Goal: Task Accomplishment & Management: Manage account settings

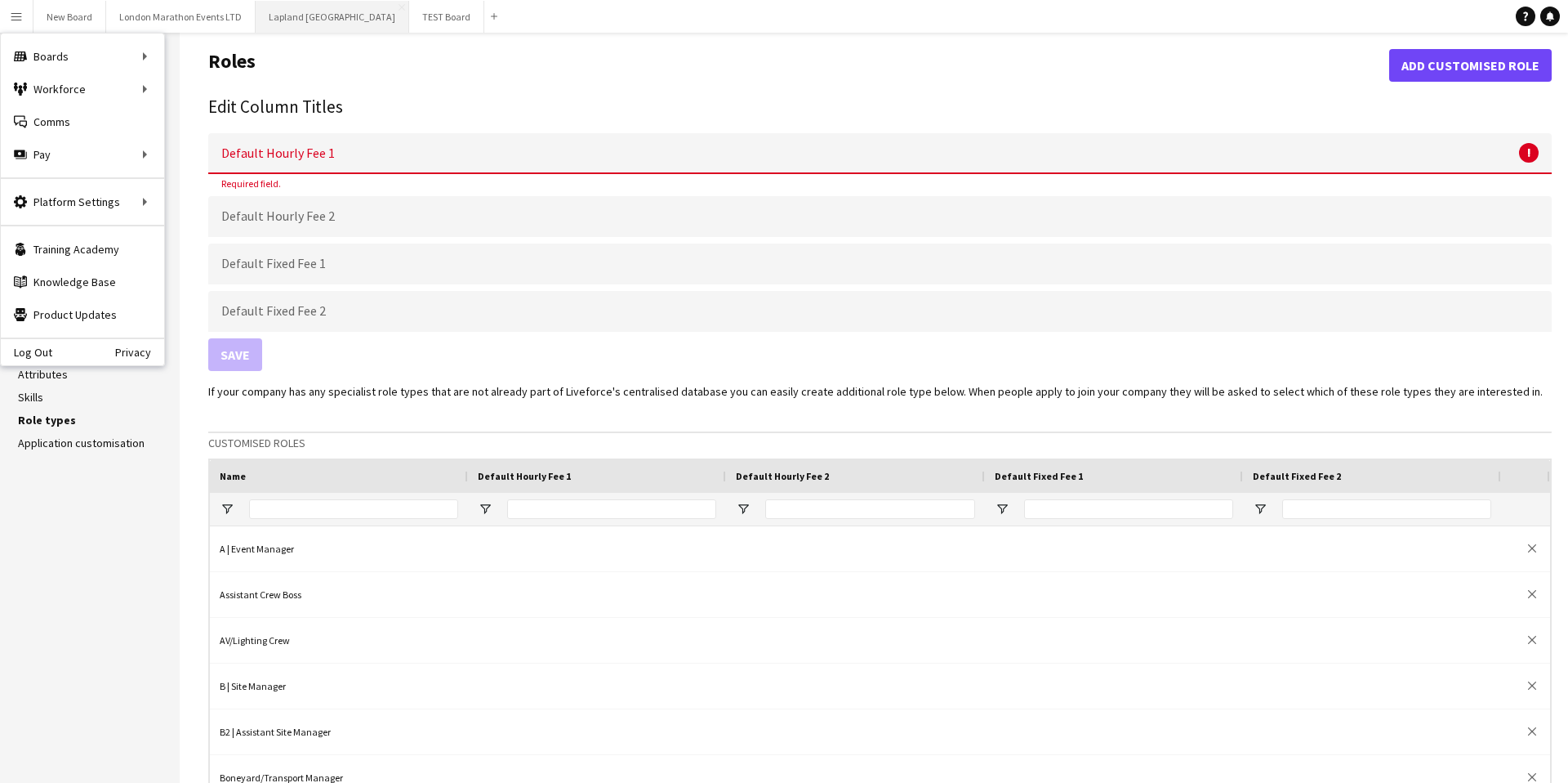
click at [281, 14] on button "Lapland UK Close" at bounding box center [331, 17] width 153 height 32
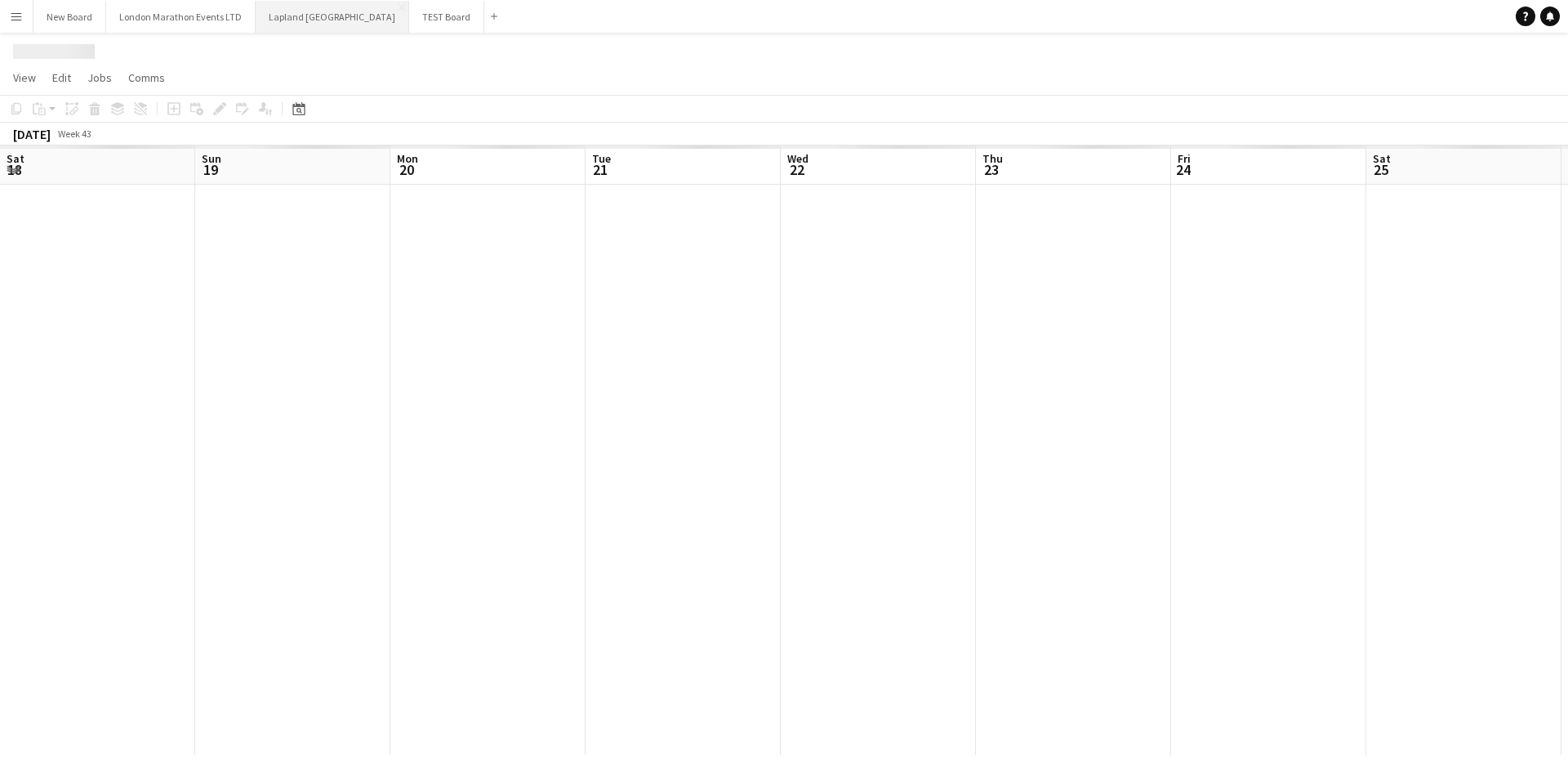
scroll to position [0, 416]
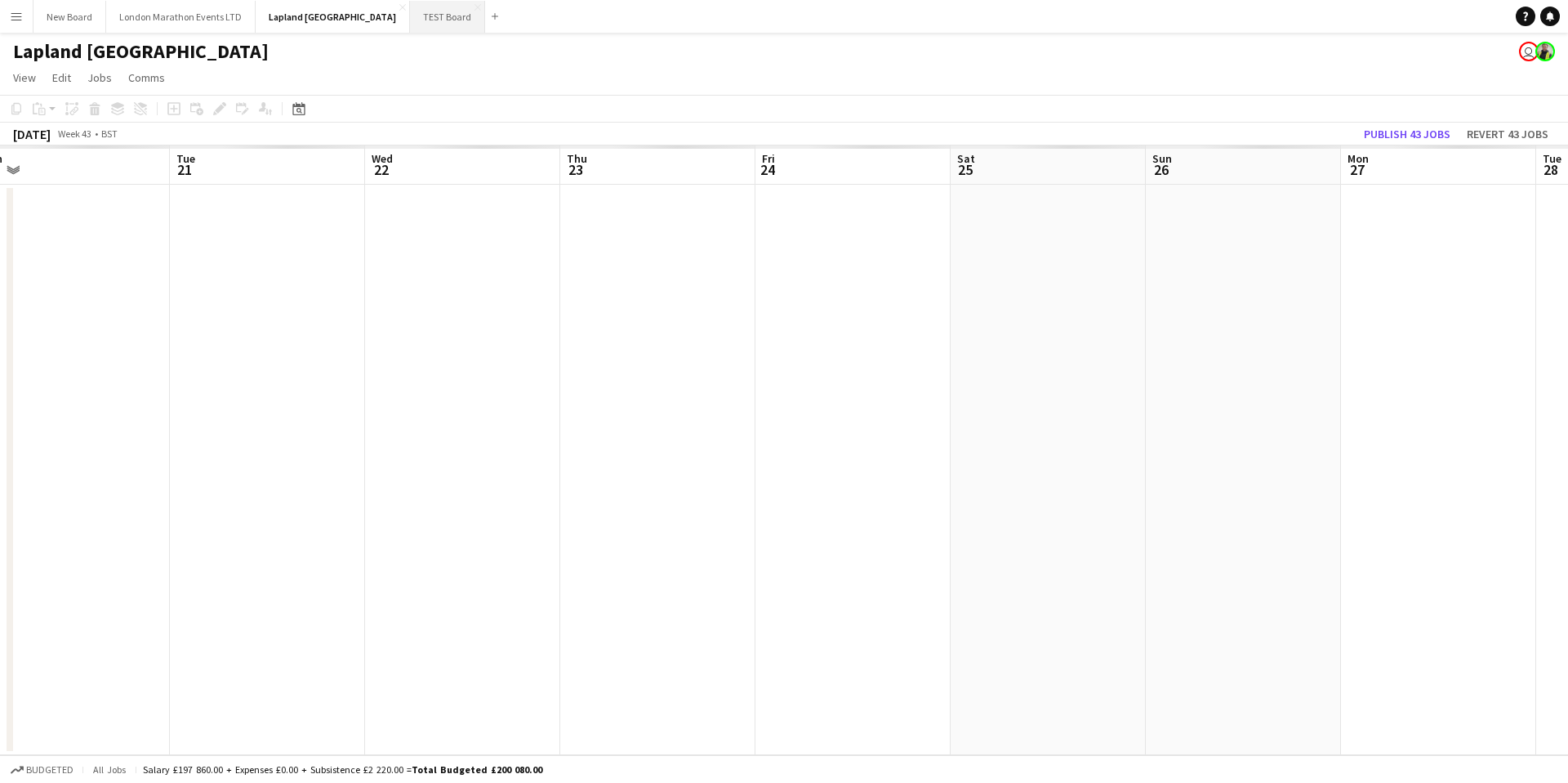
click at [410, 24] on button "TEST Board Close" at bounding box center [448, 17] width 75 height 32
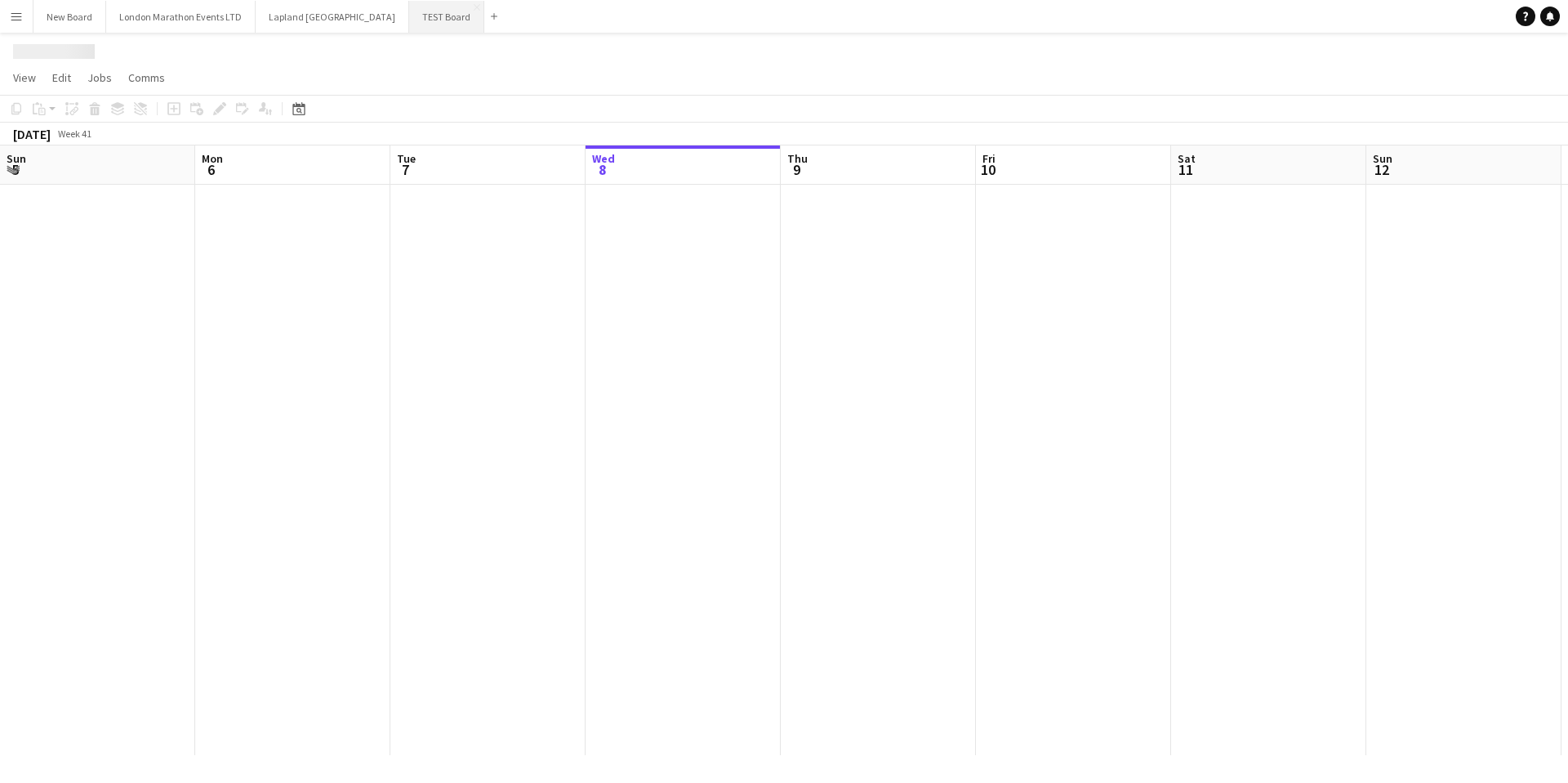
scroll to position [0, 390]
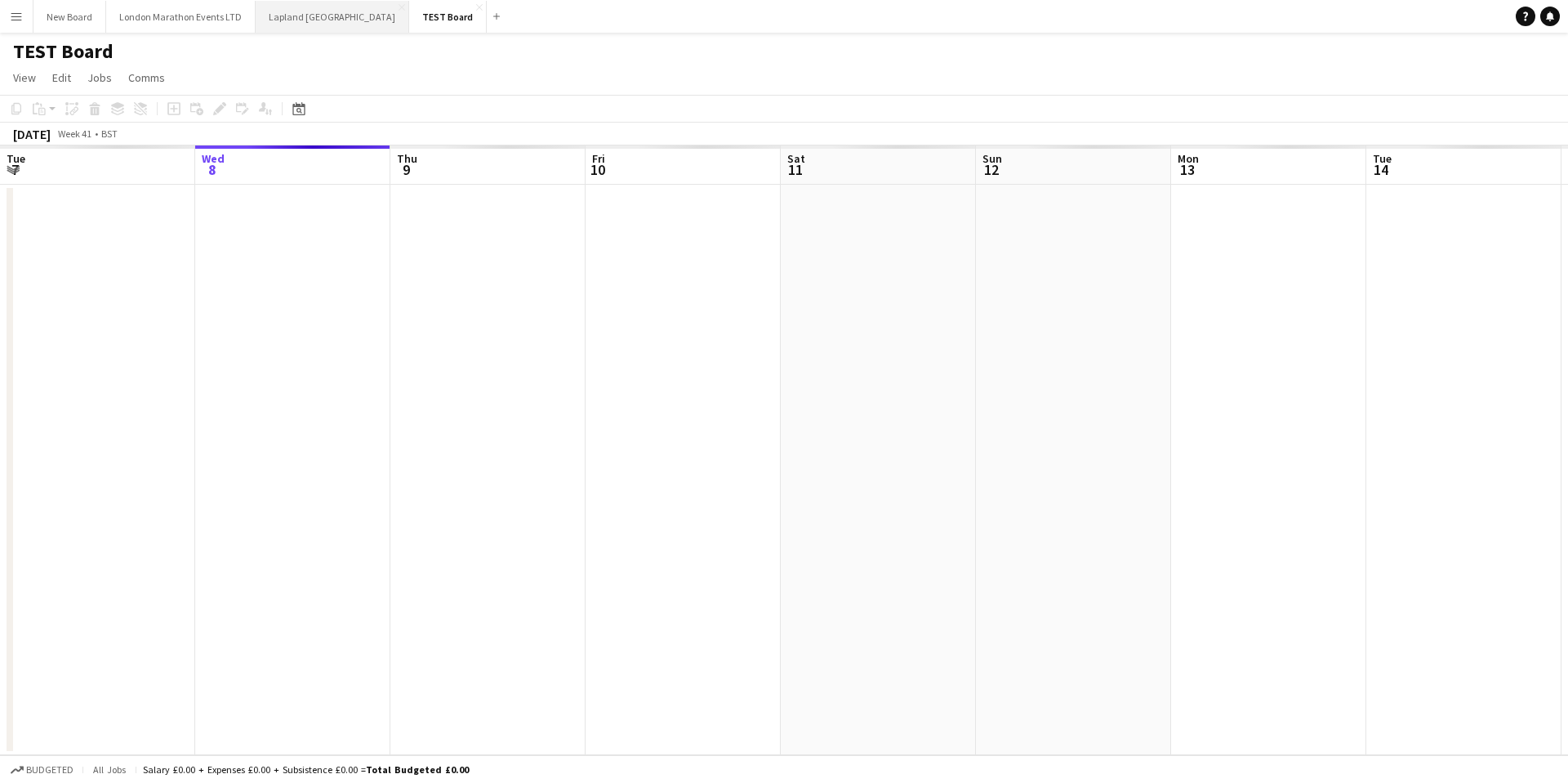
click at [289, 22] on button "Lapland UK Close" at bounding box center [331, 17] width 153 height 32
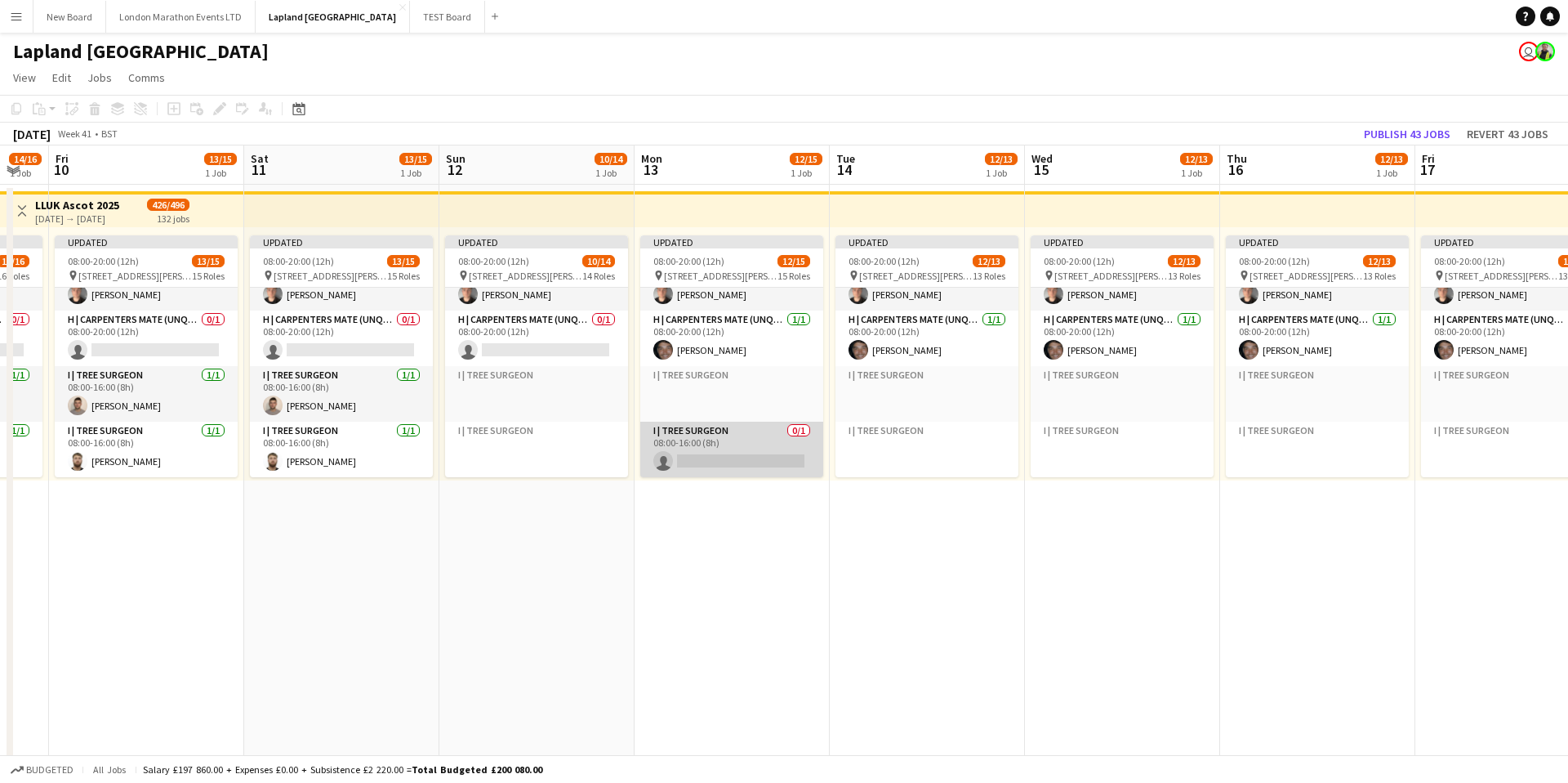
click at [748, 437] on app-card-role "I | Tree Surgeon 0/1 08:00-16:00 (8h) single-neutral-actions" at bounding box center [732, 450] width 183 height 56
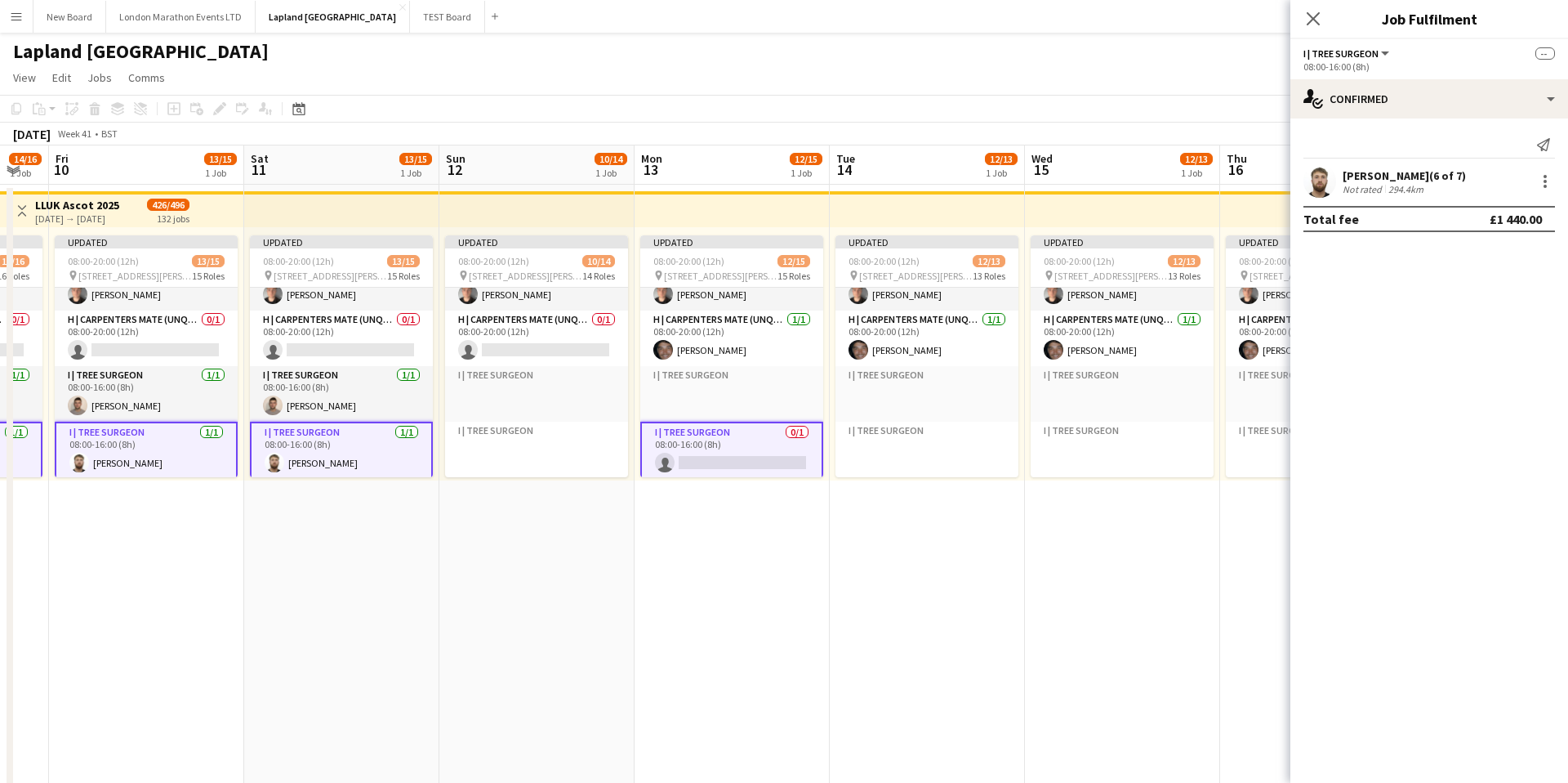
click at [748, 437] on app-card-role "I | Tree Surgeon 0/1 08:00-16:00 (8h) single-neutral-actions" at bounding box center [732, 452] width 183 height 59
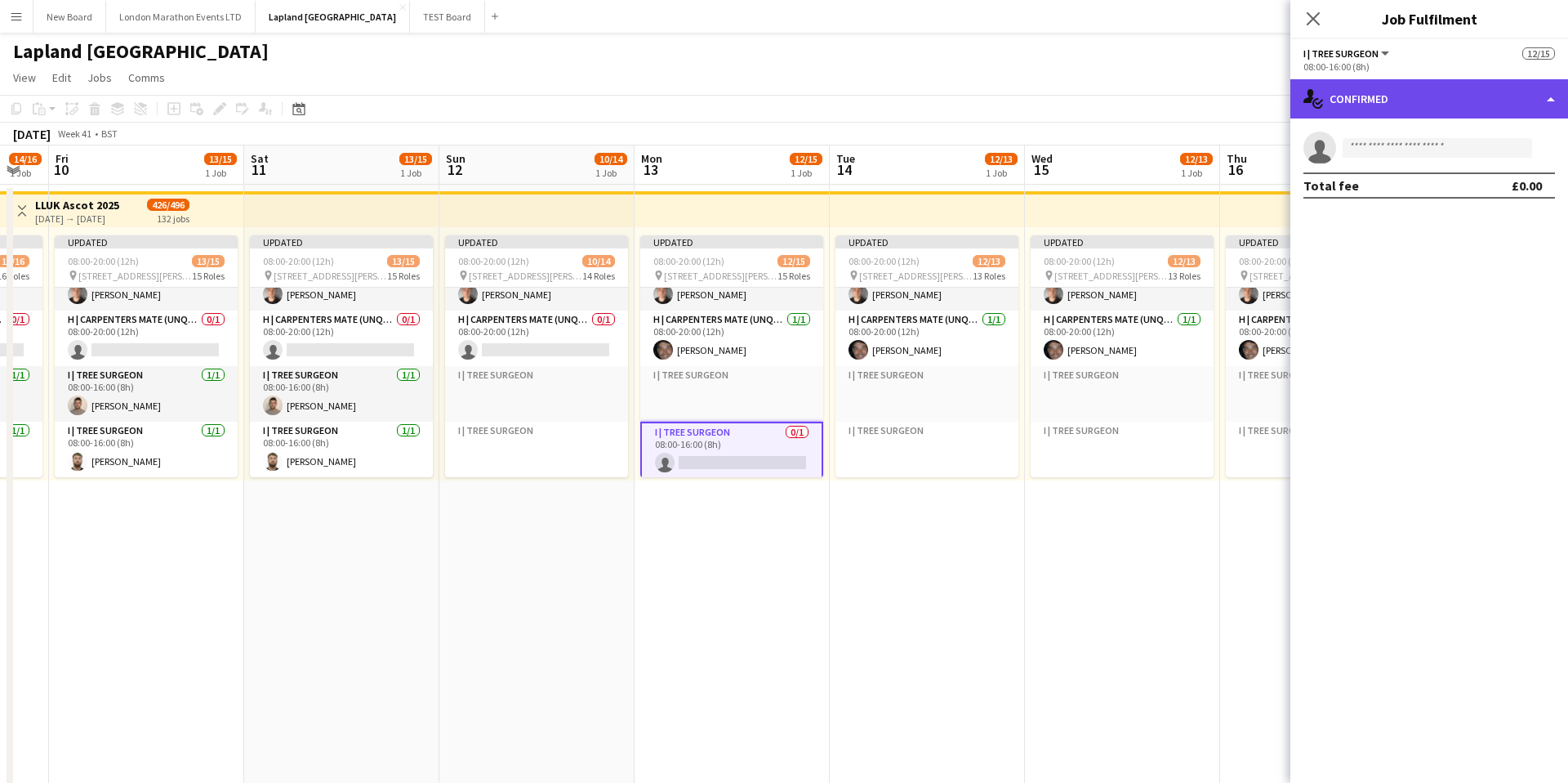
click at [1538, 101] on div "single-neutral-actions-check-2 Confirmed" at bounding box center [1429, 99] width 278 height 39
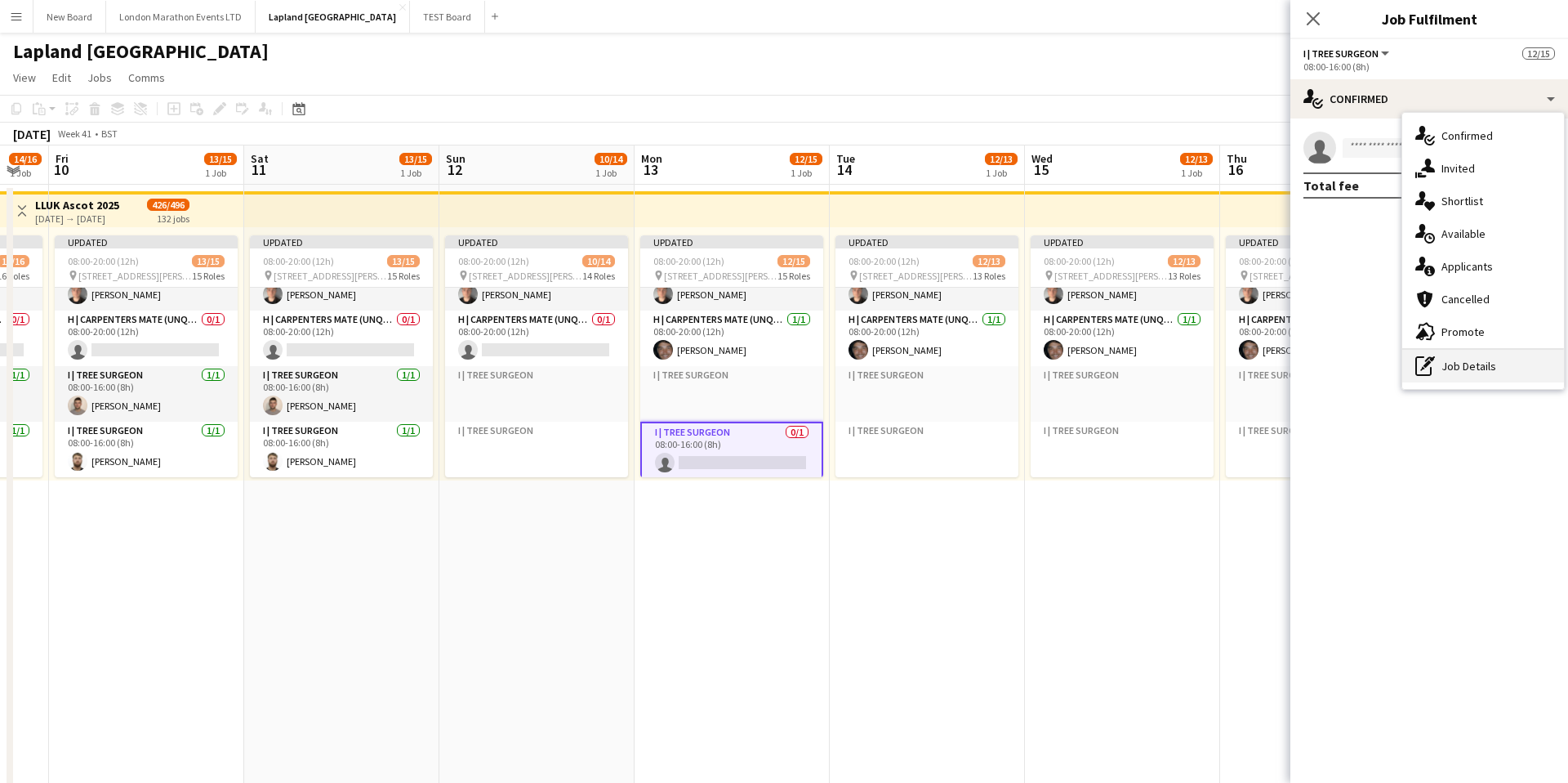
click at [1467, 367] on div "pen-write Job Details" at bounding box center [1483, 366] width 162 height 32
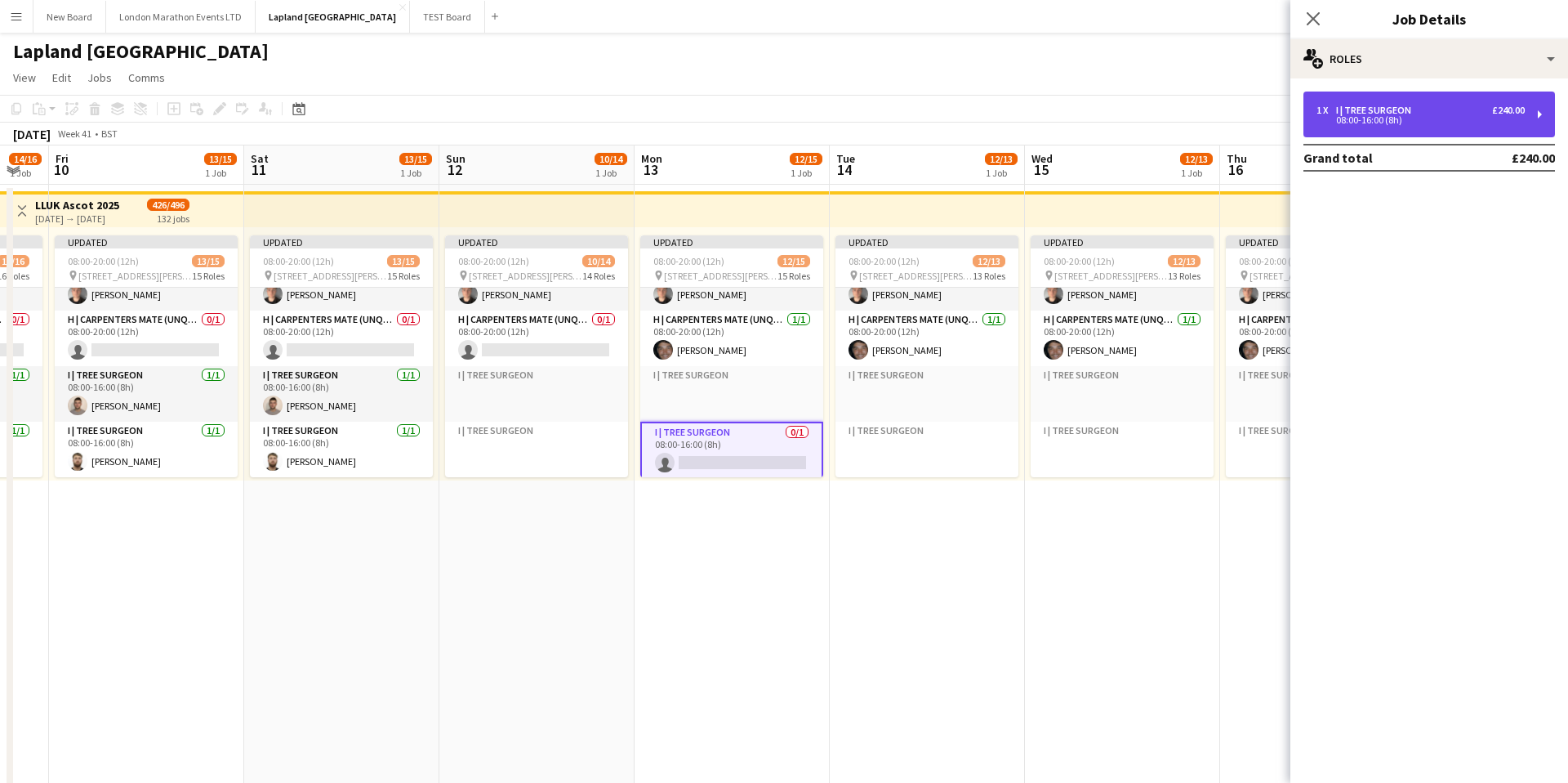
click at [1528, 114] on div "1 x I | Tree Surgeon £240.00 08:00-16:00 (8h)" at bounding box center [1429, 114] width 252 height 46
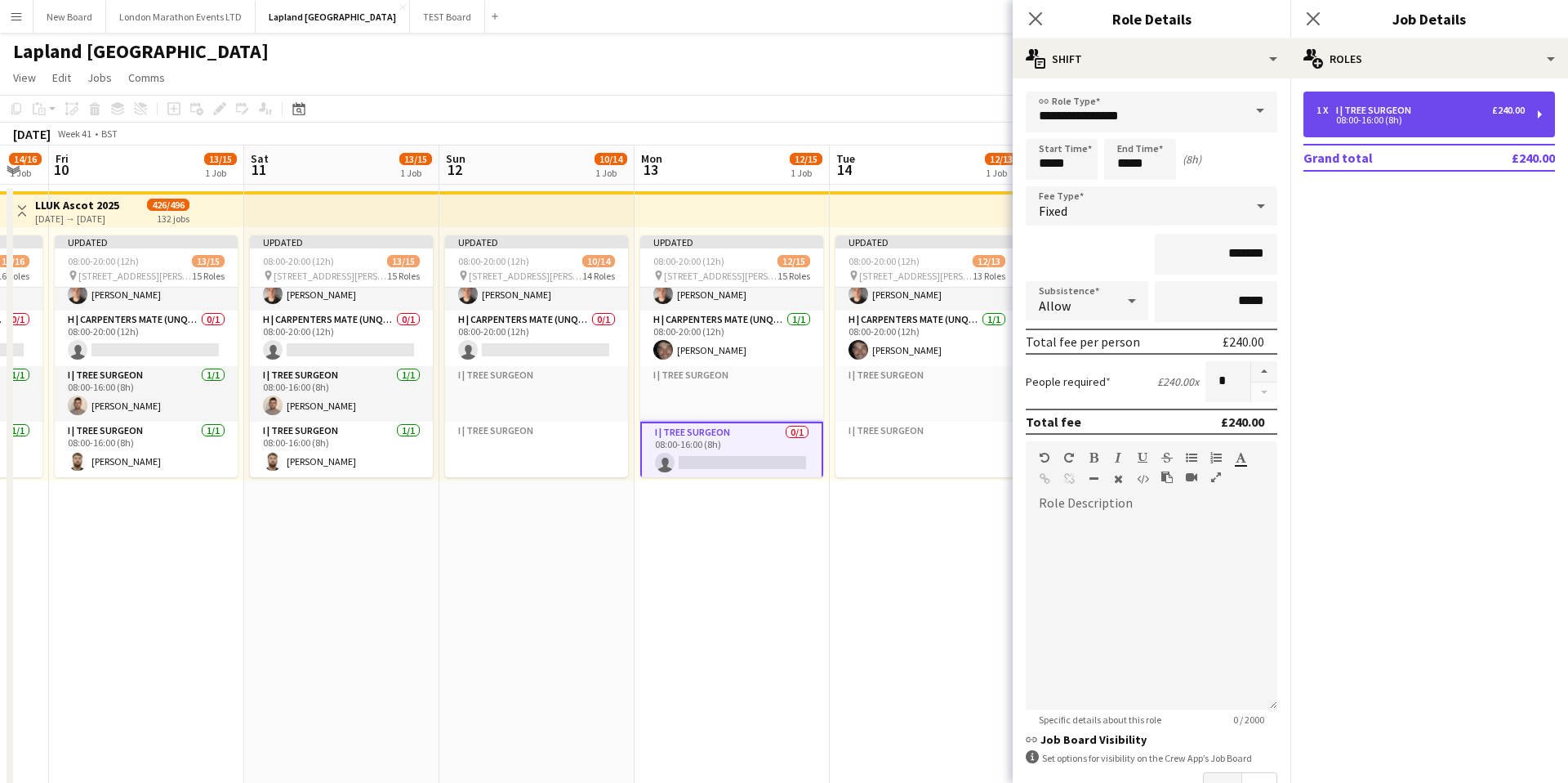
click at [1537, 114] on div "1 x I | Tree Surgeon £240.00 08:00-16:00 (8h)" at bounding box center [1429, 114] width 252 height 46
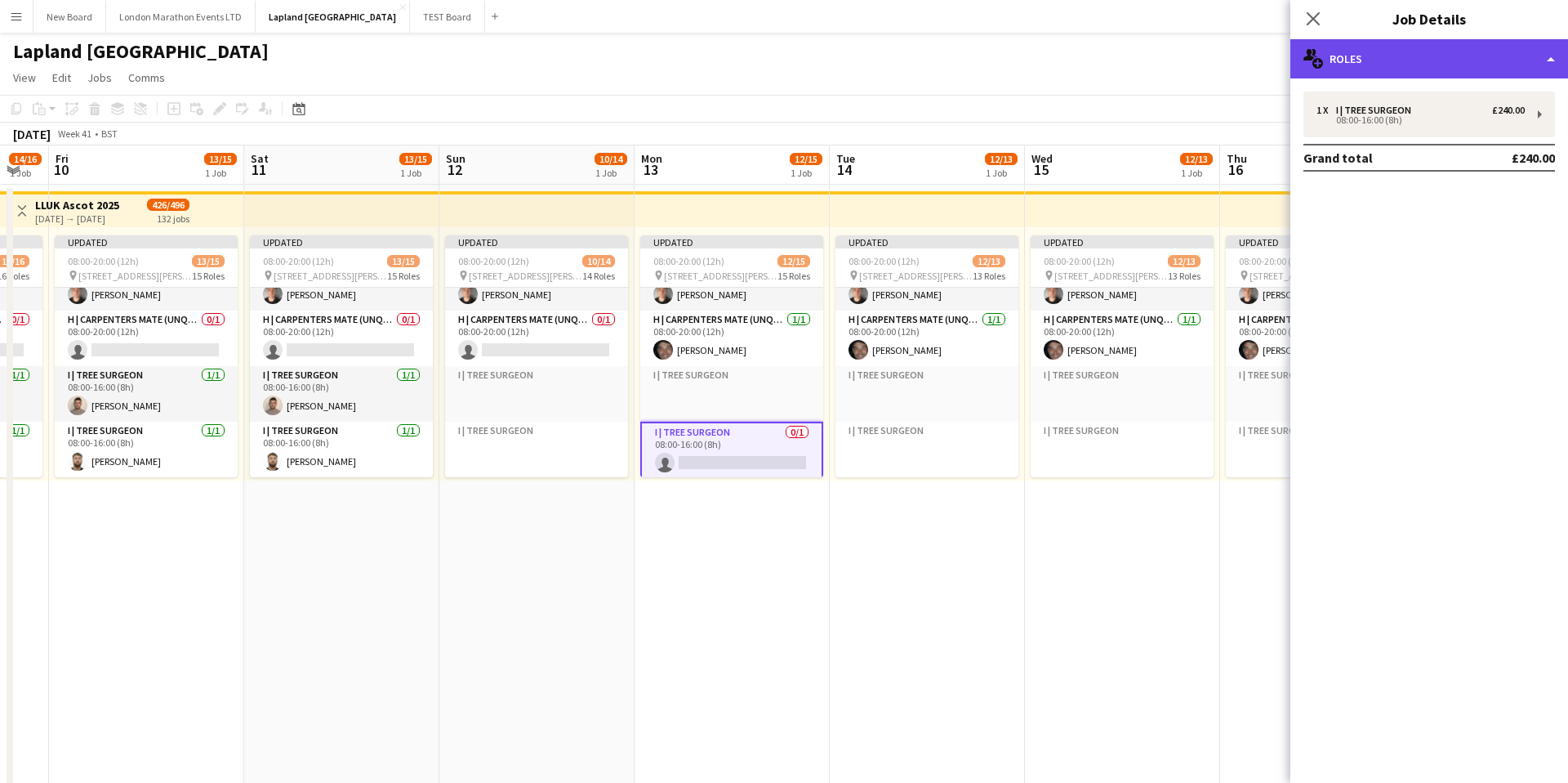
click at [1551, 55] on div "multiple-users-add Roles" at bounding box center [1429, 59] width 278 height 39
click at [1377, 52] on div "multiple-users-add Roles" at bounding box center [1429, 59] width 278 height 39
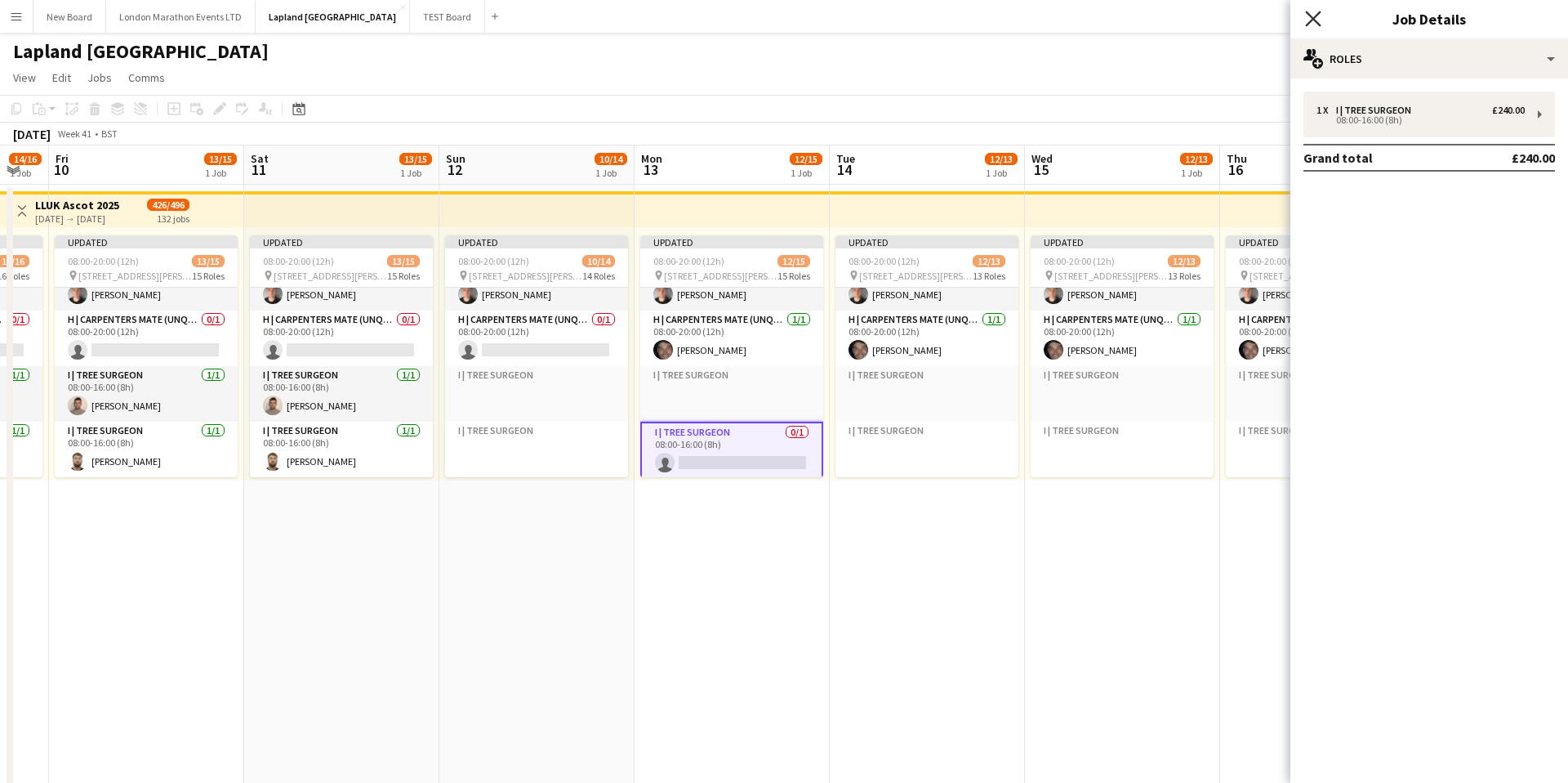
click at [1309, 20] on icon "Close pop-in" at bounding box center [1312, 18] width 15 height 15
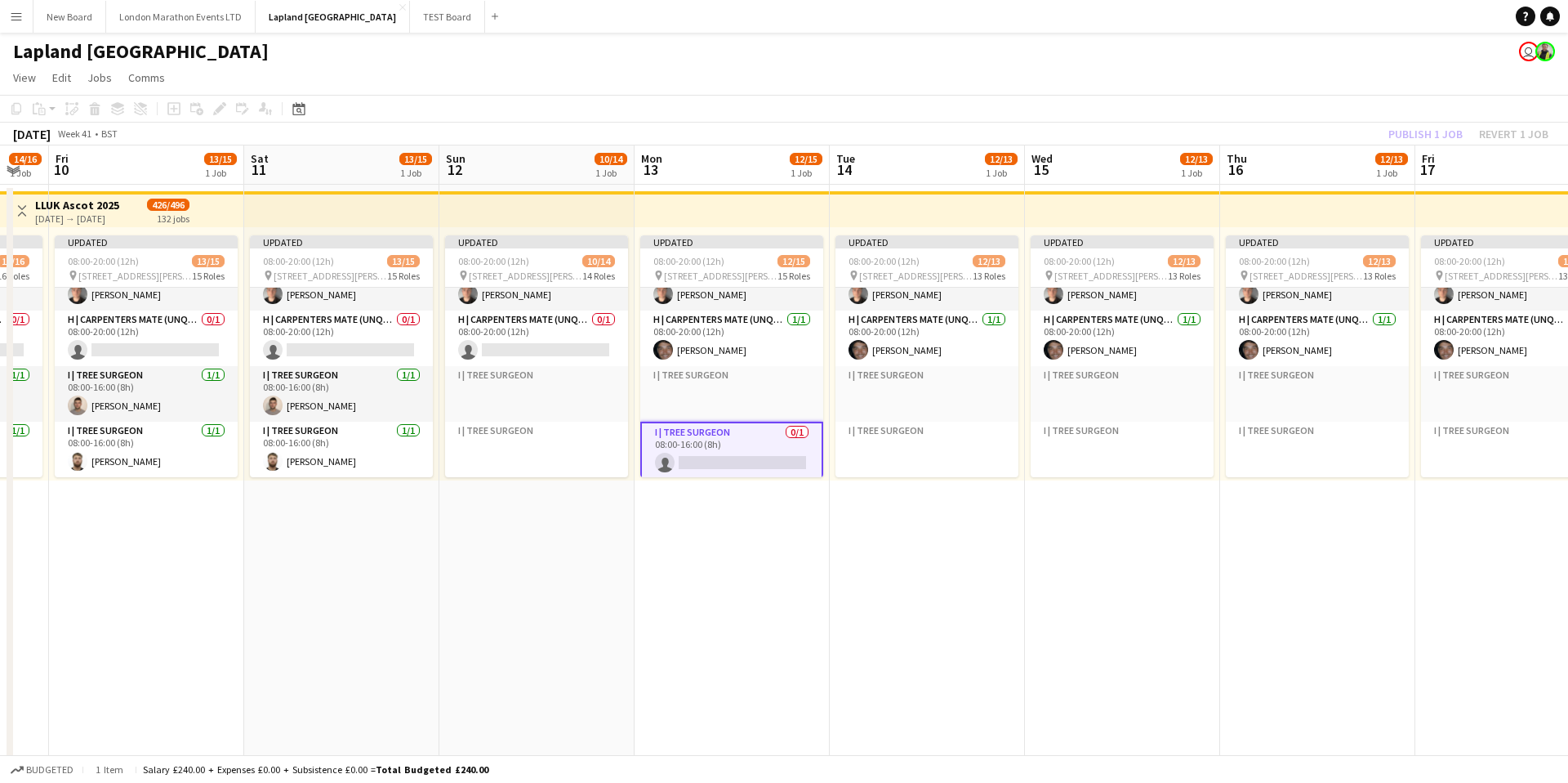
click at [731, 440] on app-card-role "I | Tree Surgeon 0/1 08:00-16:00 (8h) single-neutral-actions" at bounding box center [732, 452] width 183 height 59
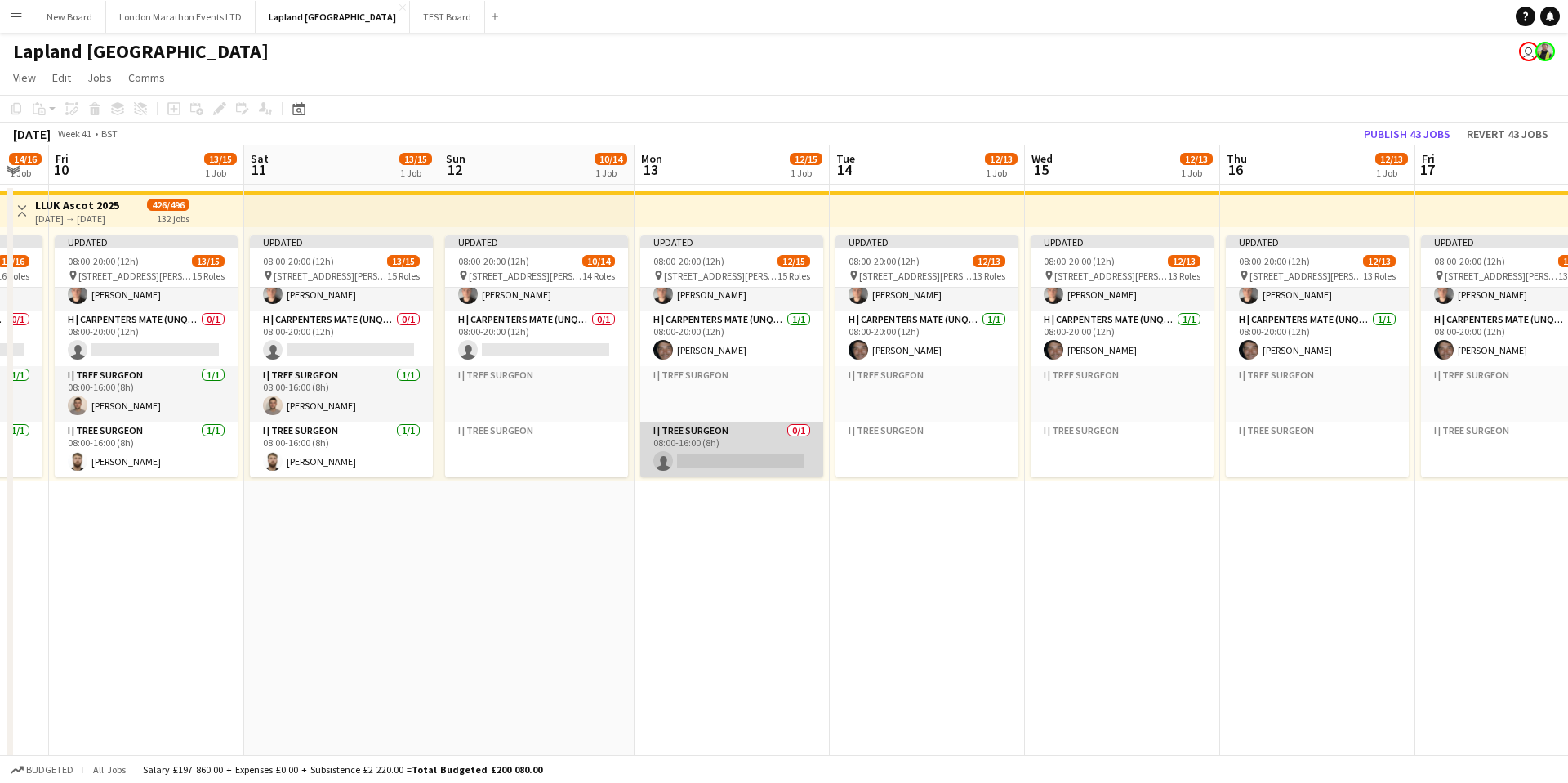
click at [740, 436] on app-card-role "I | Tree Surgeon 0/1 08:00-16:00 (8h) single-neutral-actions" at bounding box center [732, 450] width 183 height 56
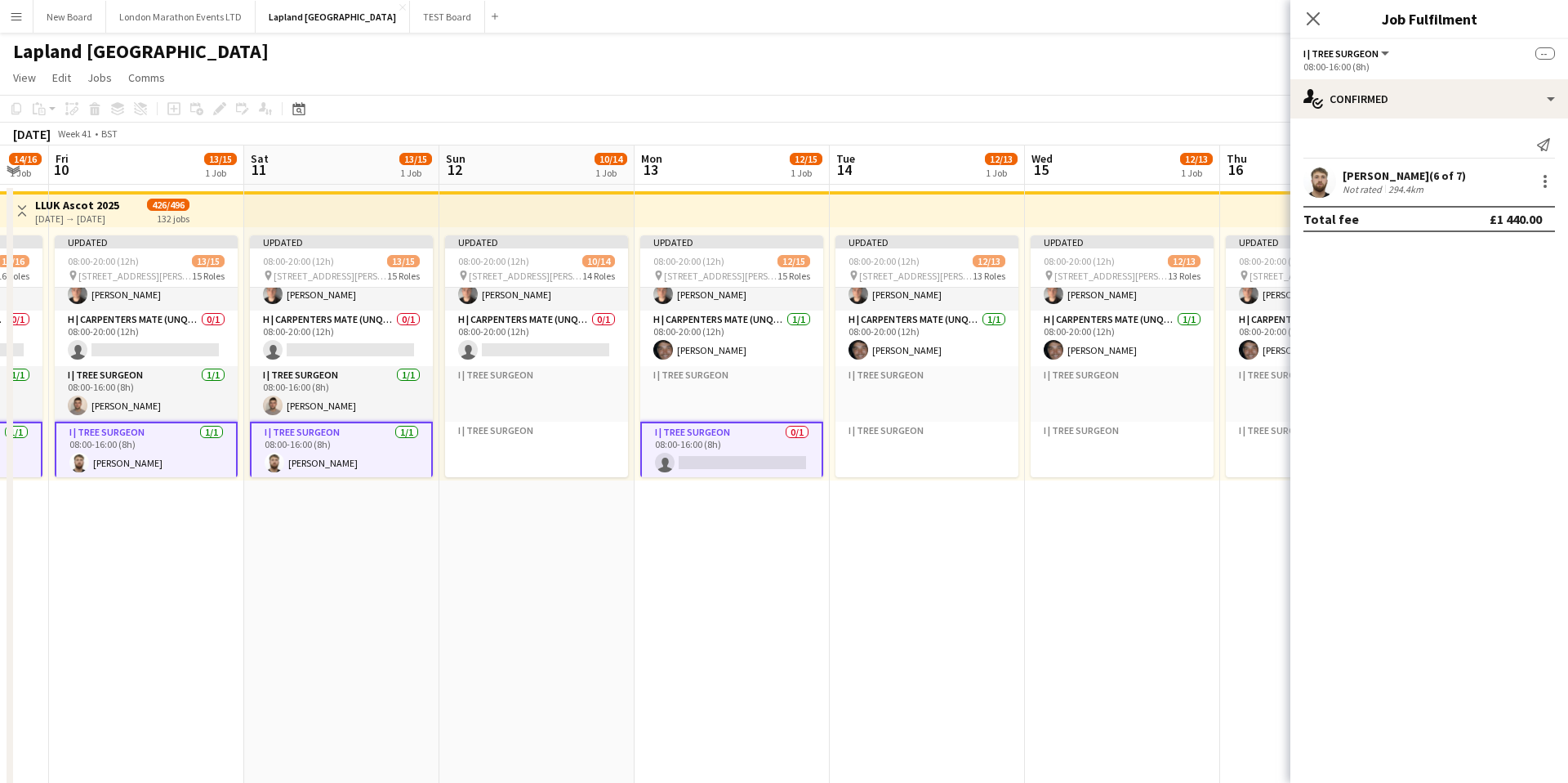
click at [740, 436] on app-card-role "I | Tree Surgeon 0/1 08:00-16:00 (8h) single-neutral-actions" at bounding box center [732, 452] width 183 height 59
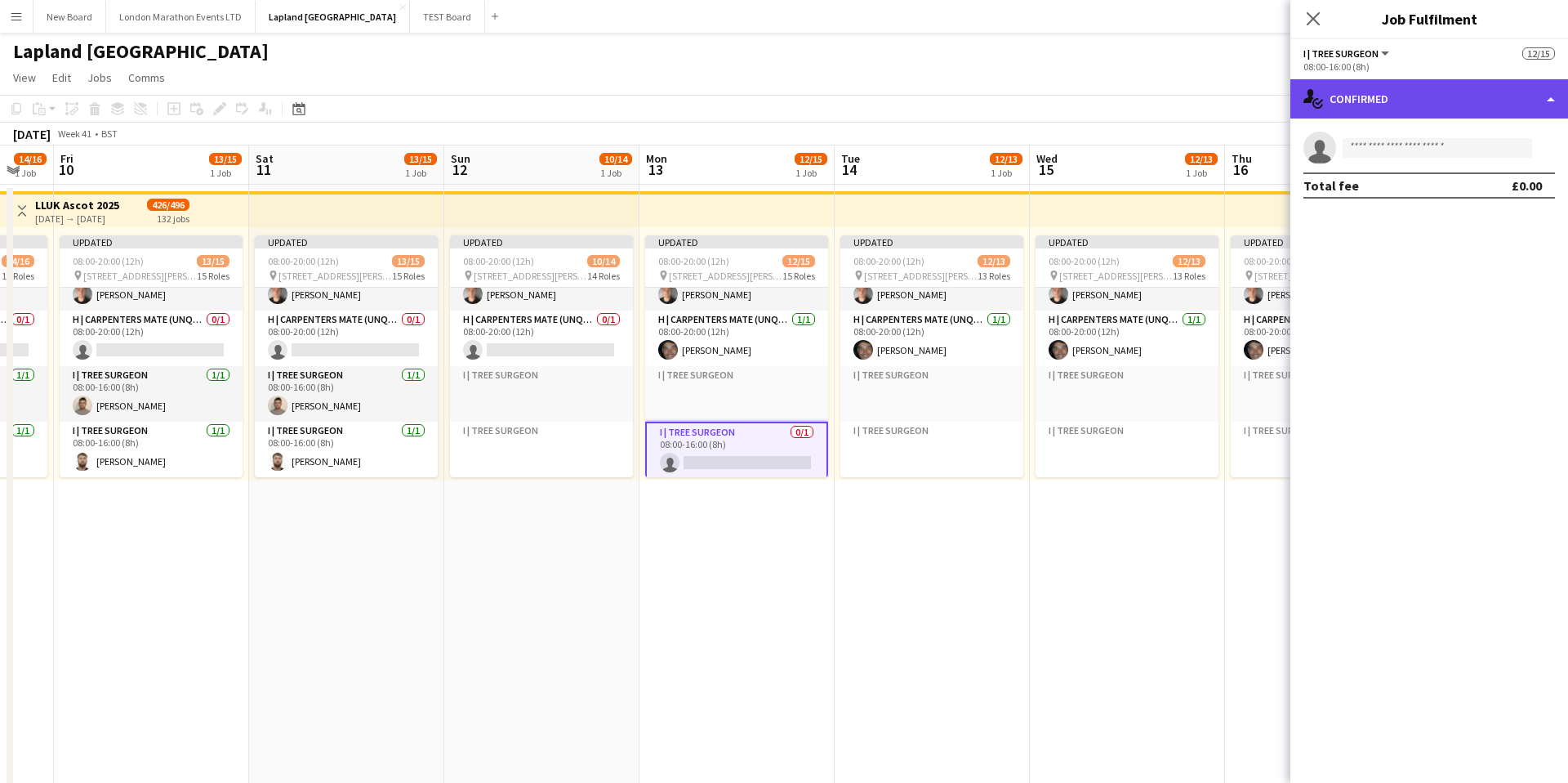
click at [1490, 91] on div "single-neutral-actions-check-2 Confirmed" at bounding box center [1429, 99] width 278 height 39
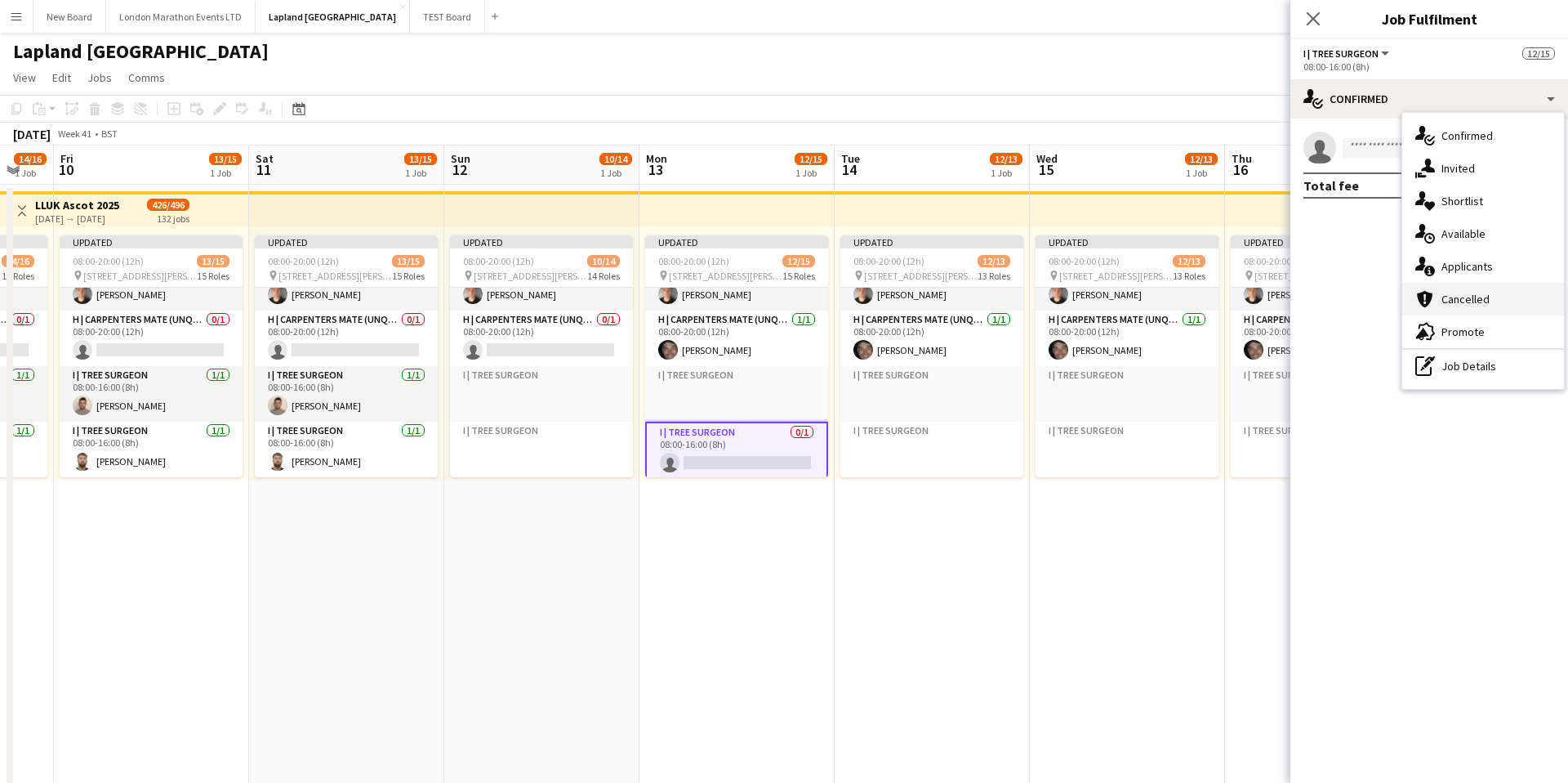
click at [1462, 303] on span "Cancelled" at bounding box center [1466, 299] width 48 height 14
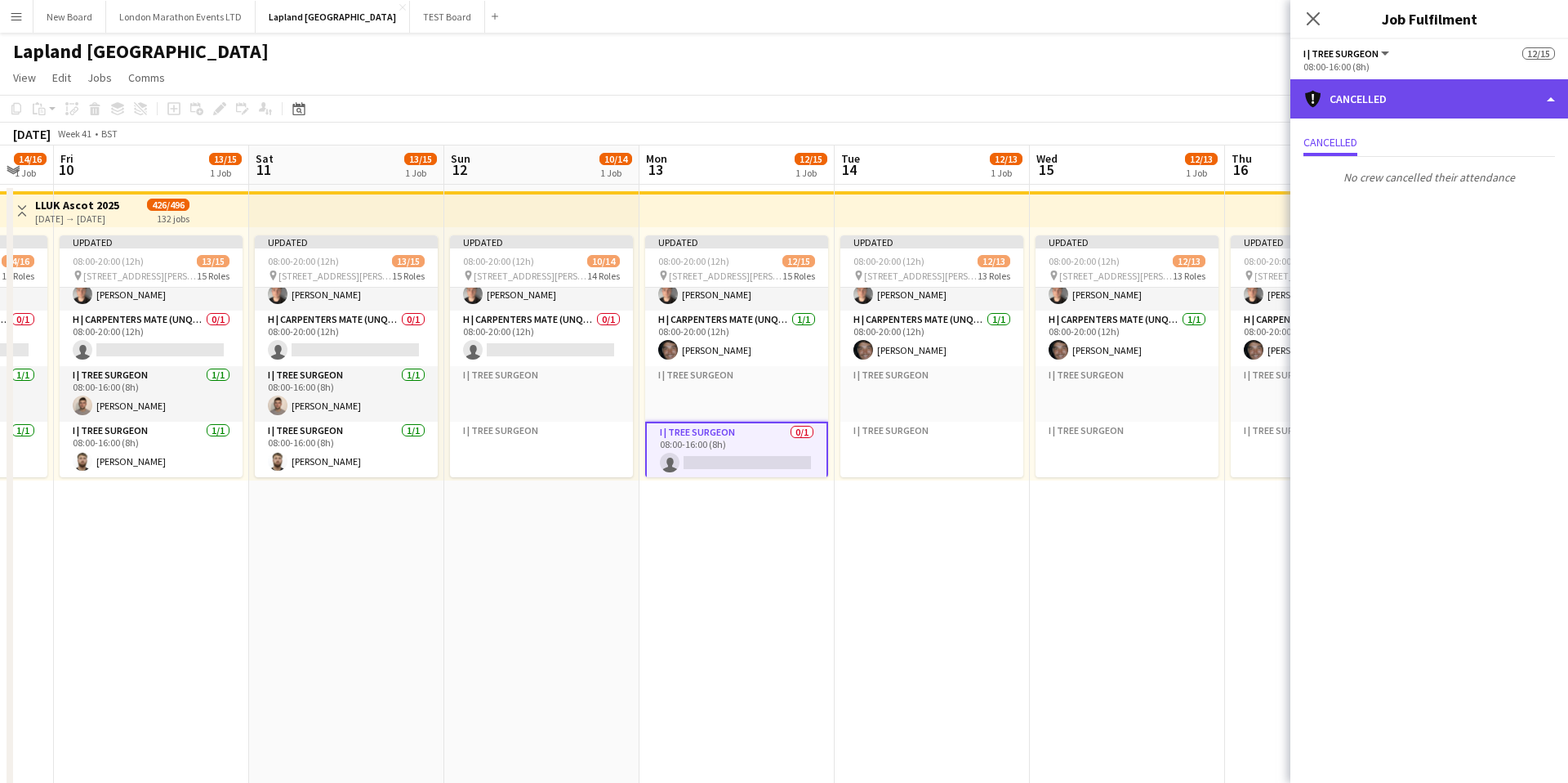
click at [1395, 108] on div "cancellation Cancelled" at bounding box center [1429, 99] width 278 height 39
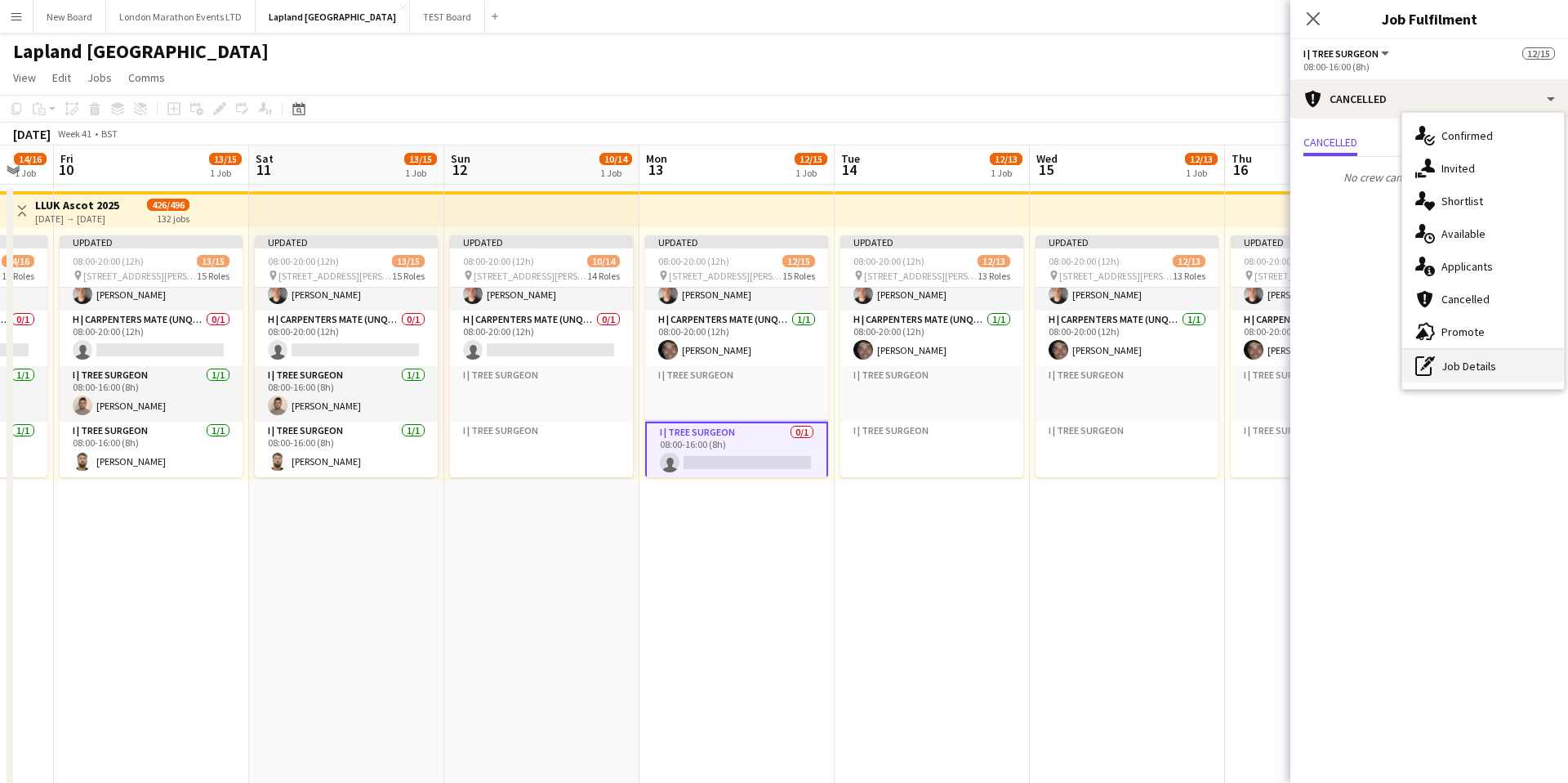
click at [1474, 360] on div "pen-write Job Details" at bounding box center [1483, 366] width 162 height 32
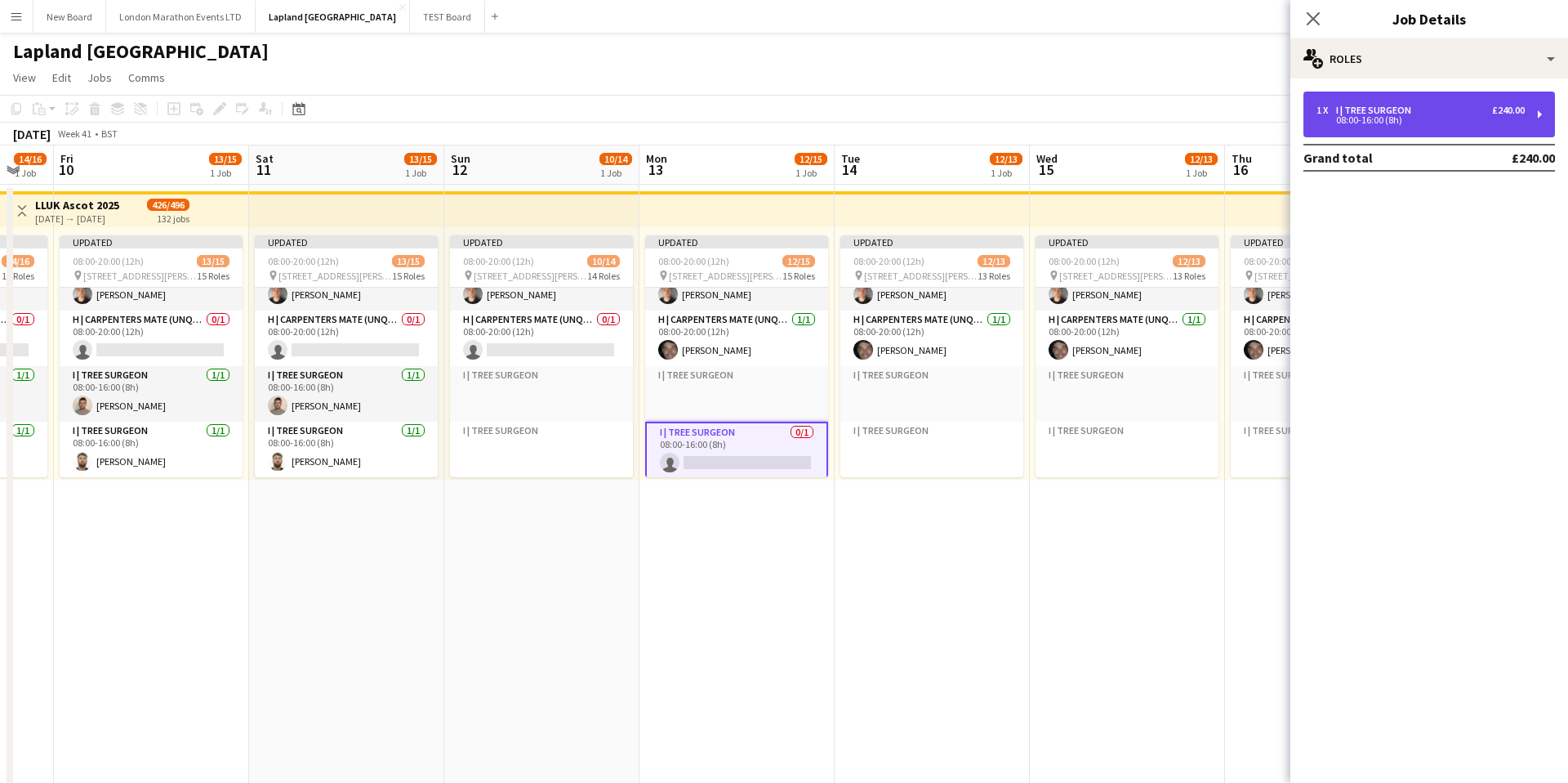
click at [1460, 116] on div "08:00-16:00 (8h)" at bounding box center [1420, 120] width 209 height 8
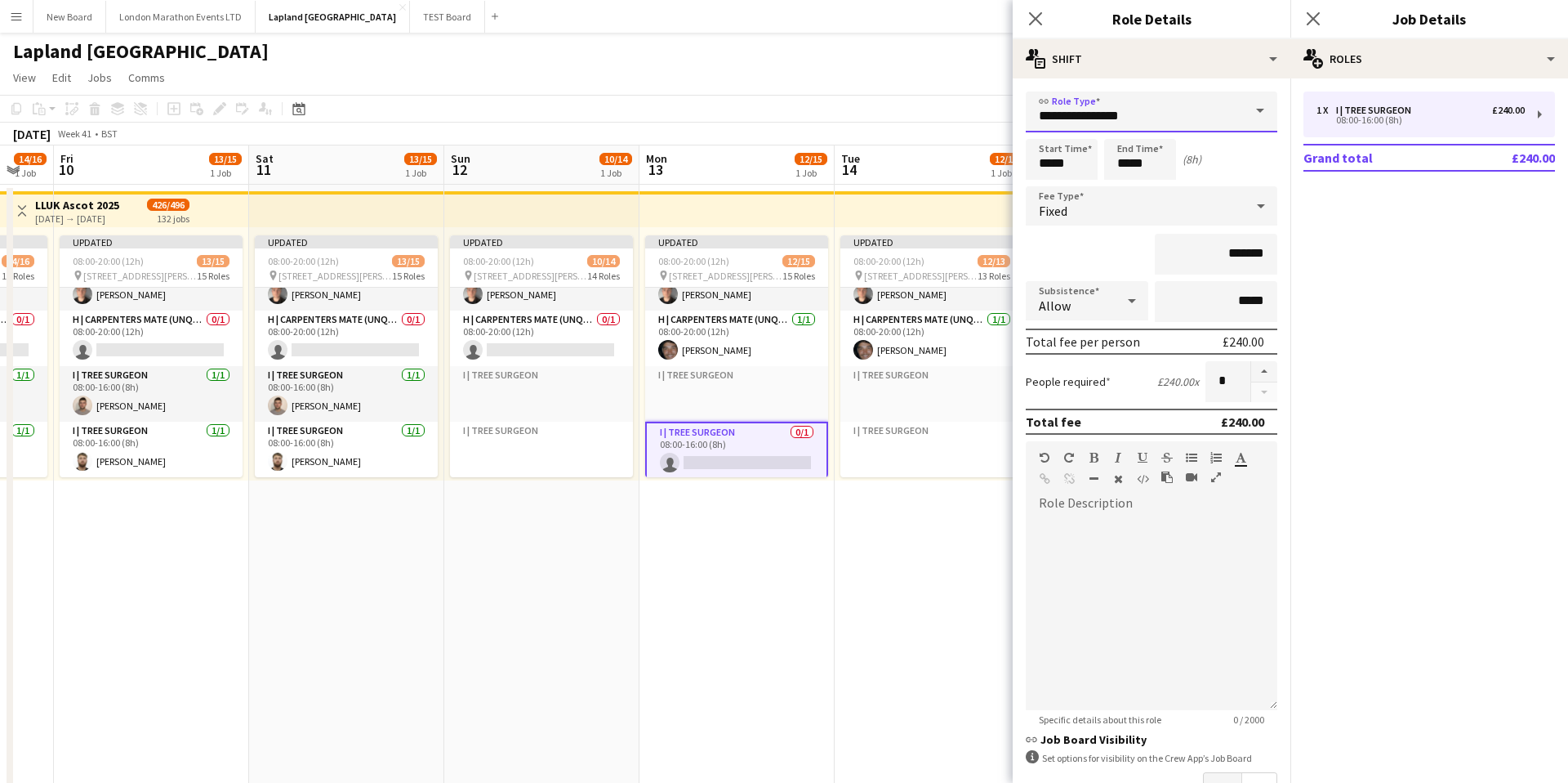
click at [1230, 128] on input "**********" at bounding box center [1152, 112] width 252 height 41
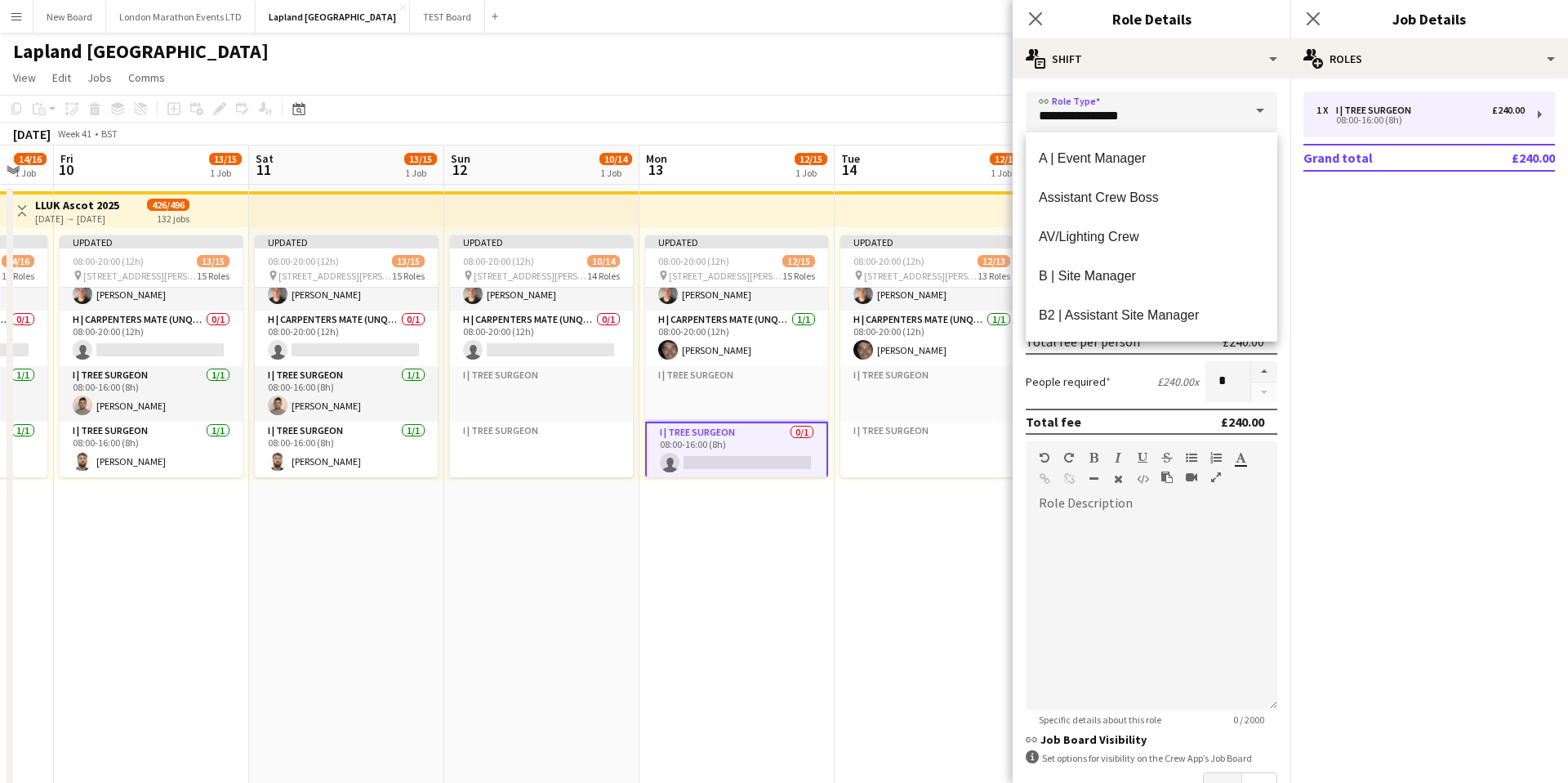
click at [1279, 111] on form "**********" at bounding box center [1152, 493] width 278 height 804
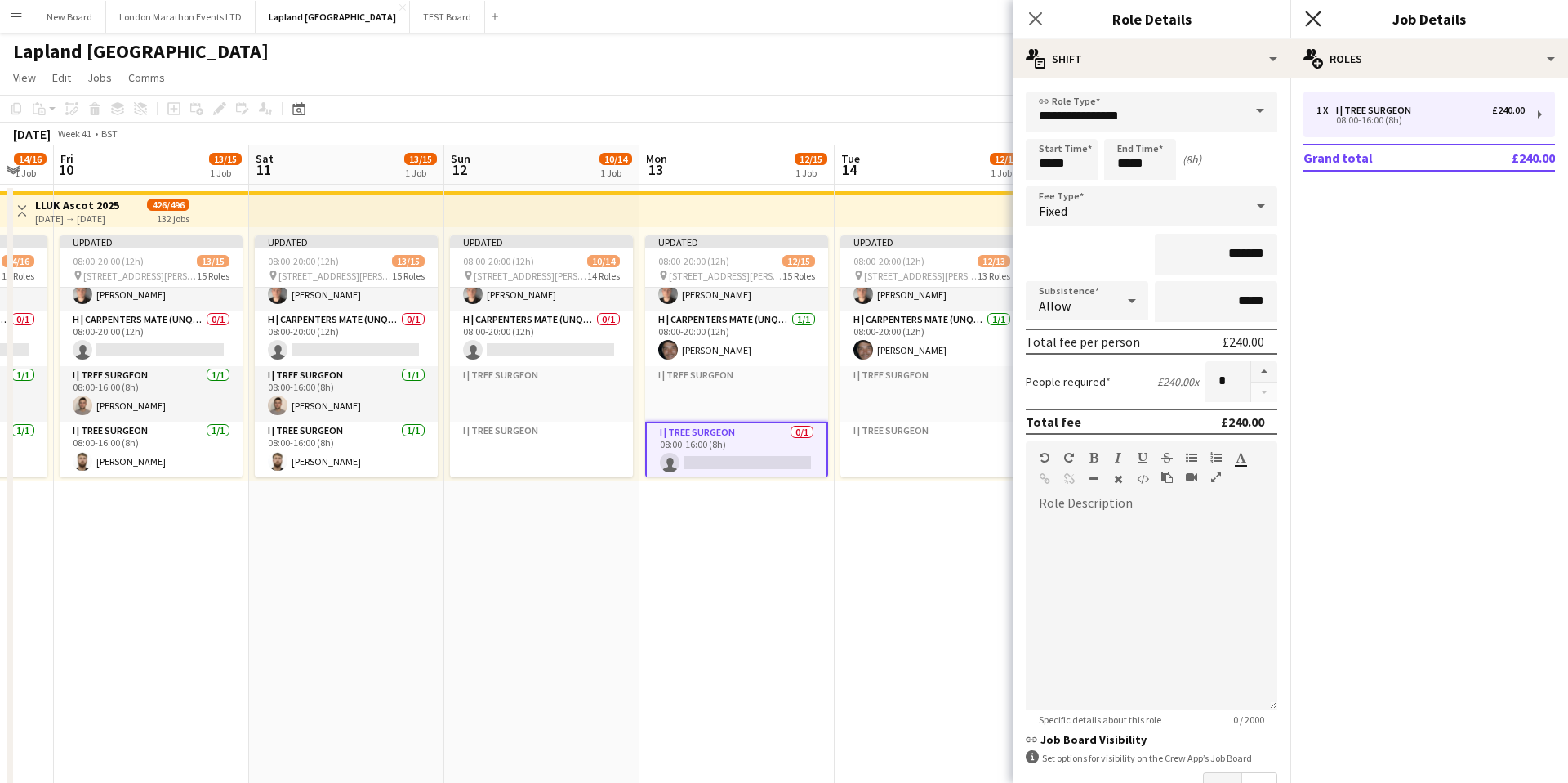
click at [1315, 14] on icon "Close pop-in" at bounding box center [1312, 18] width 15 height 15
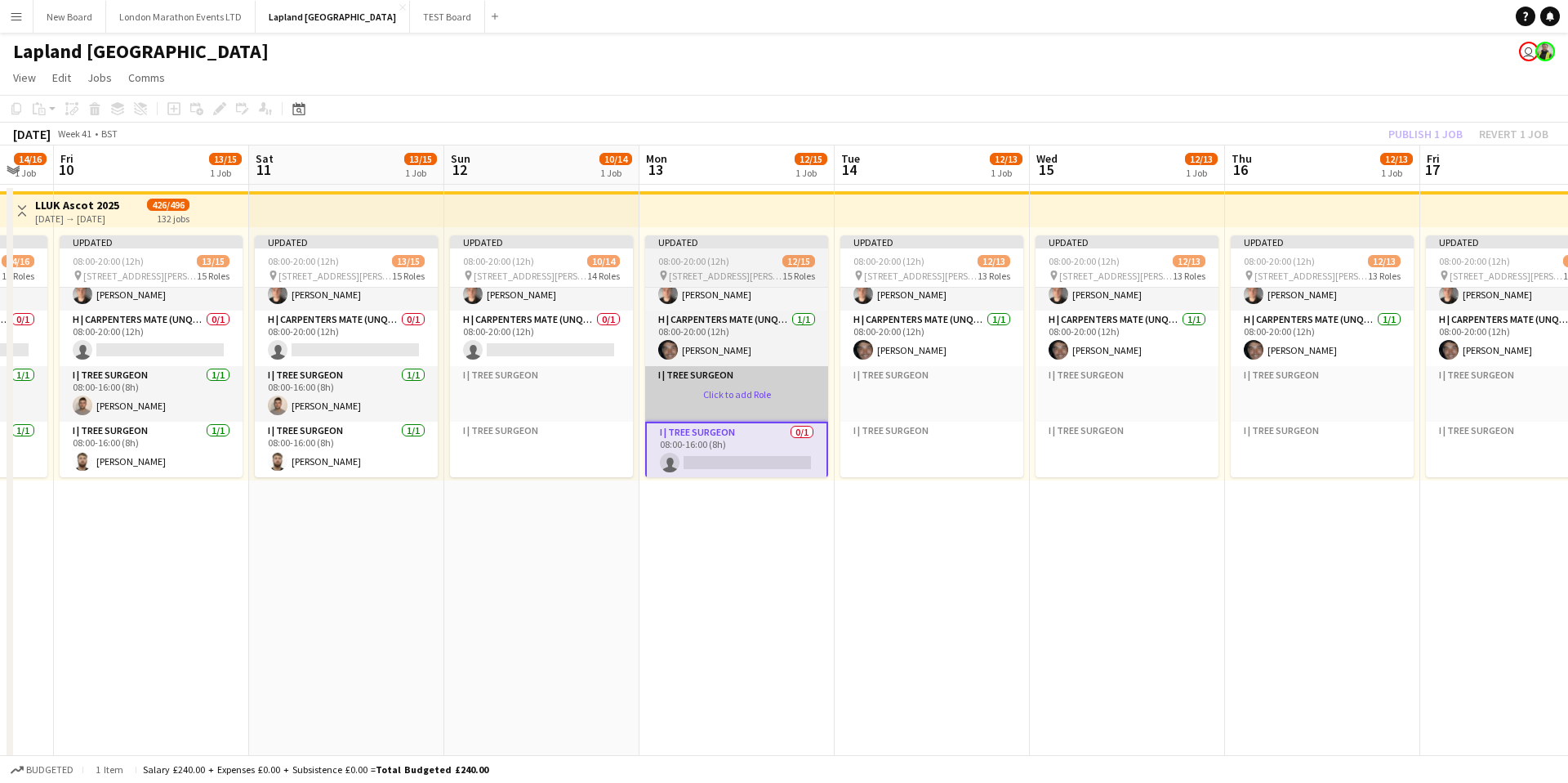
click at [787, 405] on app-card-role-placeholder "I | Tree Surgeon Click to add Role" at bounding box center [737, 394] width 183 height 56
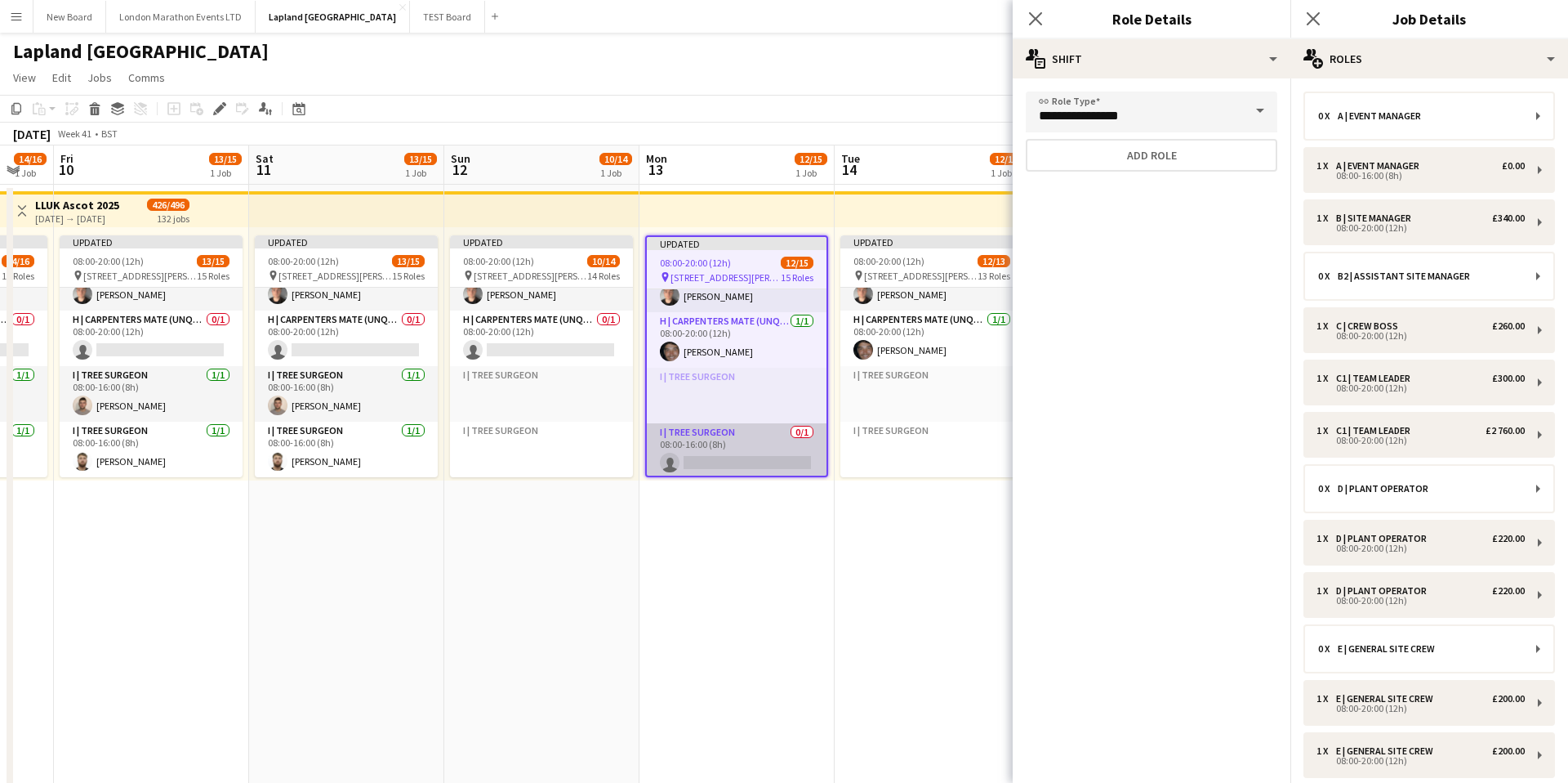
click at [759, 451] on app-card-role "I | Tree Surgeon 0/1 08:00-16:00 (8h) single-neutral-actions" at bounding box center [736, 451] width 180 height 56
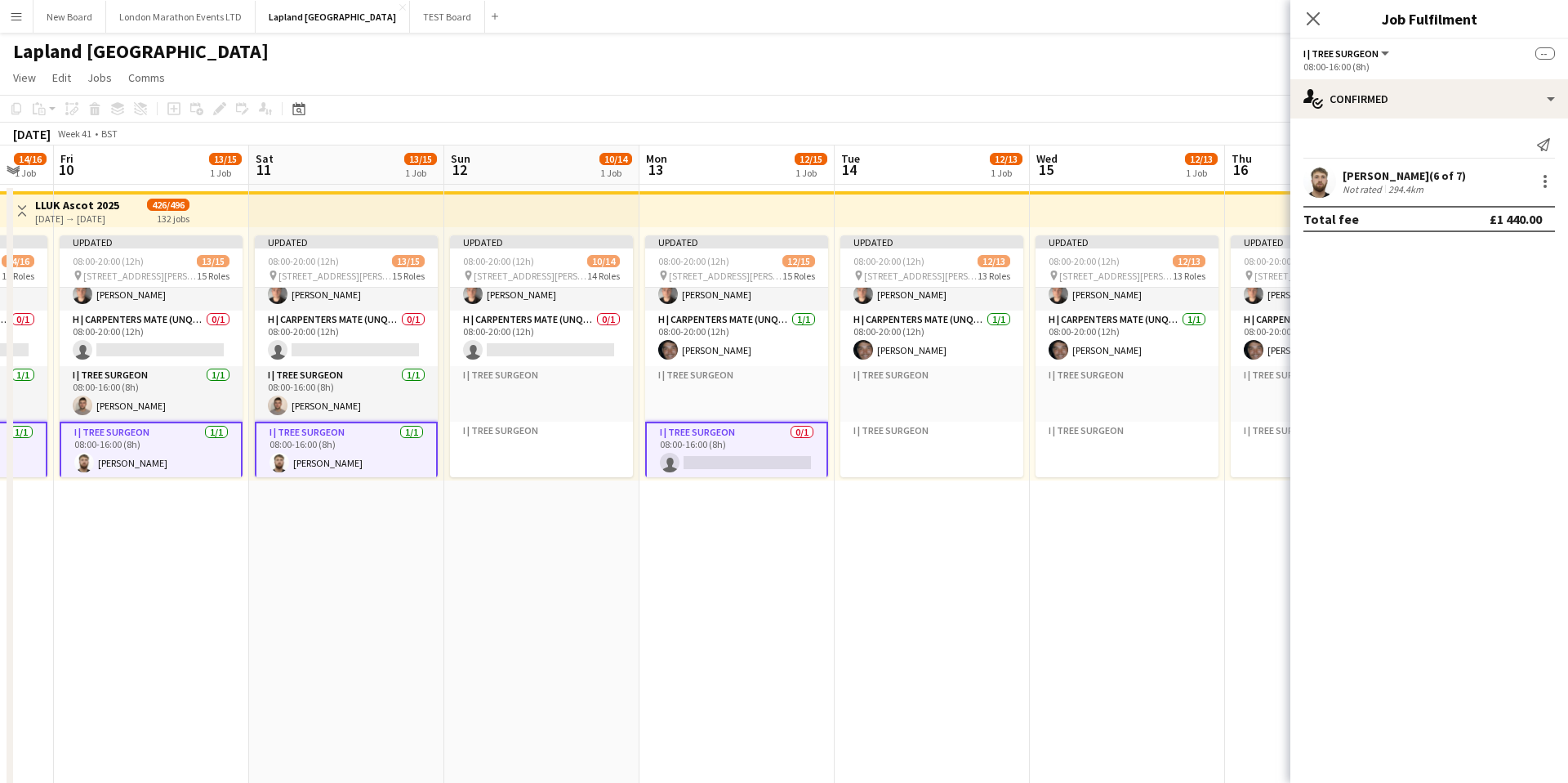
click at [759, 444] on app-card-role "I | Tree Surgeon 0/1 08:00-16:00 (8h) single-neutral-actions" at bounding box center [737, 452] width 183 height 59
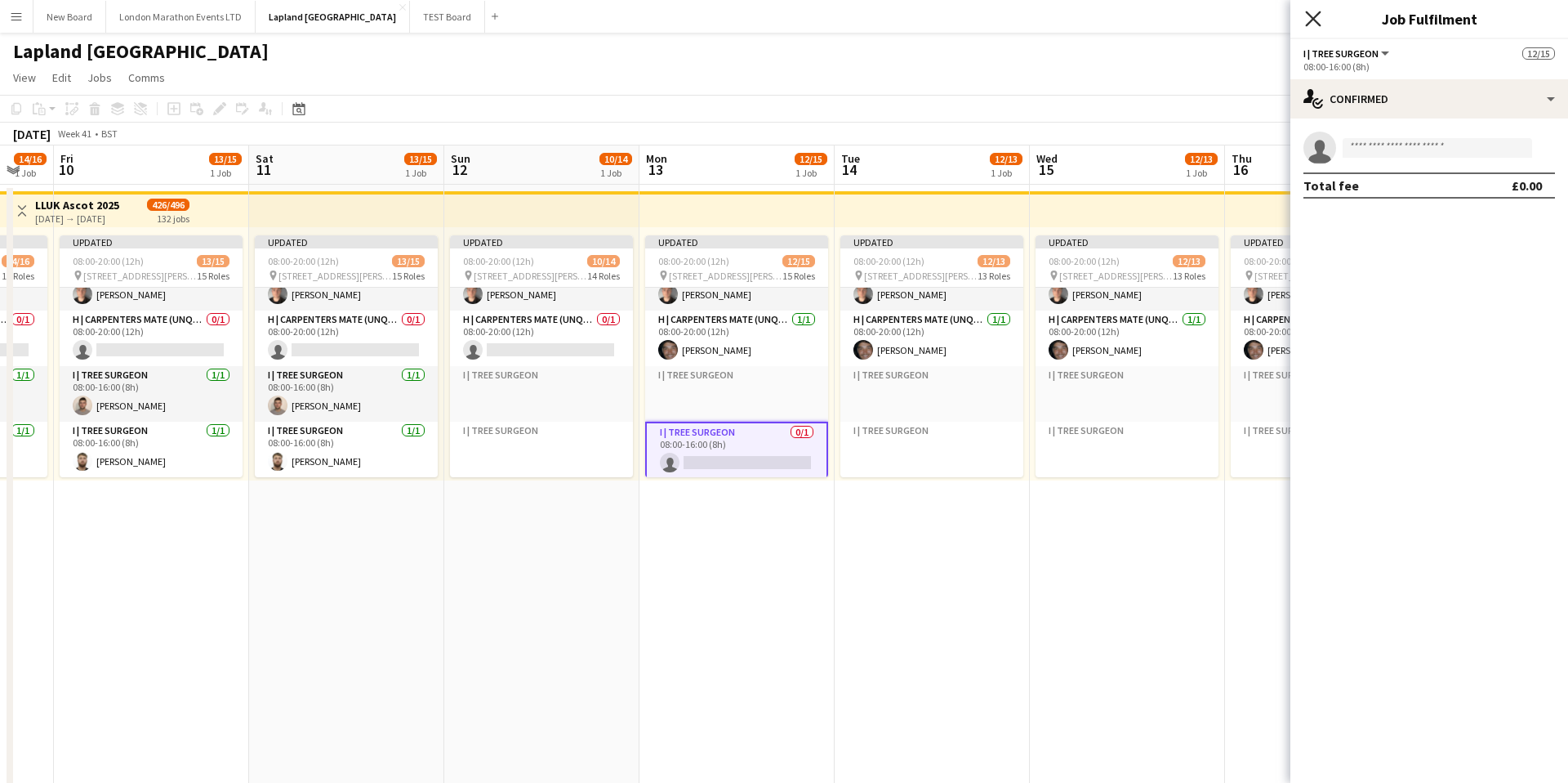
click at [1310, 19] on icon "Close pop-in" at bounding box center [1312, 18] width 15 height 15
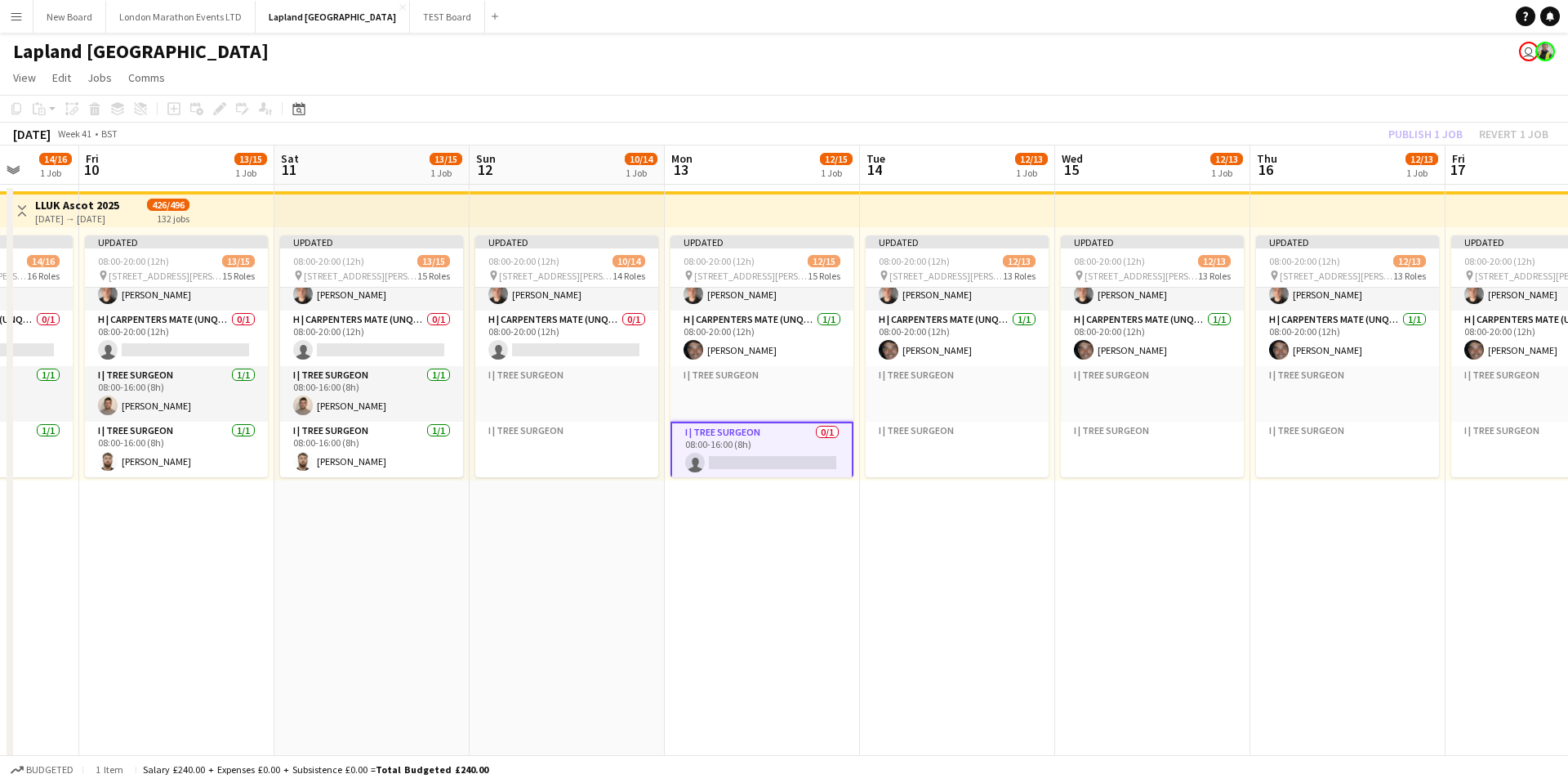
scroll to position [0, 502]
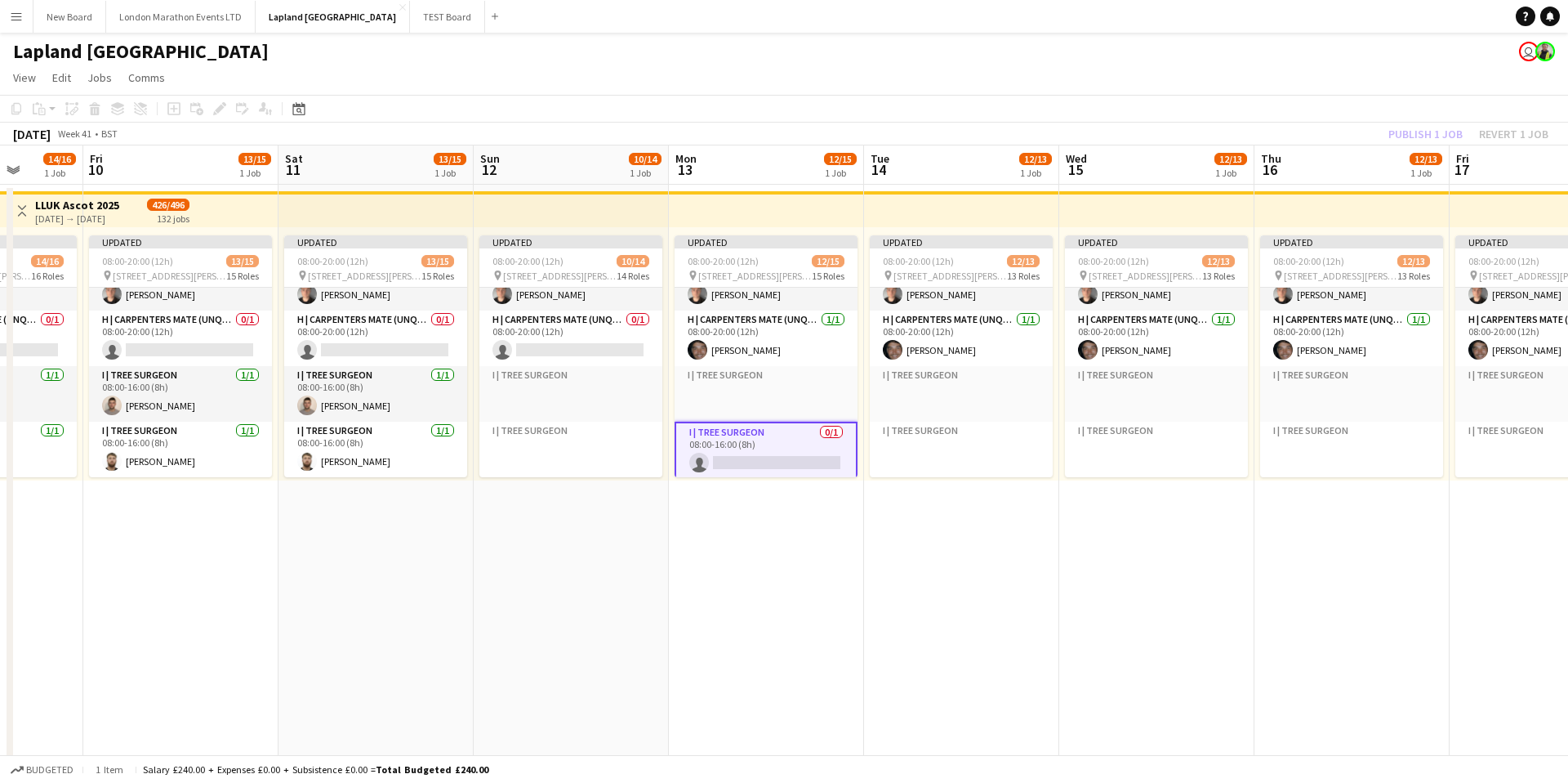
drag, startPoint x: 764, startPoint y: 440, endPoint x: 793, endPoint y: 435, distance: 29.4
click at [793, 435] on app-calendar-viewport "Tue 7 14/16 1 Job Wed 8 14/16 1 Job Thu 9 14/16 1 Job Fri 10 13/15 1 Job Sat 11…" at bounding box center [784, 612] width 1568 height 934
click at [775, 442] on app-card-role "I | Tree Surgeon 0/1 08:00-16:00 (8h) single-neutral-actions" at bounding box center [766, 452] width 183 height 59
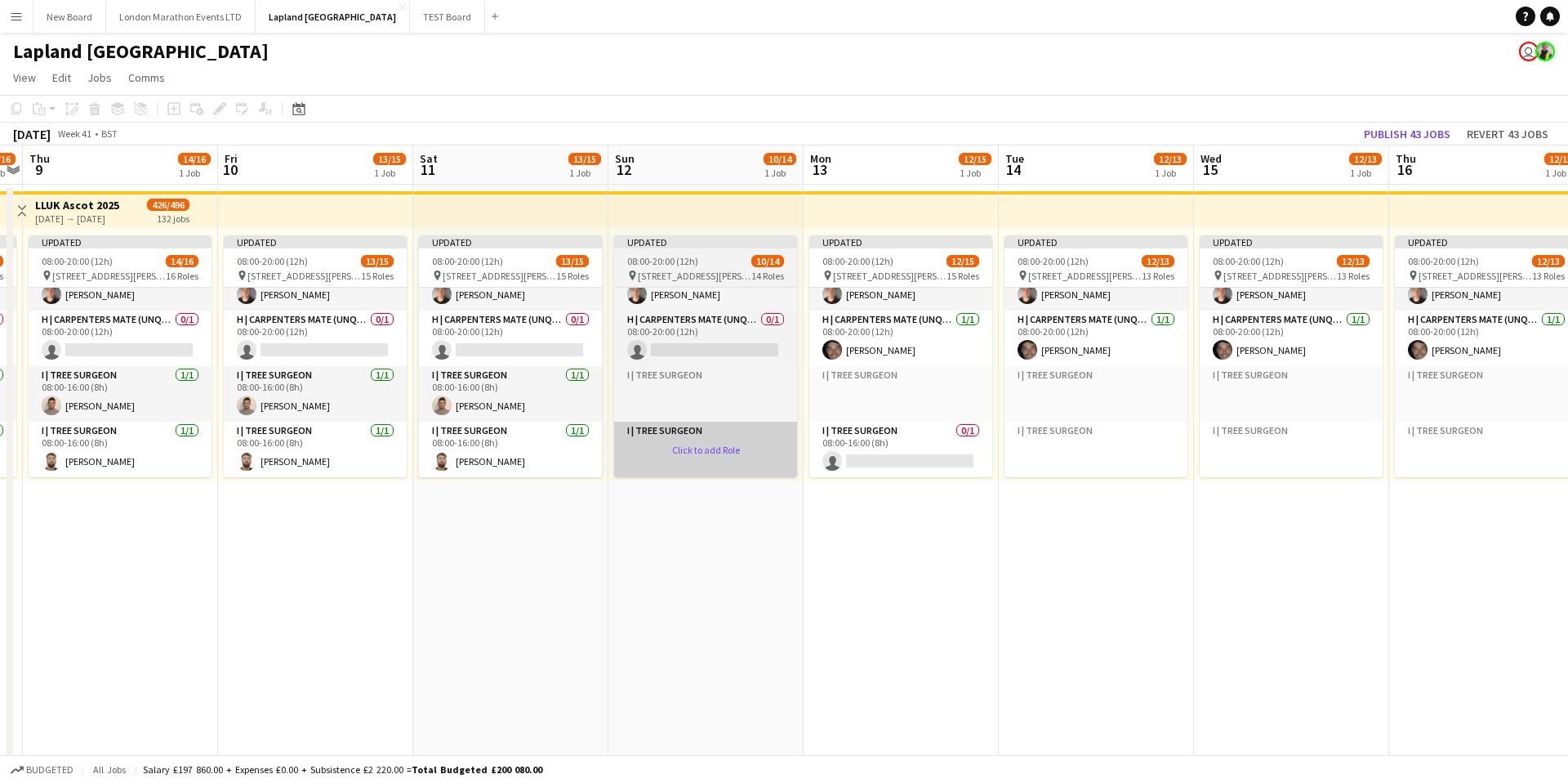
scroll to position [0, 366]
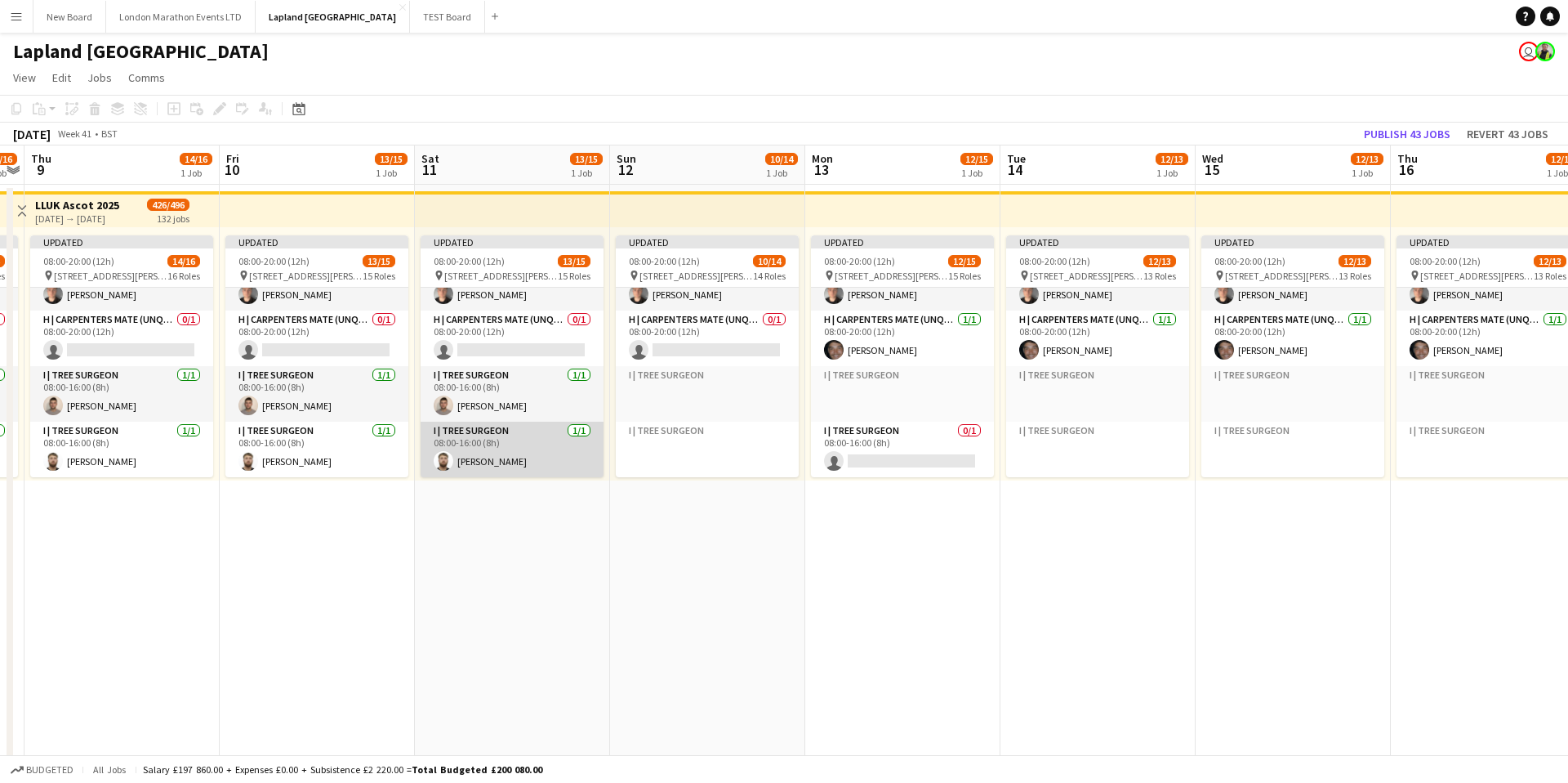
click at [541, 455] on app-card-role "I | Tree Surgeon 1/1 08:00-16:00 (8h) Jacob Sutton" at bounding box center [512, 450] width 183 height 56
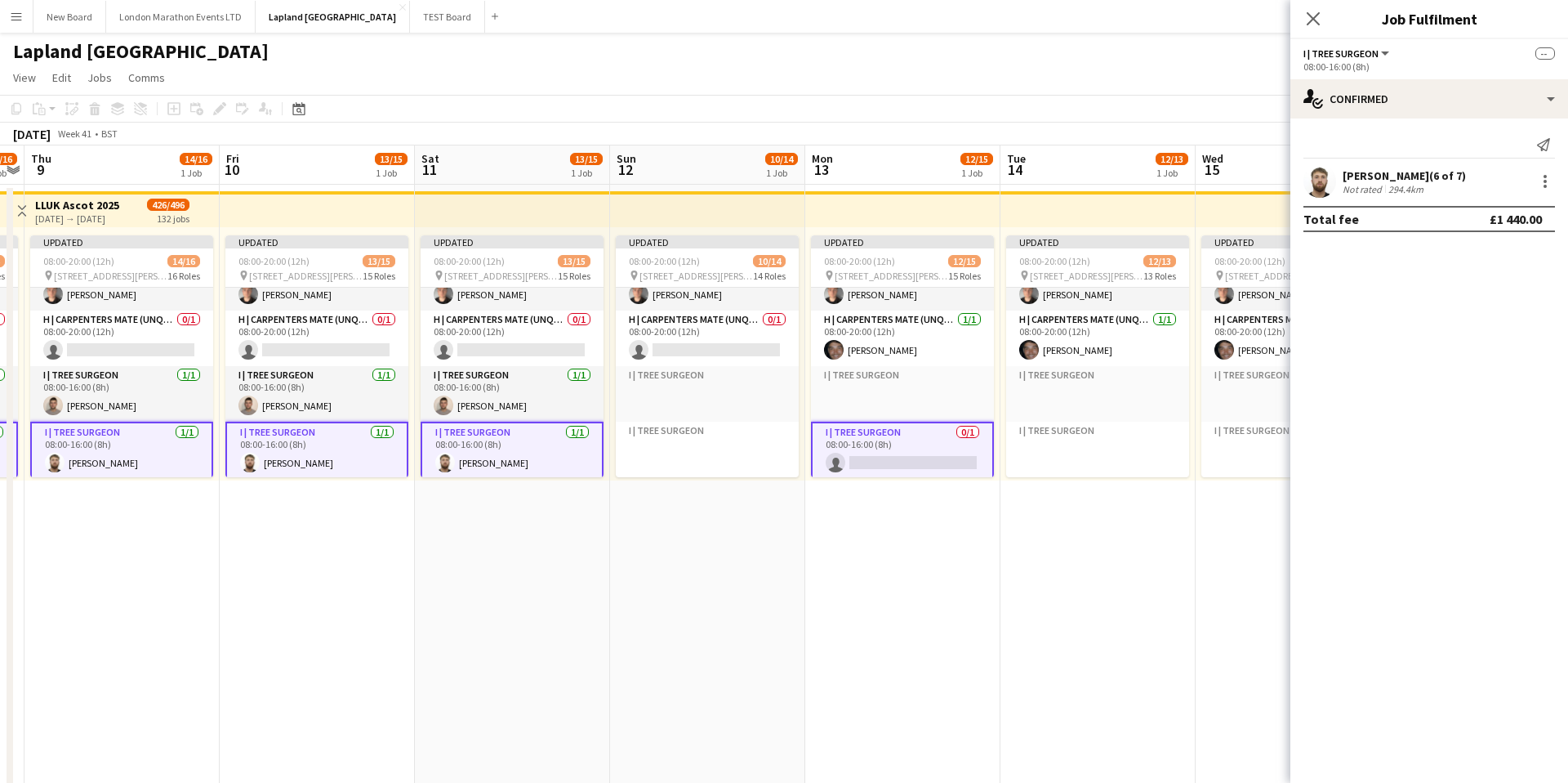
click at [1386, 54] on button "I | Tree Surgeon" at bounding box center [1348, 54] width 89 height 13
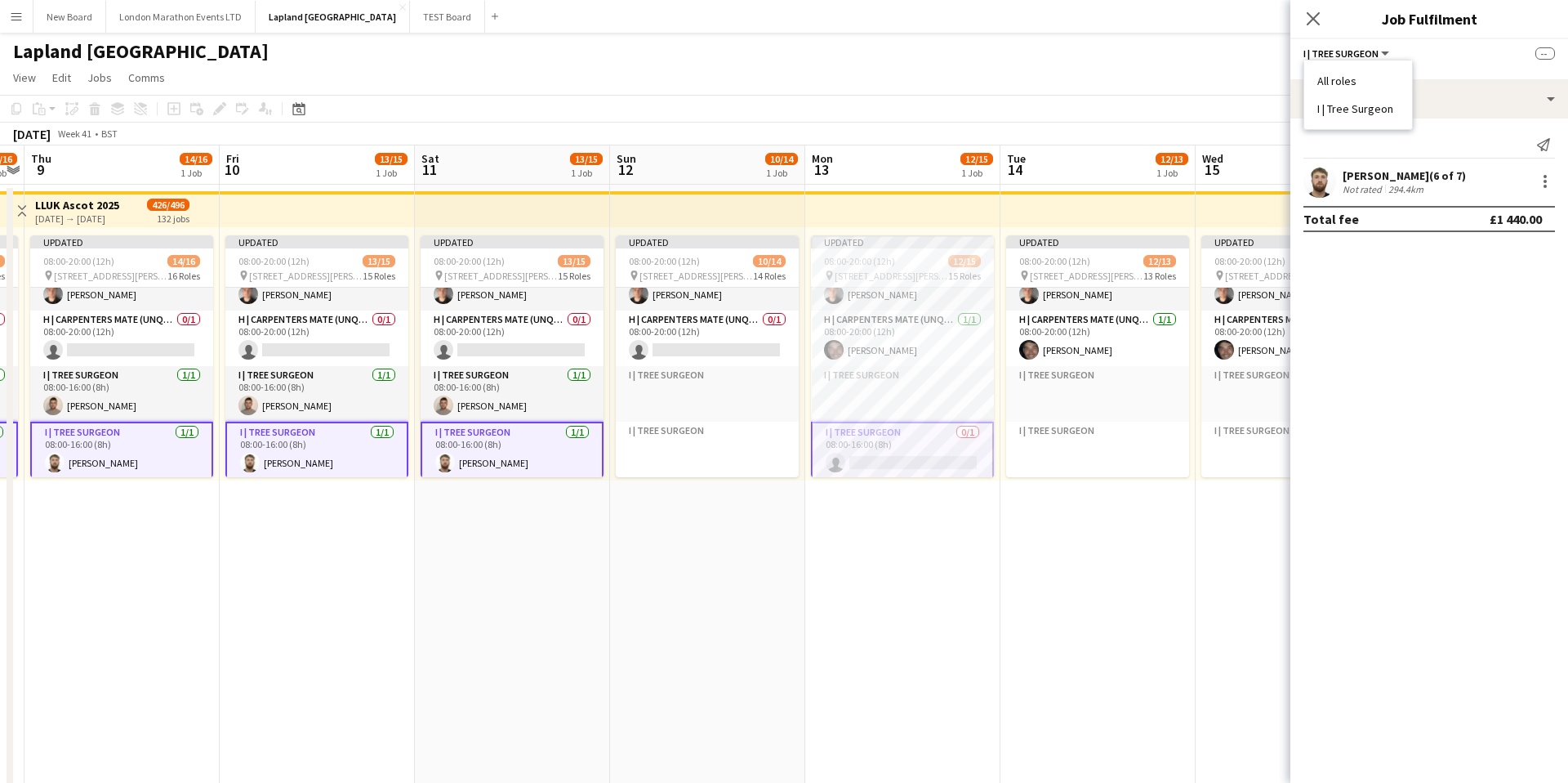
click at [1391, 53] on button "I | Tree Surgeon" at bounding box center [1348, 54] width 89 height 13
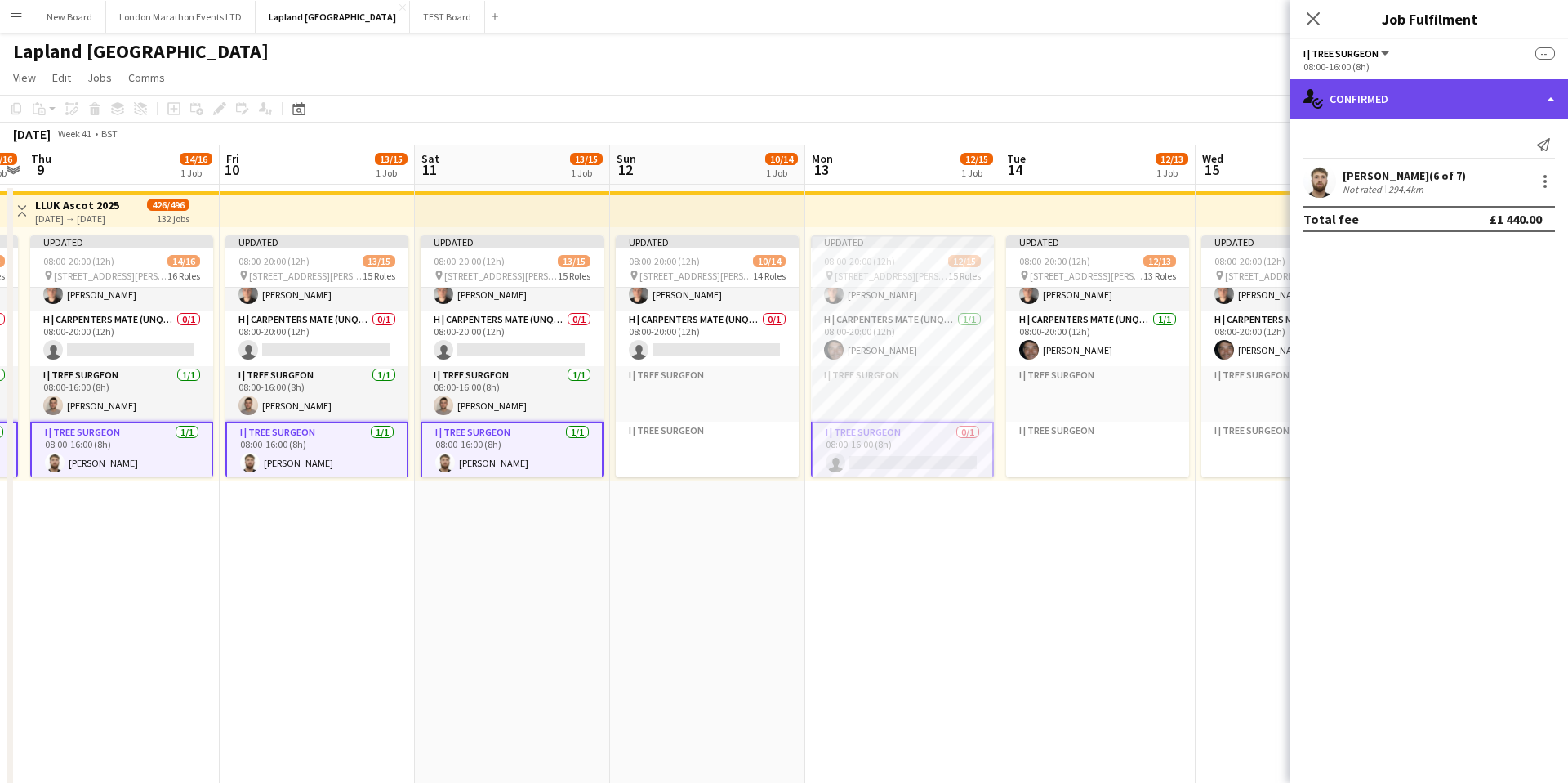
click at [1542, 95] on div "single-neutral-actions-check-2 Confirmed" at bounding box center [1429, 99] width 278 height 39
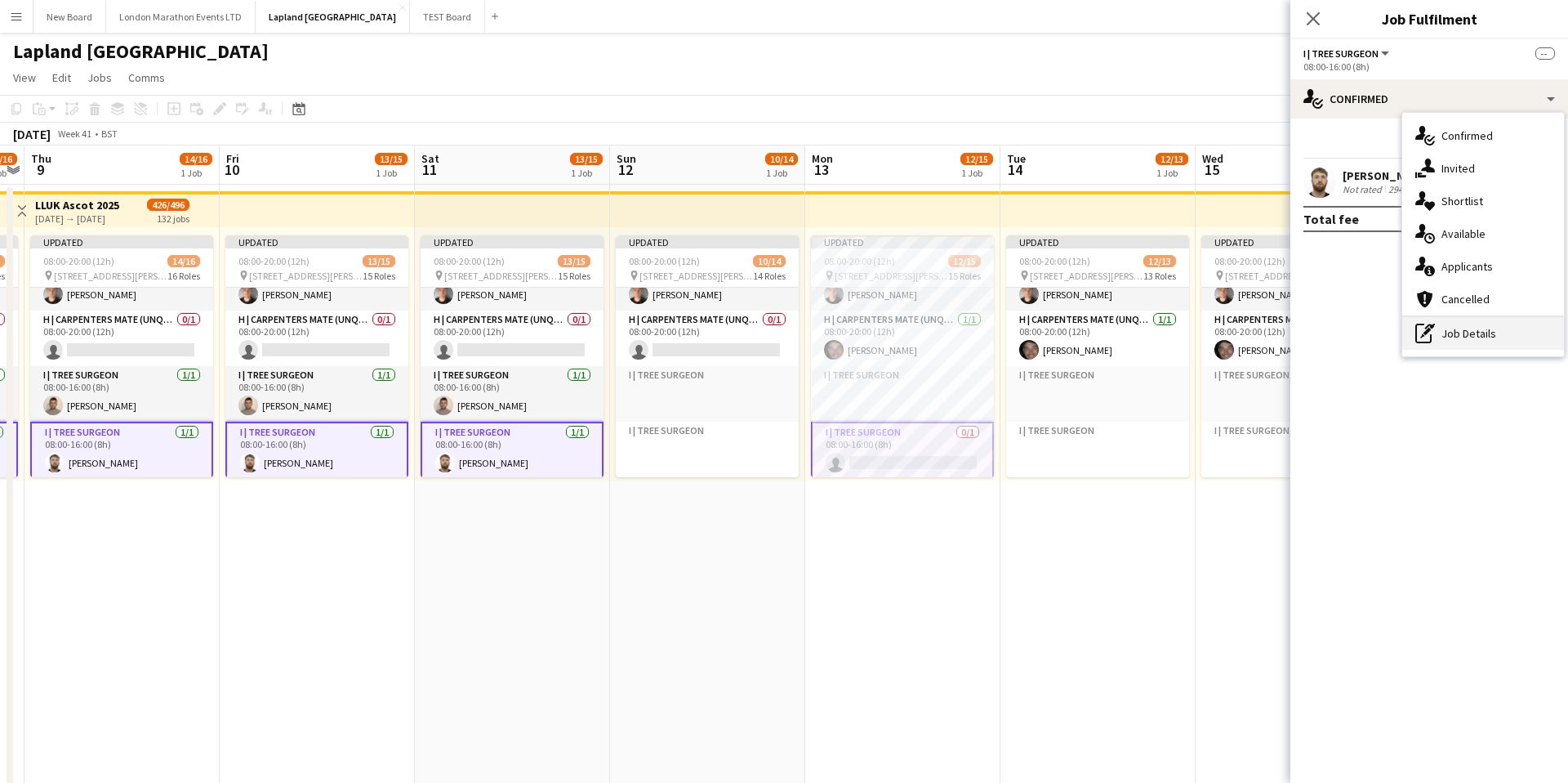
click at [1485, 335] on div "pen-write Job Details" at bounding box center [1483, 333] width 162 height 32
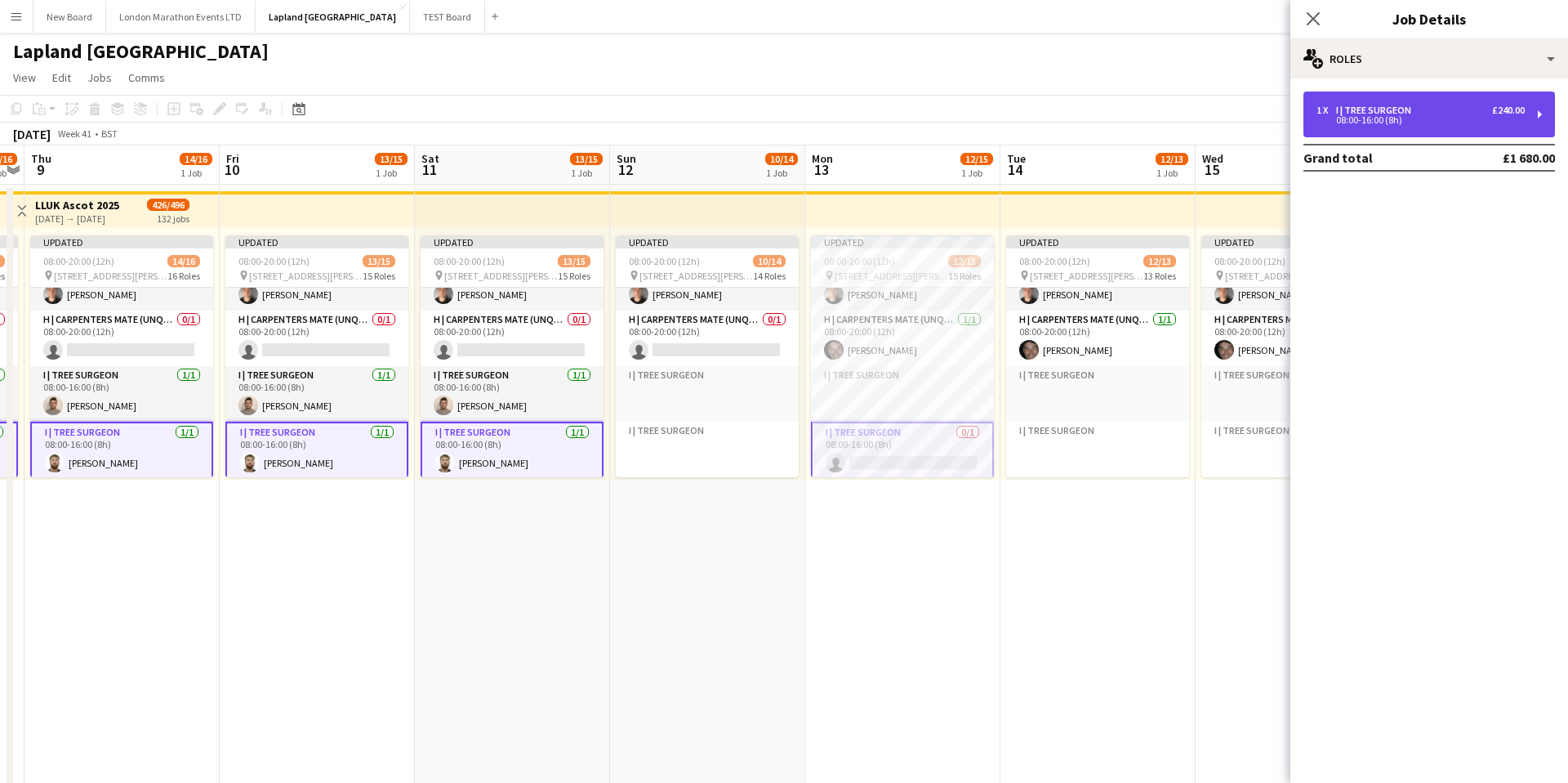
click at [1456, 113] on div "1 x I | Tree Surgeon £240.00" at bounding box center [1420, 110] width 209 height 12
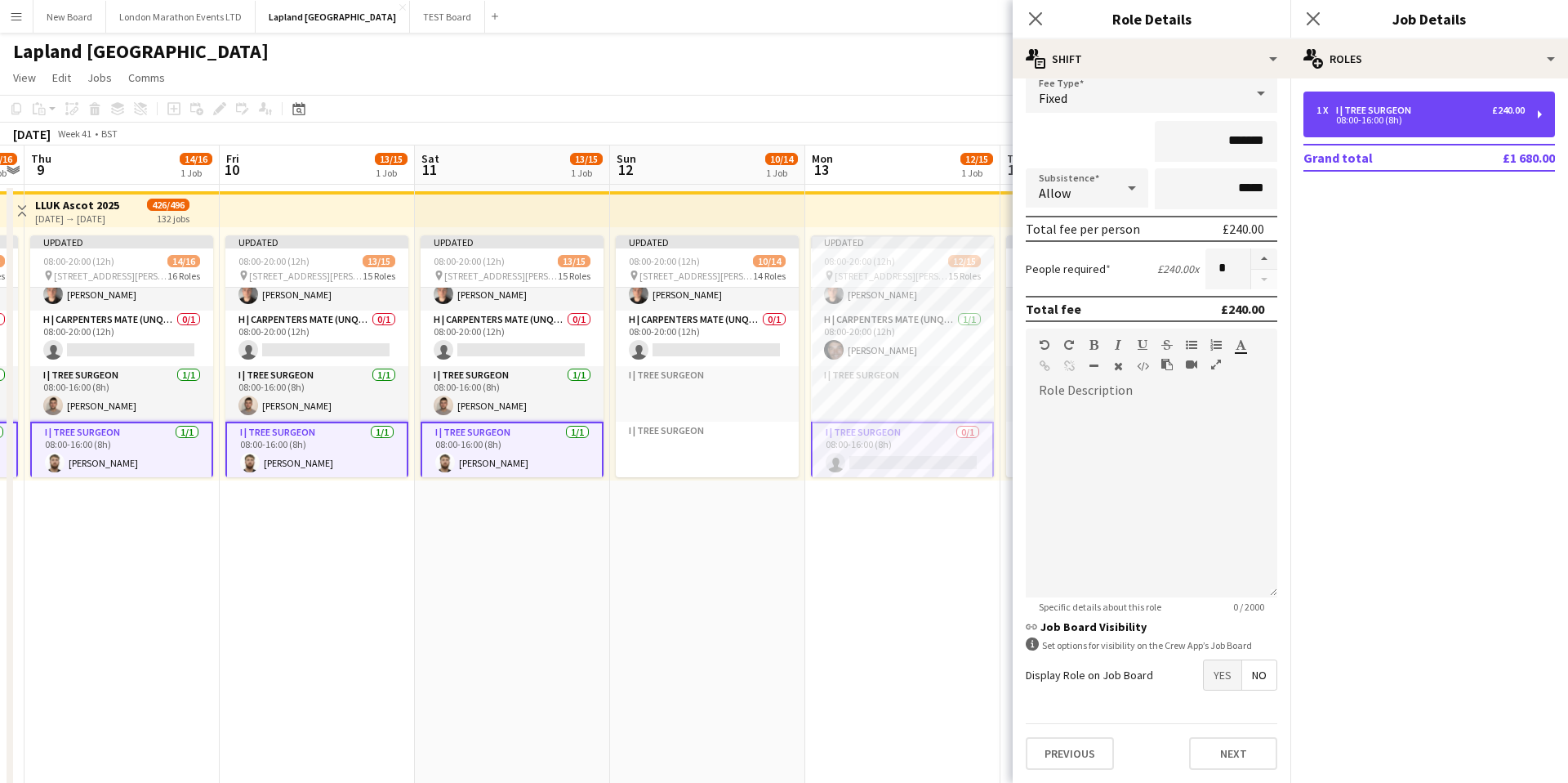
scroll to position [0, 0]
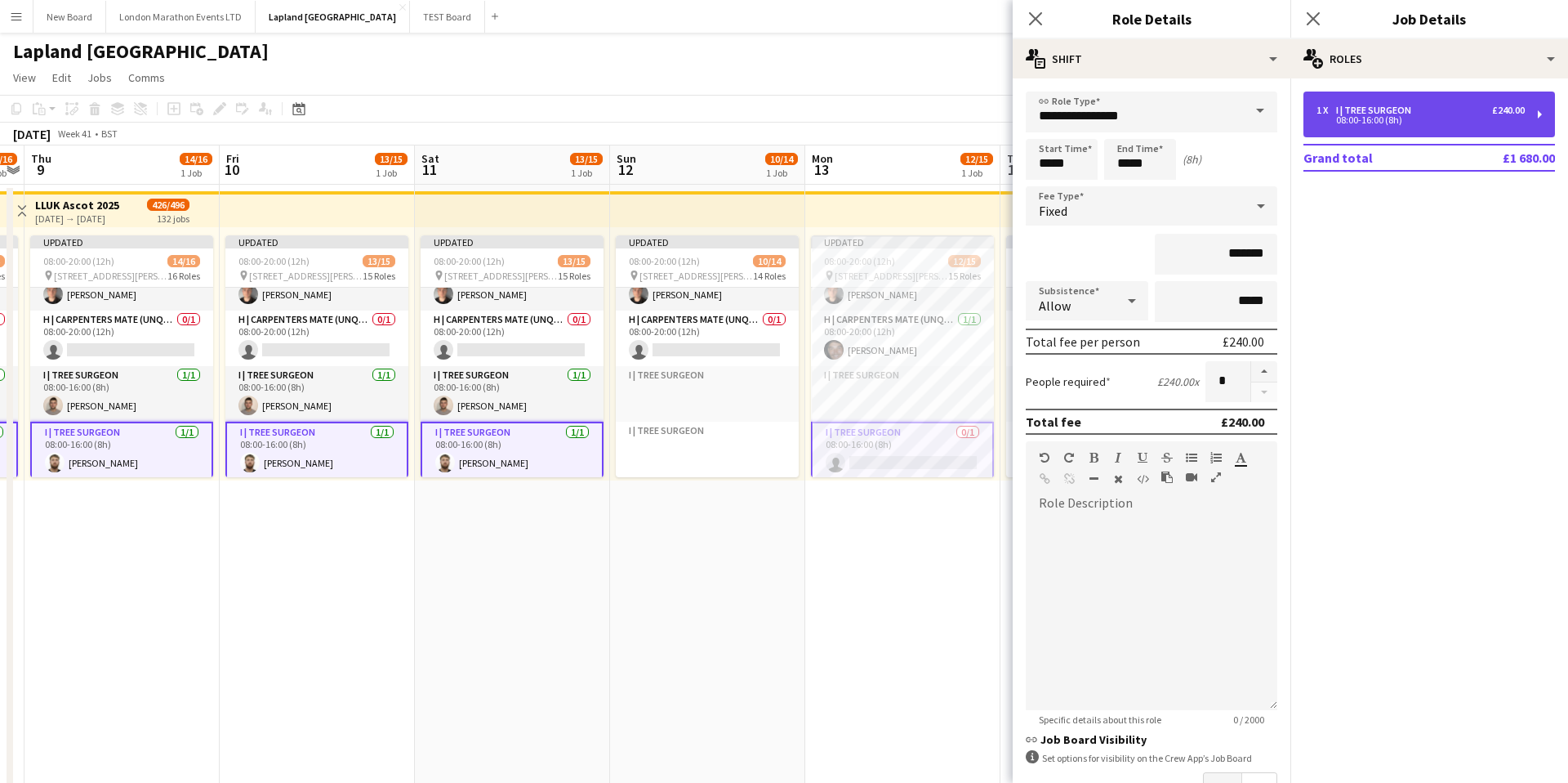
click at [1527, 112] on div "1 x I | Tree Surgeon £240.00 08:00-16:00 (8h)" at bounding box center [1429, 114] width 252 height 46
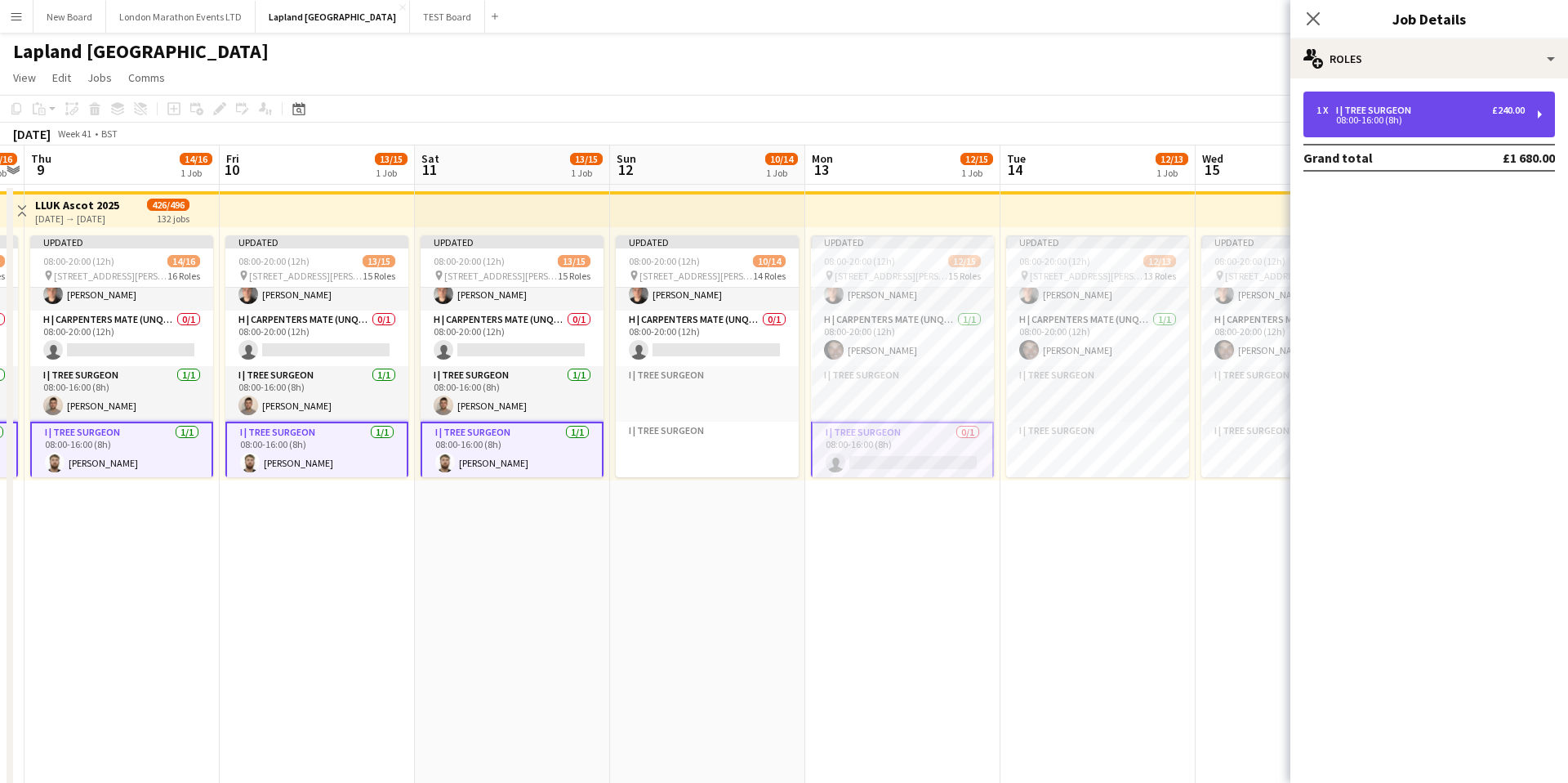
click at [1534, 113] on div "1 x I | Tree Surgeon £240.00 08:00-16:00 (8h)" at bounding box center [1429, 114] width 252 height 46
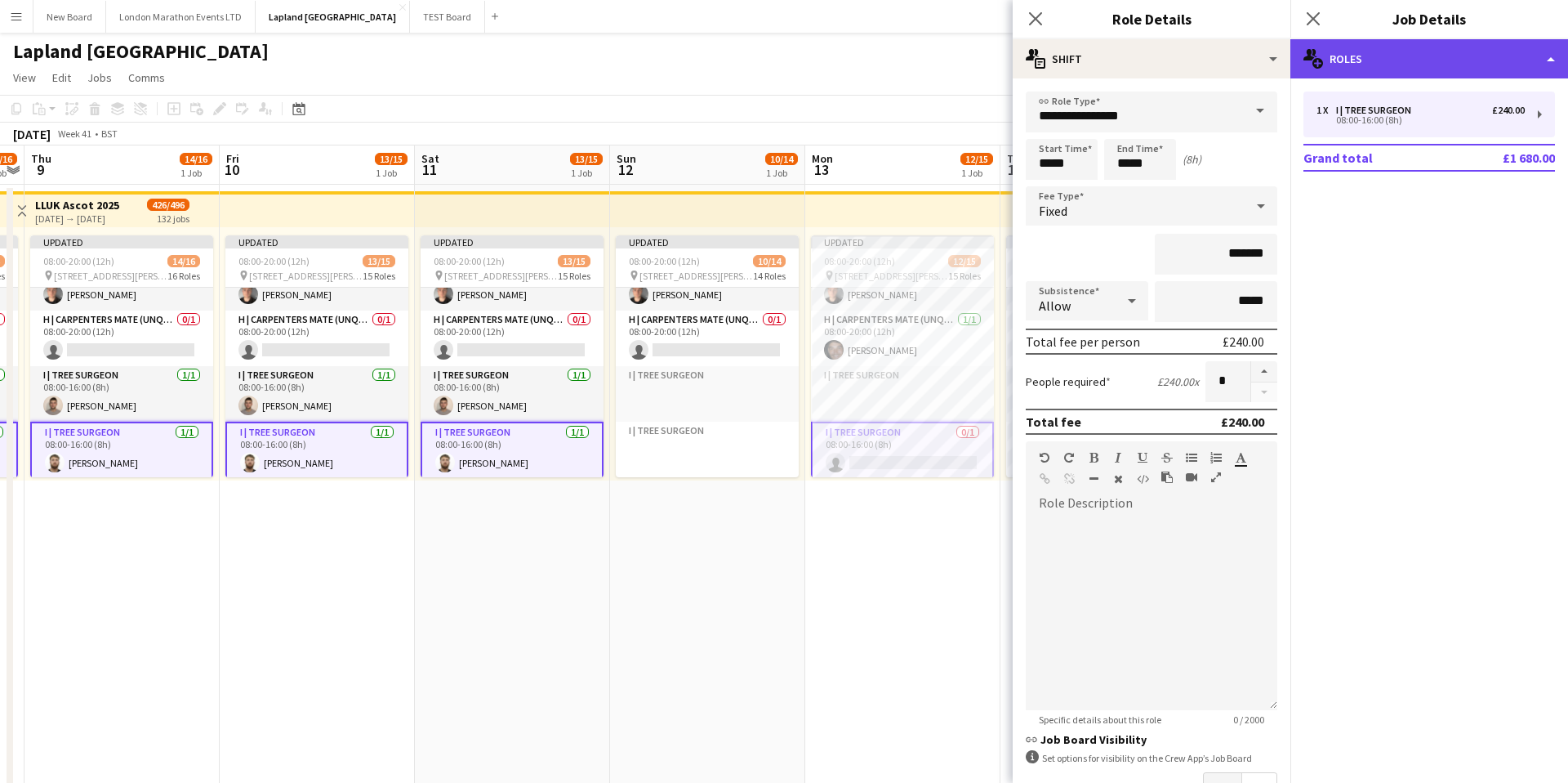
click at [1539, 47] on div "multiple-users-add Roles" at bounding box center [1429, 59] width 278 height 39
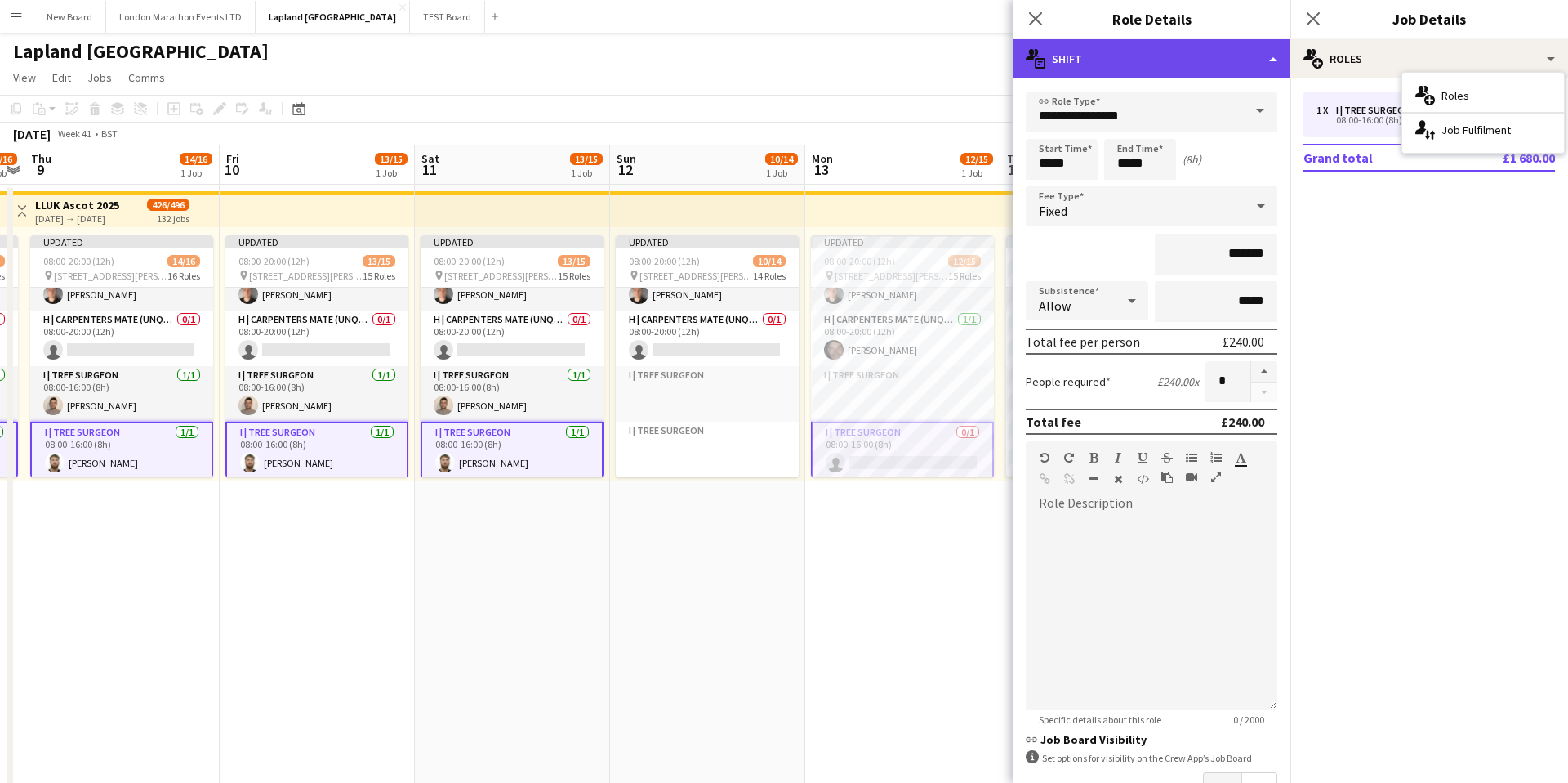
click at [1187, 61] on div "multiple-actions-text Shift" at bounding box center [1152, 59] width 278 height 39
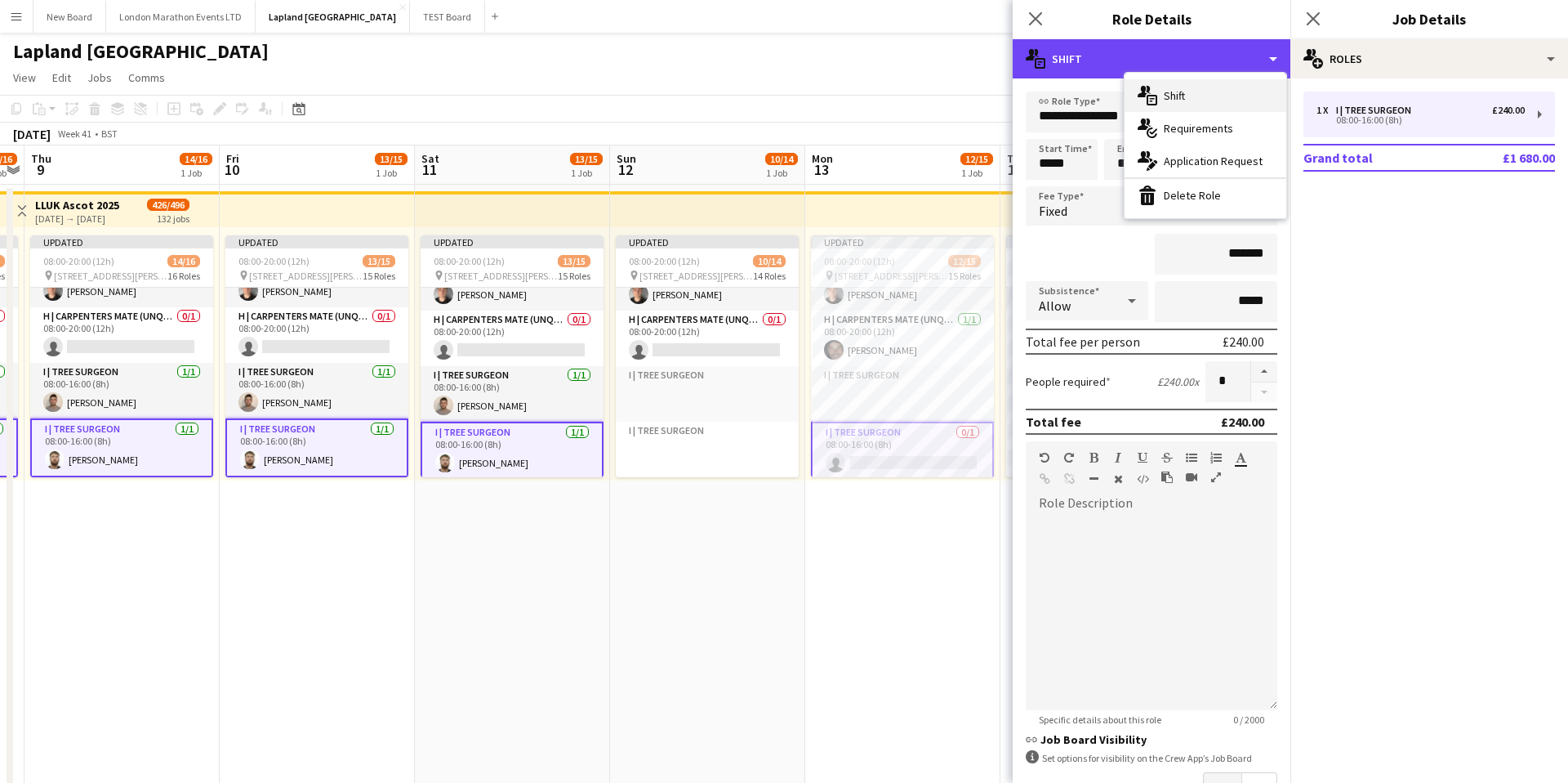
scroll to position [977, 0]
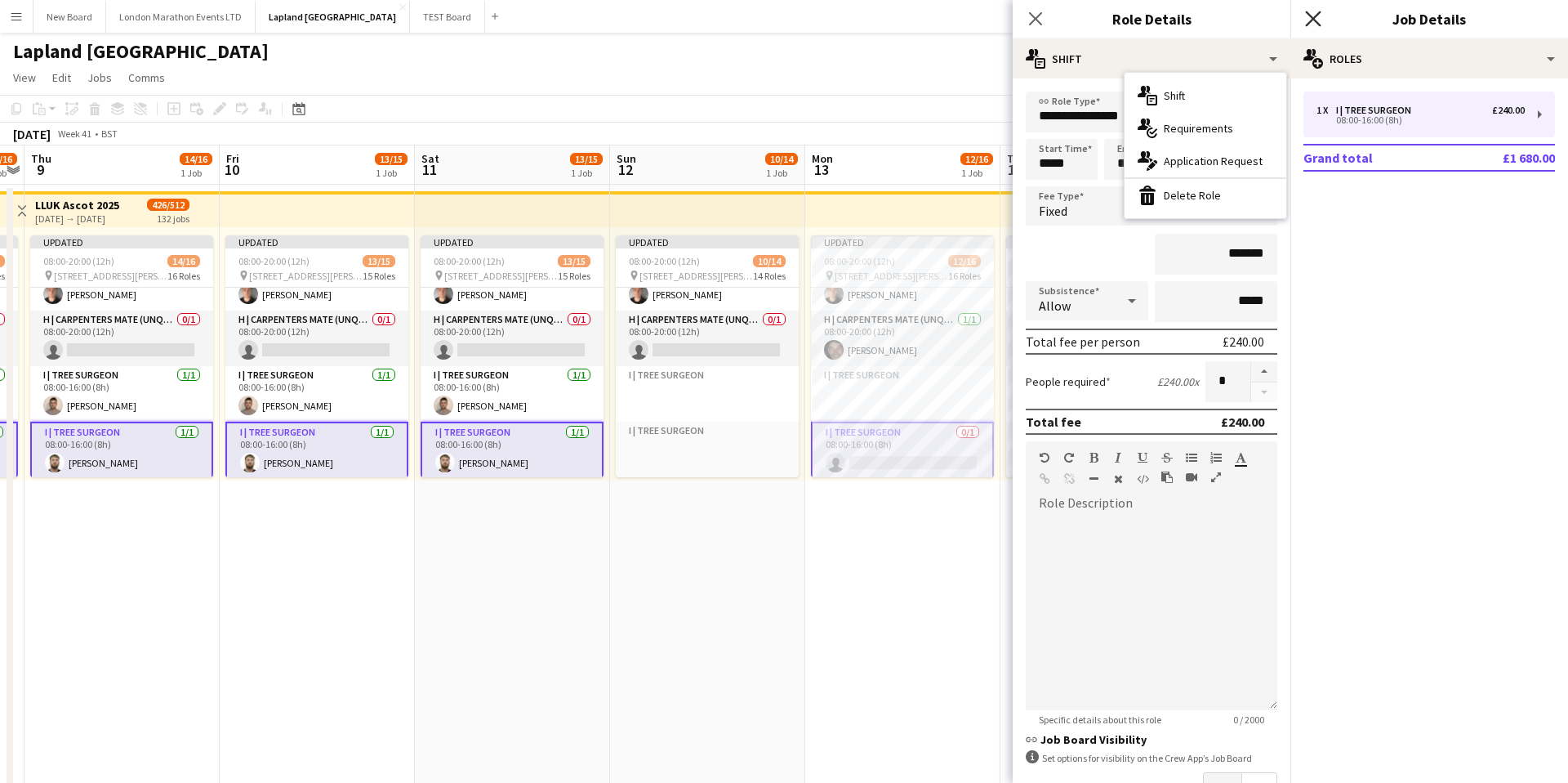
click at [1306, 18] on icon "Close pop-in" at bounding box center [1312, 18] width 15 height 15
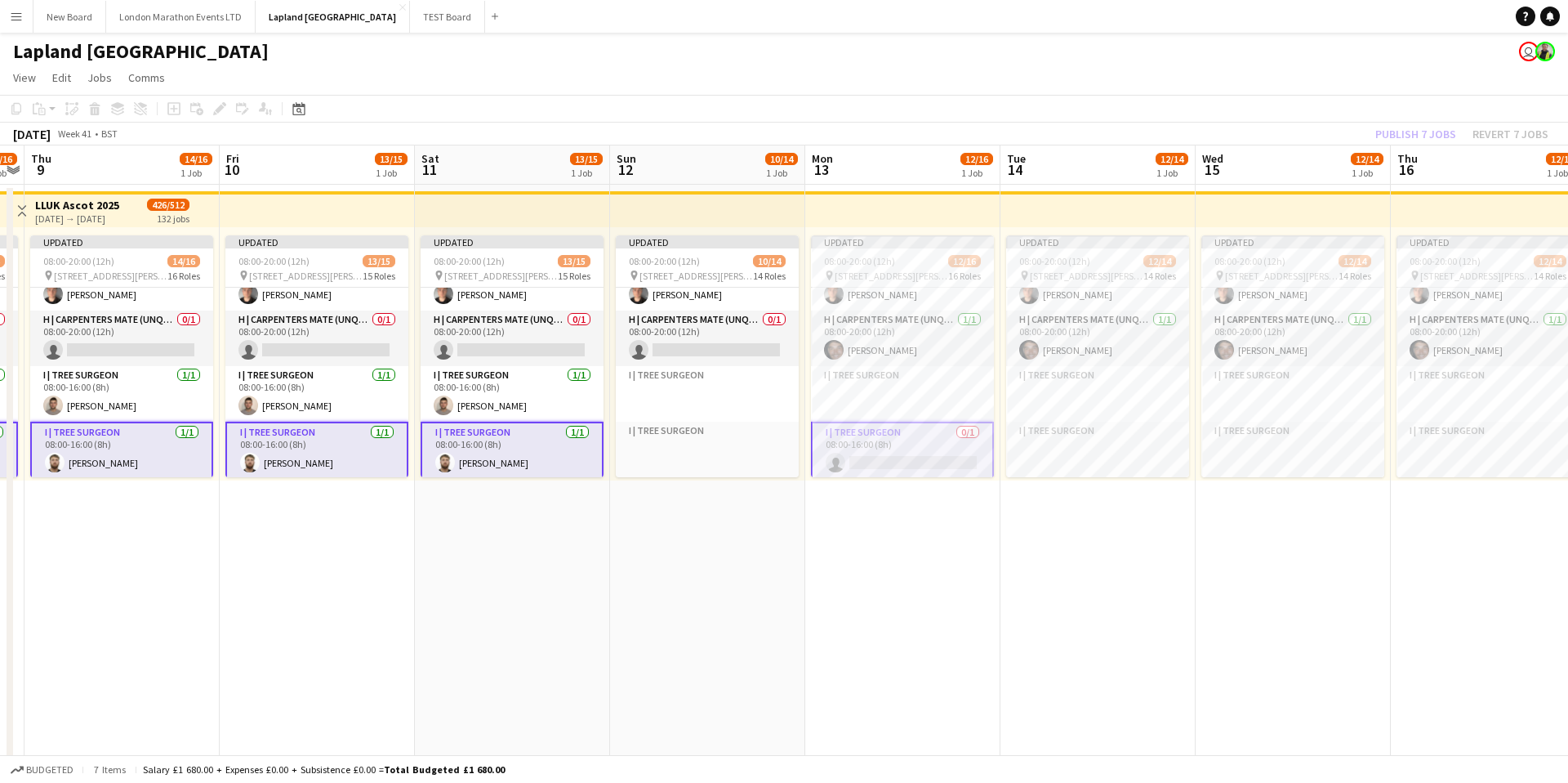
click at [904, 435] on app-card-role "I | Tree Surgeon 0/1 08:00-16:00 (8h) single-neutral-actions" at bounding box center [903, 452] width 183 height 59
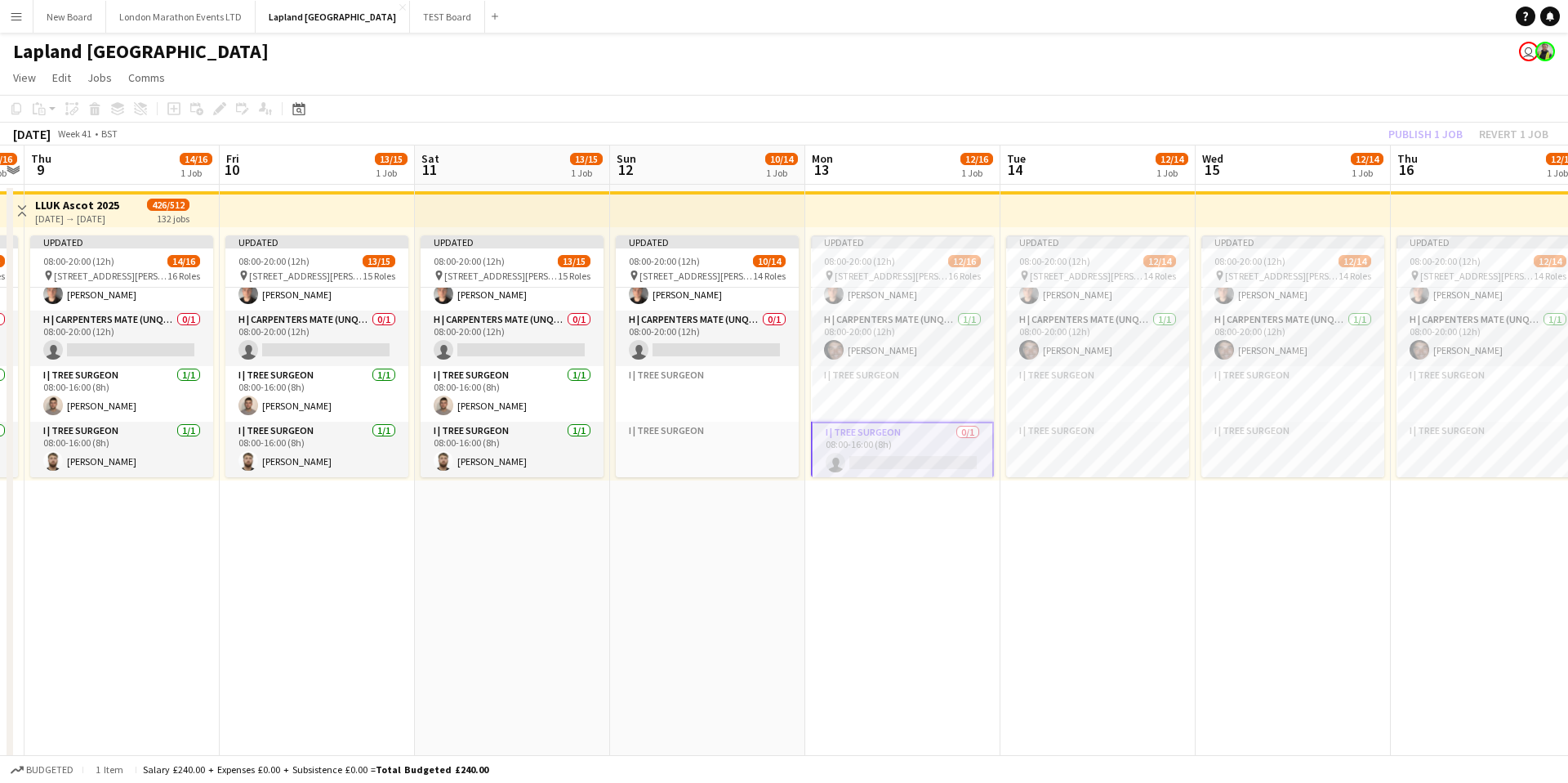
click at [904, 435] on app-card-role "I | Tree Surgeon 0/1 08:00-16:00 (8h) single-neutral-actions" at bounding box center [903, 452] width 183 height 59
click at [904, 435] on app-card-role "I | Tree Surgeon 0/1 08:00-16:00 (8h) single-neutral-actions" at bounding box center [903, 450] width 183 height 56
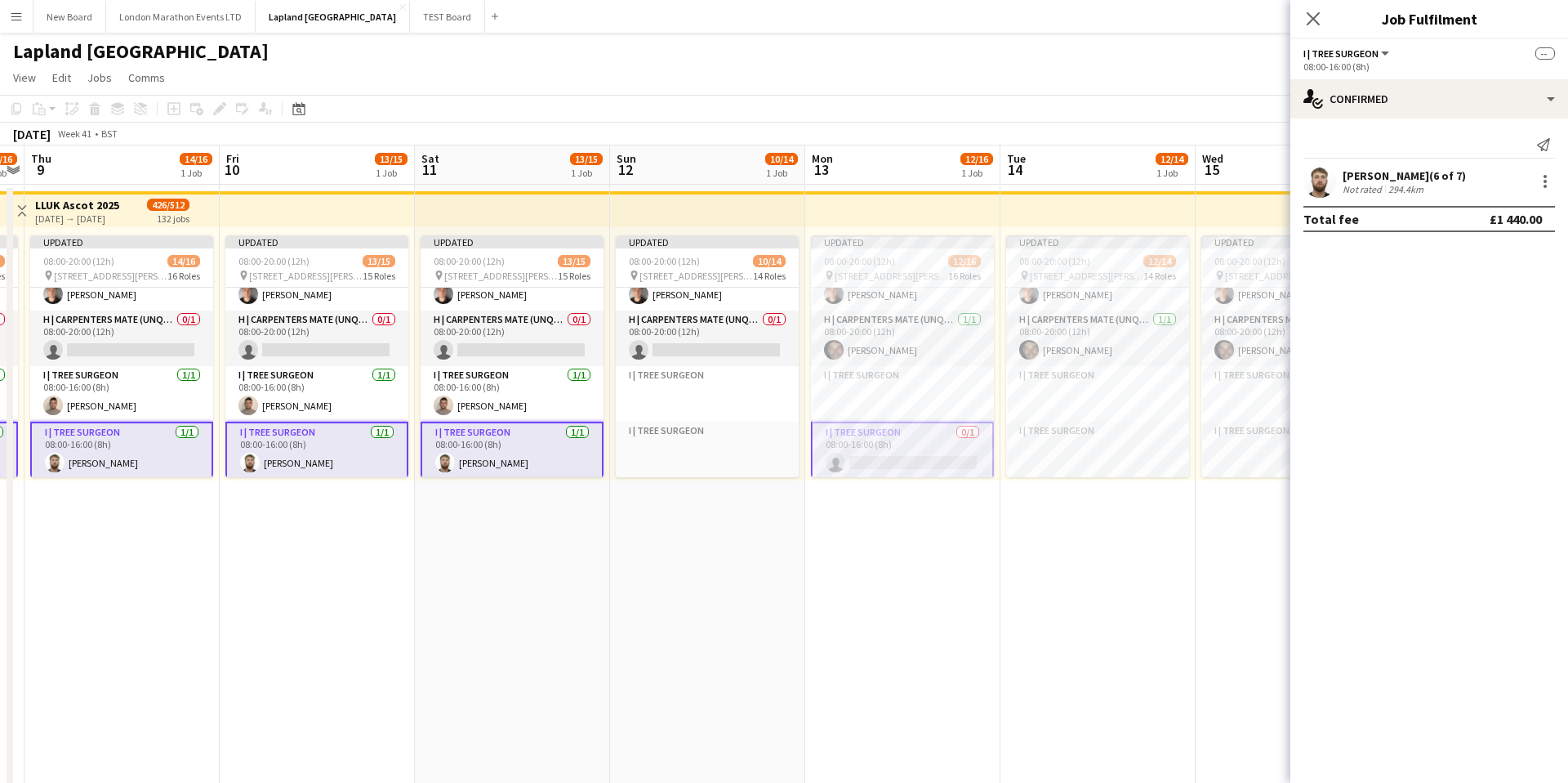
click at [904, 435] on app-card-role "I | Tree Surgeon 0/1 08:00-16:00 (8h) single-neutral-actions" at bounding box center [903, 452] width 183 height 59
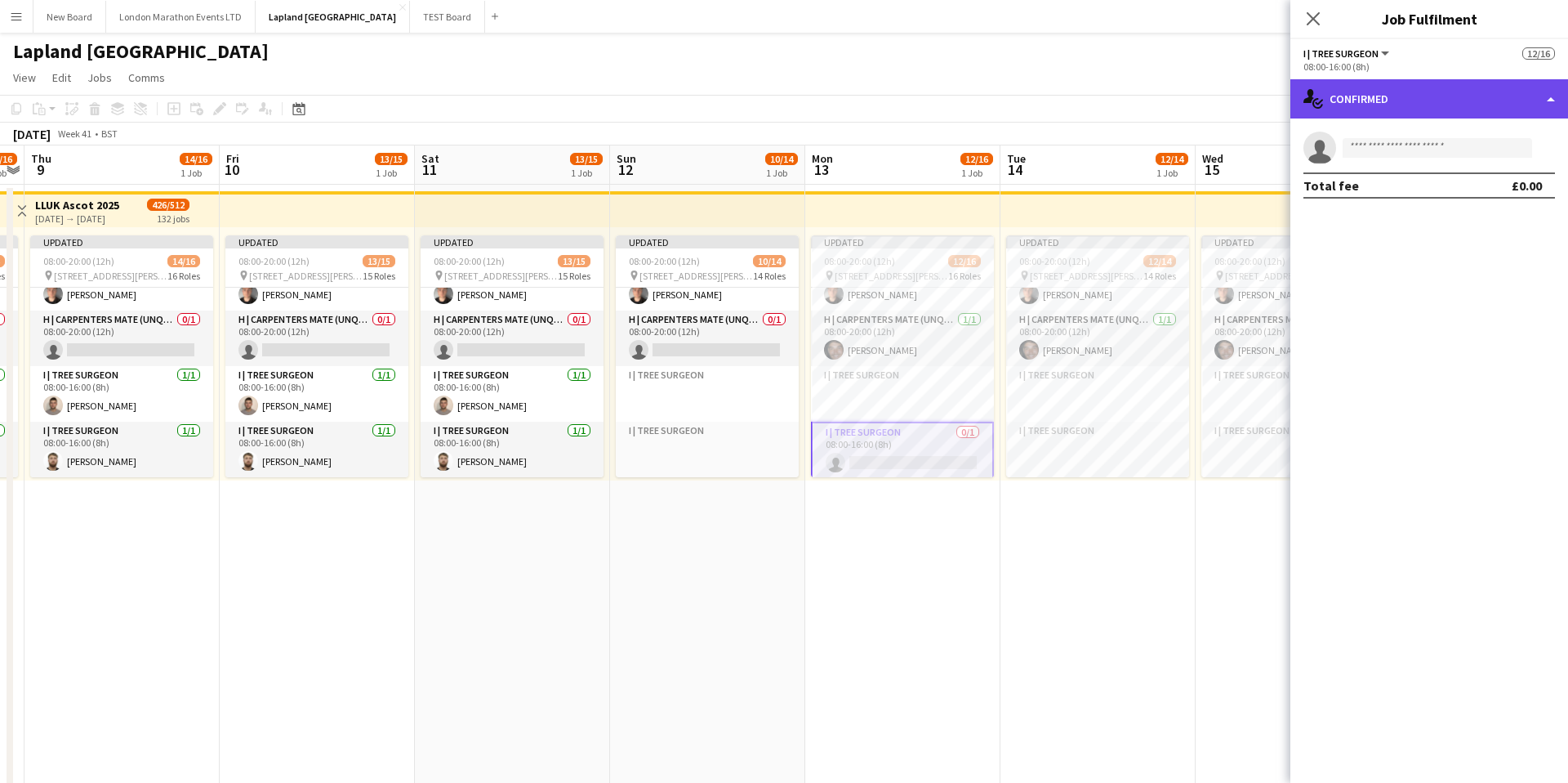
click at [1529, 98] on div "single-neutral-actions-check-2 Confirmed" at bounding box center [1429, 99] width 278 height 39
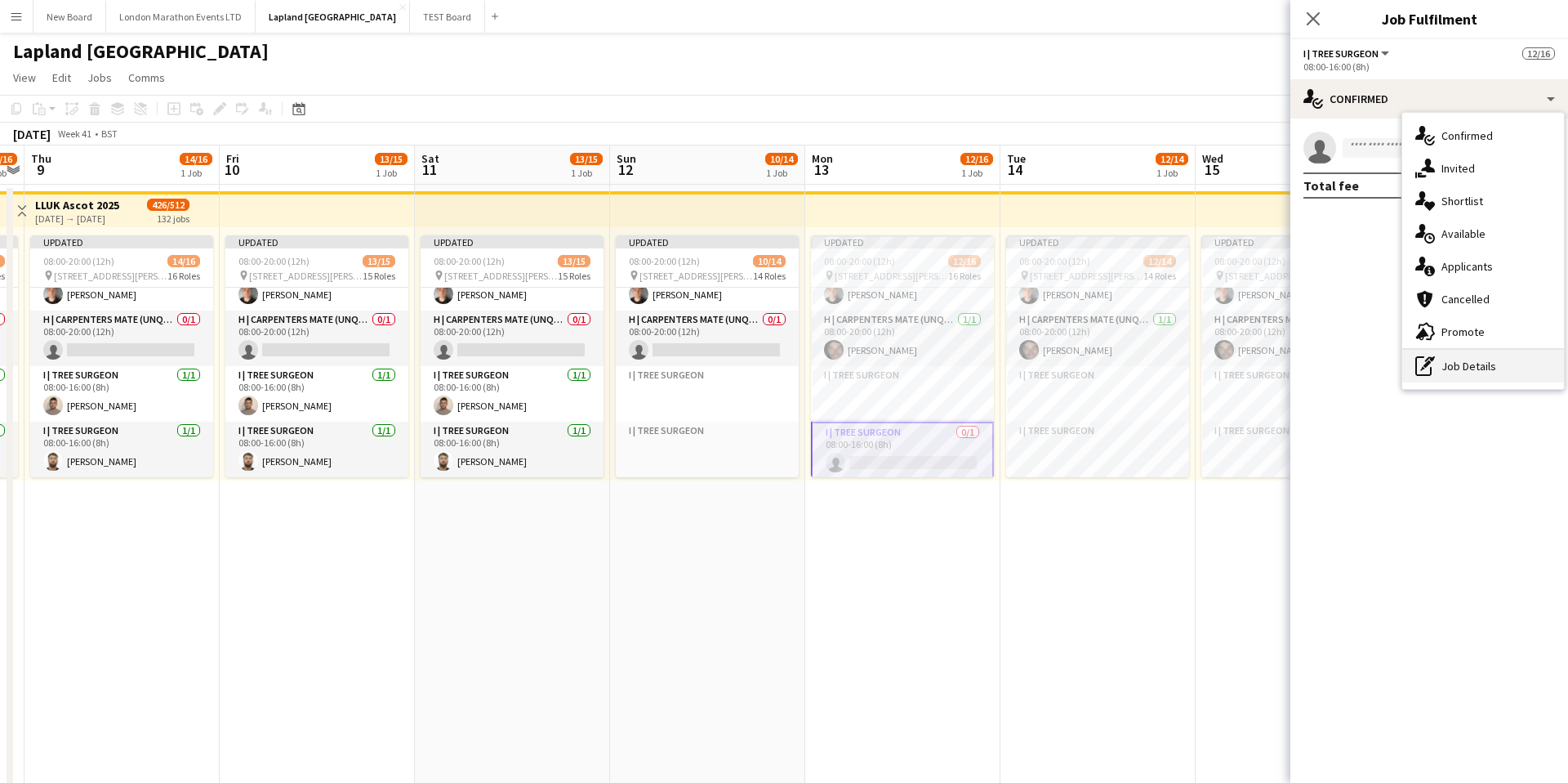
click at [1467, 362] on div "pen-write Job Details" at bounding box center [1483, 366] width 162 height 32
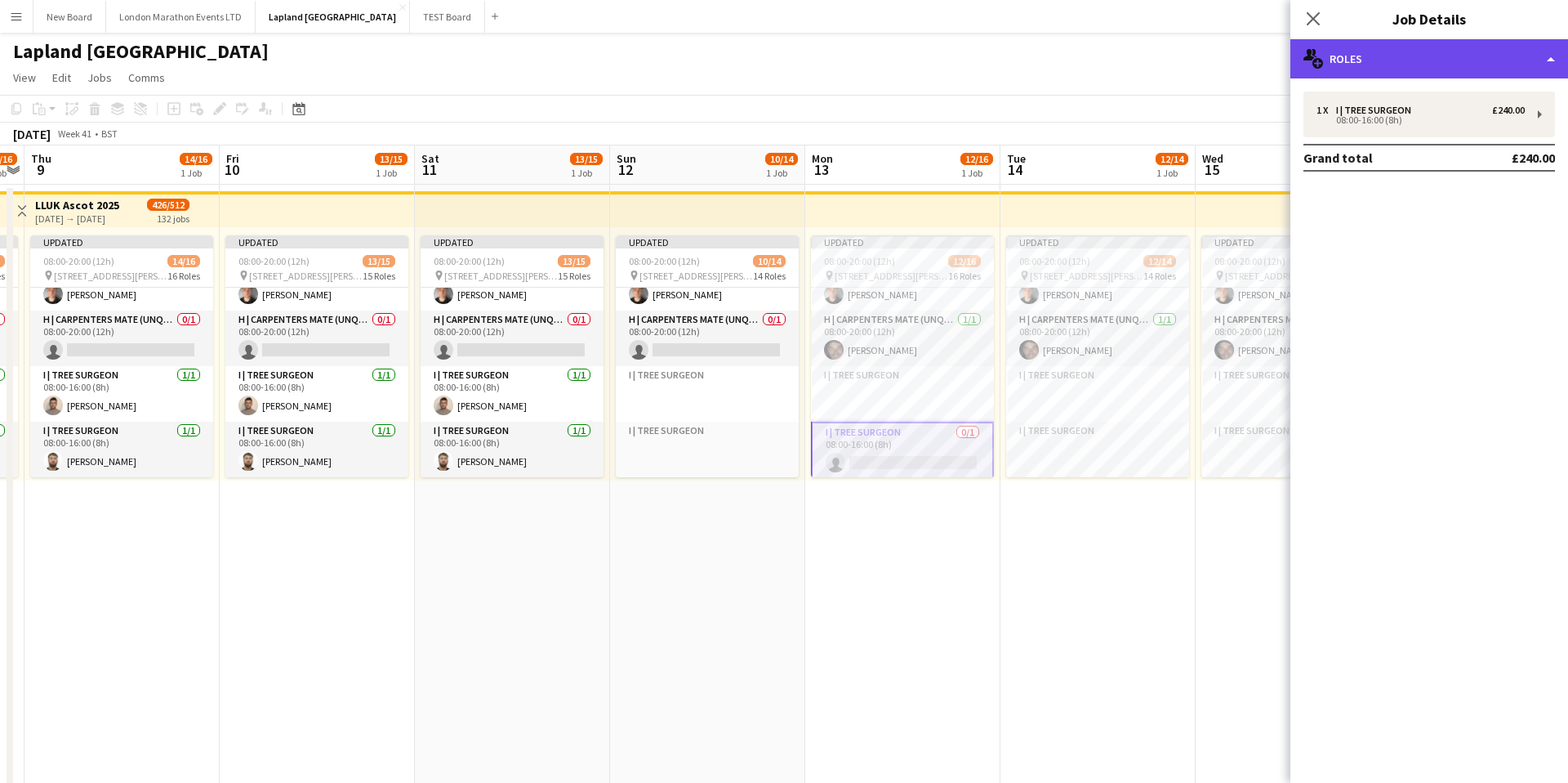
click at [1431, 45] on div "multiple-users-add Roles" at bounding box center [1429, 59] width 278 height 39
click at [1427, 48] on div "multiple-users-add Roles" at bounding box center [1429, 59] width 278 height 39
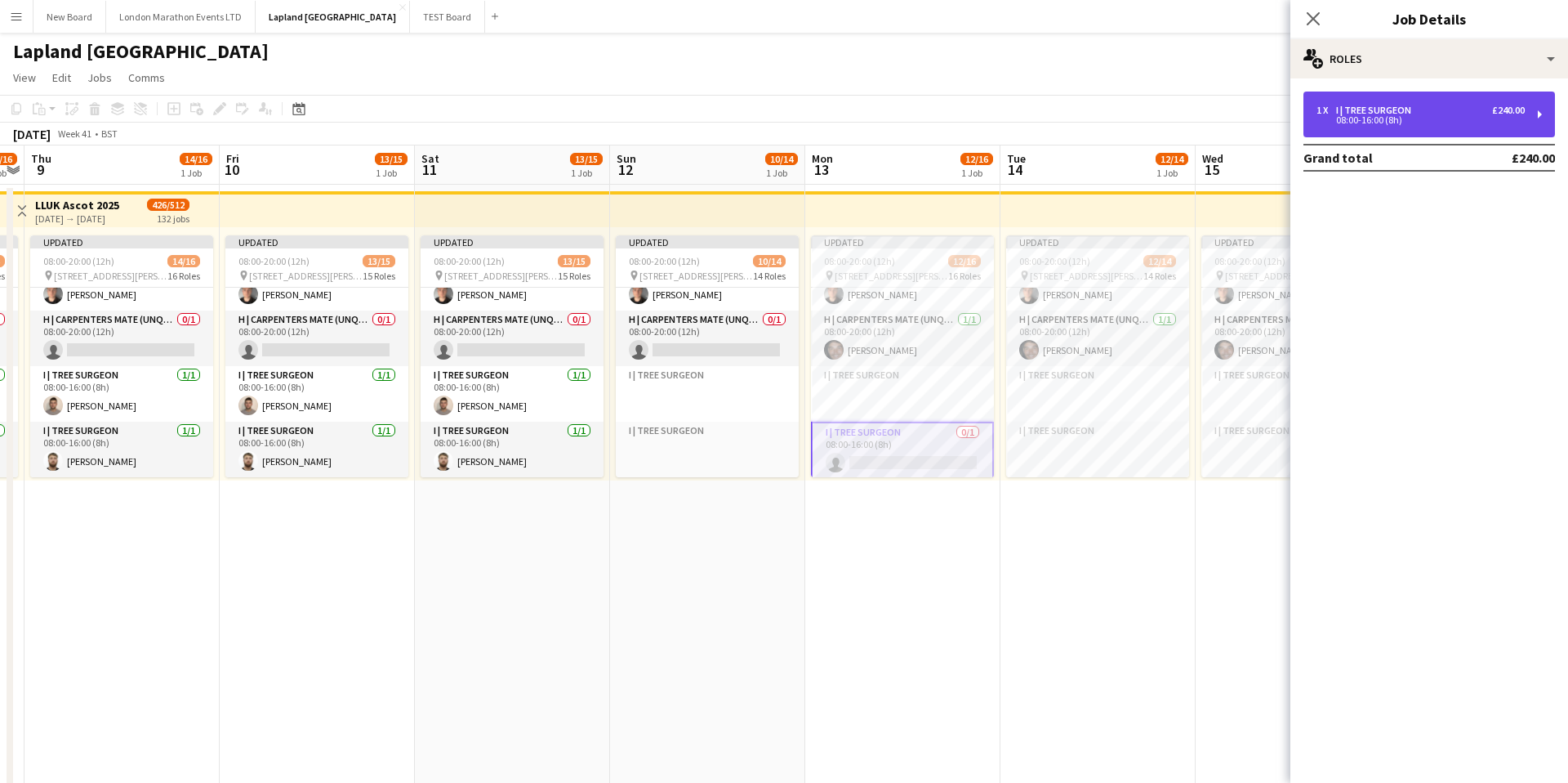
click at [1417, 115] on div "1 x I | Tree Surgeon £240.00" at bounding box center [1420, 110] width 209 height 12
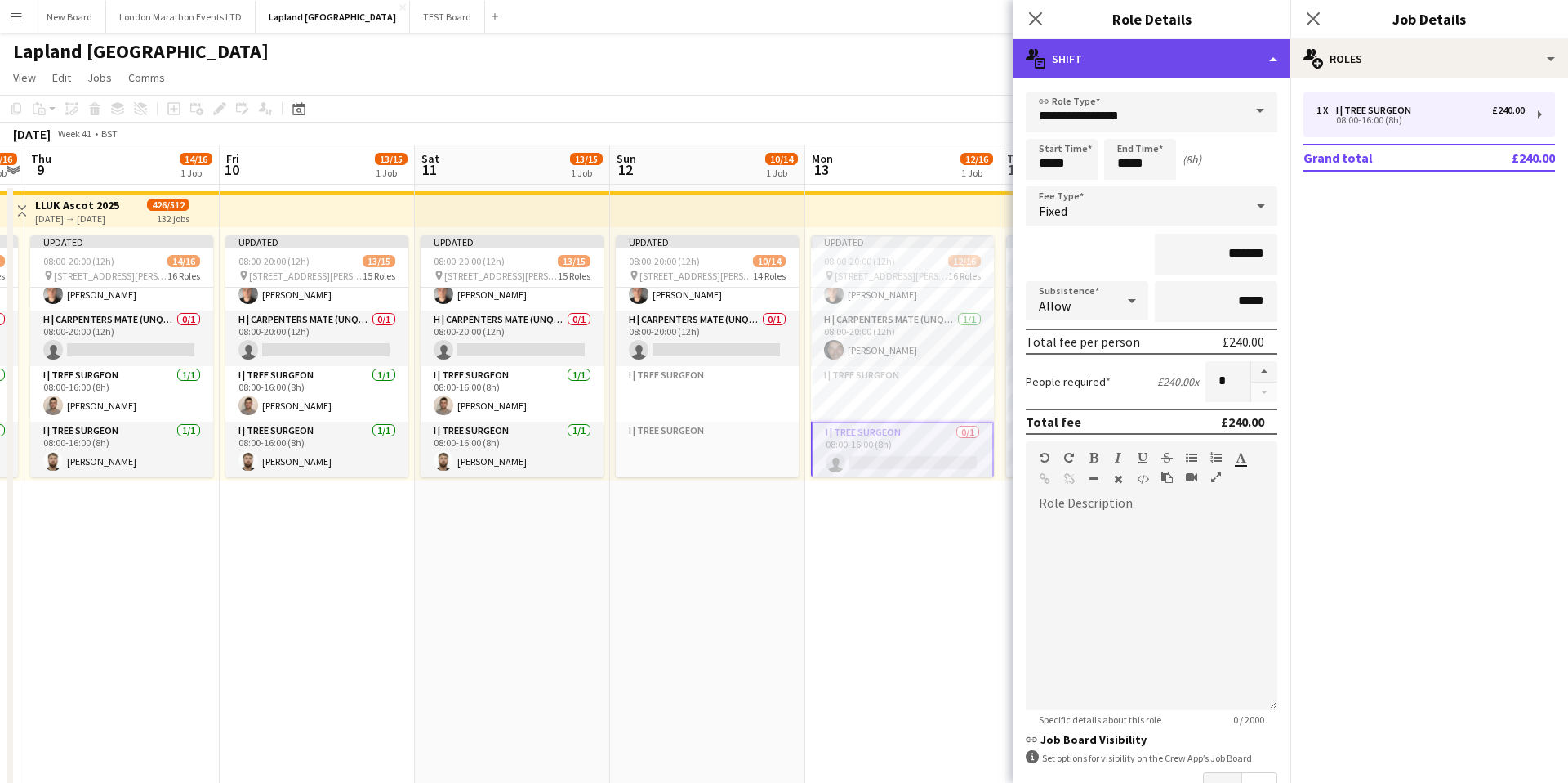
click at [1164, 59] on div "multiple-actions-text Shift" at bounding box center [1152, 59] width 278 height 39
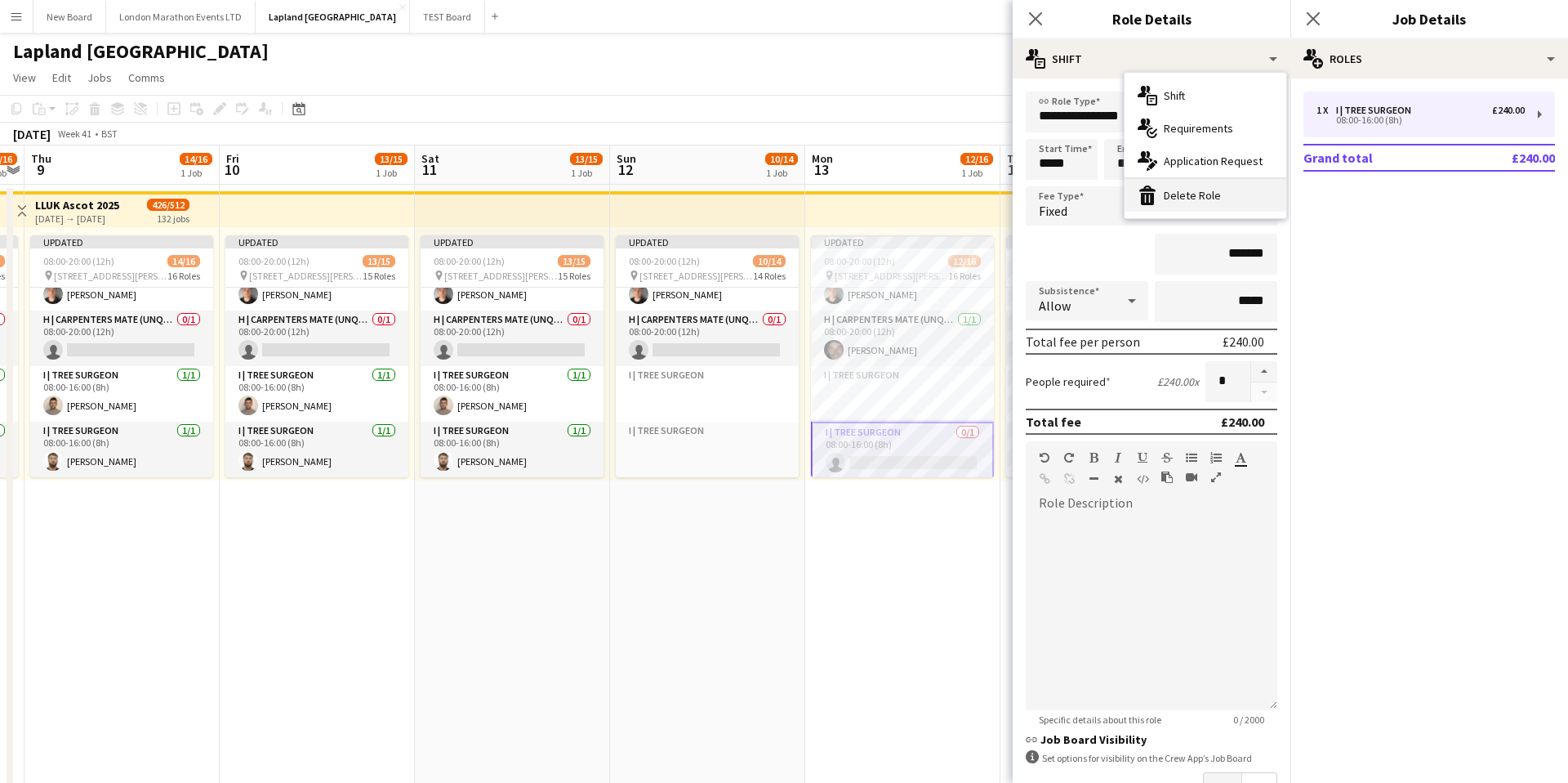
click at [1203, 199] on div "bin-2 Delete Role" at bounding box center [1205, 195] width 162 height 32
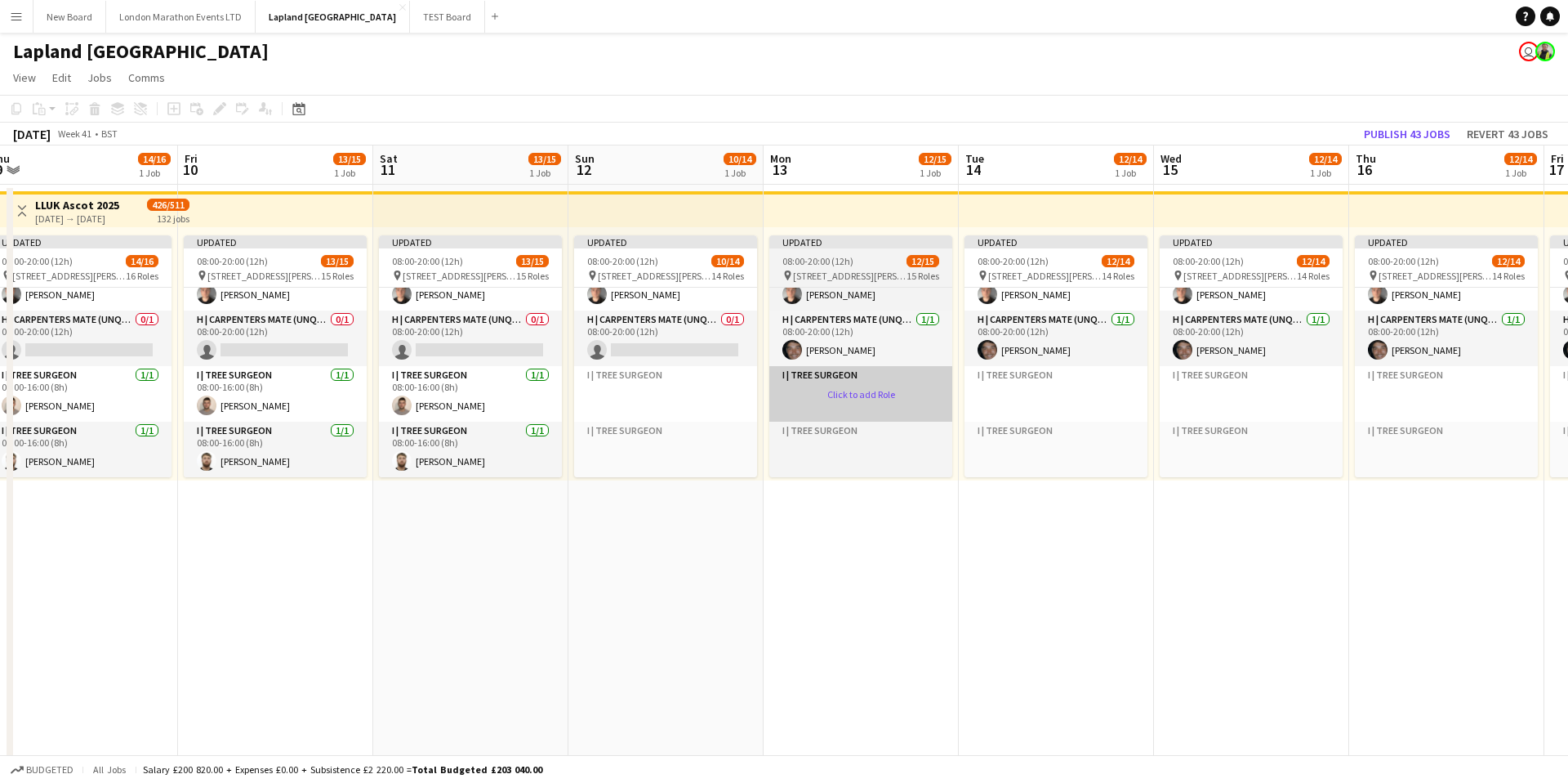
scroll to position [893, 0]
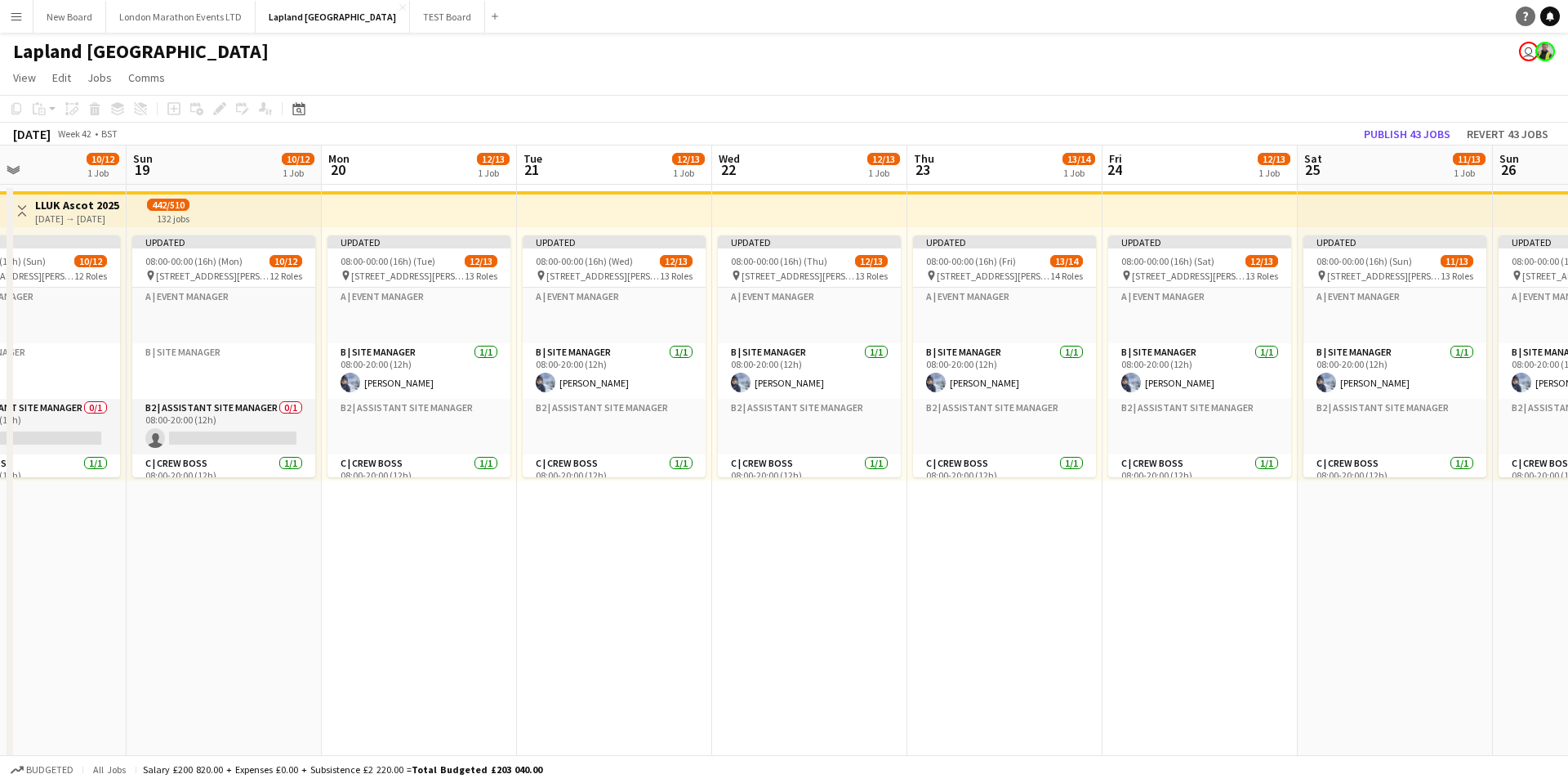
click at [1522, 19] on icon "Help" at bounding box center [1525, 16] width 10 height 10
click at [21, 23] on button "Menu" at bounding box center [16, 16] width 32 height 32
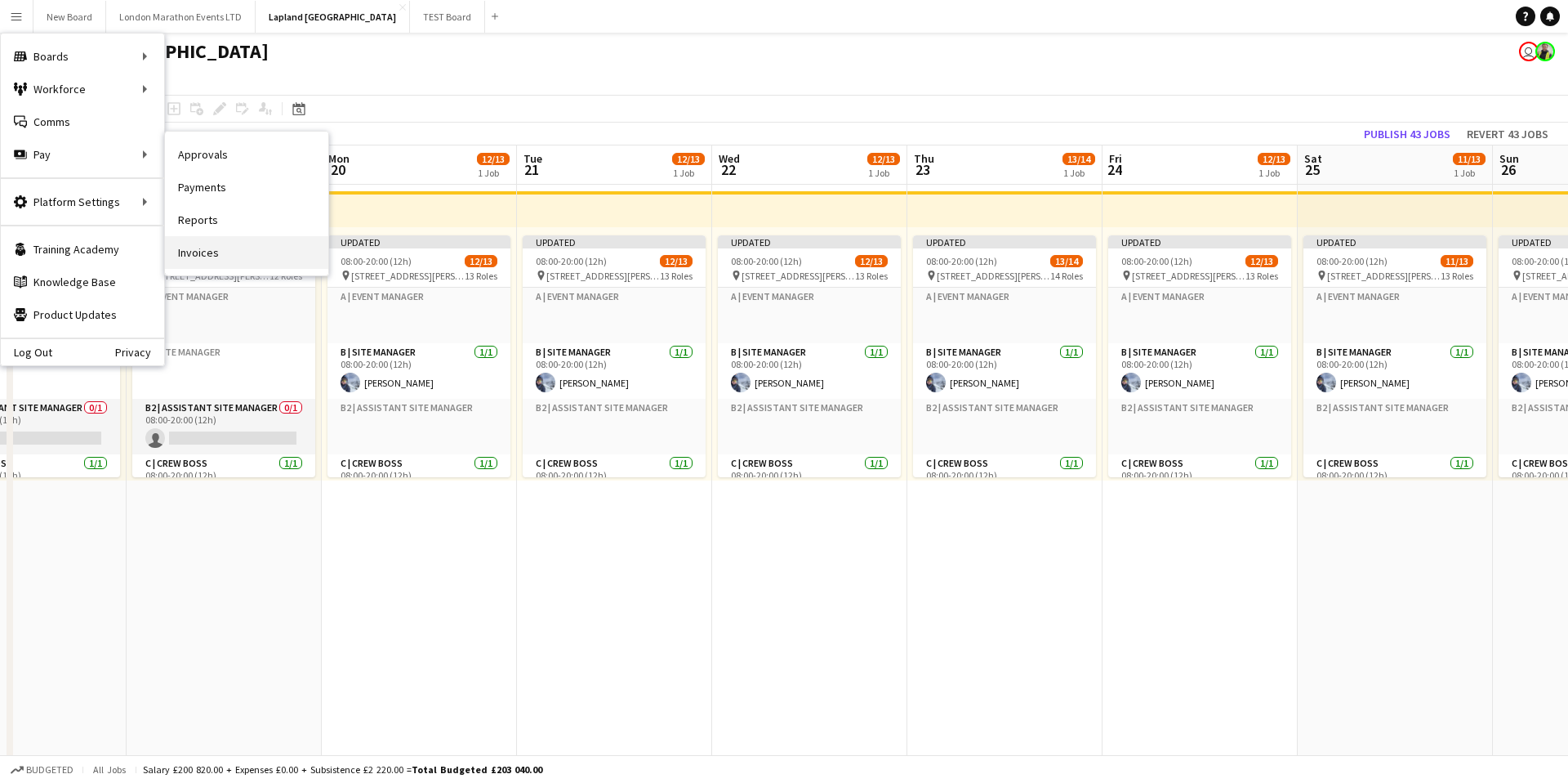
click at [205, 245] on link "Invoices" at bounding box center [246, 253] width 163 height 32
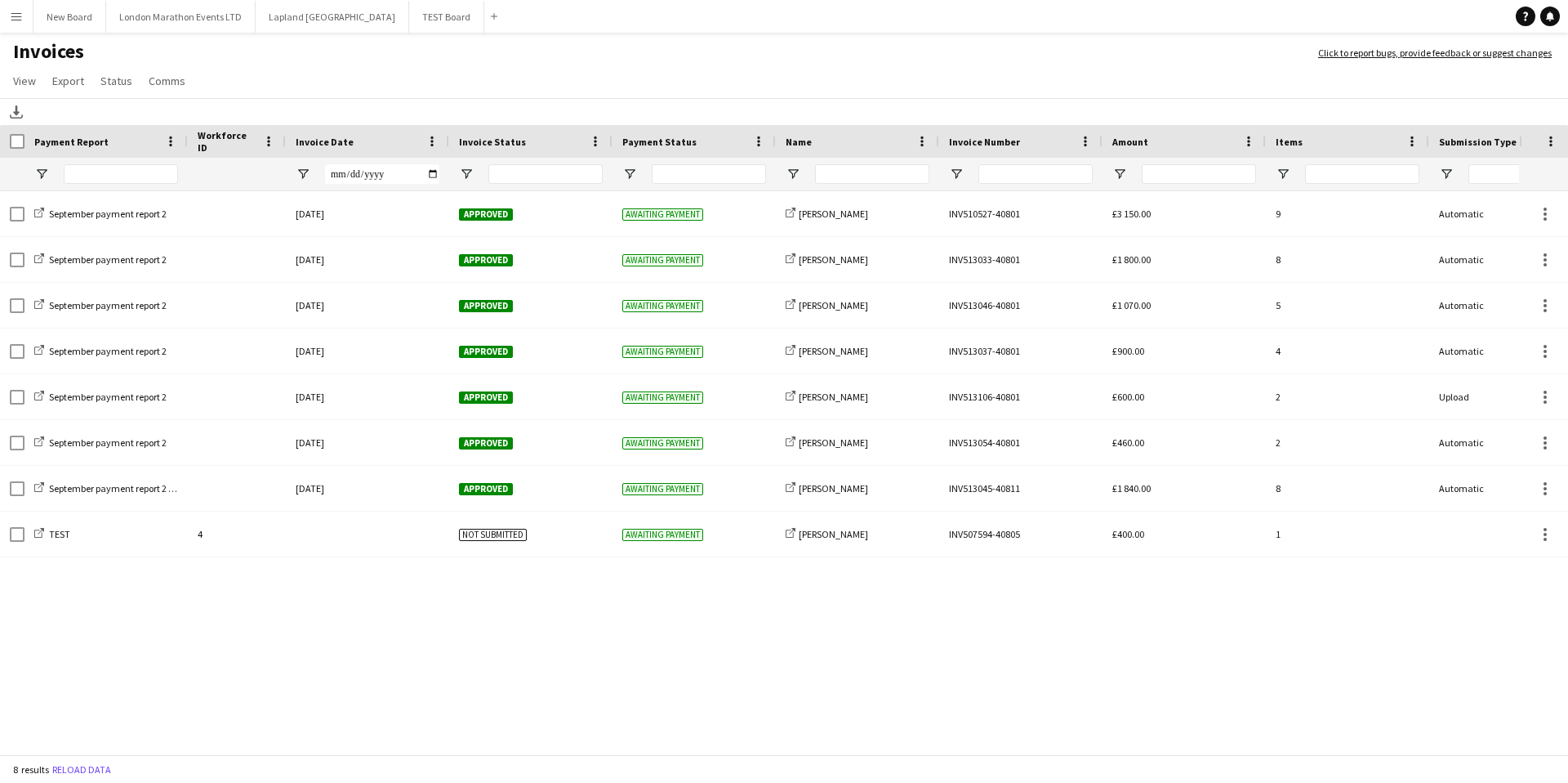
click at [26, 15] on button "Menu" at bounding box center [16, 16] width 32 height 32
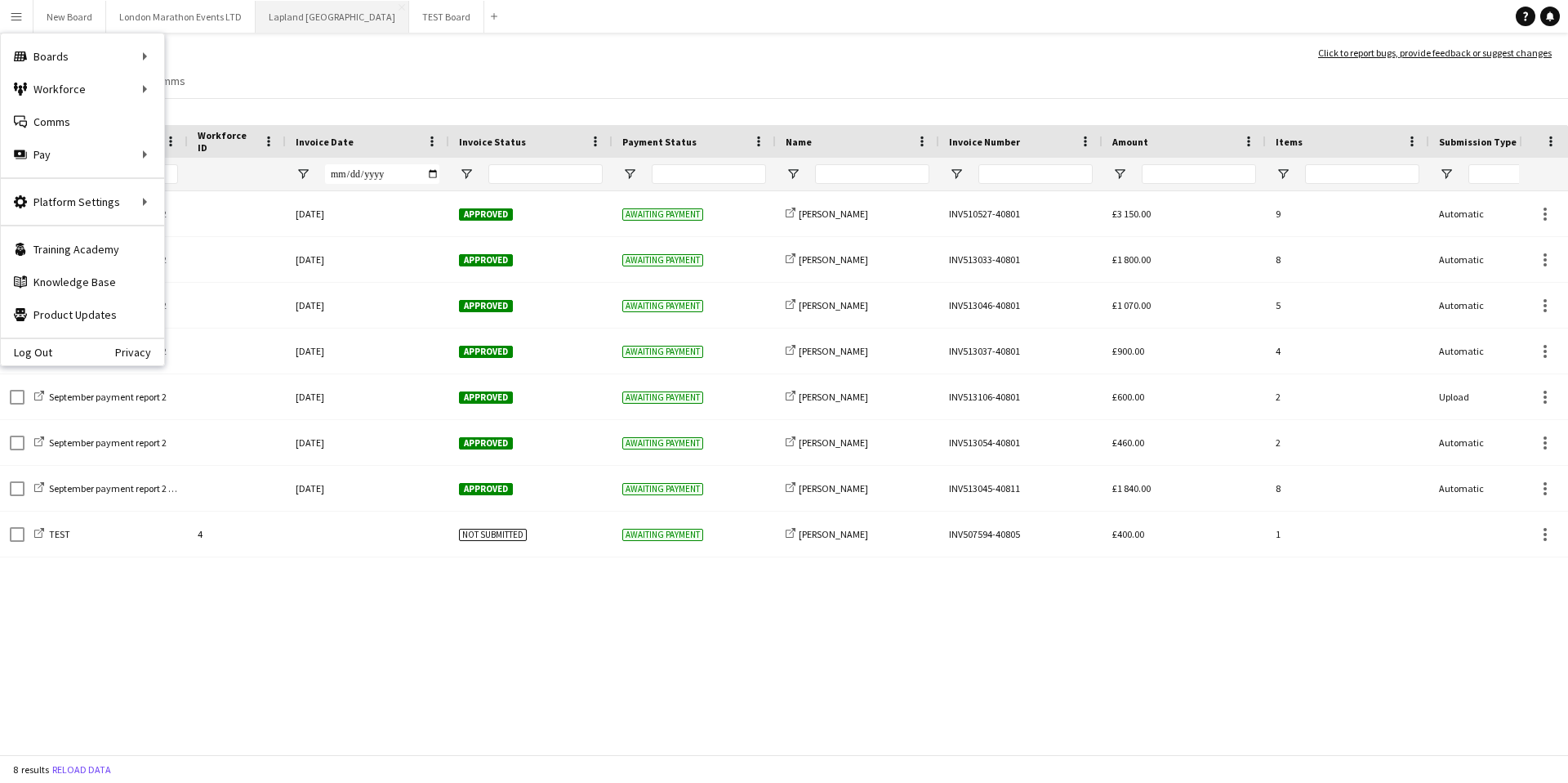
click at [283, 25] on button "Lapland UK Close" at bounding box center [331, 17] width 153 height 32
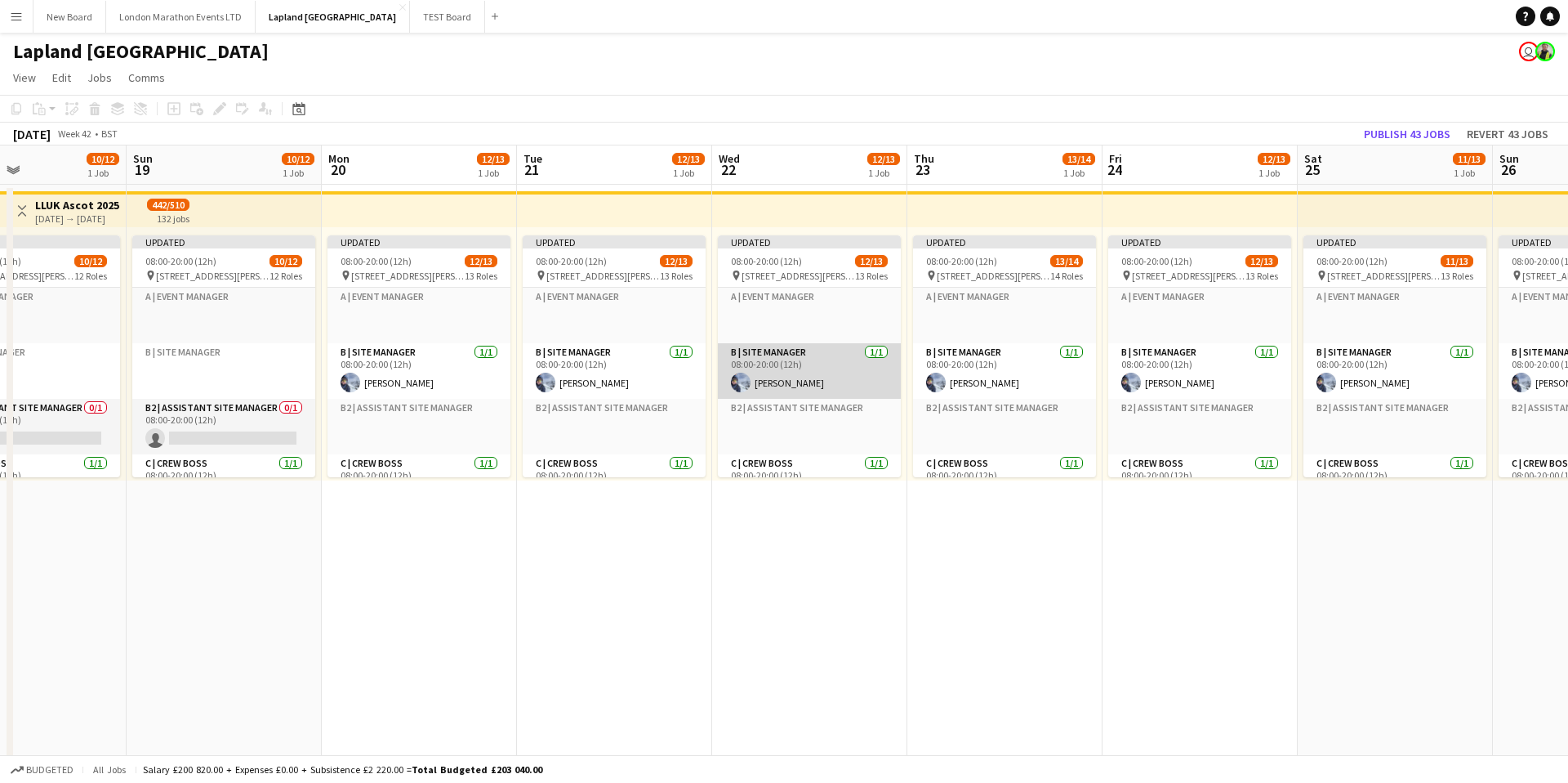
click at [828, 366] on app-card-role "B | Site Manager 1/1 08:00-20:00 (12h) Sam Moriarty" at bounding box center [810, 371] width 183 height 56
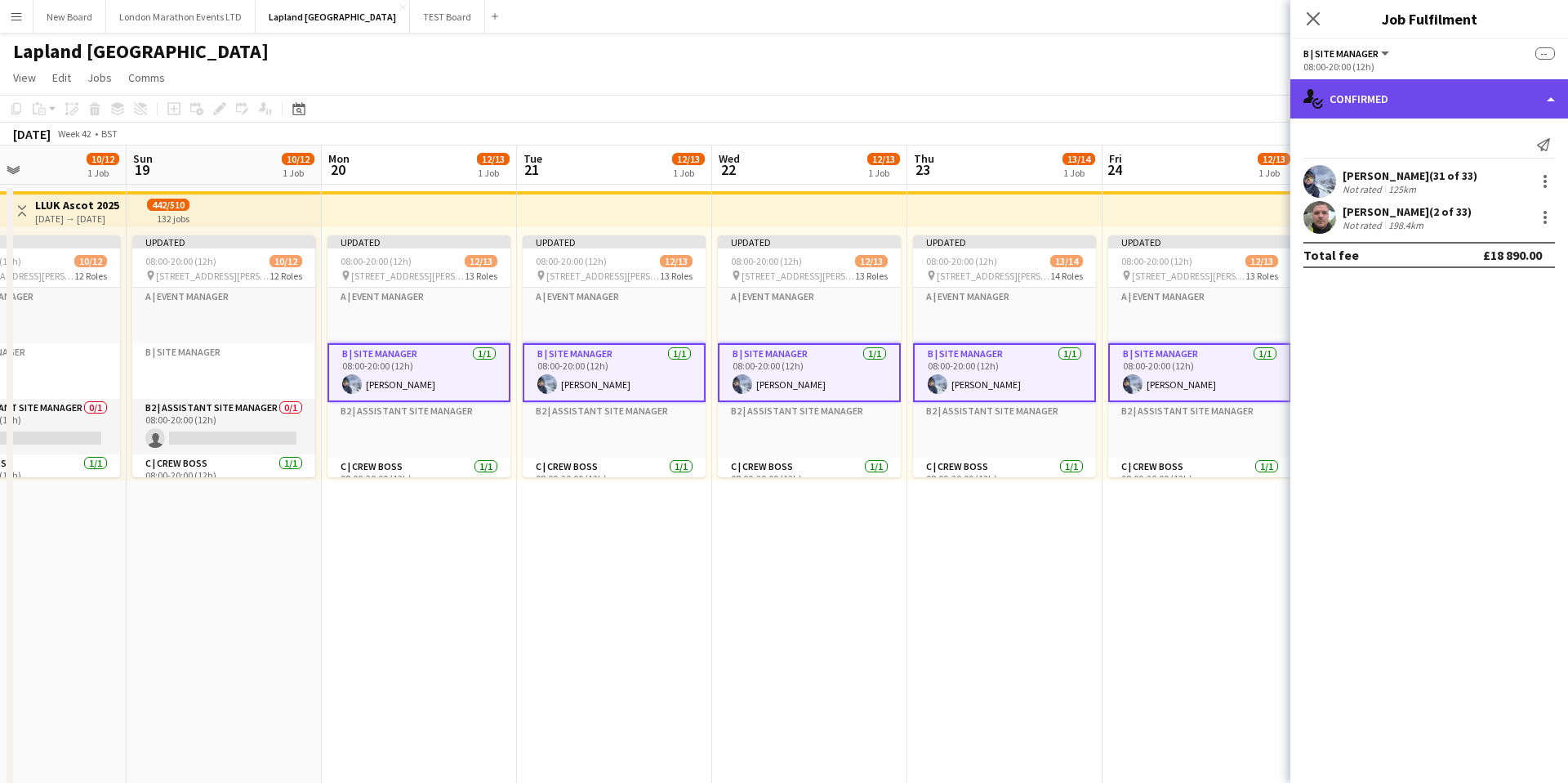
click at [1555, 96] on div "single-neutral-actions-check-2 Confirmed" at bounding box center [1429, 99] width 278 height 39
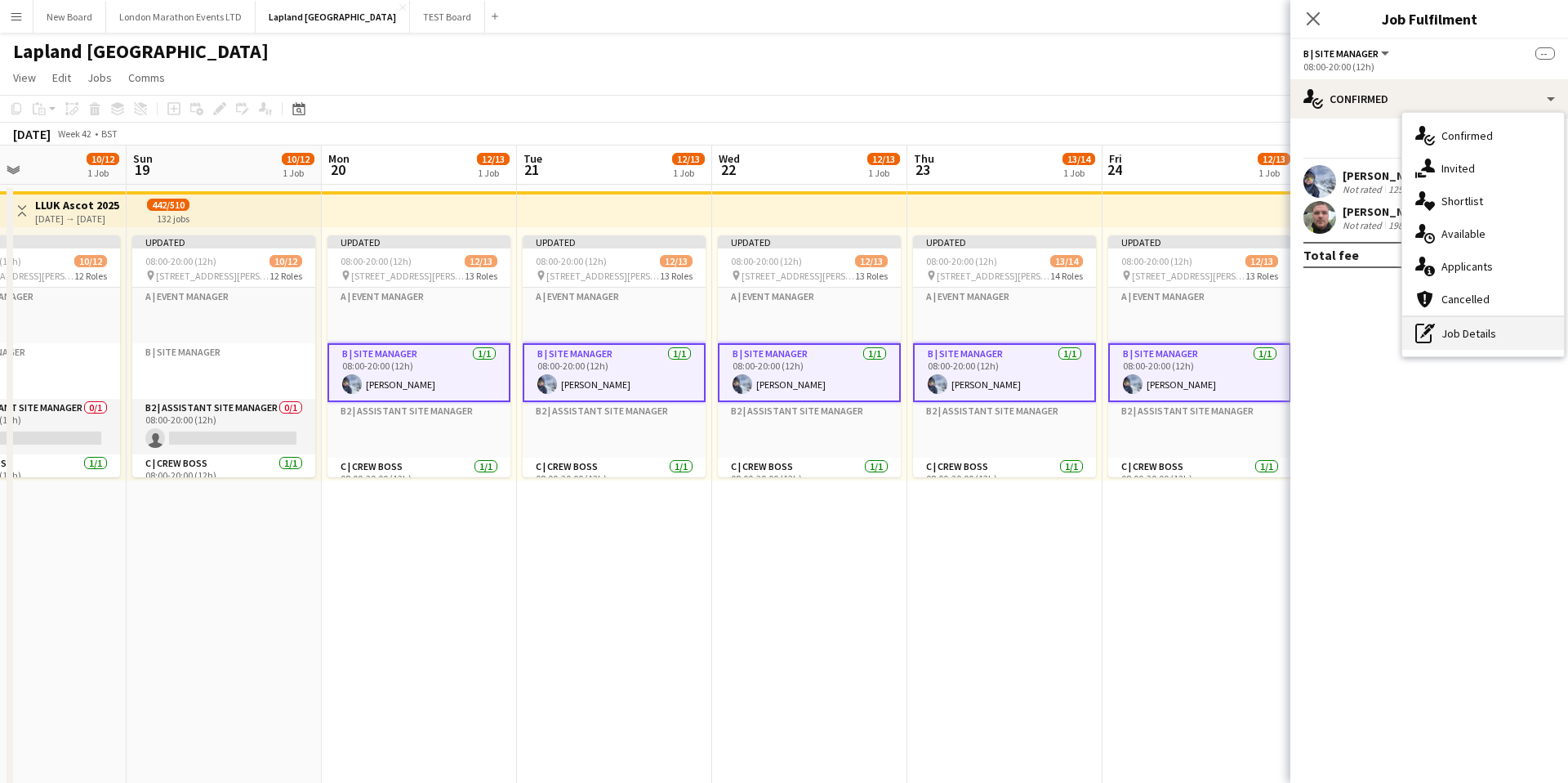
click at [1471, 333] on div "pen-write Job Details" at bounding box center [1483, 333] width 162 height 32
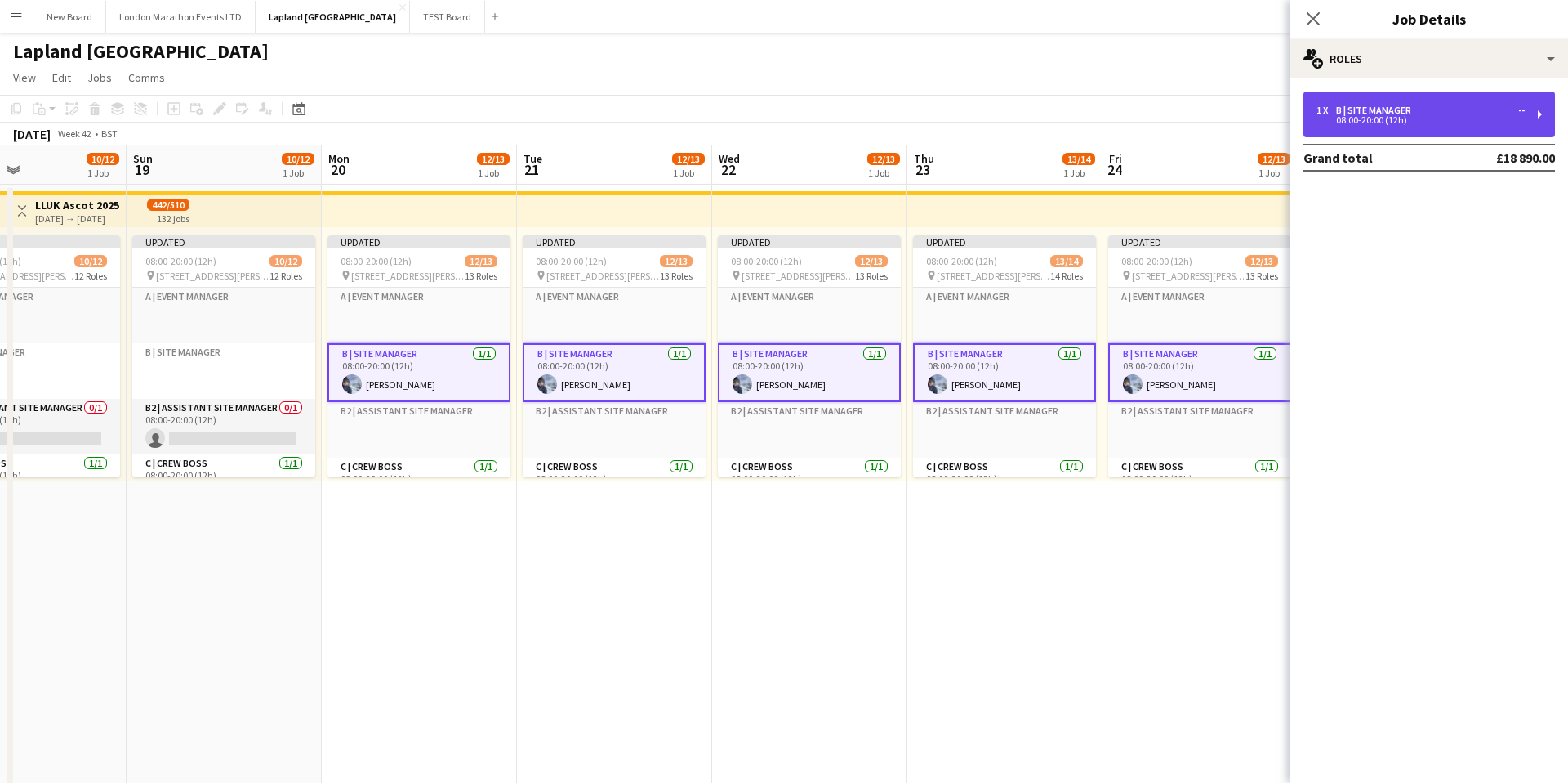
click at [1423, 99] on div "1 x B | Site Manager -- 08:00-20:00 (12h)" at bounding box center [1429, 114] width 252 height 46
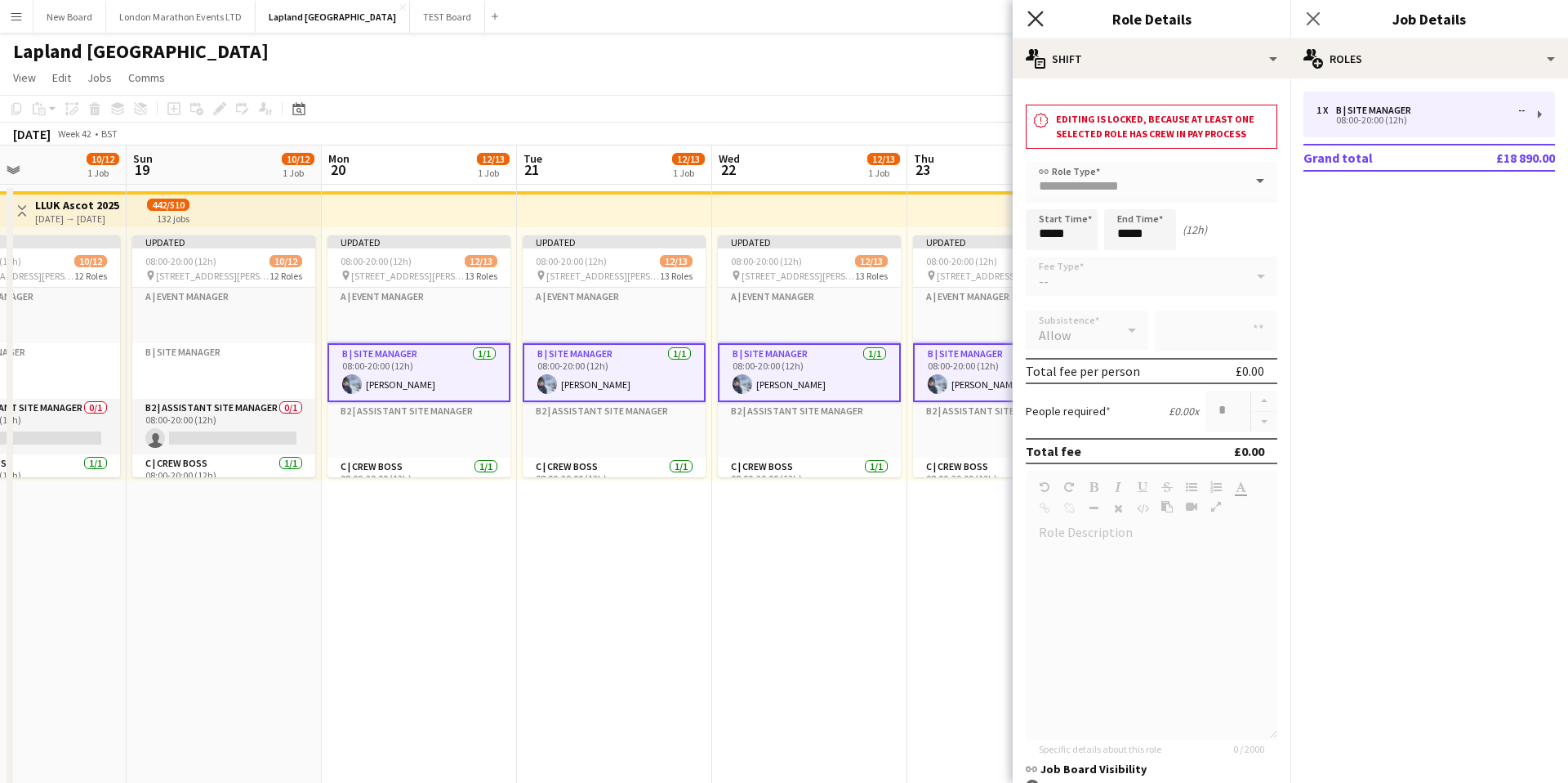
click at [1033, 24] on icon "Close pop-in" at bounding box center [1034, 18] width 15 height 15
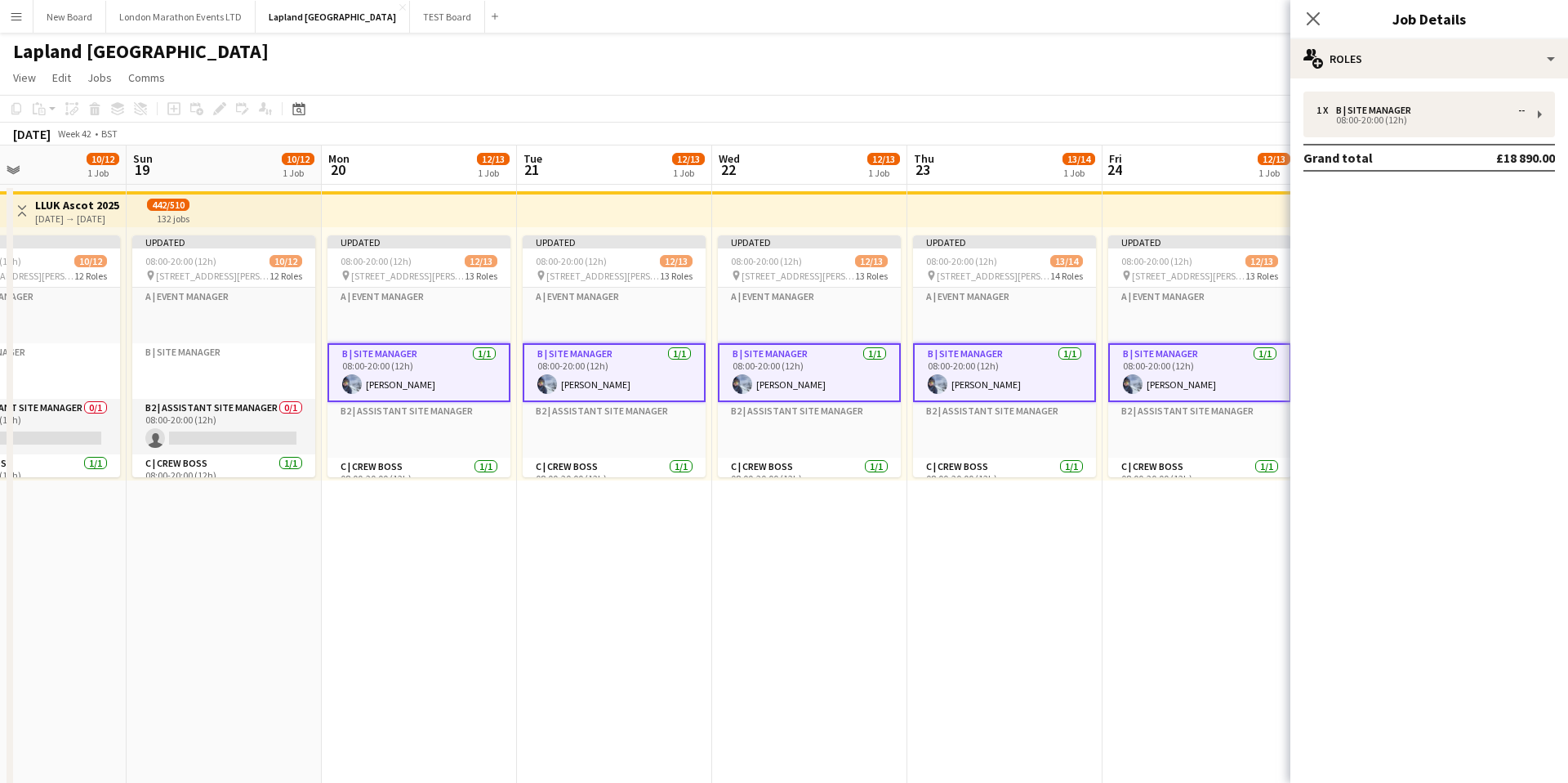
drag, startPoint x: 1305, startPoint y: 17, endPoint x: 1314, endPoint y: 20, distance: 9.5
click at [1307, 17] on icon "Close pop-in" at bounding box center [1313, 19] width 13 height 13
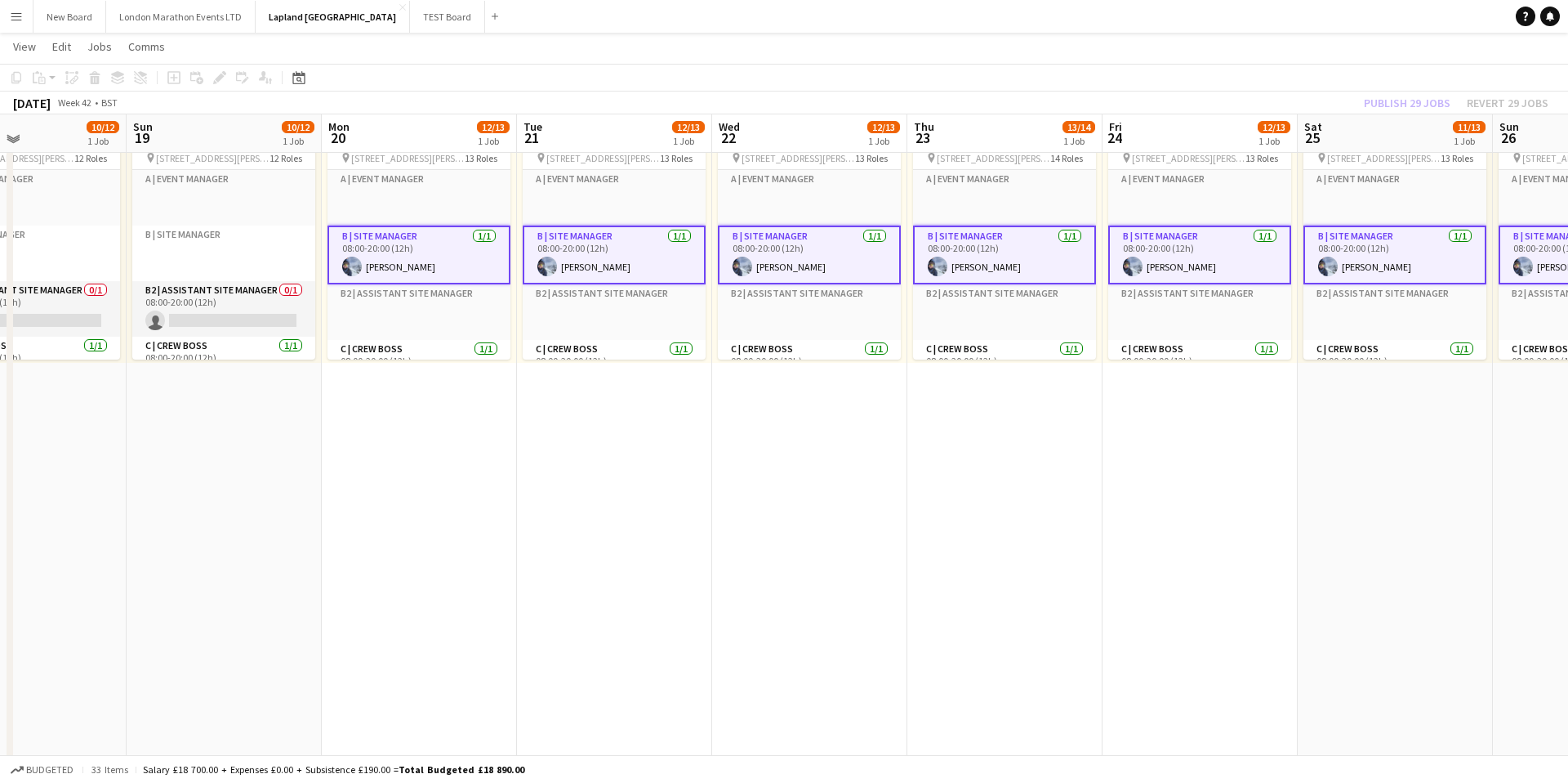
scroll to position [116, 0]
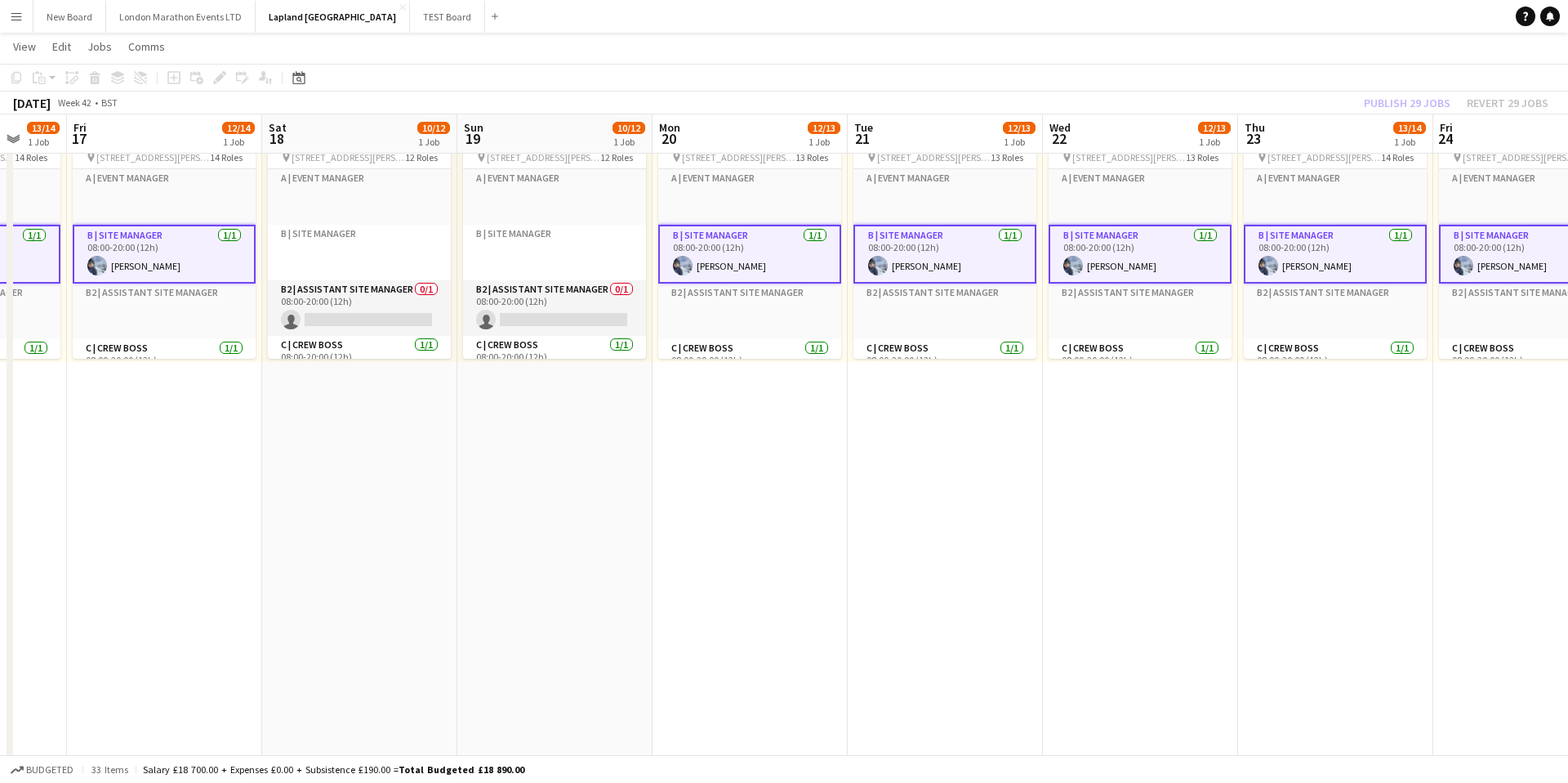
scroll to position [0, 821]
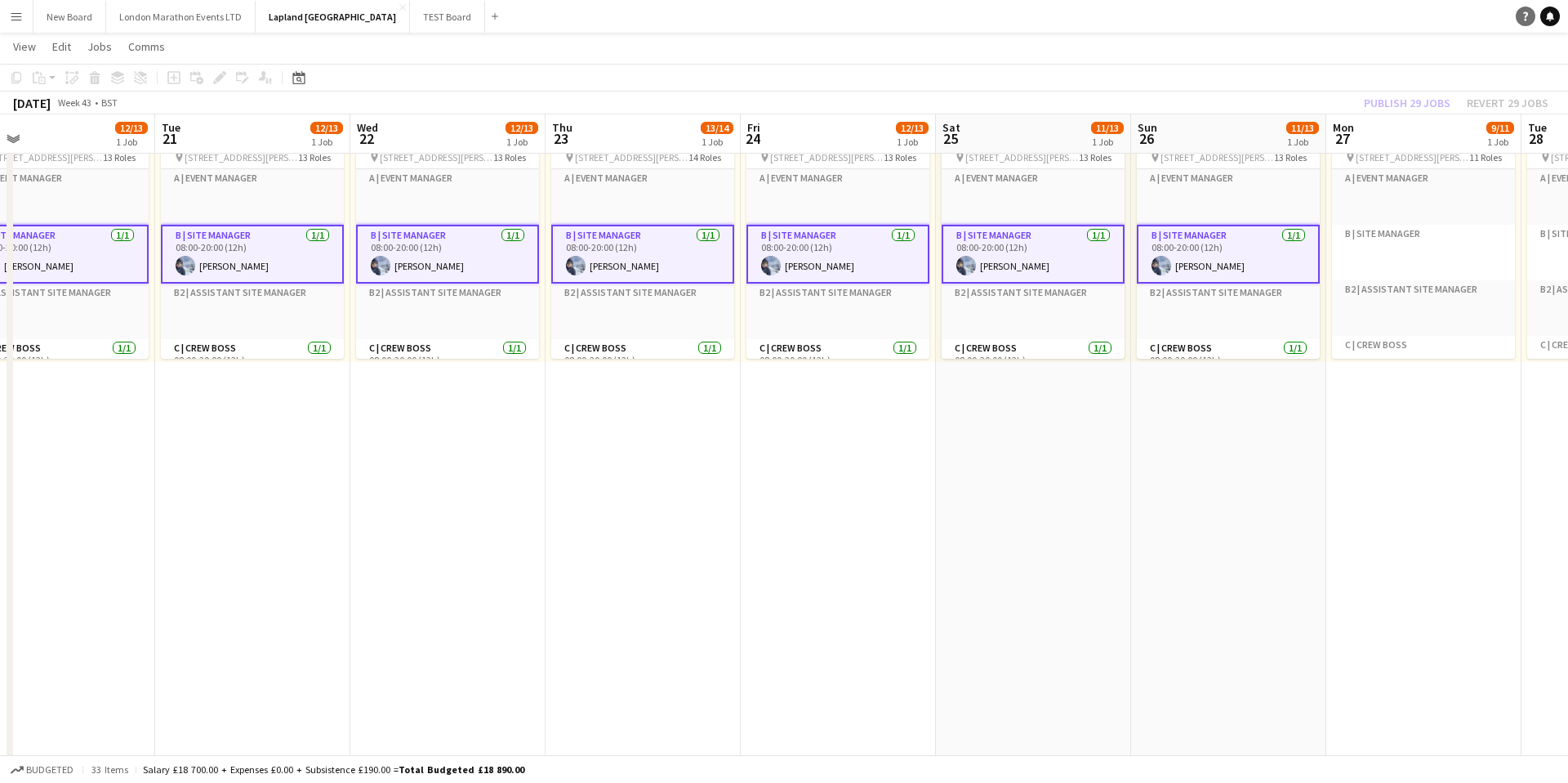
click at [1529, 14] on icon "Help" at bounding box center [1525, 16] width 10 height 10
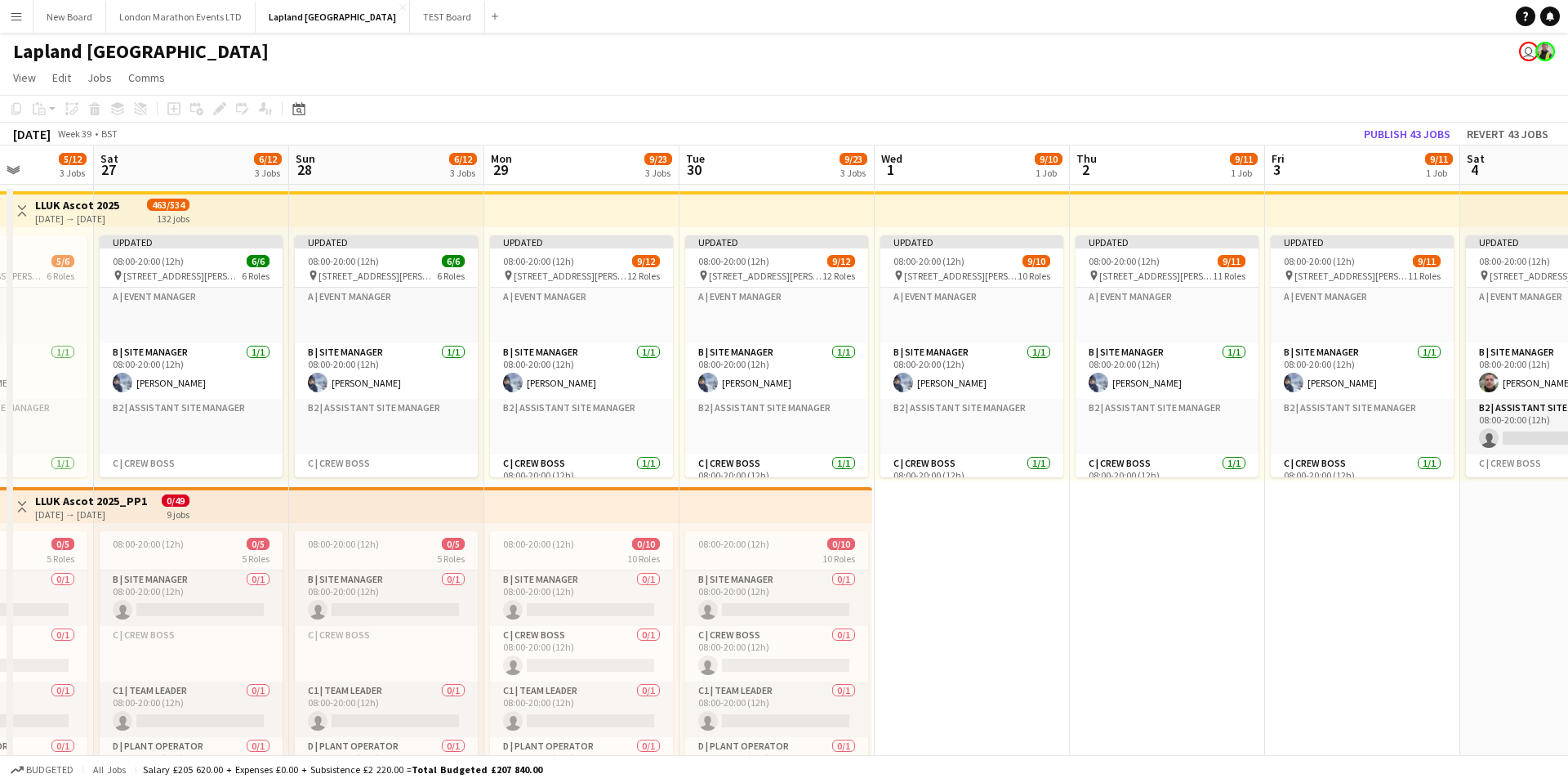
scroll to position [0, 0]
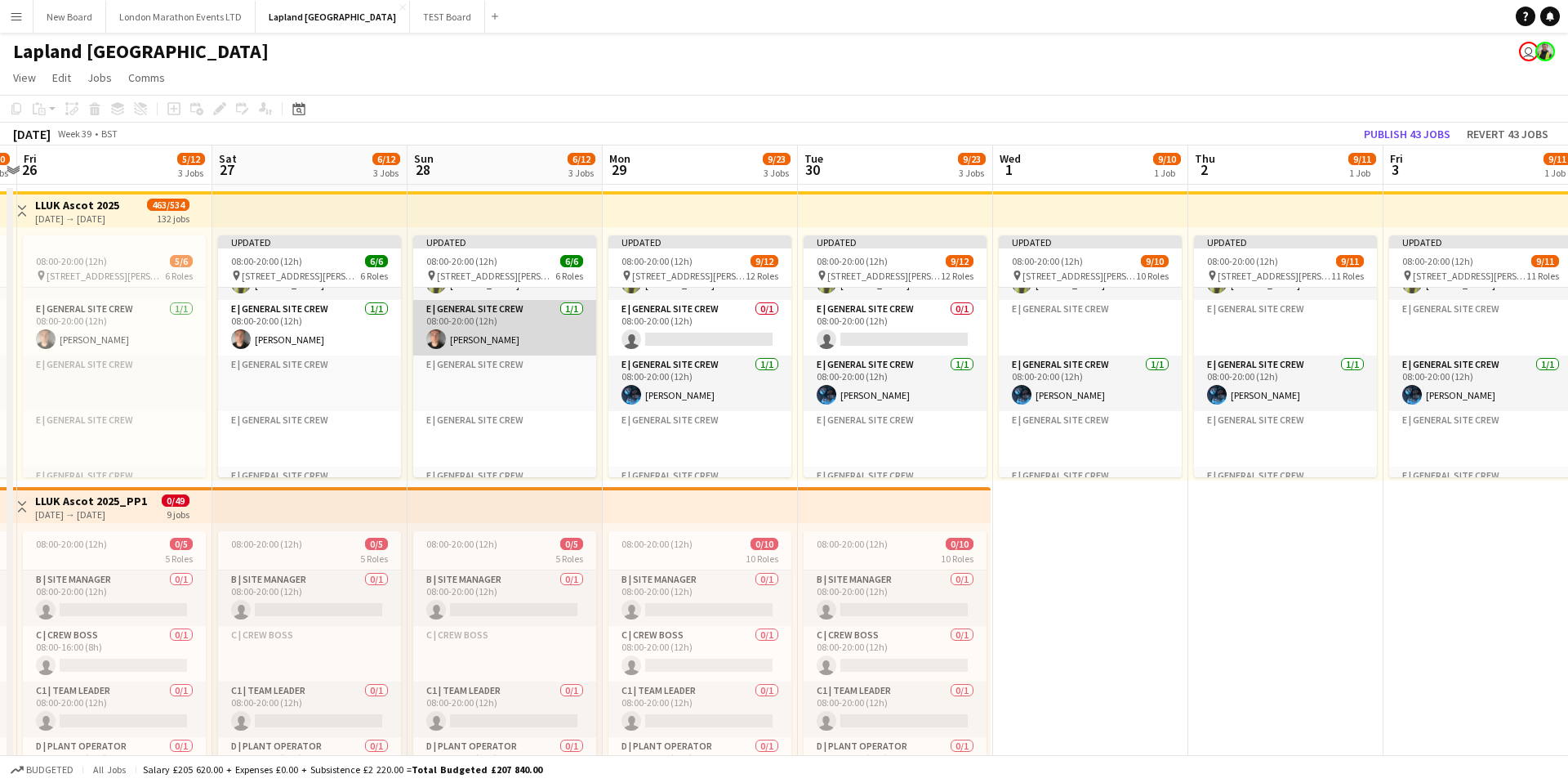
click at [544, 336] on app-card-role "E | General Site Crew [DATE] 08:00-20:00 (12h) [PERSON_NAME]" at bounding box center [504, 328] width 183 height 56
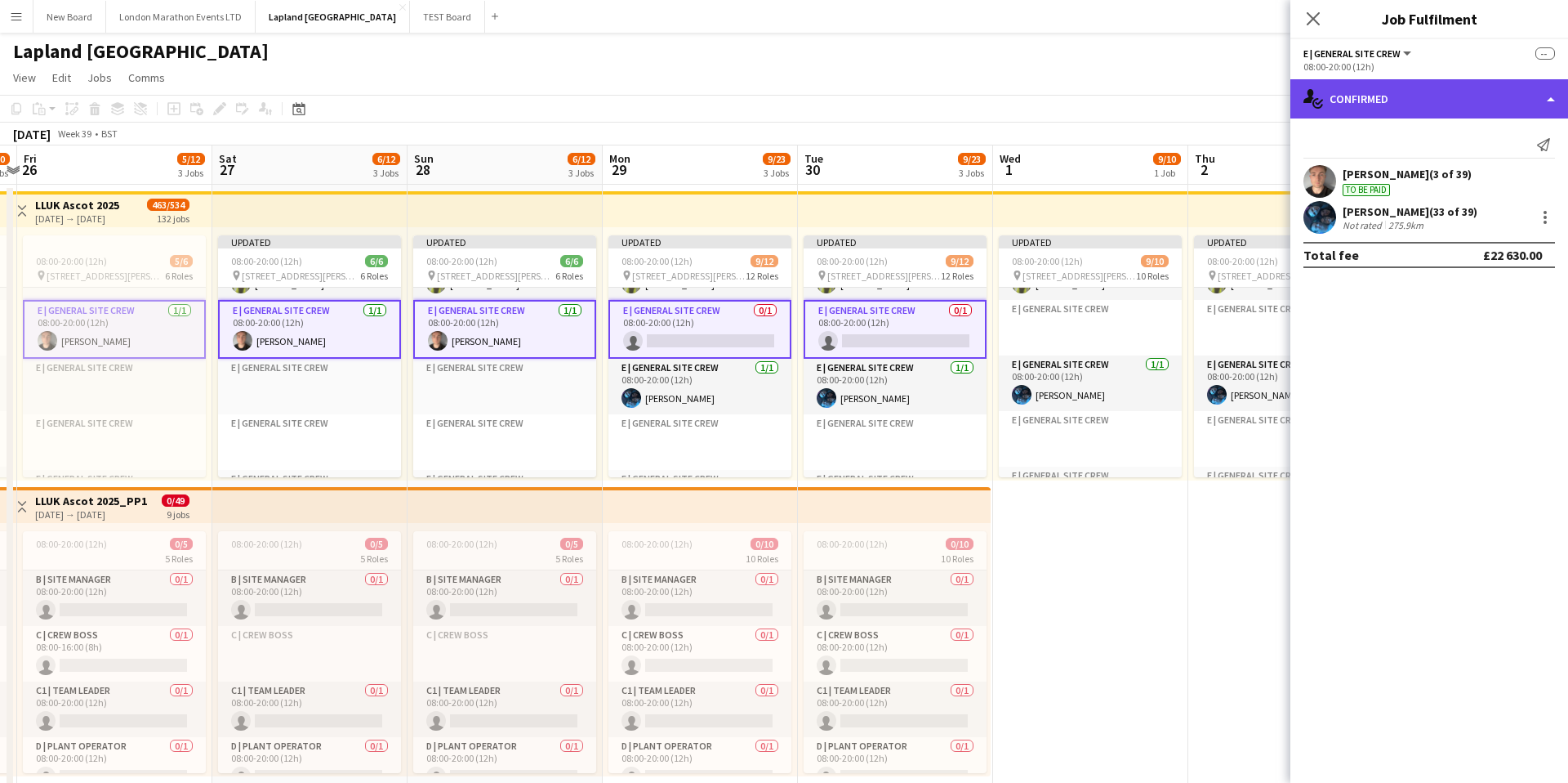
click at [1473, 102] on div "single-neutral-actions-check-2 Confirmed" at bounding box center [1429, 99] width 278 height 39
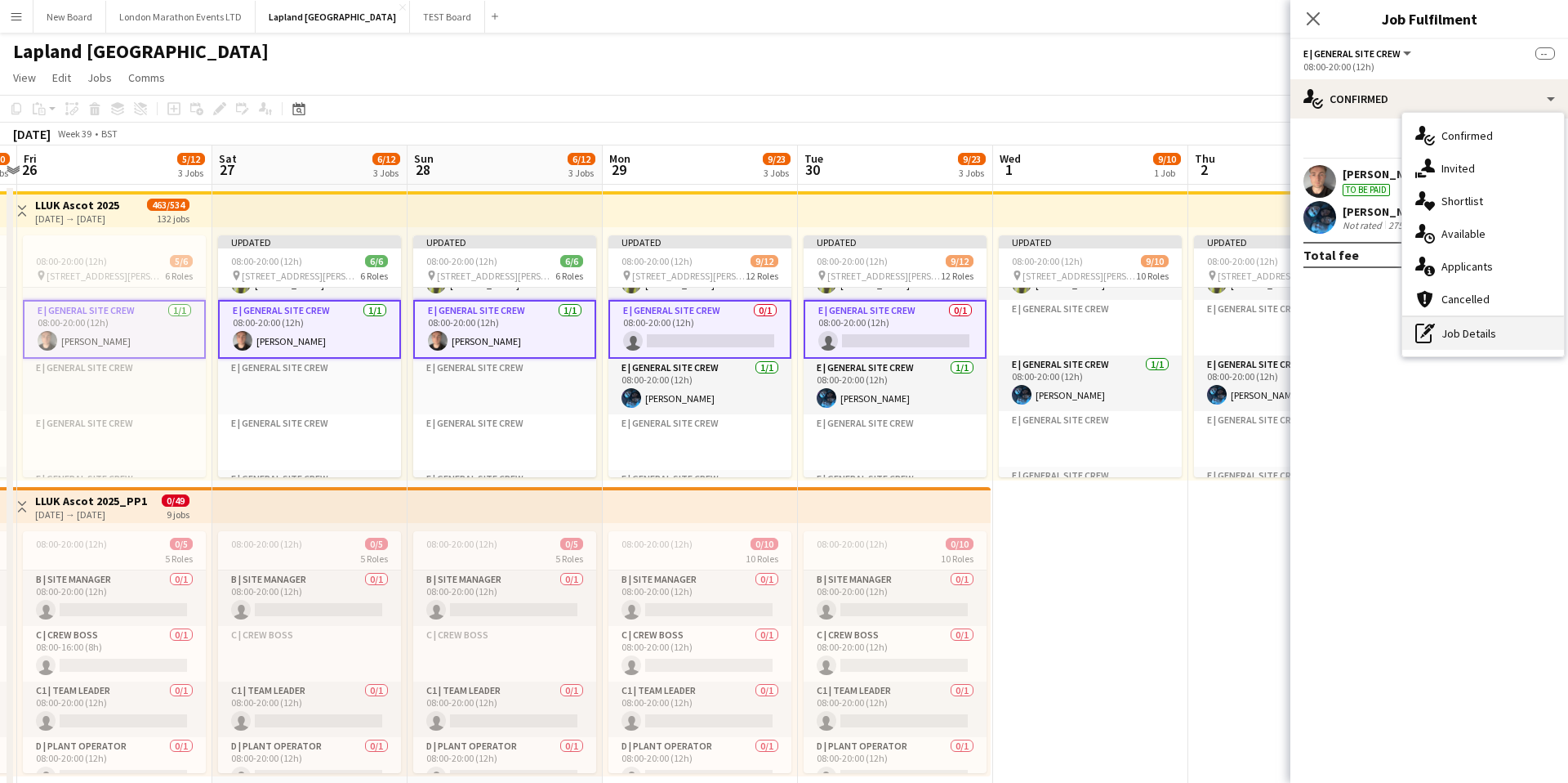
click at [1464, 340] on div "pen-write Job Details" at bounding box center [1483, 333] width 162 height 32
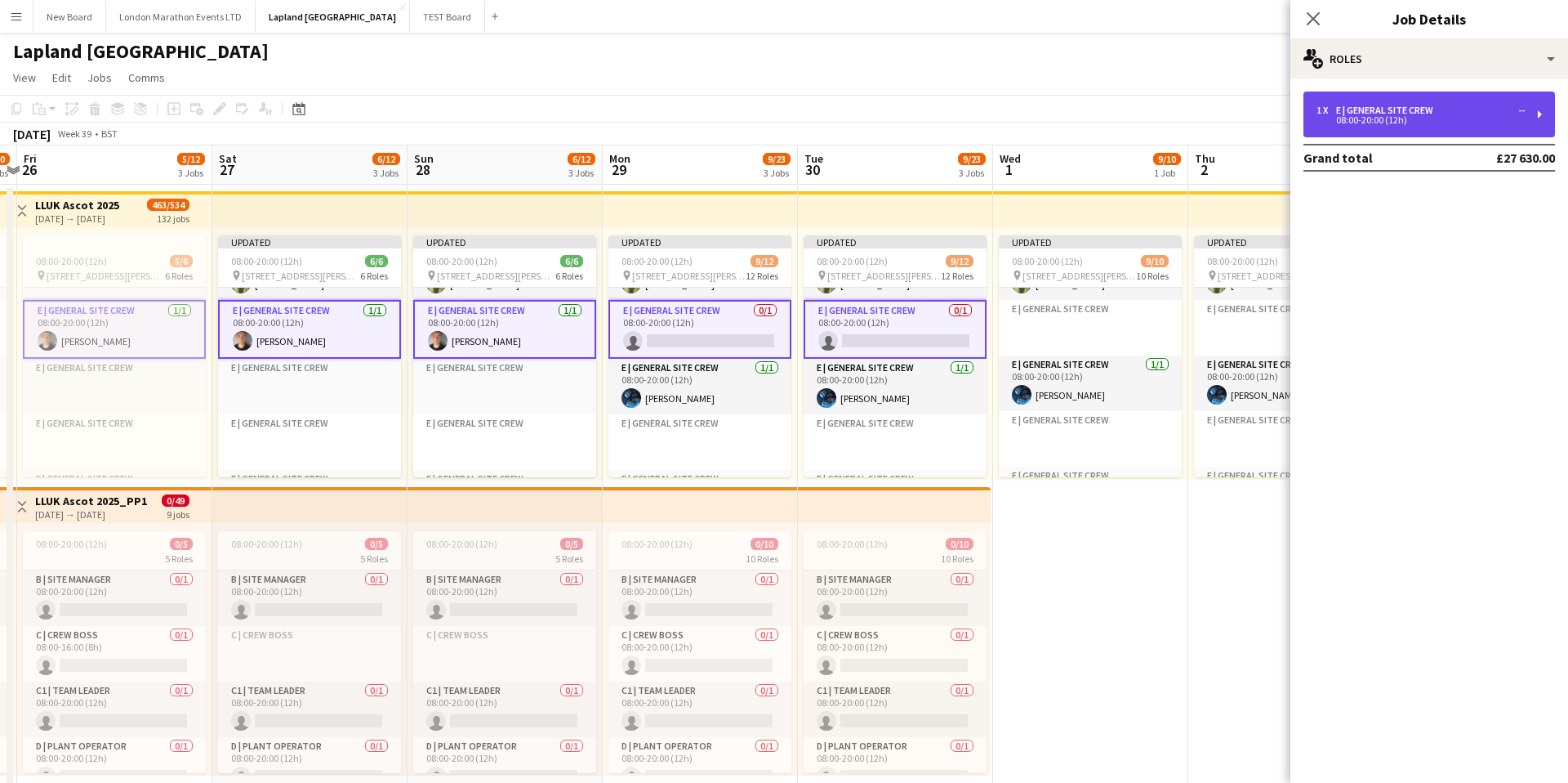
click at [1397, 102] on div "1 x E | General Site Crew -- 08:00-20:00 (12h)" at bounding box center [1429, 114] width 252 height 46
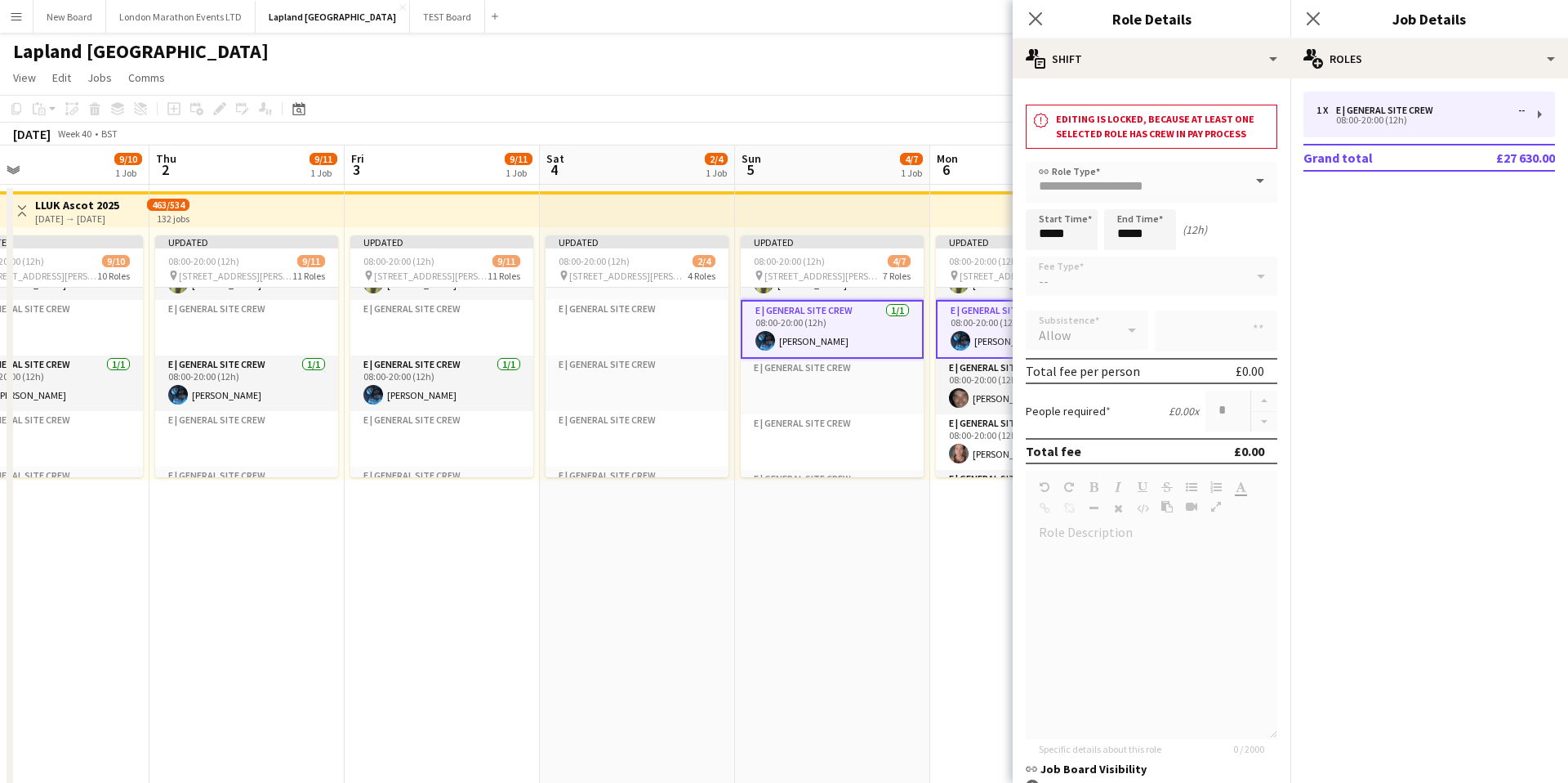
click at [867, 338] on app-card-role "E | General Site Crew [DATE] 08:00-20:00 (12h) [PERSON_NAME]" at bounding box center [832, 330] width 183 height 59
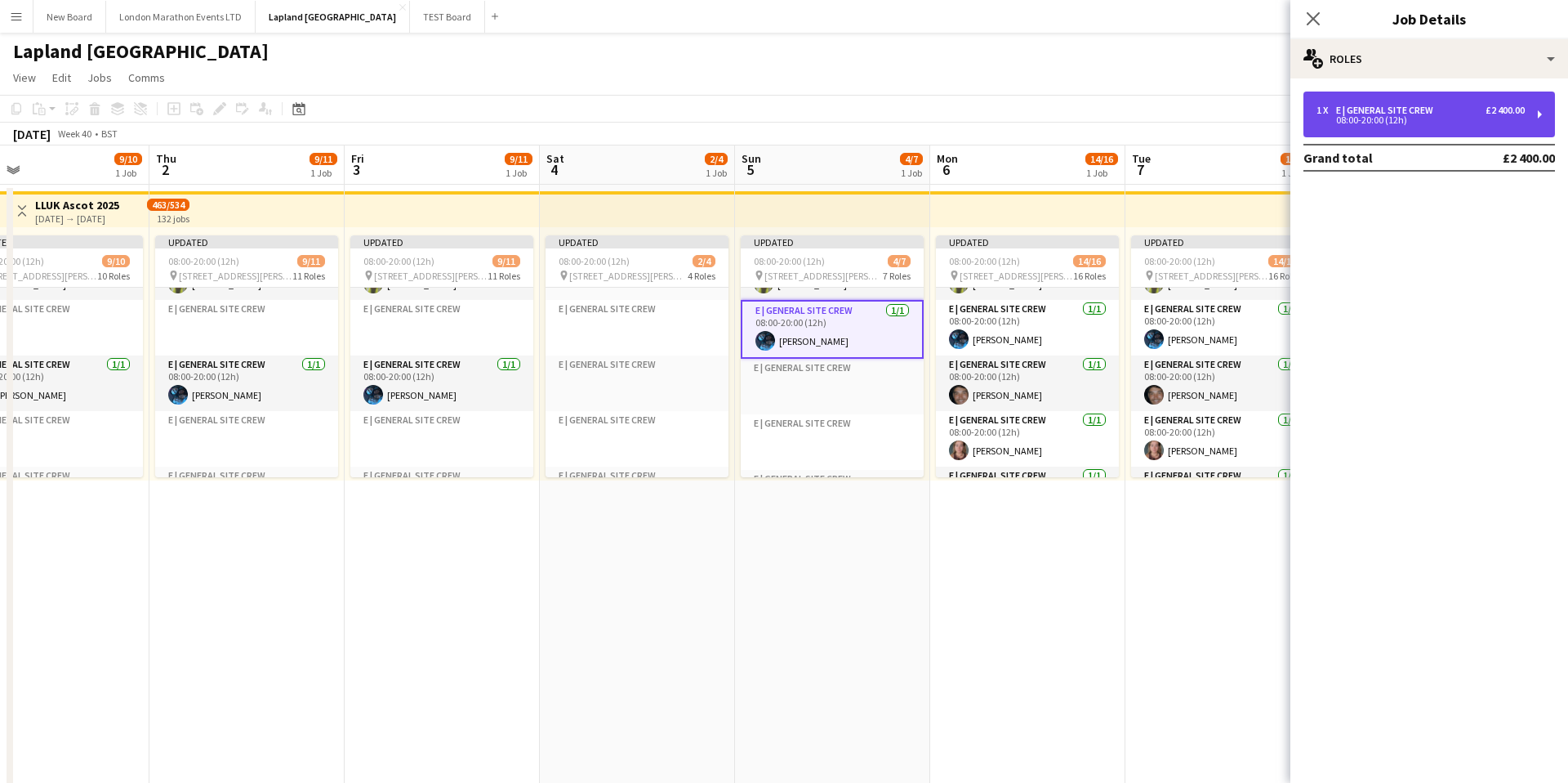
click at [1399, 119] on div "08:00-20:00 (12h)" at bounding box center [1420, 120] width 209 height 8
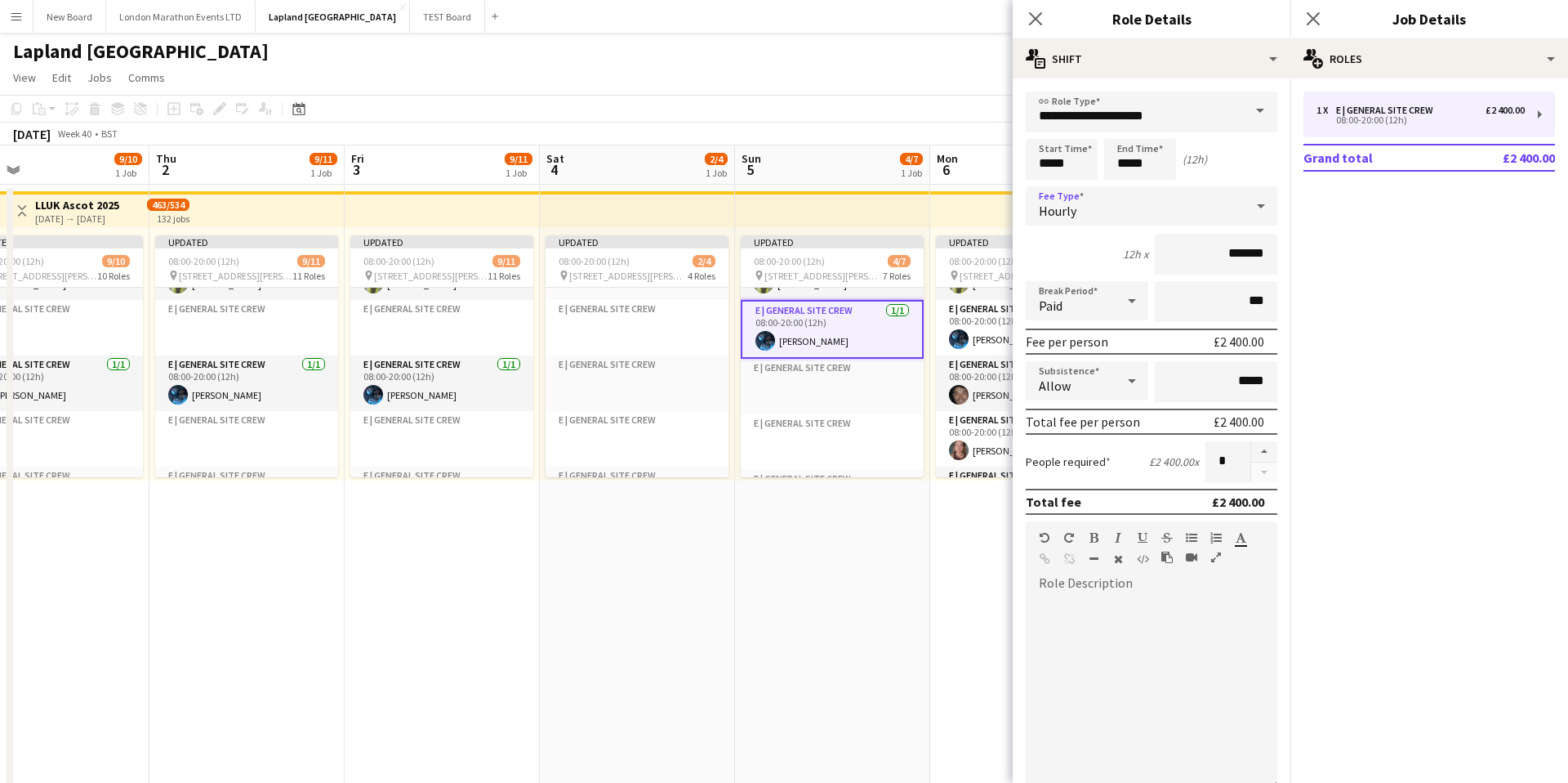
click at [1136, 213] on div "Hourly" at bounding box center [1135, 206] width 218 height 39
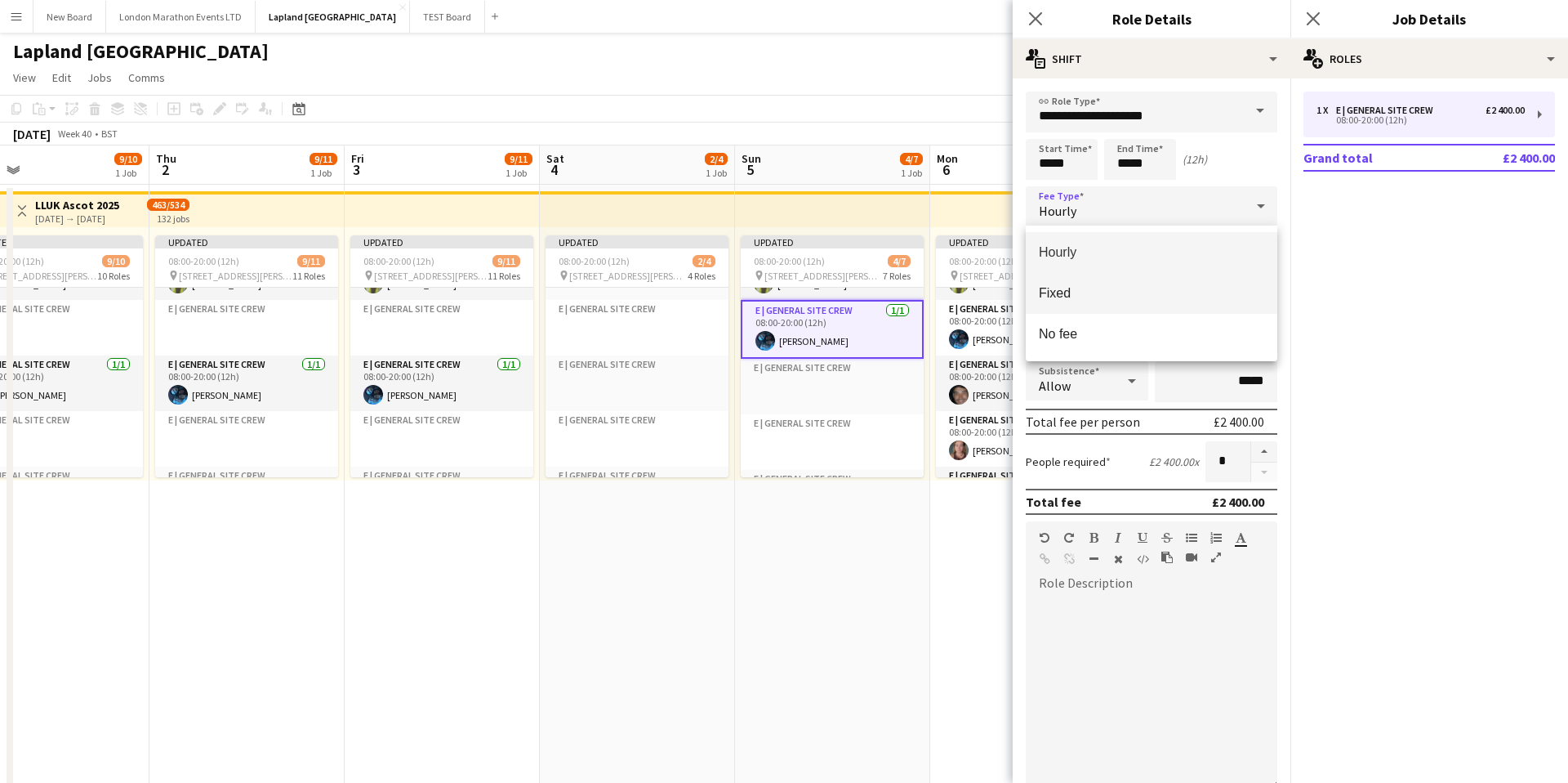
click at [1092, 296] on span "Fixed" at bounding box center [1152, 292] width 226 height 15
type input "*****"
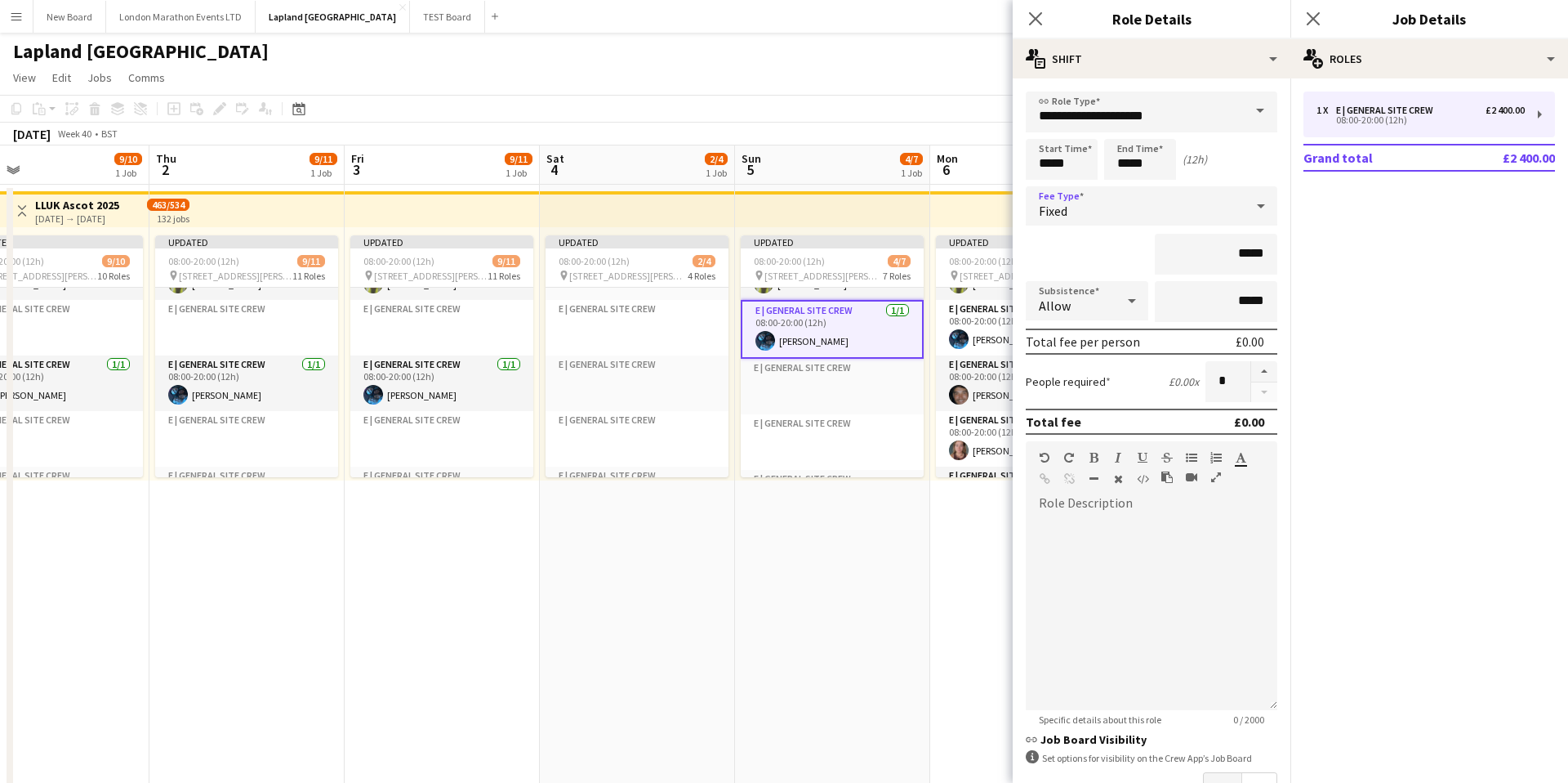
click at [1245, 202] on div at bounding box center [1261, 206] width 32 height 32
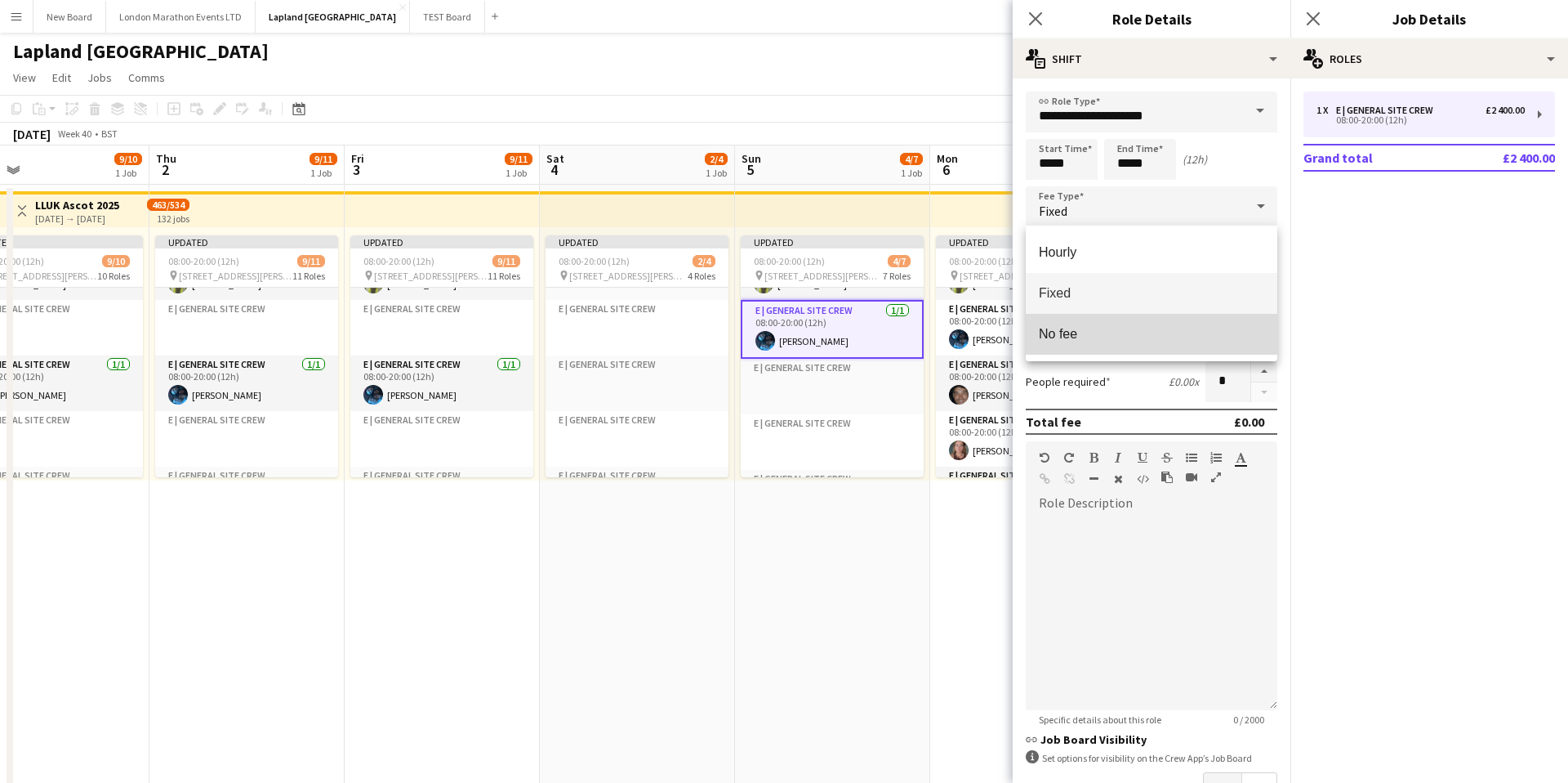
click at [1119, 335] on span "No fee" at bounding box center [1152, 333] width 226 height 15
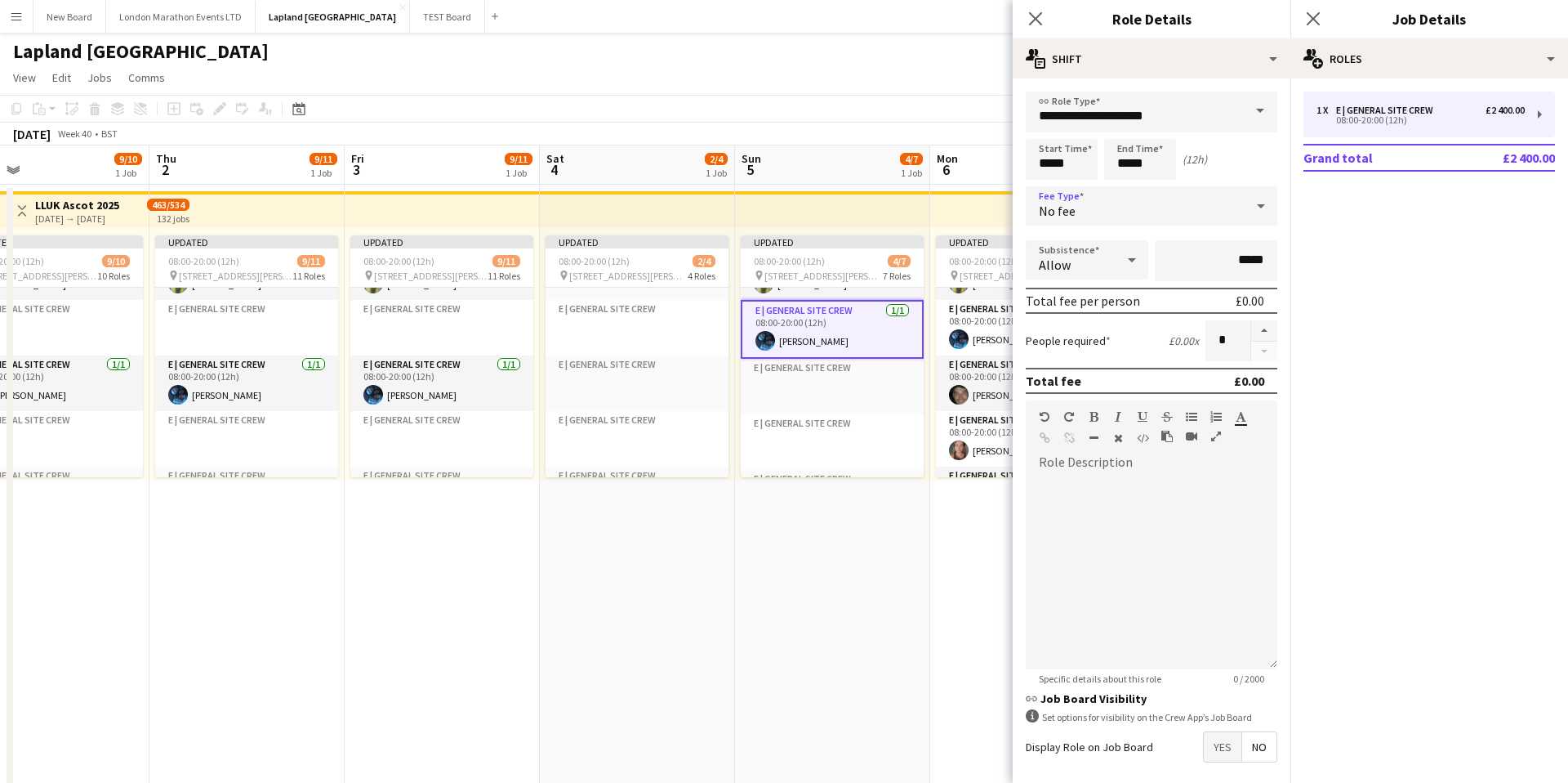
click at [1149, 187] on div "No fee" at bounding box center [1135, 206] width 218 height 39
click at [1095, 255] on span "Hourly" at bounding box center [1152, 252] width 226 height 15
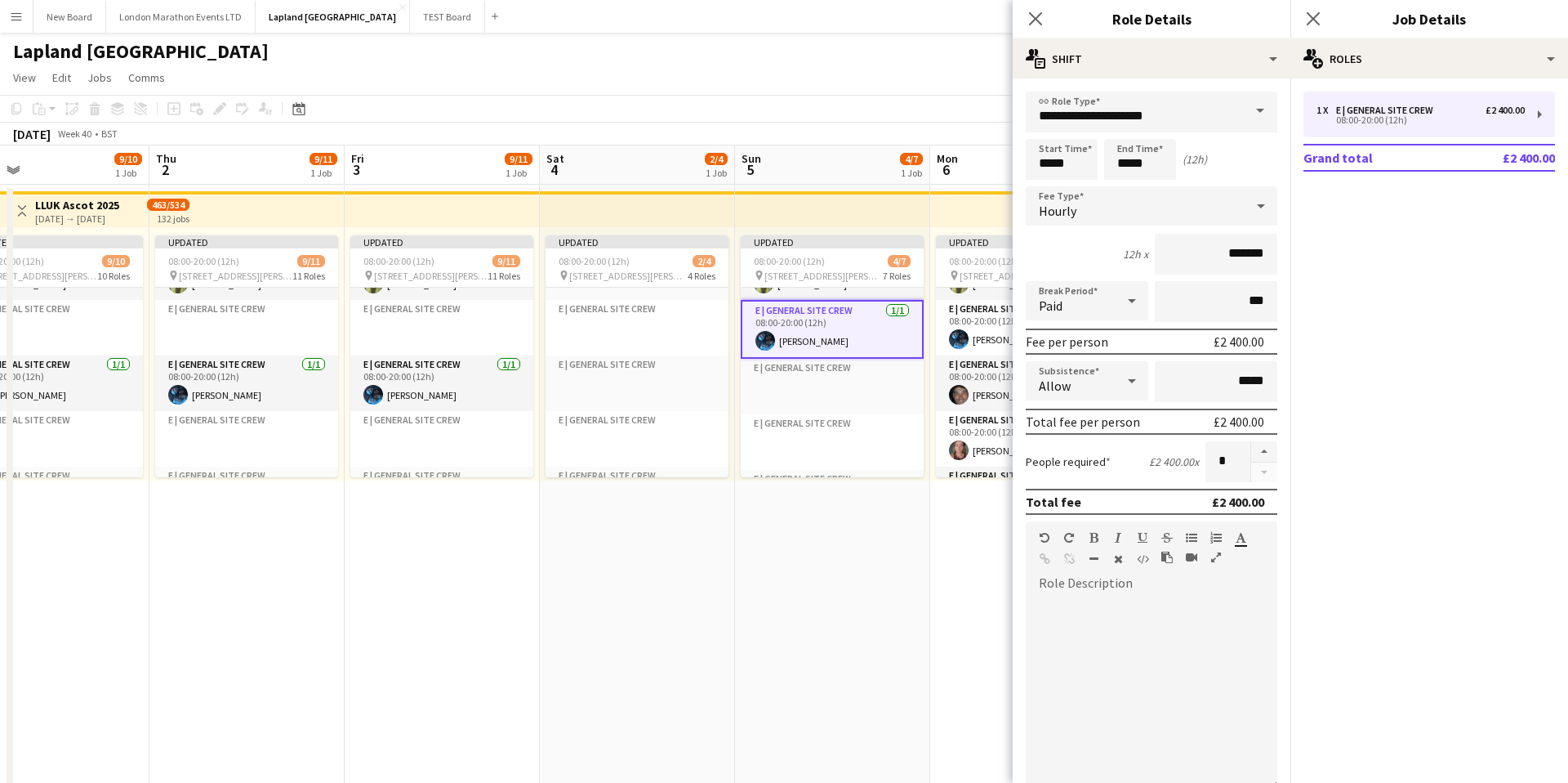
click at [1101, 247] on div "12h x *******" at bounding box center [1152, 254] width 252 height 41
click at [1183, 212] on div "Hourly" at bounding box center [1135, 206] width 218 height 39
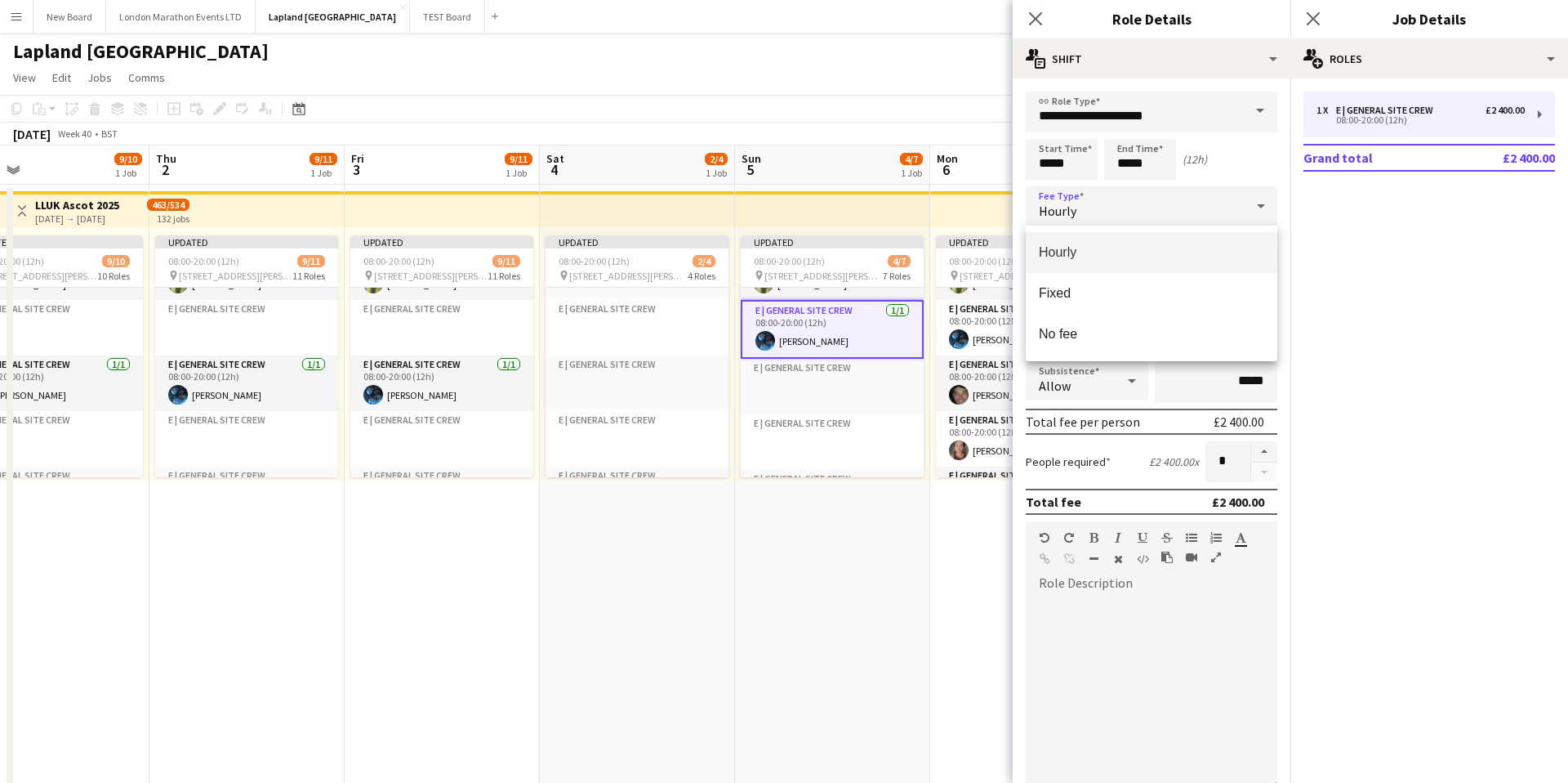
click at [911, 323] on div at bounding box center [784, 392] width 1568 height 783
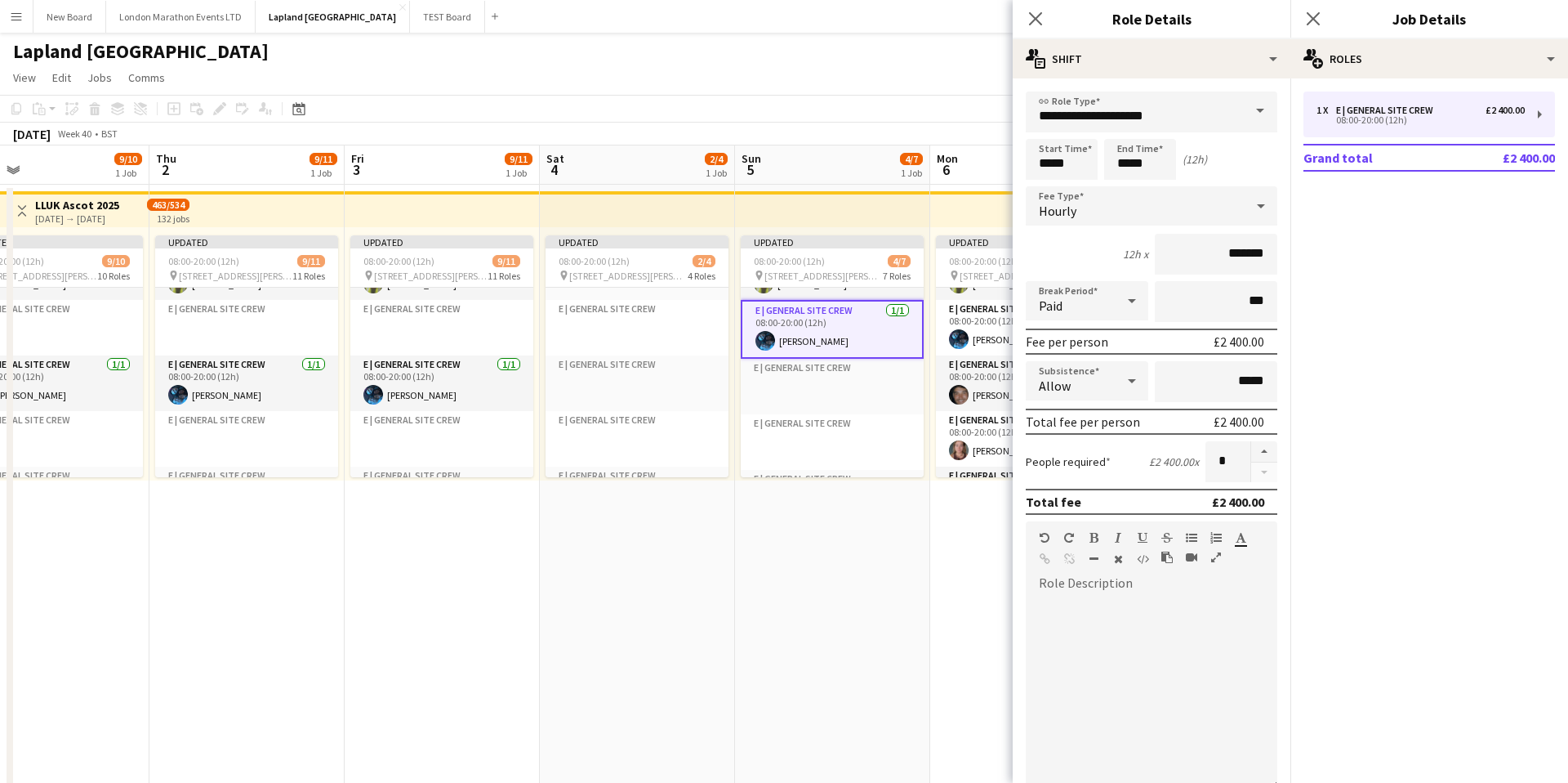
click at [878, 330] on app-card-role "E | General Site Crew [DATE] 08:00-20:00 (12h) [PERSON_NAME]" at bounding box center [832, 330] width 183 height 59
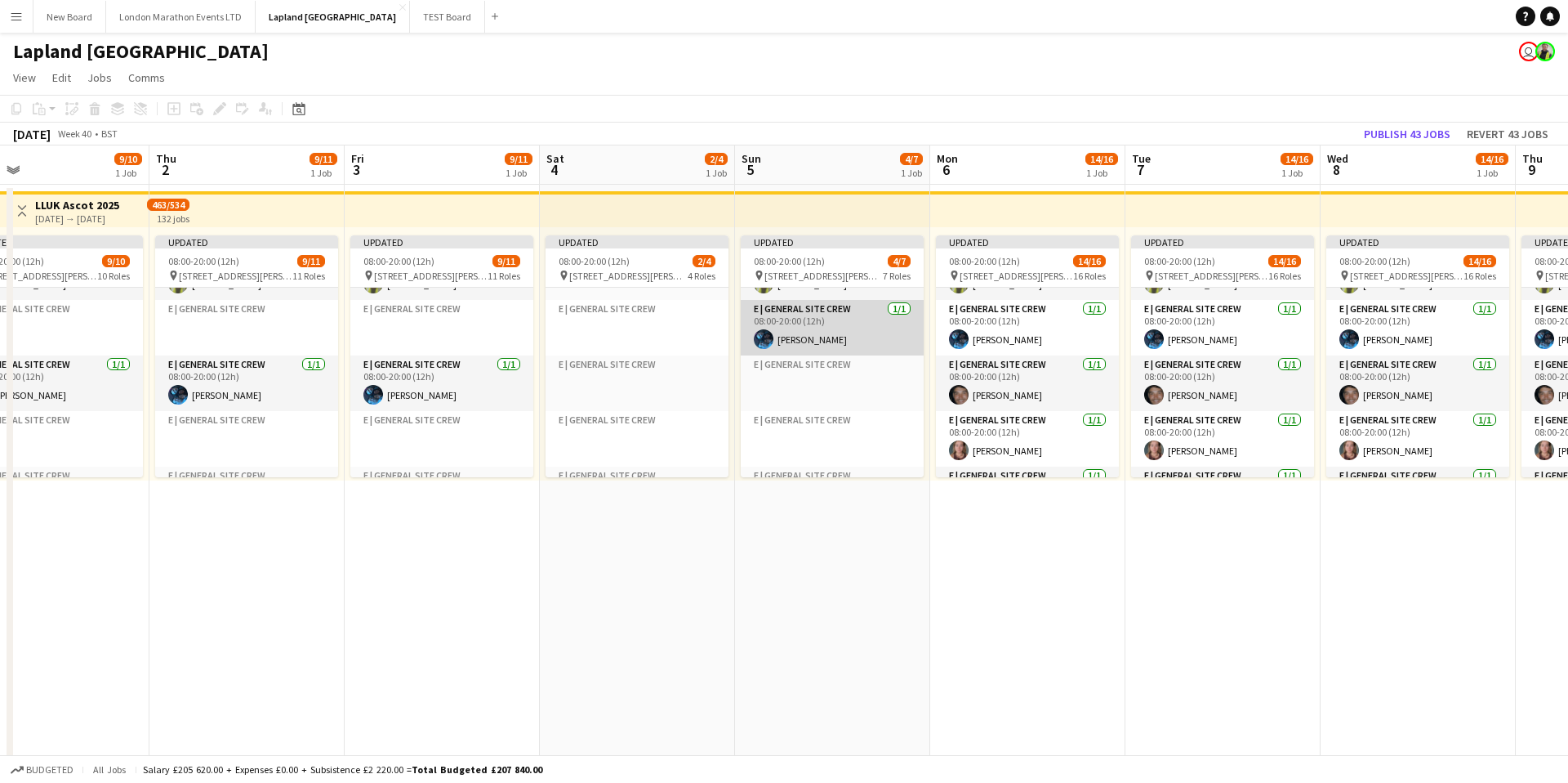
click at [868, 338] on app-card-role "E | General Site Crew [DATE] 08:00-20:00 (12h) [PERSON_NAME]" at bounding box center [832, 328] width 183 height 56
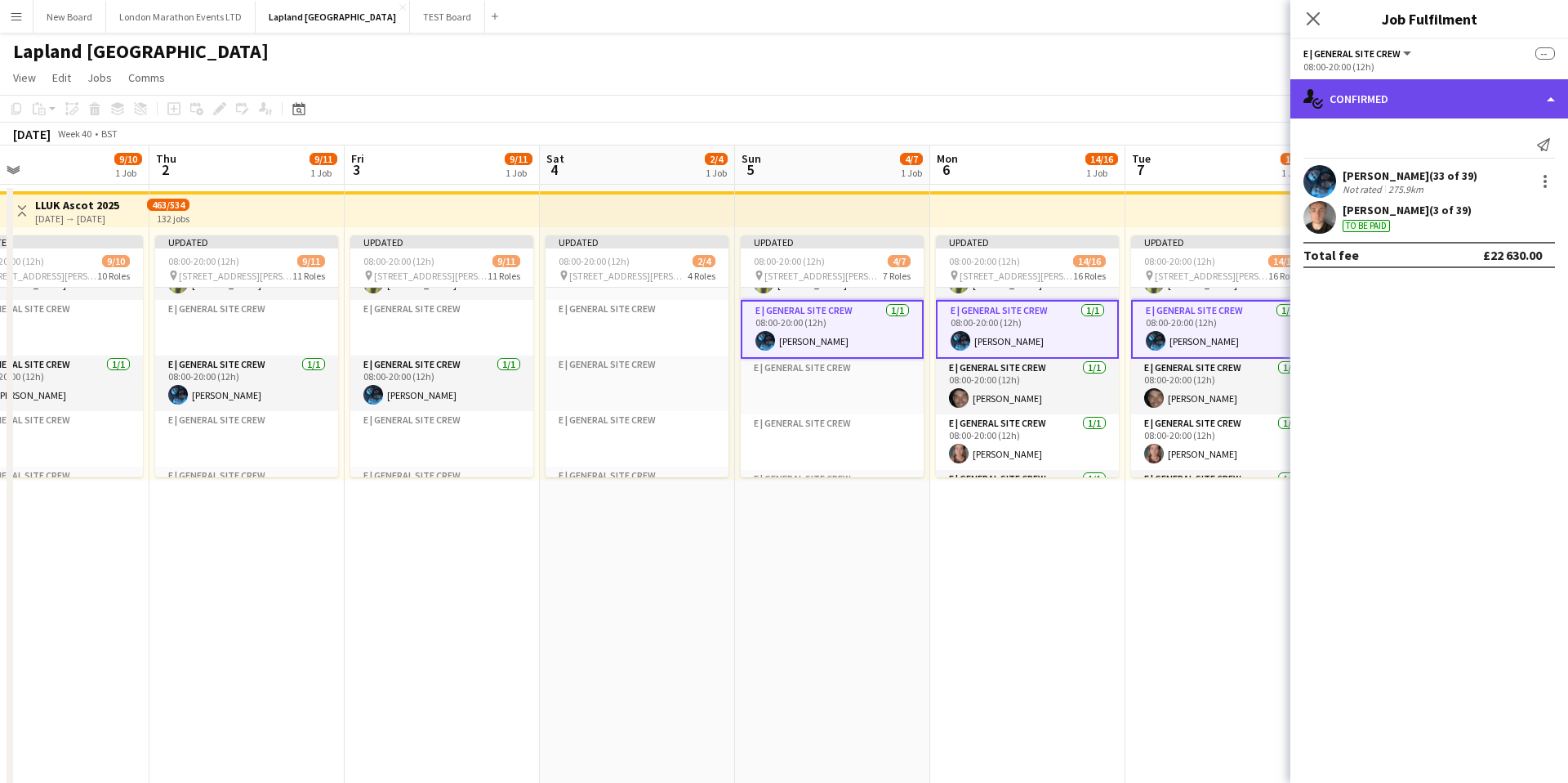
click at [1413, 103] on div "single-neutral-actions-check-2 Confirmed" at bounding box center [1429, 99] width 278 height 39
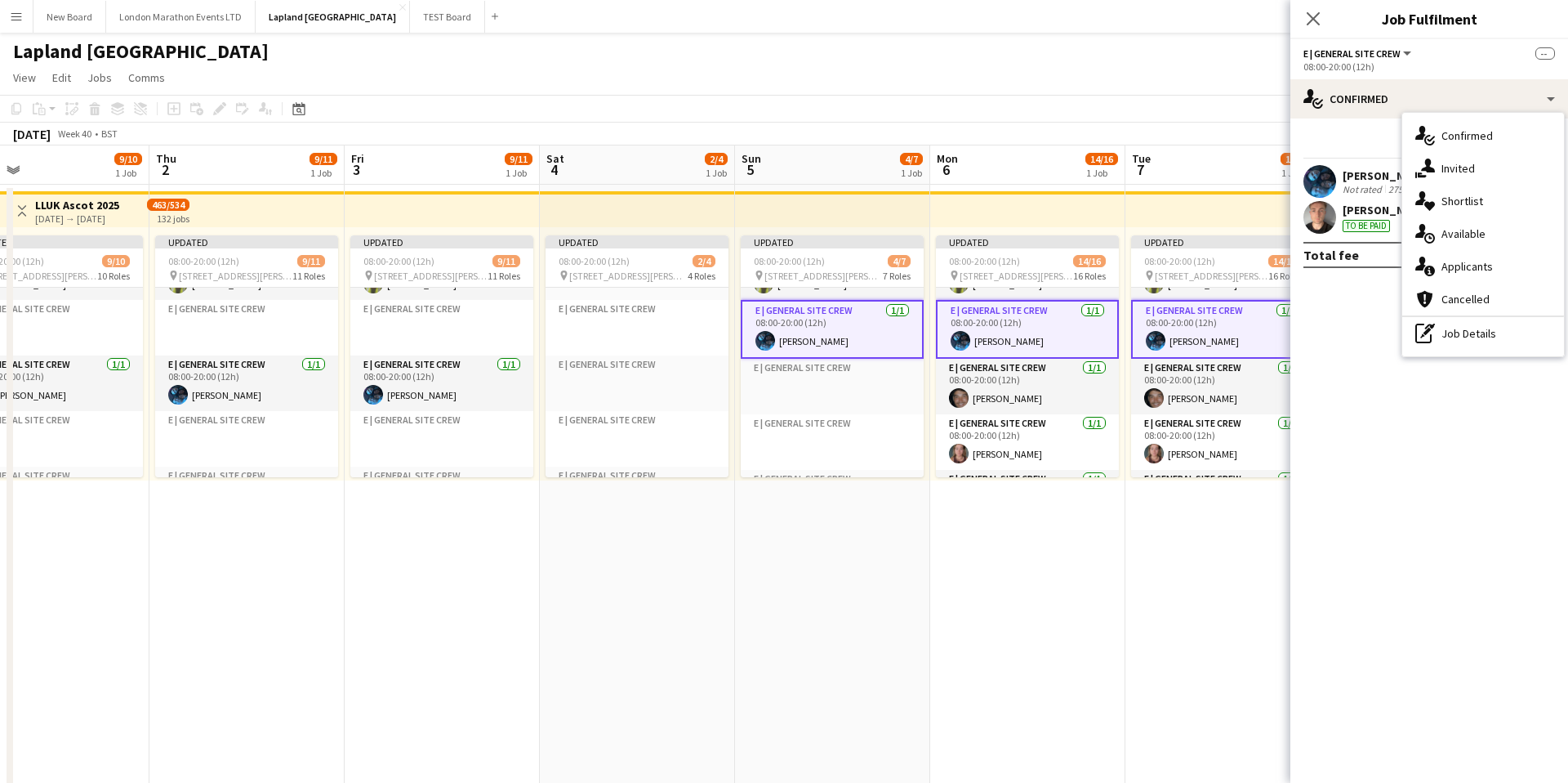
click at [1478, 343] on div "pen-write Job Details" at bounding box center [1483, 333] width 162 height 32
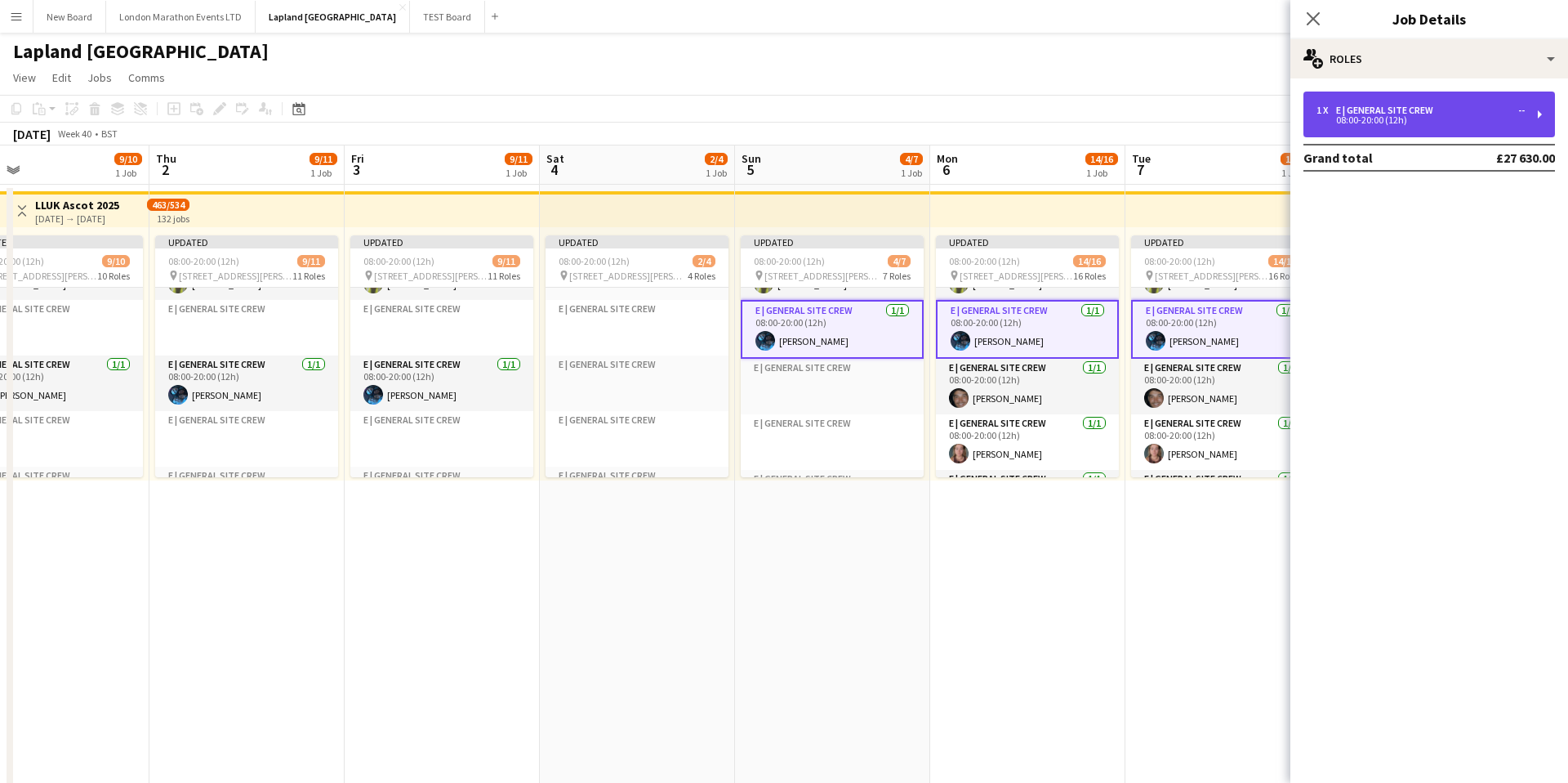
click at [1431, 110] on div "E | General Site Crew" at bounding box center [1388, 110] width 104 height 12
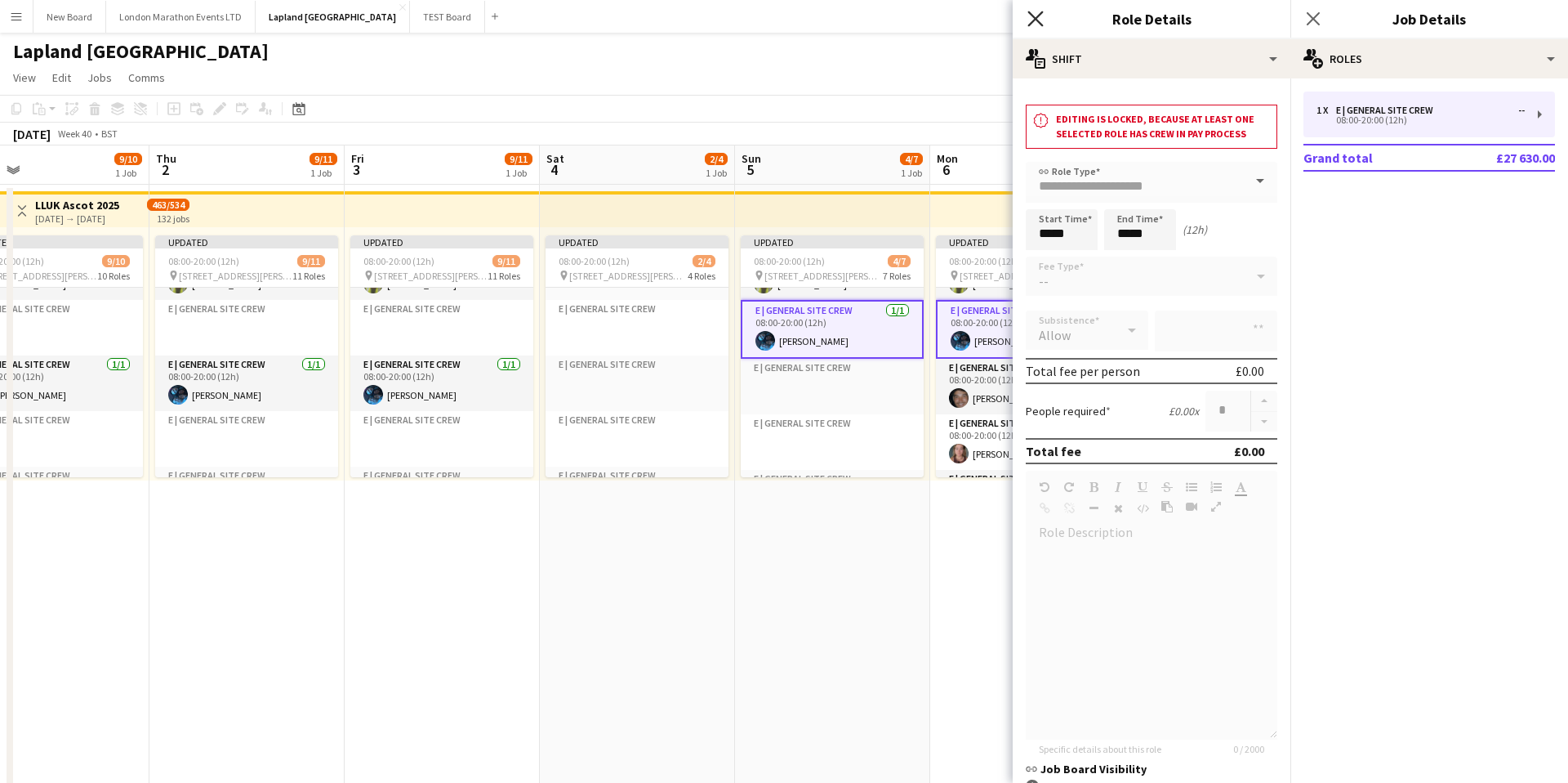
click at [1035, 21] on icon "Close pop-in" at bounding box center [1034, 18] width 15 height 15
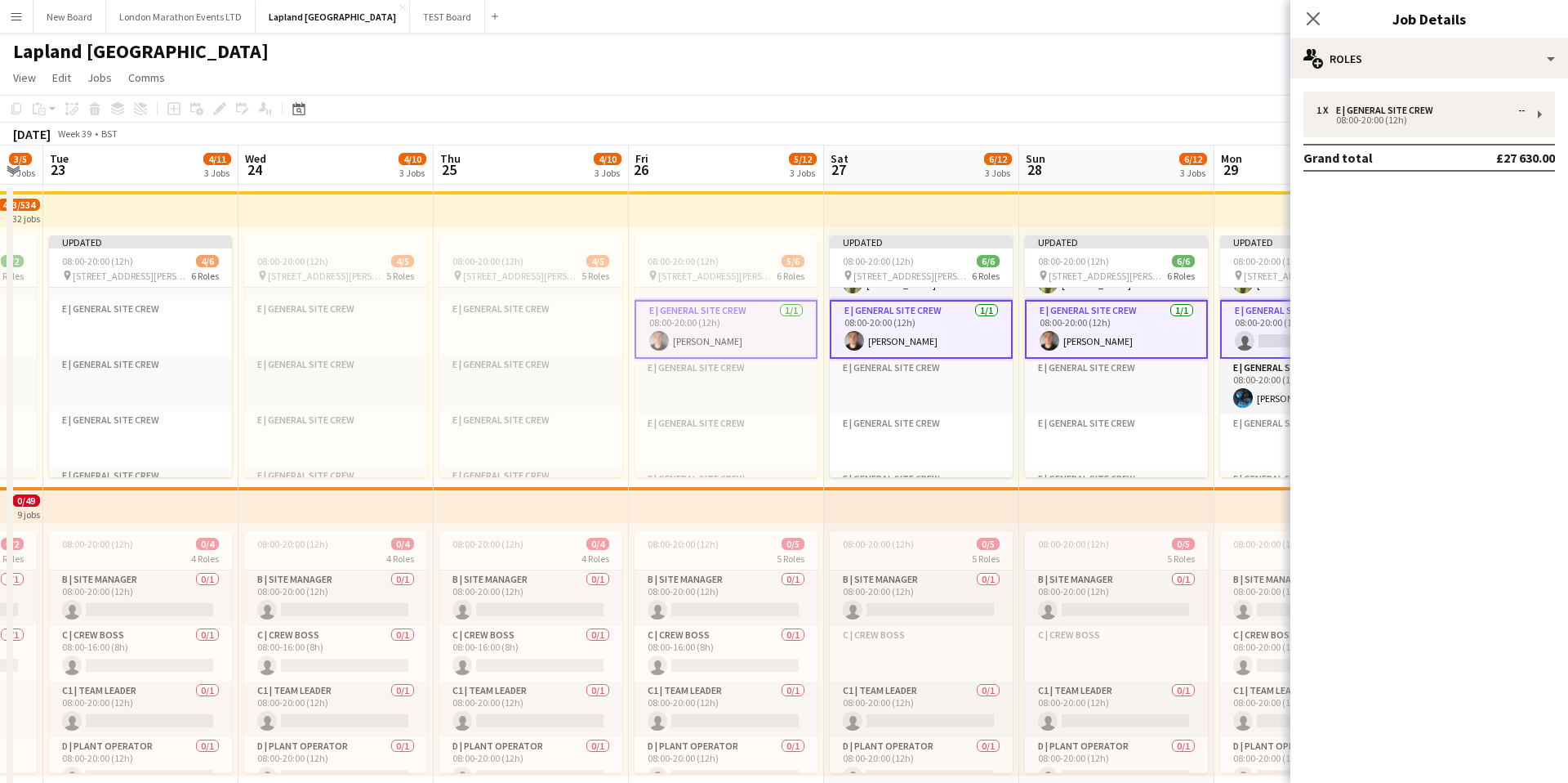
click at [788, 334] on app-card-role "E | General Site Crew [DATE] 08:00-20:00 (12h) [PERSON_NAME]" at bounding box center [726, 330] width 183 height 59
click at [937, 331] on app-card-role "E | General Site Crew [DATE] 08:00-20:00 (12h) [PERSON_NAME]" at bounding box center [921, 330] width 183 height 59
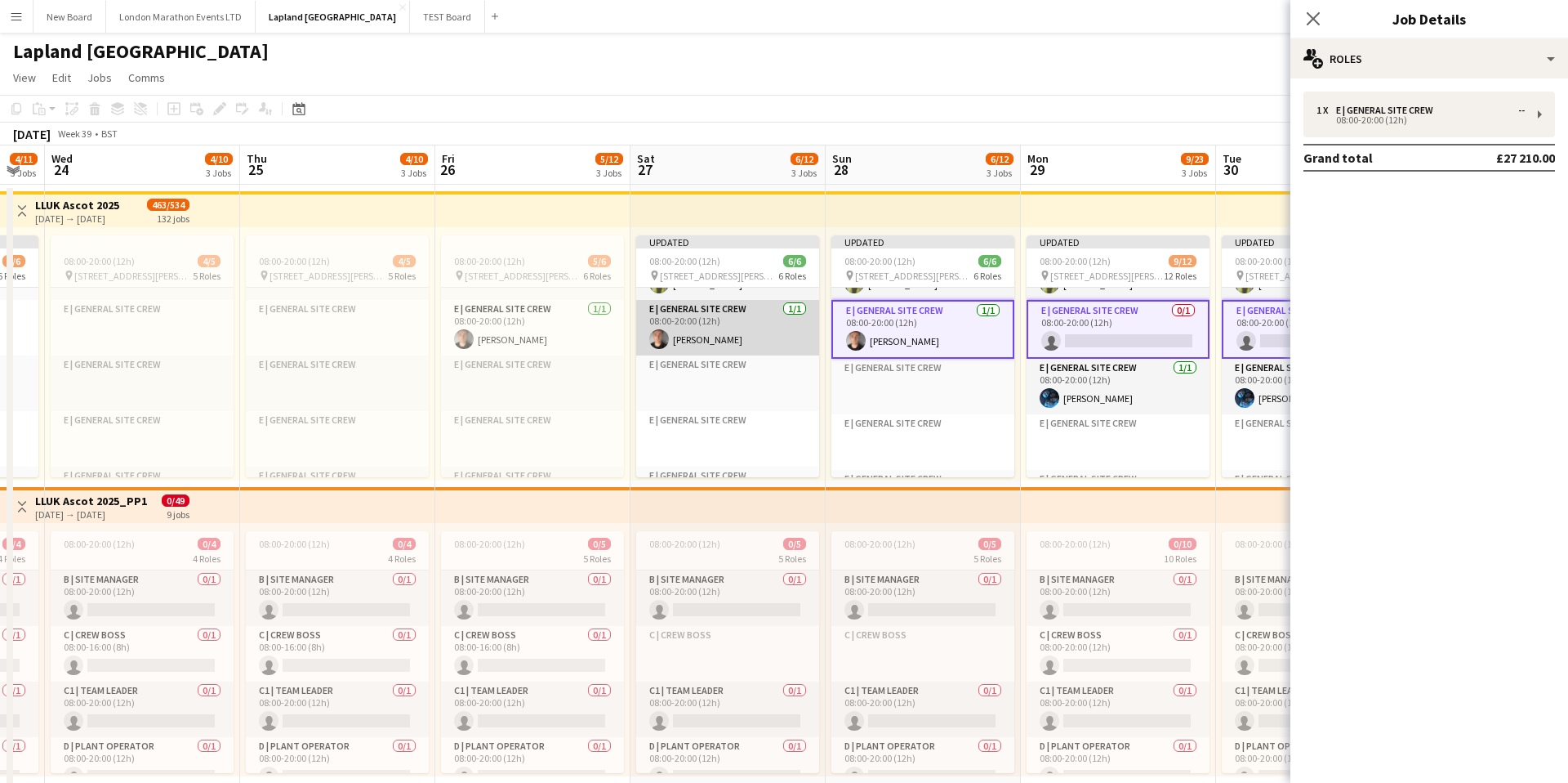
scroll to position [0, 748]
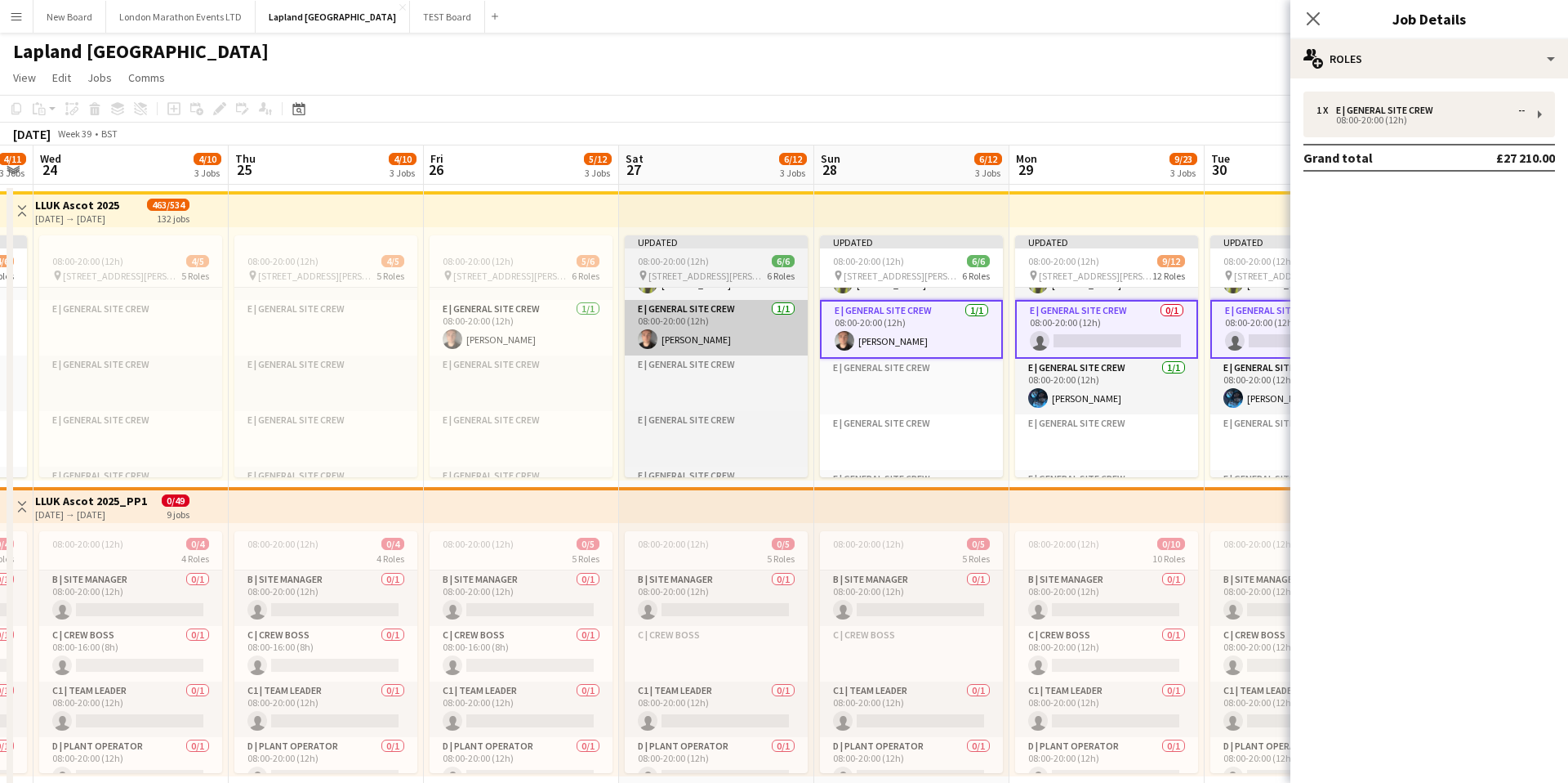
click at [937, 331] on app-card-role "E | General Site Crew [DATE] 08:00-20:00 (12h) [PERSON_NAME]" at bounding box center [912, 330] width 183 height 59
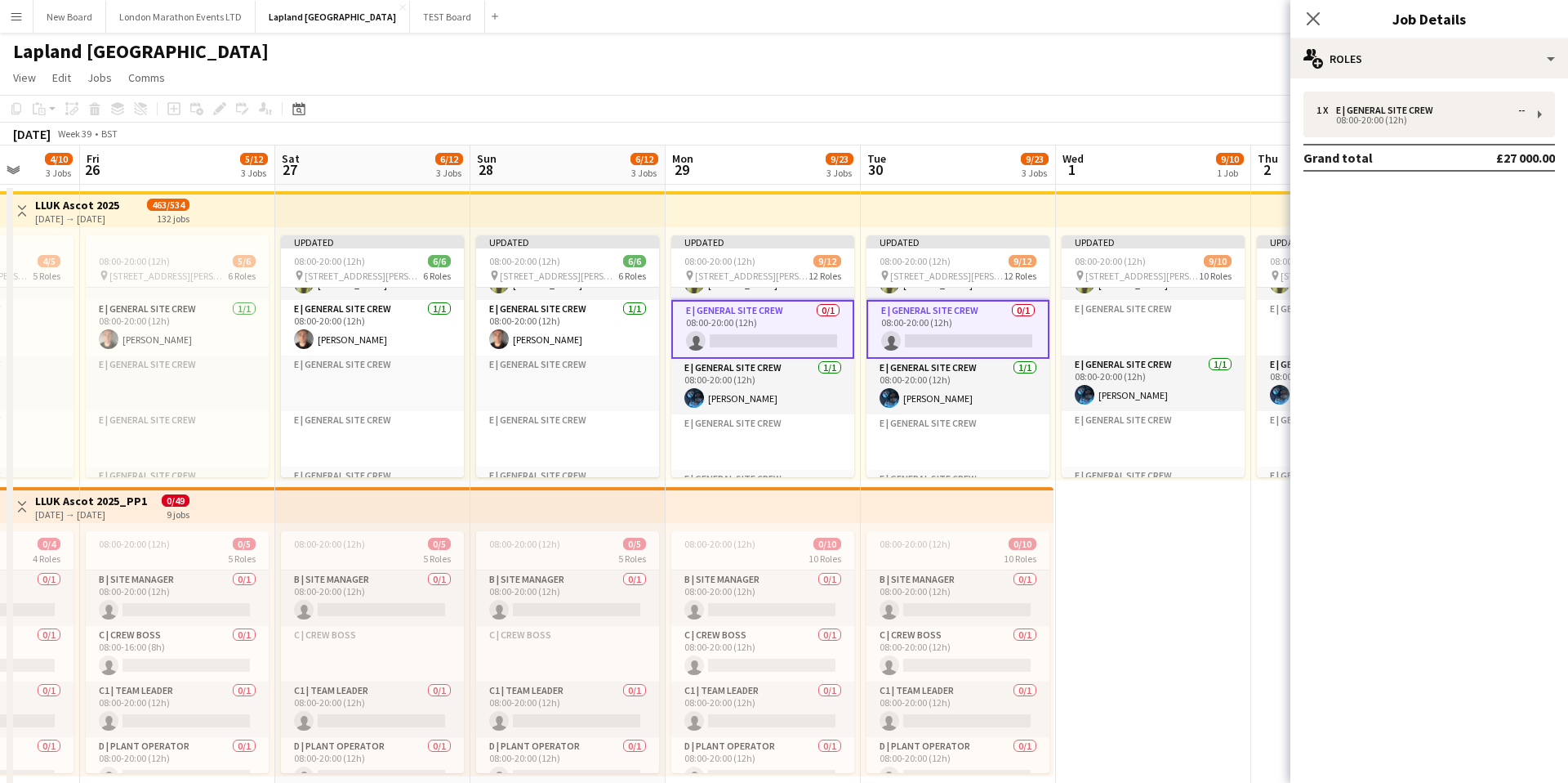
scroll to position [0, 724]
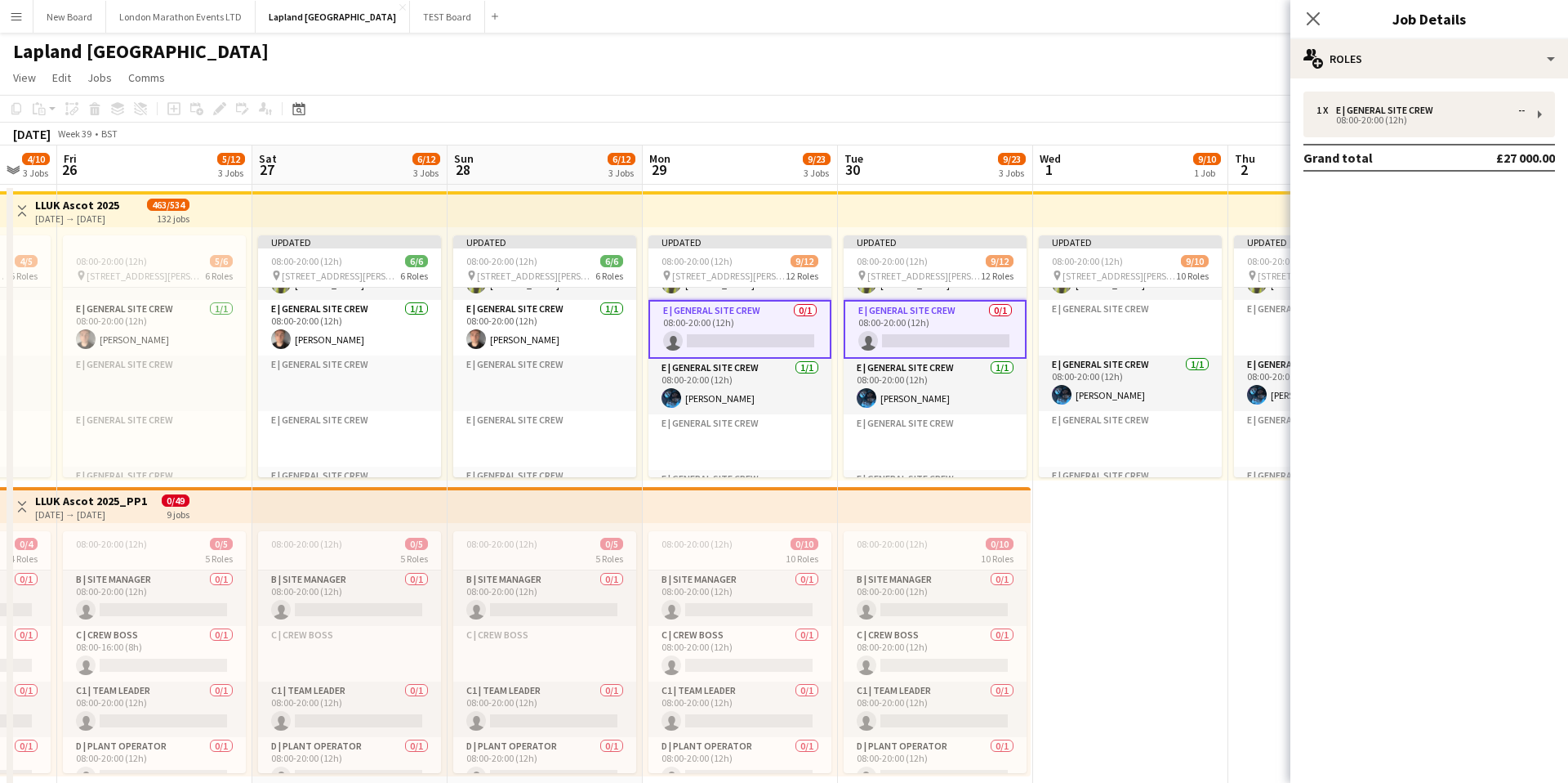
click at [775, 314] on app-card-role "E | General Site Crew 0/1 08:00-20:00 (12h) single-neutral-actions" at bounding box center [740, 330] width 183 height 59
click at [933, 317] on app-card-role "E | General Site Crew 0/1 08:00-20:00 (12h) single-neutral-actions" at bounding box center [935, 330] width 183 height 59
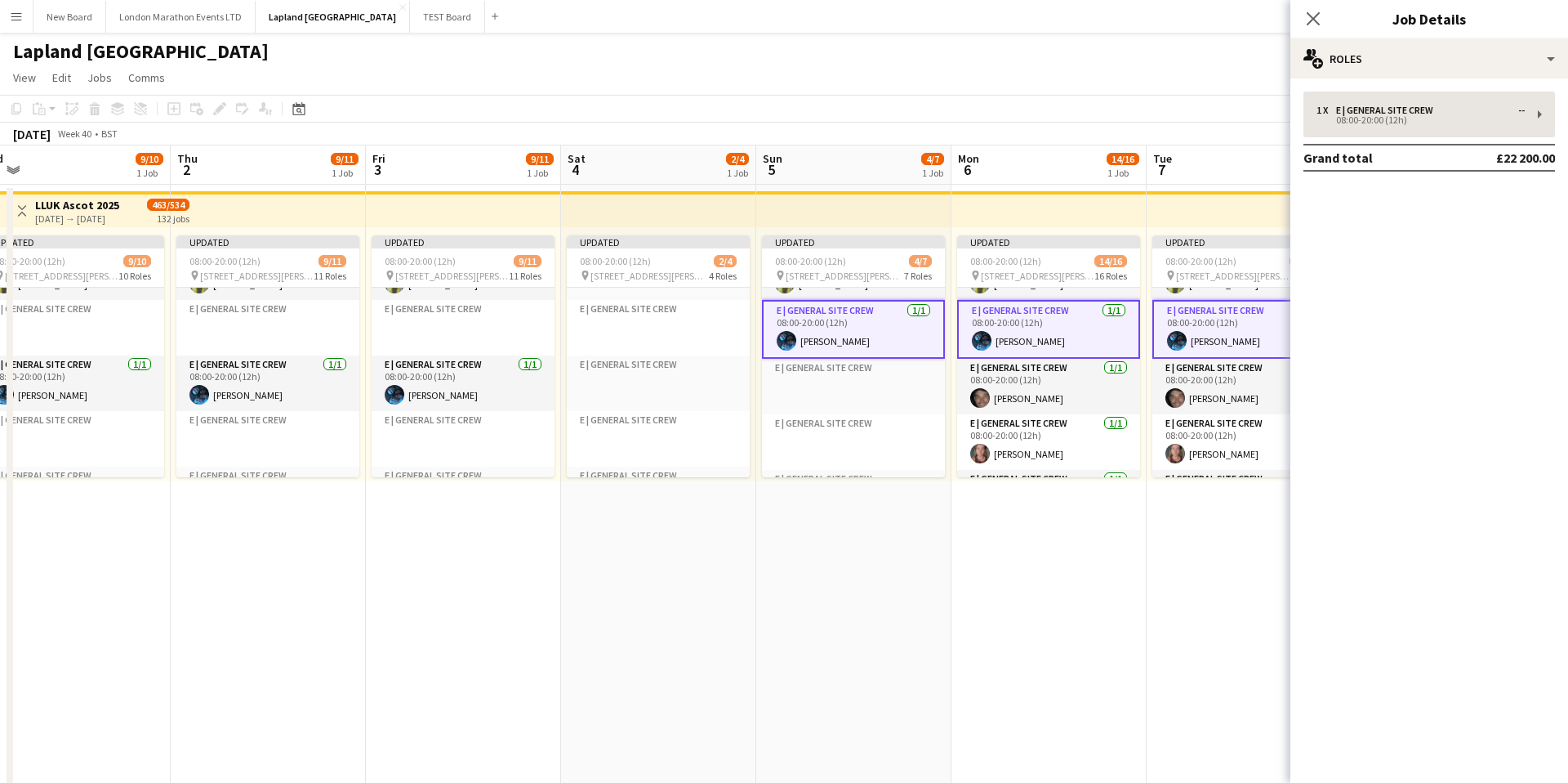
scroll to position [0, 611]
click at [1448, 115] on div "1 x E | General Site Crew --" at bounding box center [1420, 110] width 209 height 12
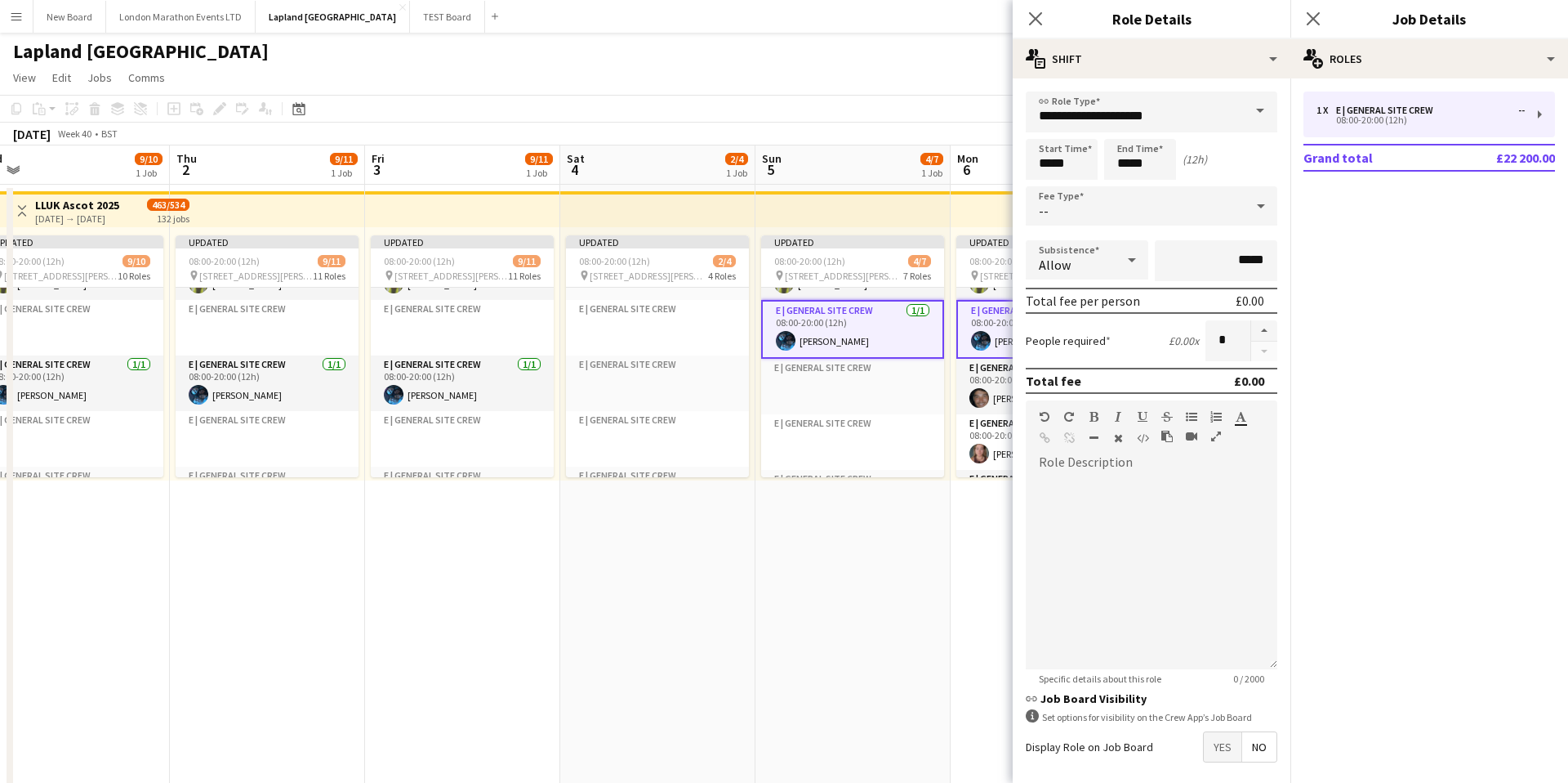
click at [1101, 197] on div "--" at bounding box center [1135, 206] width 218 height 39
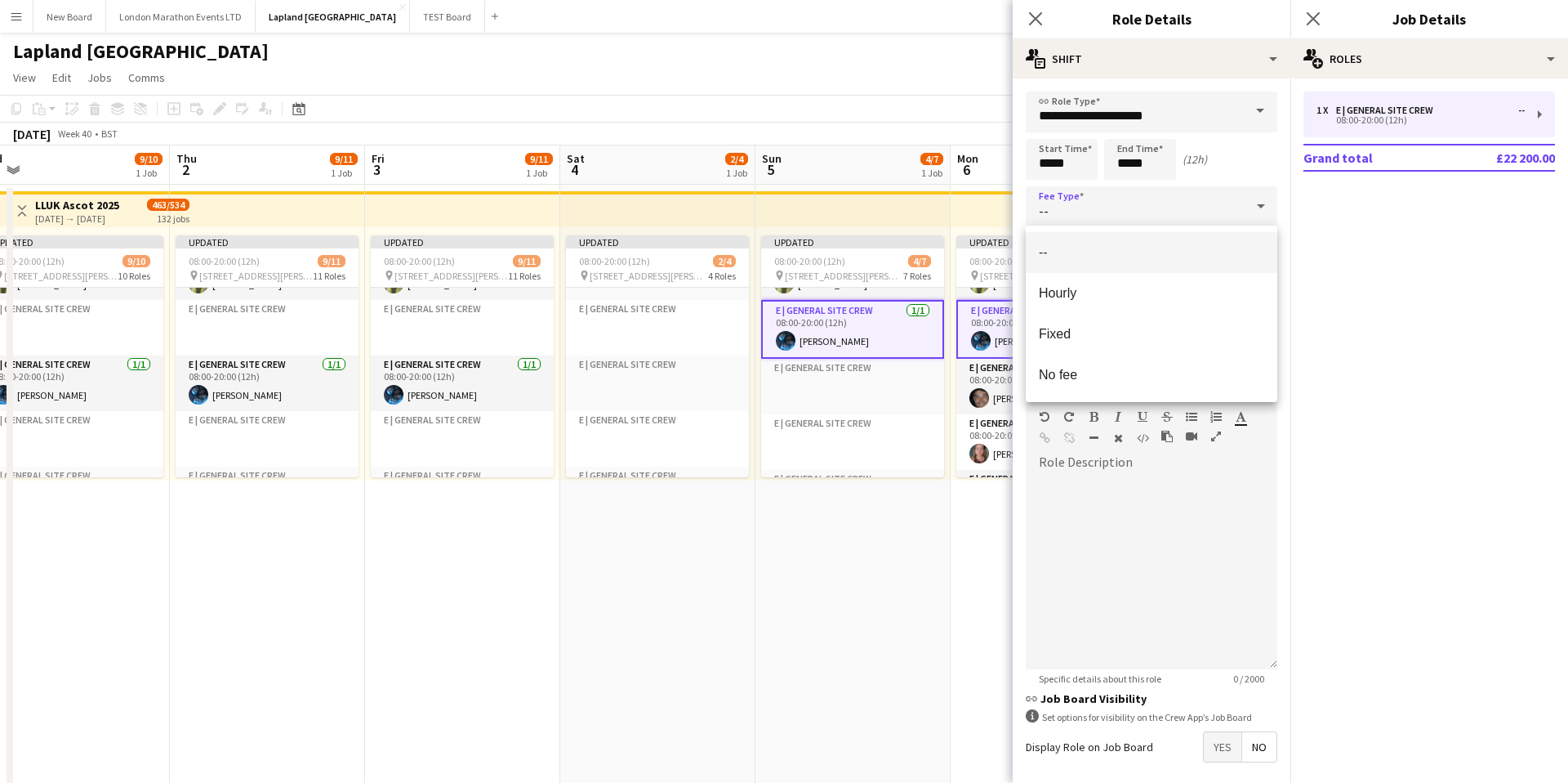
click at [1252, 164] on div at bounding box center [784, 392] width 1568 height 783
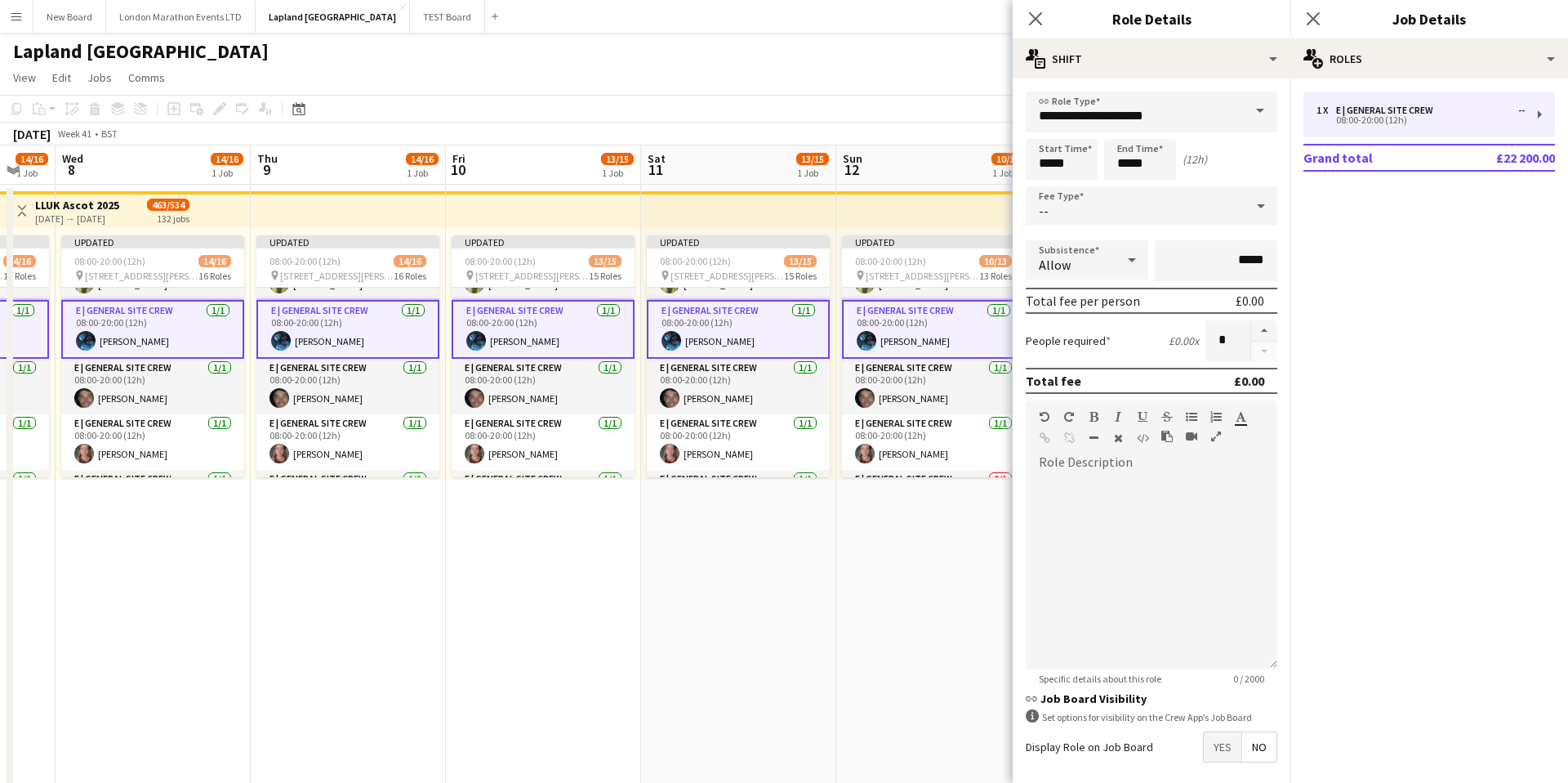
scroll to position [0, 782]
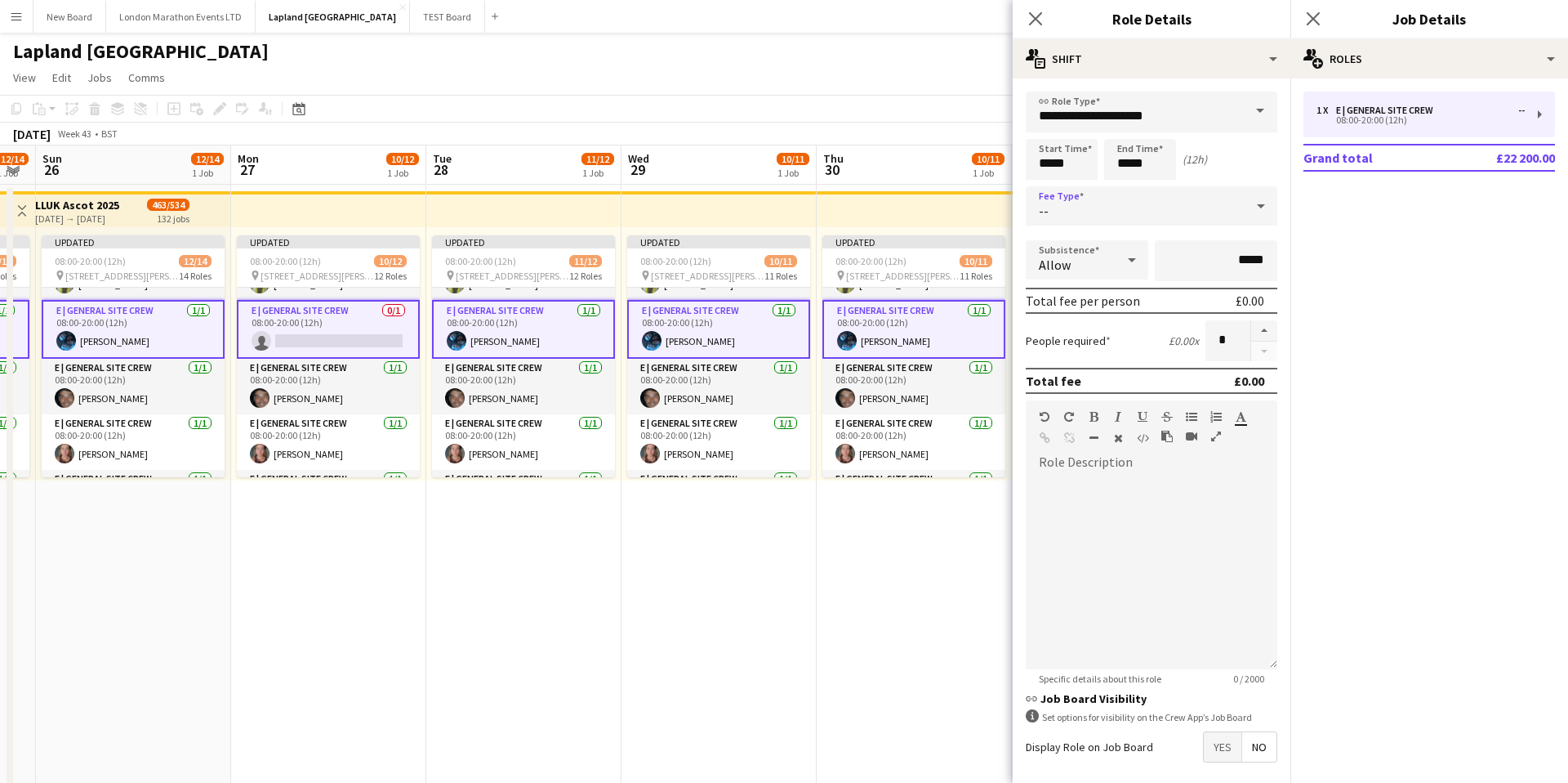
click at [1264, 210] on icon at bounding box center [1261, 206] width 20 height 32
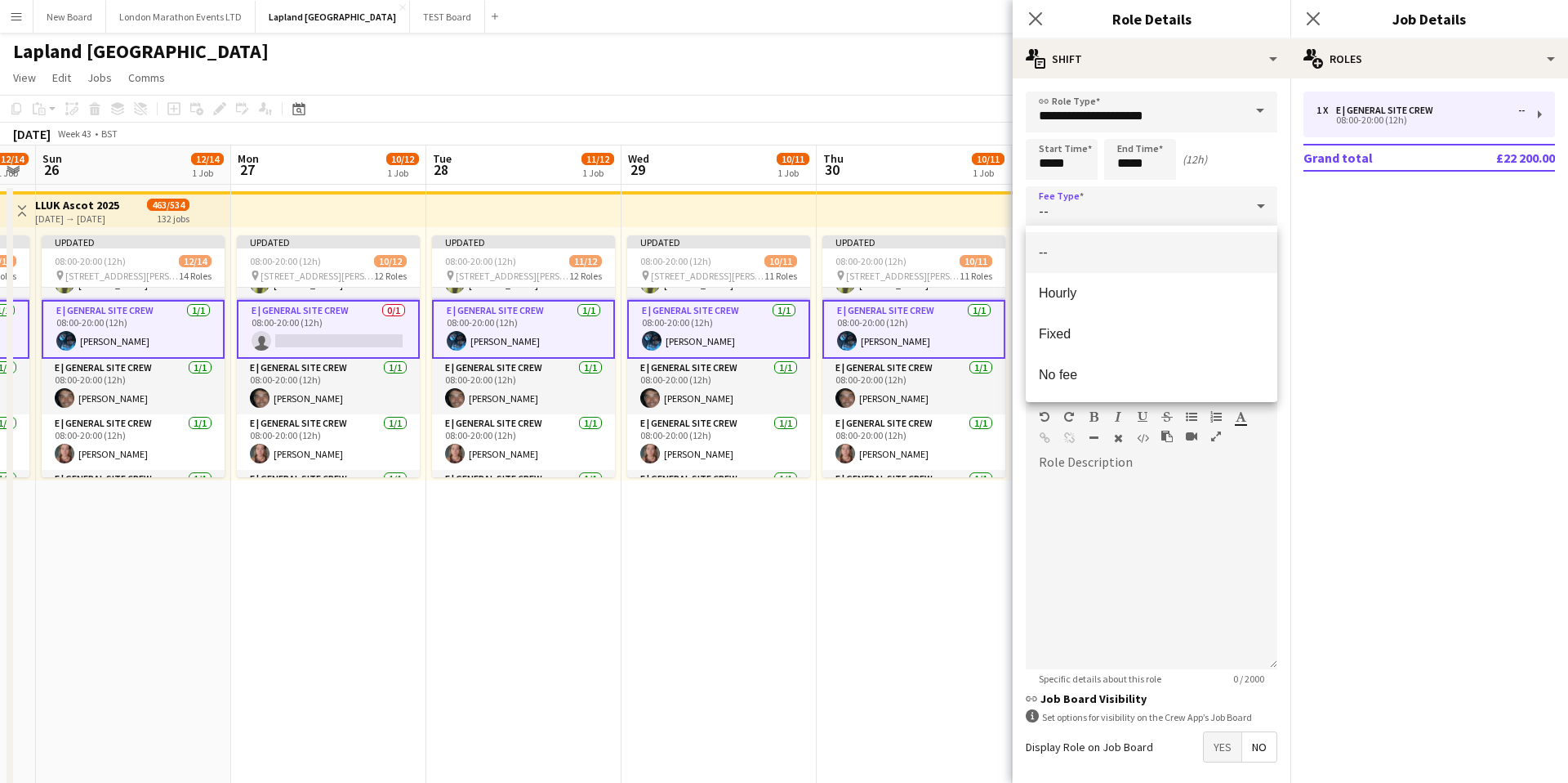
click at [1131, 370] on span "No fee" at bounding box center [1152, 374] width 226 height 15
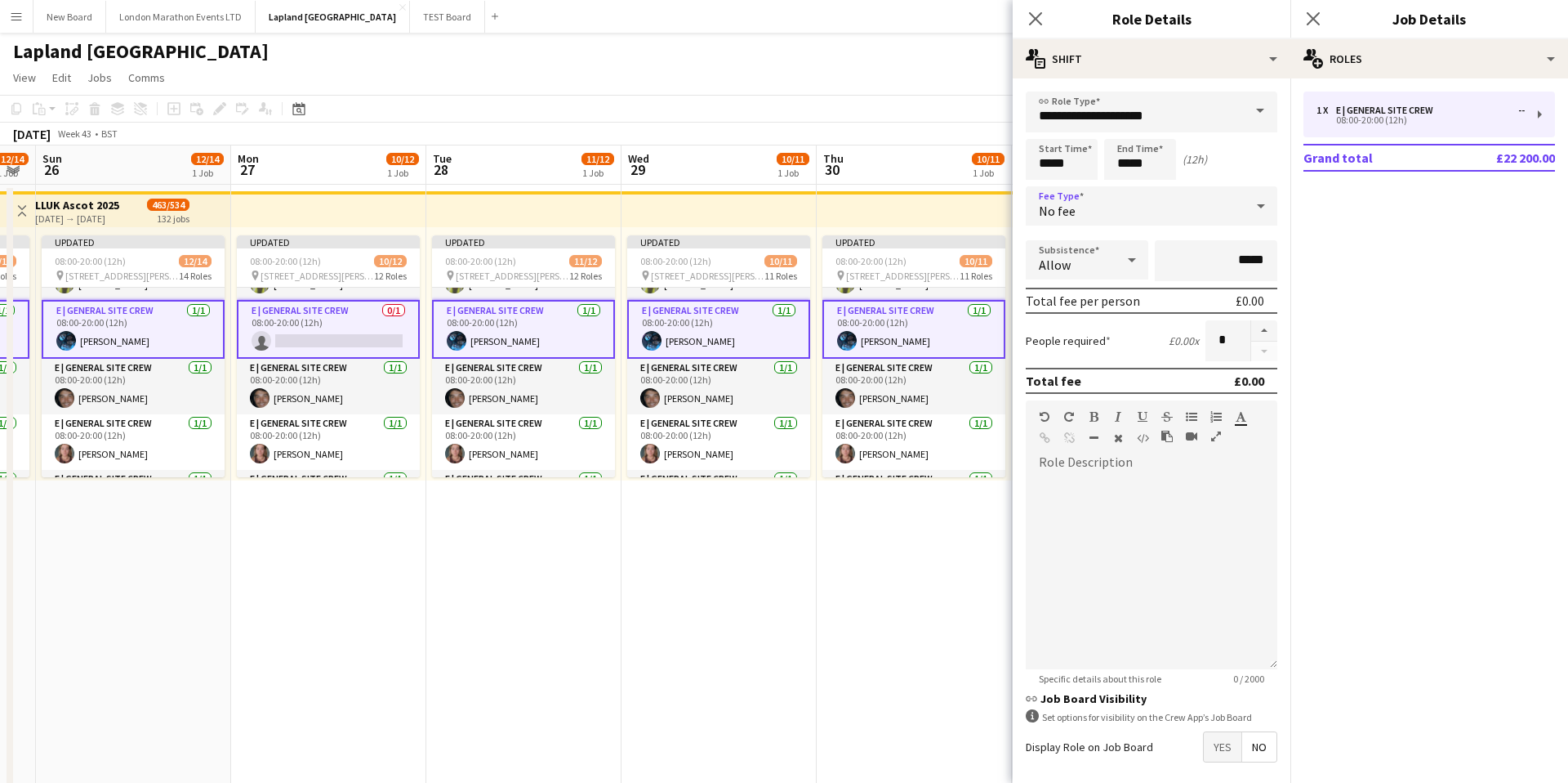
click at [1163, 201] on div "No fee" at bounding box center [1135, 206] width 218 height 39
click at [1149, 288] on span "Fixed" at bounding box center [1152, 292] width 226 height 15
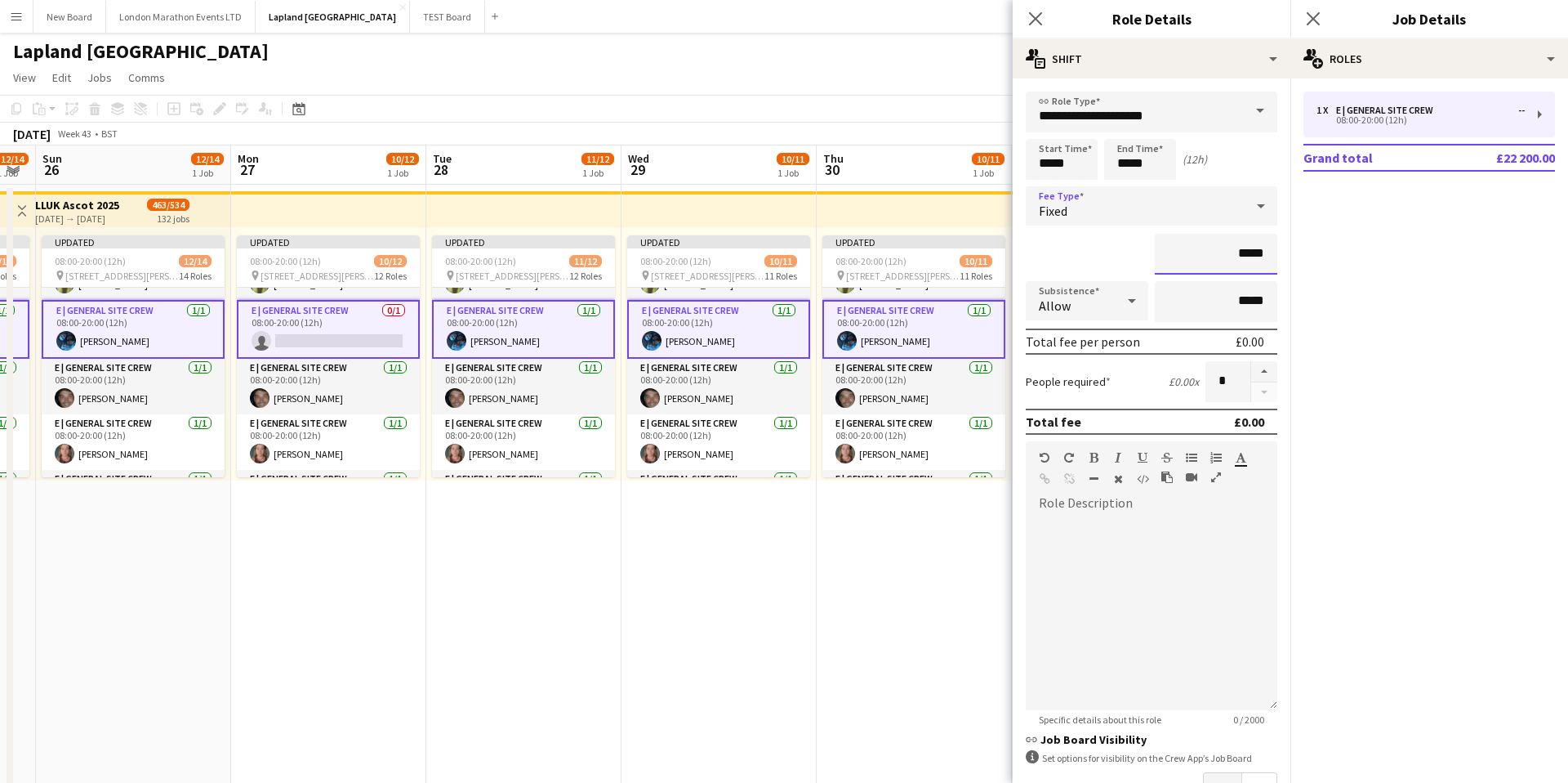
click at [1212, 254] on input "*****" at bounding box center [1216, 254] width 123 height 41
type input "**"
type input "*******"
click at [1108, 252] on div "*******" at bounding box center [1152, 254] width 252 height 41
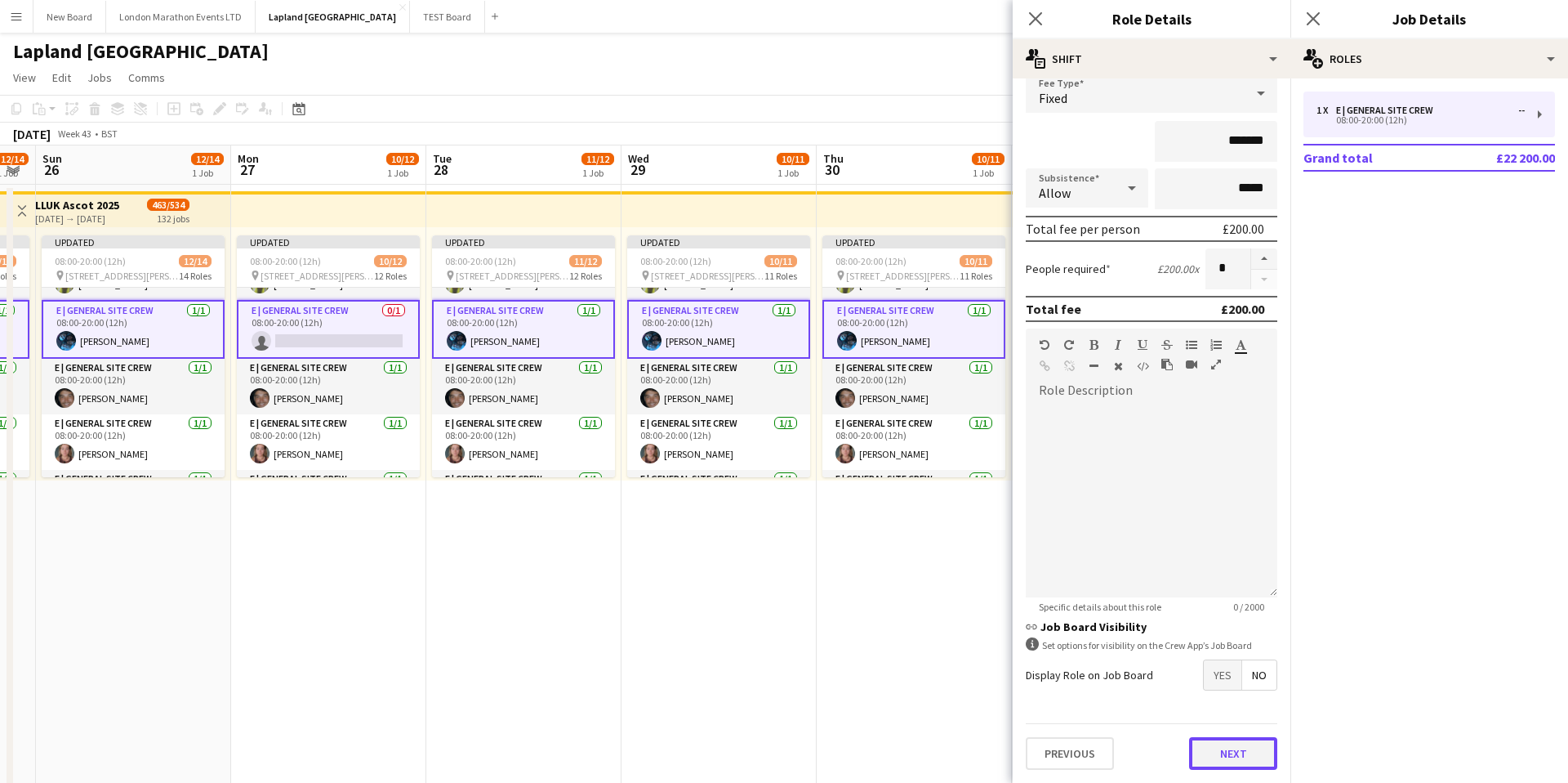
click at [1212, 756] on button "Next" at bounding box center [1233, 753] width 89 height 32
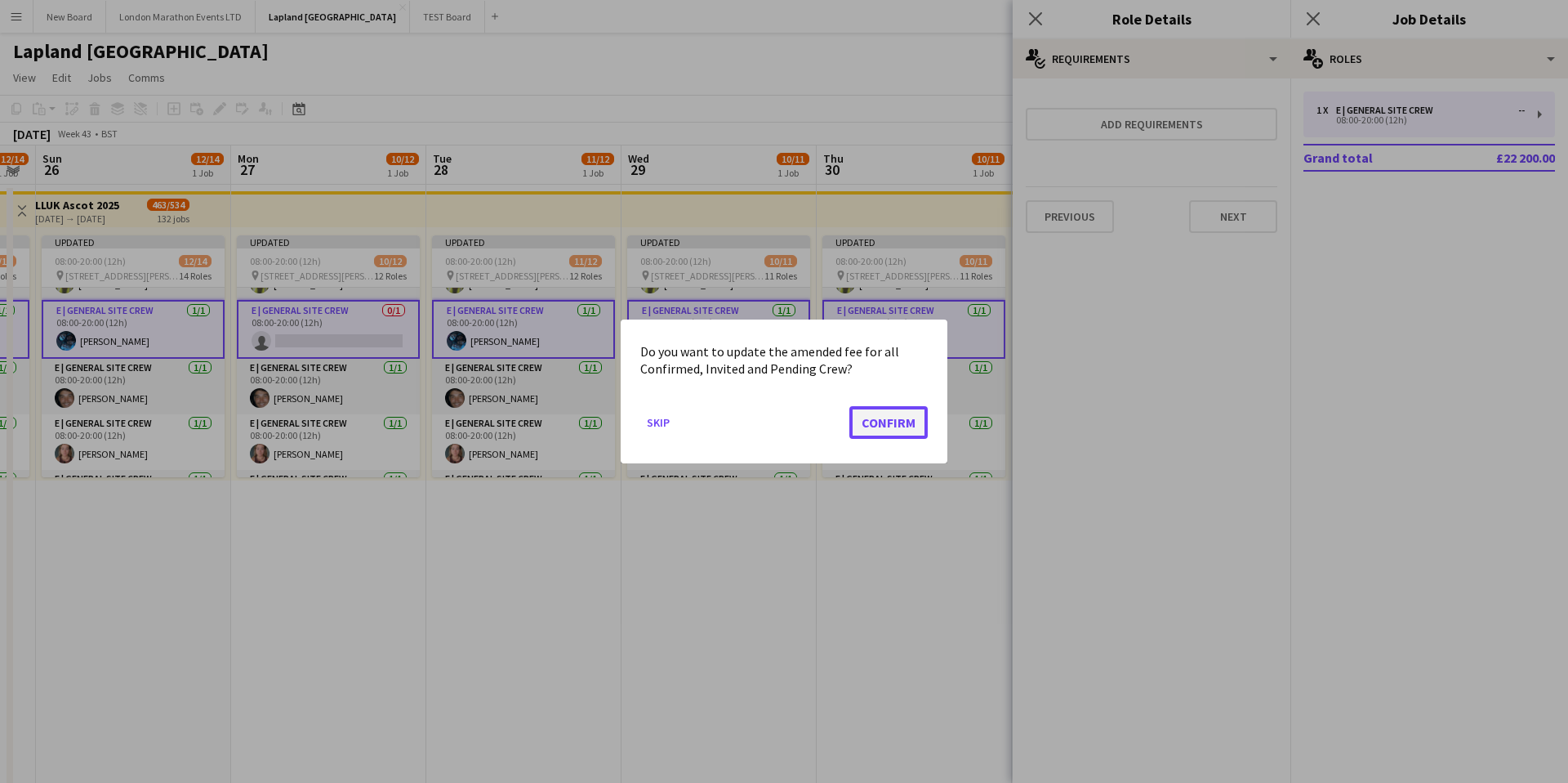
click at [895, 428] on button "Confirm" at bounding box center [889, 422] width 79 height 32
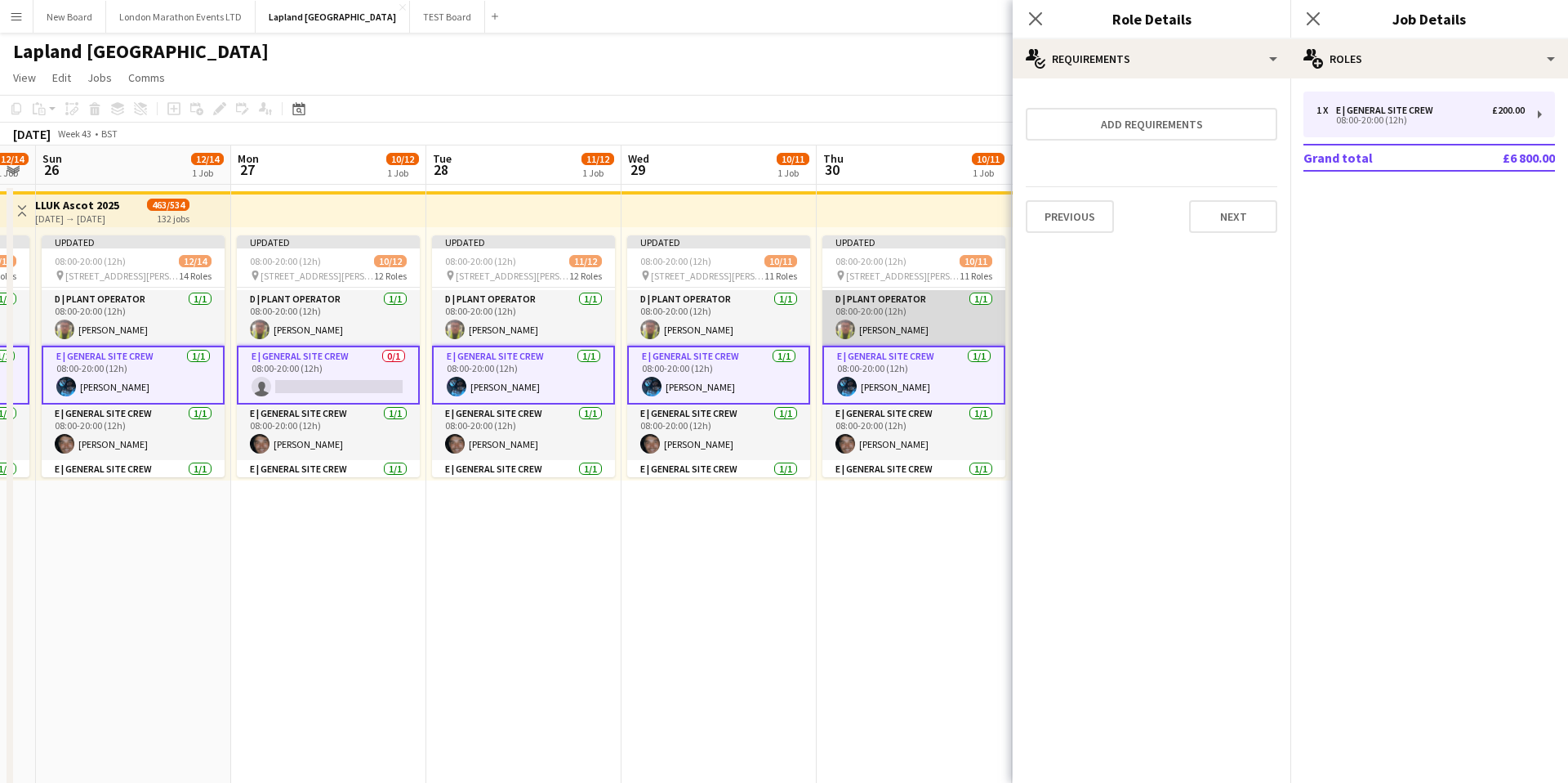
click at [934, 324] on app-card-role "D | Plant Operator [DATE] 08:00-20:00 (12h) [PERSON_NAME]" at bounding box center [913, 318] width 183 height 56
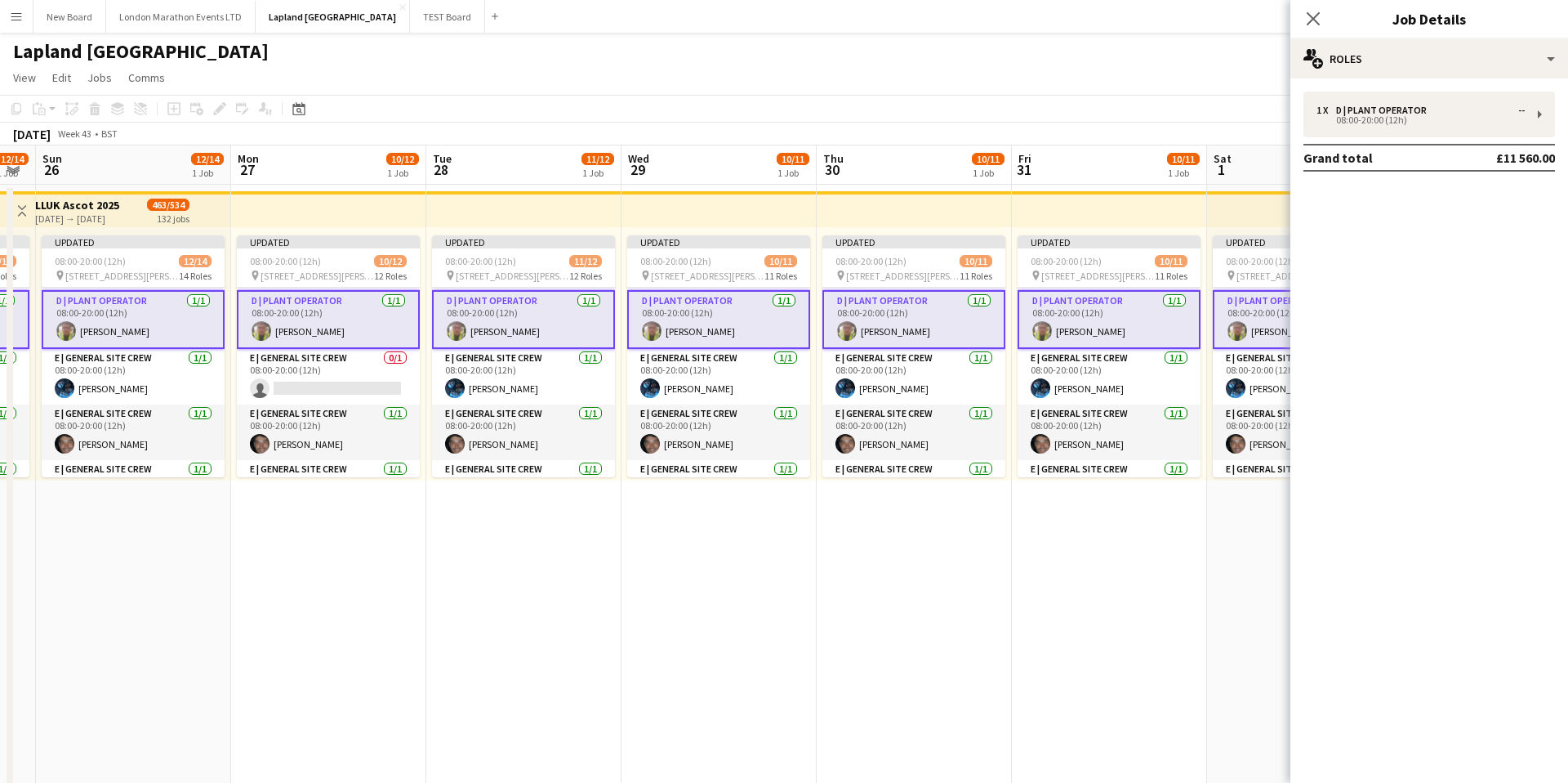
click at [938, 321] on app-card-role "D | Plant Operator [DATE] 08:00-20:00 (12h) [PERSON_NAME]" at bounding box center [913, 320] width 183 height 59
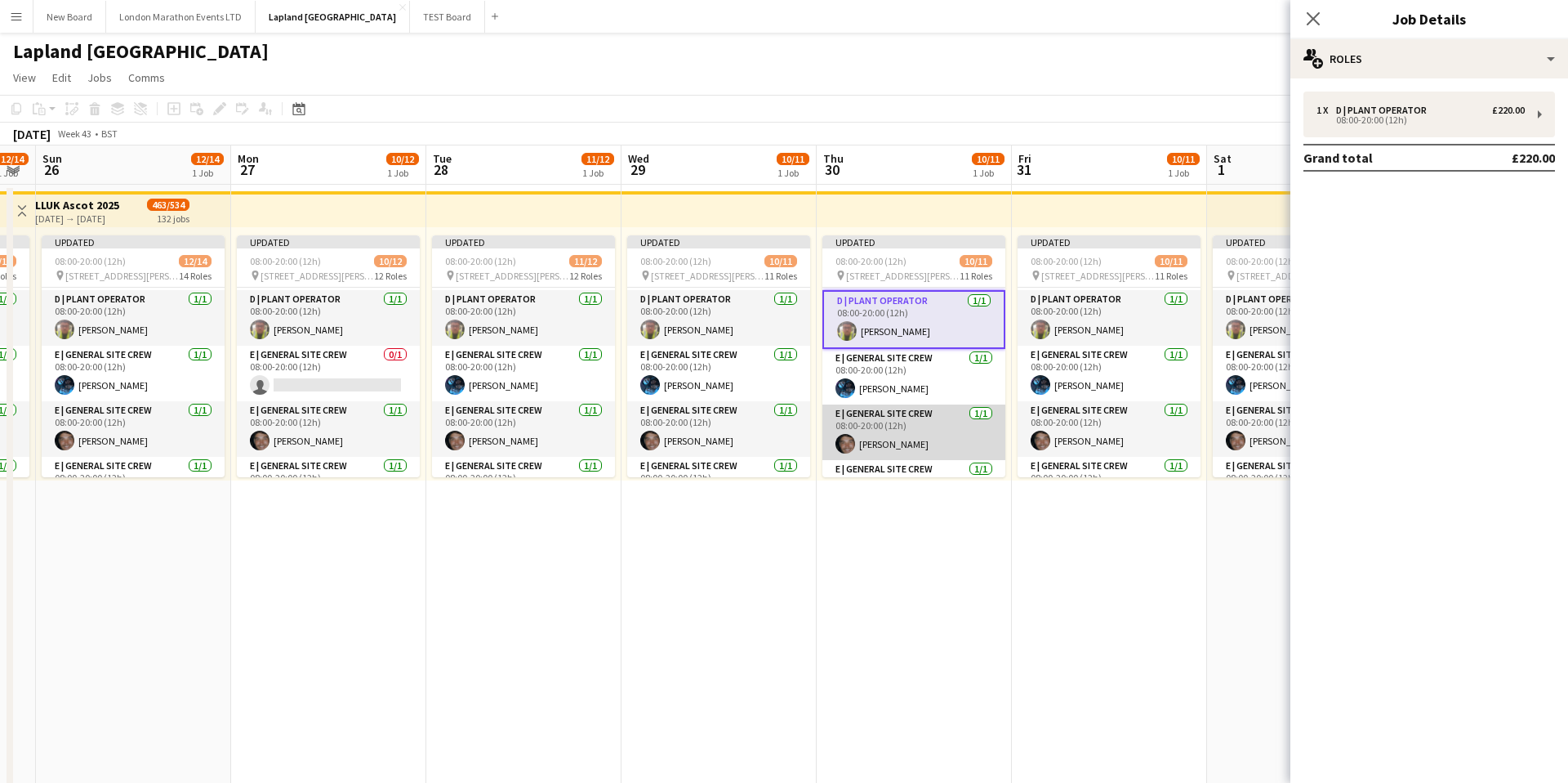
click at [934, 423] on app-card-role "E | General Site Crew [DATE] 08:00-20:00 (12h) [PERSON_NAME]" at bounding box center [913, 432] width 183 height 56
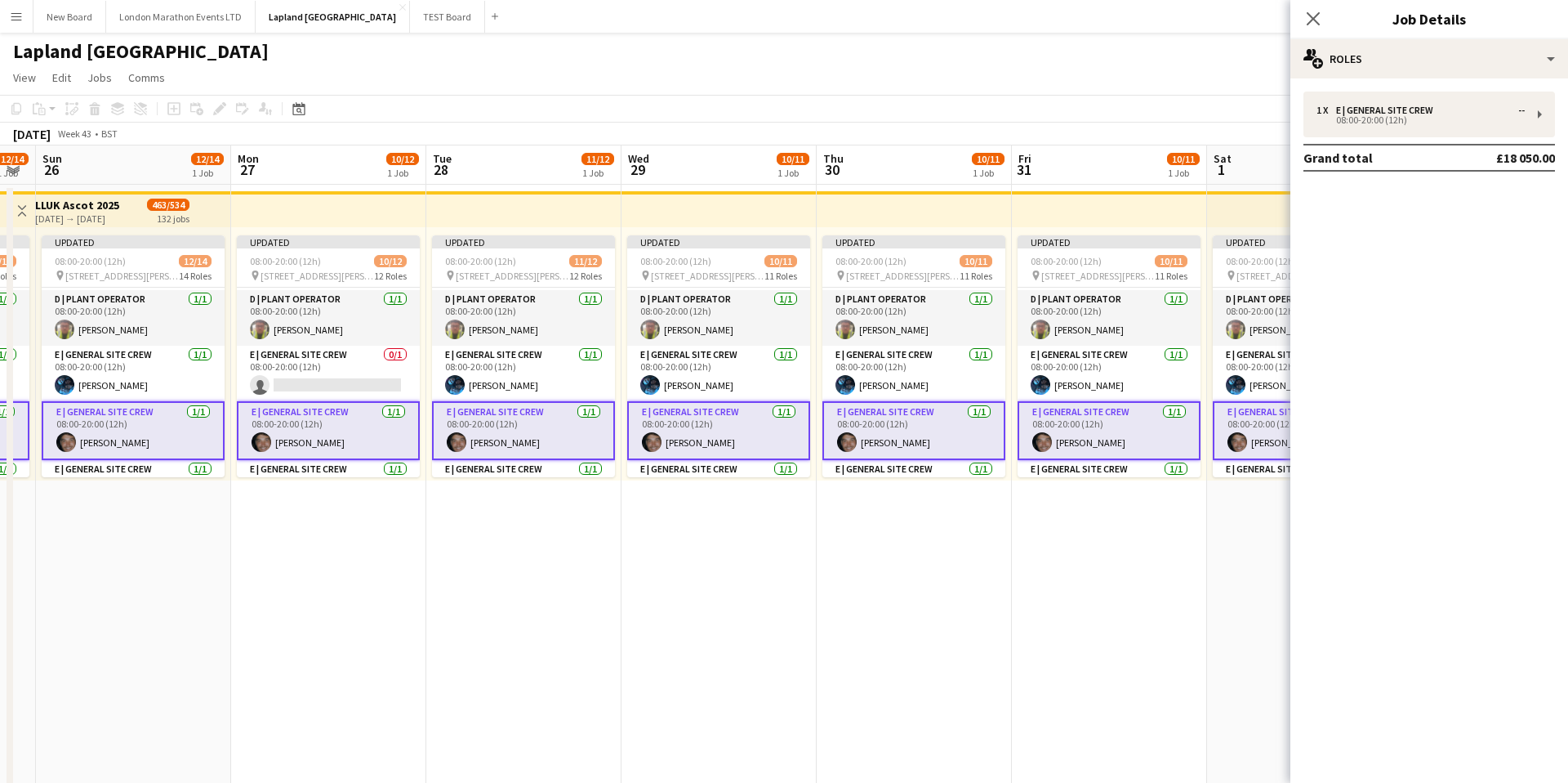
click at [937, 423] on app-card-role "E | General Site Crew [DATE] 08:00-20:00 (12h) [PERSON_NAME]" at bounding box center [913, 431] width 183 height 59
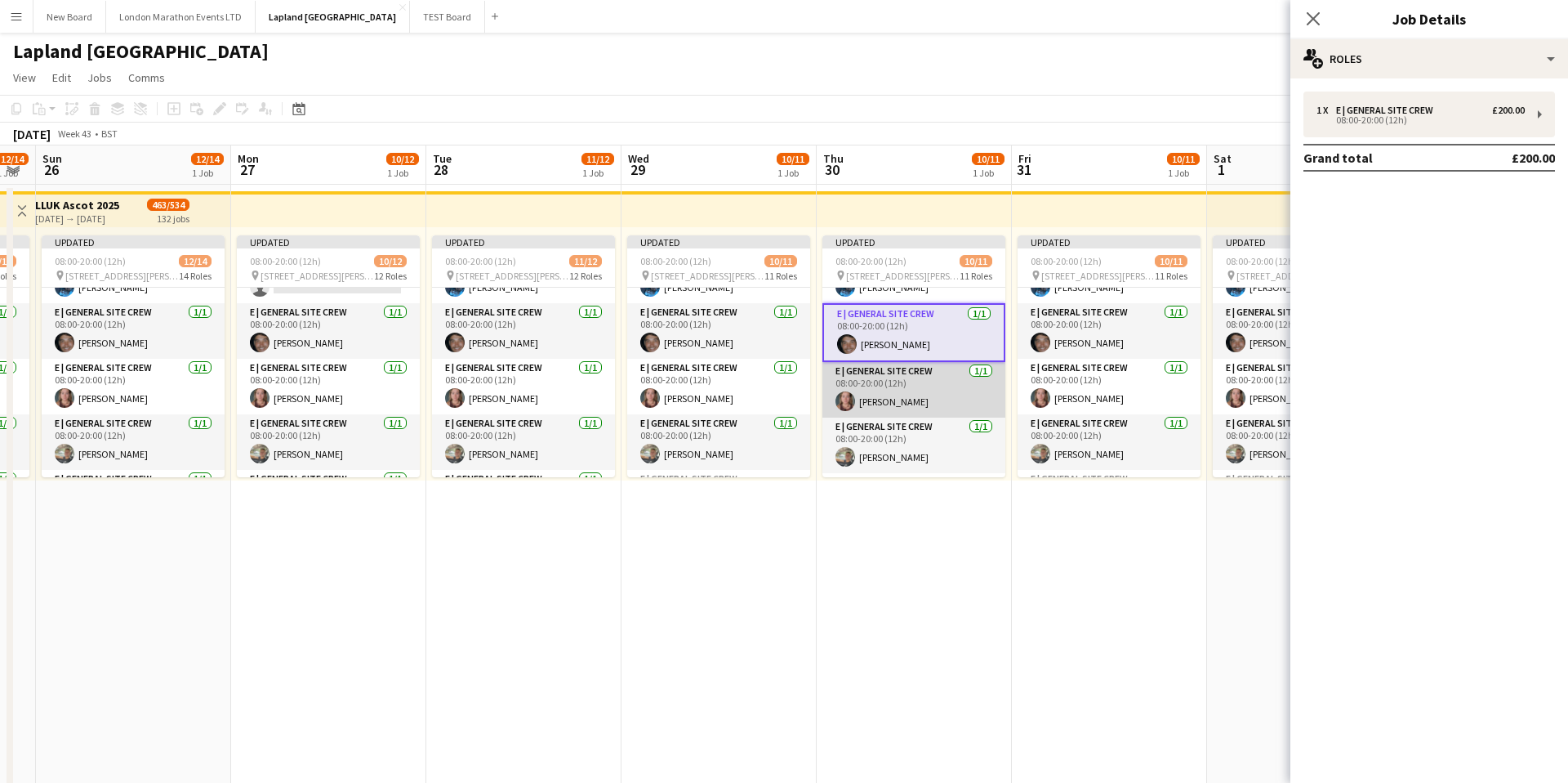
click at [922, 390] on app-card-role "E | General Site Crew [DATE] 08:00-20:00 (12h) [PERSON_NAME]" at bounding box center [913, 390] width 183 height 56
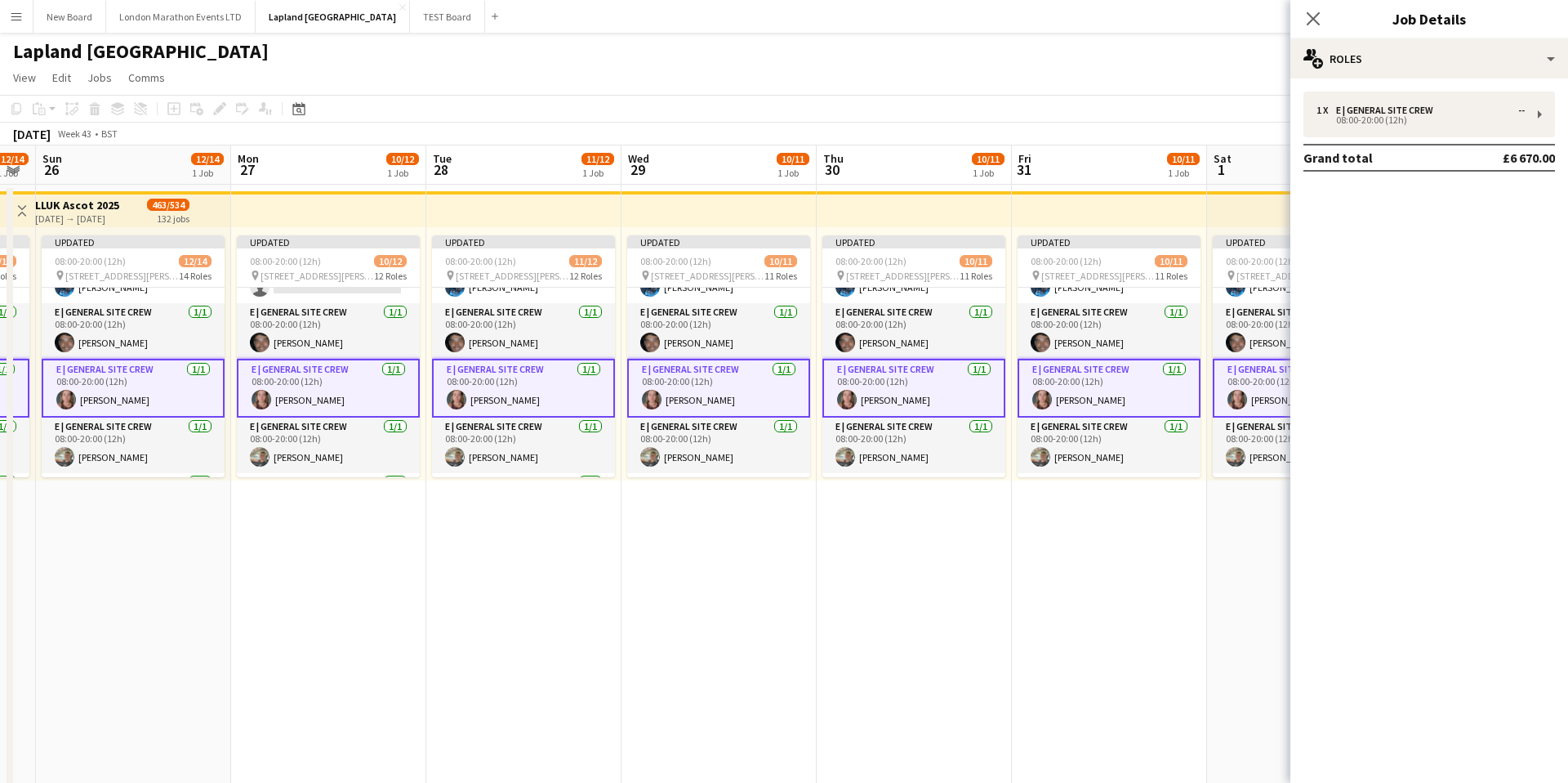
click at [922, 390] on app-card-role "E | General Site Crew [DATE] 08:00-20:00 (12h) [PERSON_NAME]" at bounding box center [913, 388] width 183 height 59
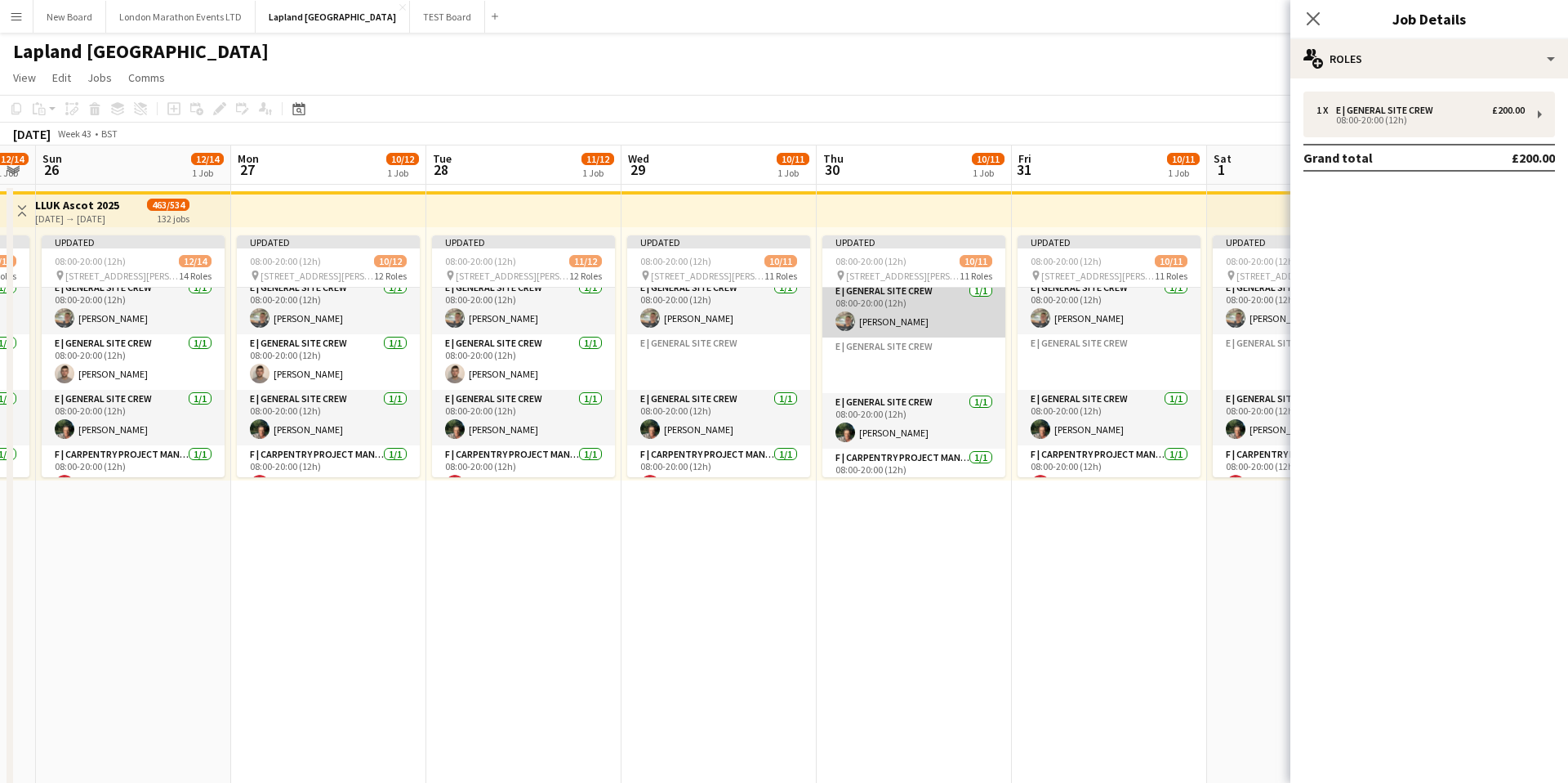
click at [933, 321] on app-card-role "E | General Site Crew [DATE] 08:00-20:00 (12h) [PERSON_NAME]" at bounding box center [913, 310] width 183 height 56
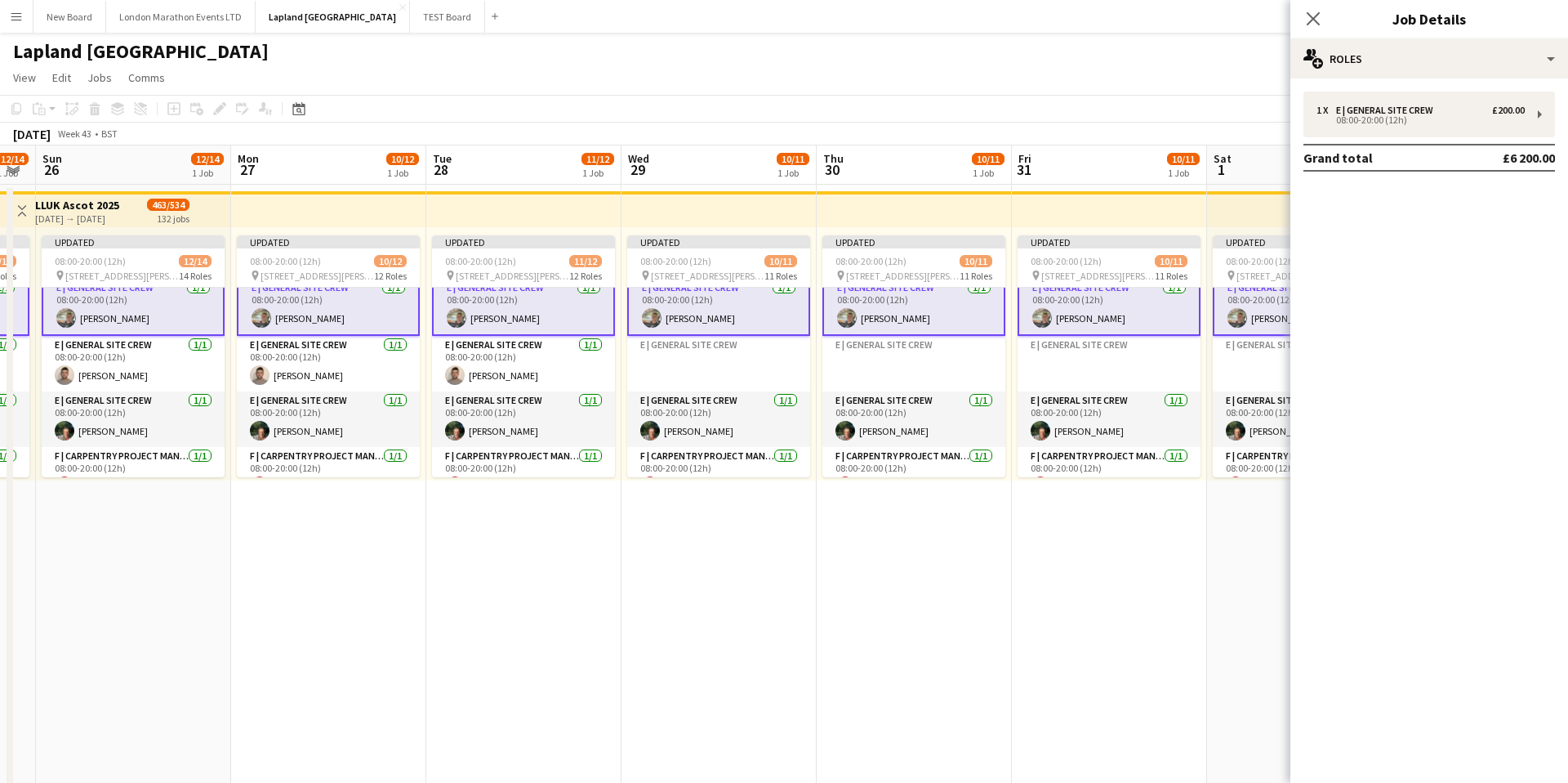
click at [933, 324] on app-card-role "E | General Site Crew [DATE] 08:00-20:00 (12h) [PERSON_NAME]" at bounding box center [913, 306] width 183 height 59
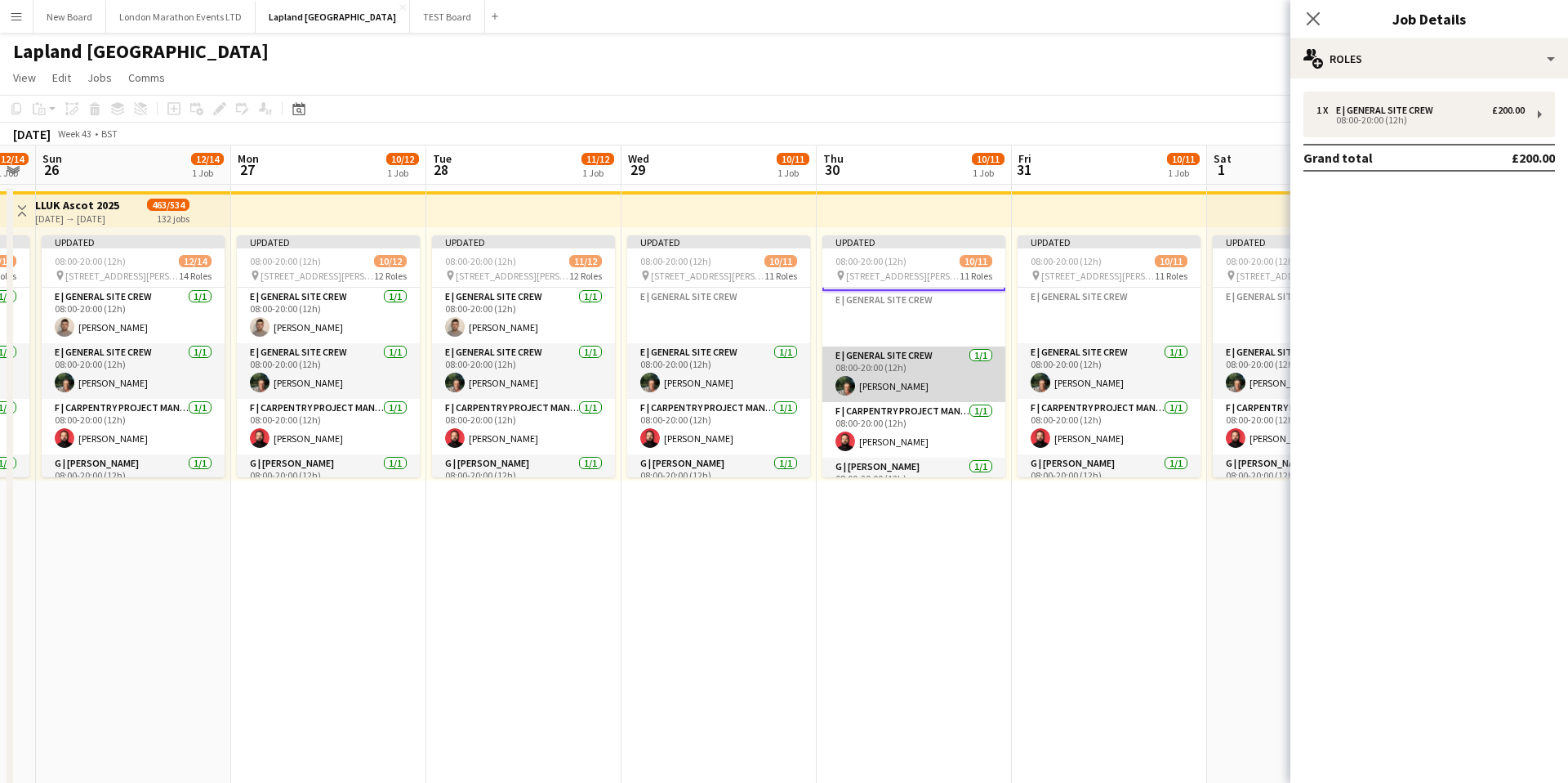
click at [937, 376] on app-card-role "E | General Site Crew [DATE] 08:00-20:00 (12h) [PERSON_NAME]" at bounding box center [913, 374] width 183 height 56
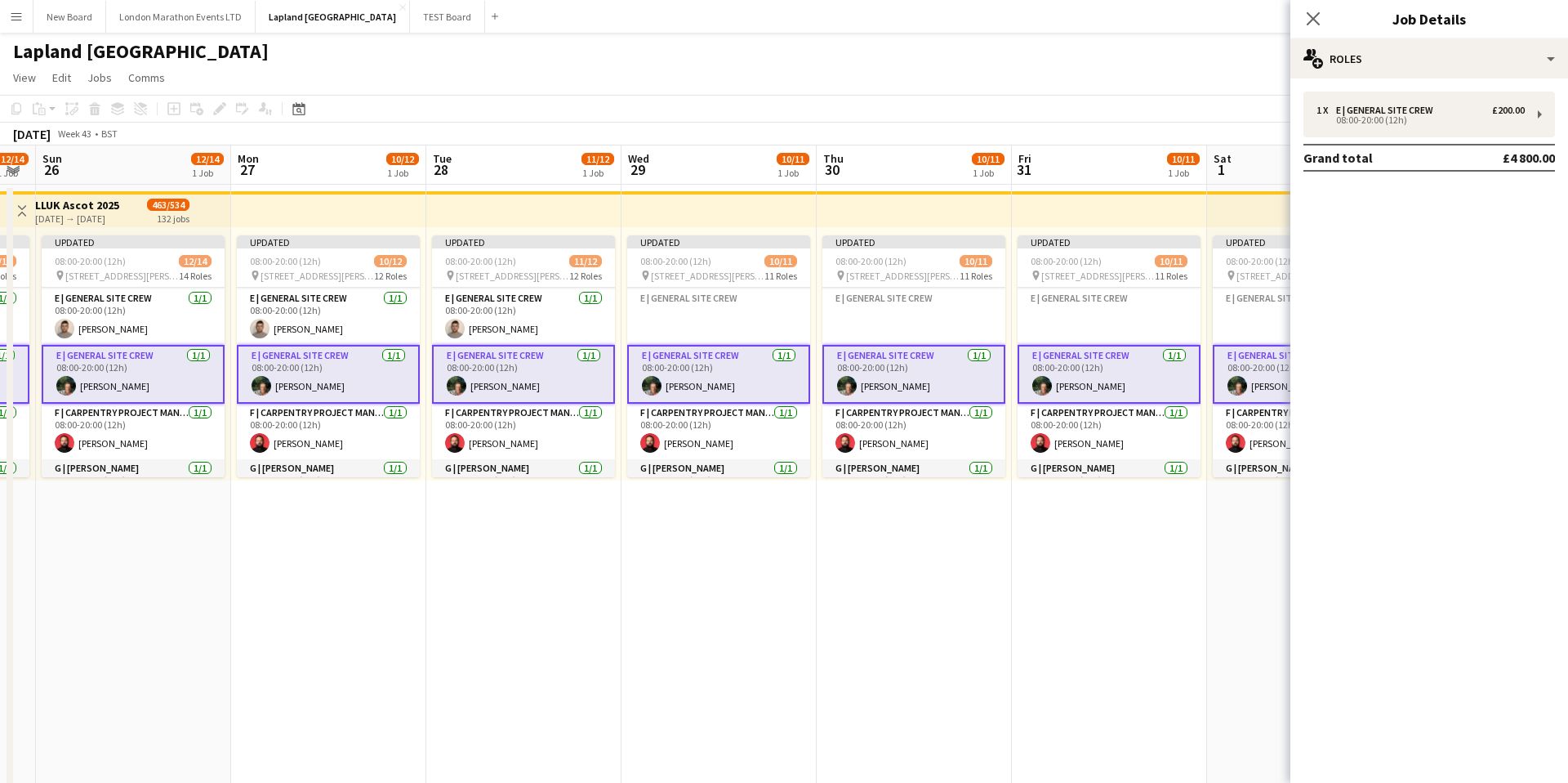
click at [937, 376] on app-card-role "E | General Site Crew [DATE] 08:00-20:00 (12h) [PERSON_NAME]" at bounding box center [913, 374] width 183 height 59
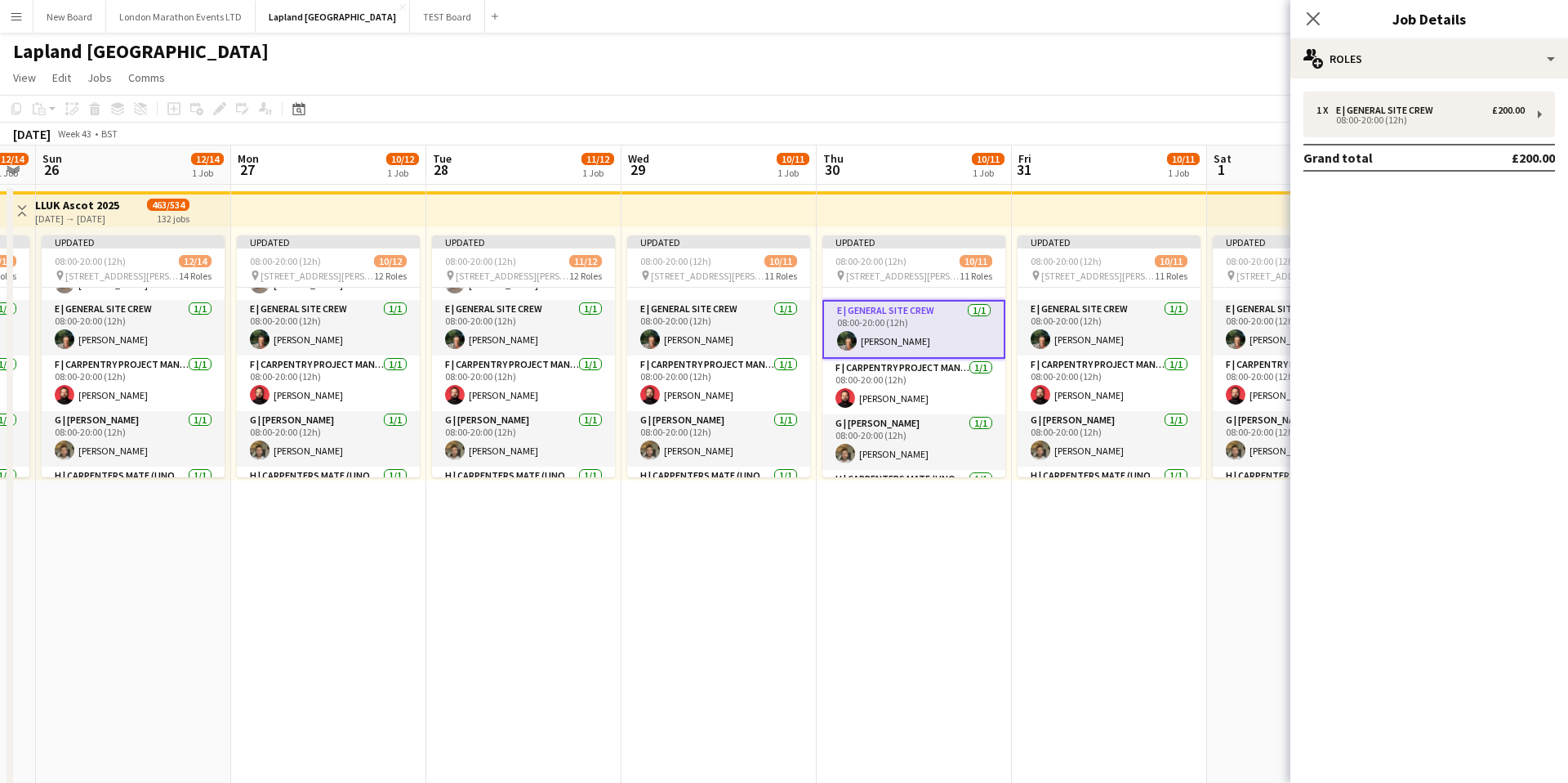
click at [937, 376] on app-card-role "F | Carpentry Project Manager [DATE] 08:00-20:00 (12h) [PERSON_NAME]" at bounding box center [913, 386] width 183 height 56
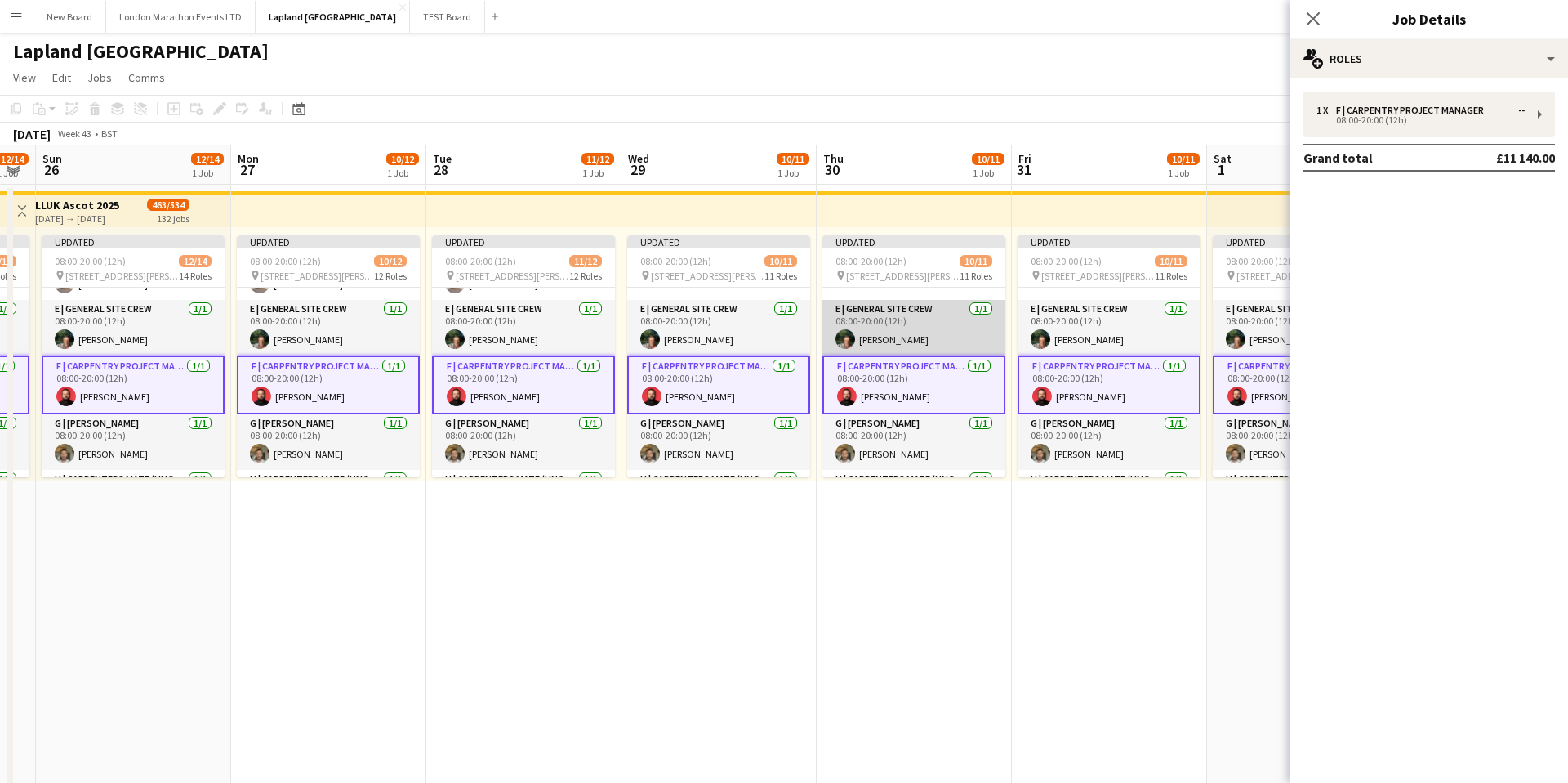
click at [937, 376] on app-card-role "F | Carpentry Project Manager [DATE] 08:00-20:00 (12h) [PERSON_NAME]" at bounding box center [913, 385] width 183 height 59
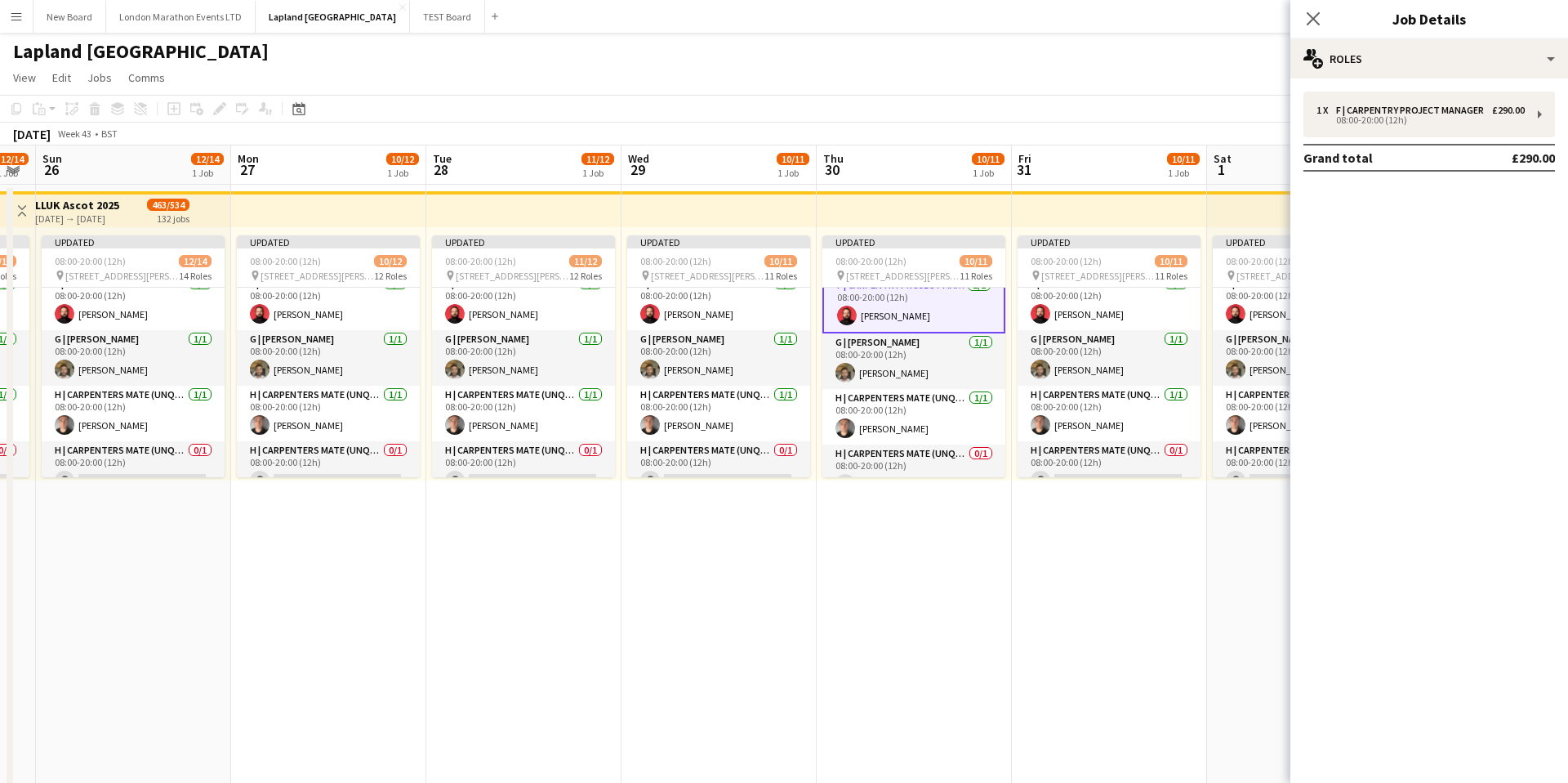
click at [937, 376] on app-card-role "G | [PERSON_NAME] [DATE] 08:00-20:00 (12h) [PERSON_NAME]" at bounding box center [913, 361] width 183 height 56
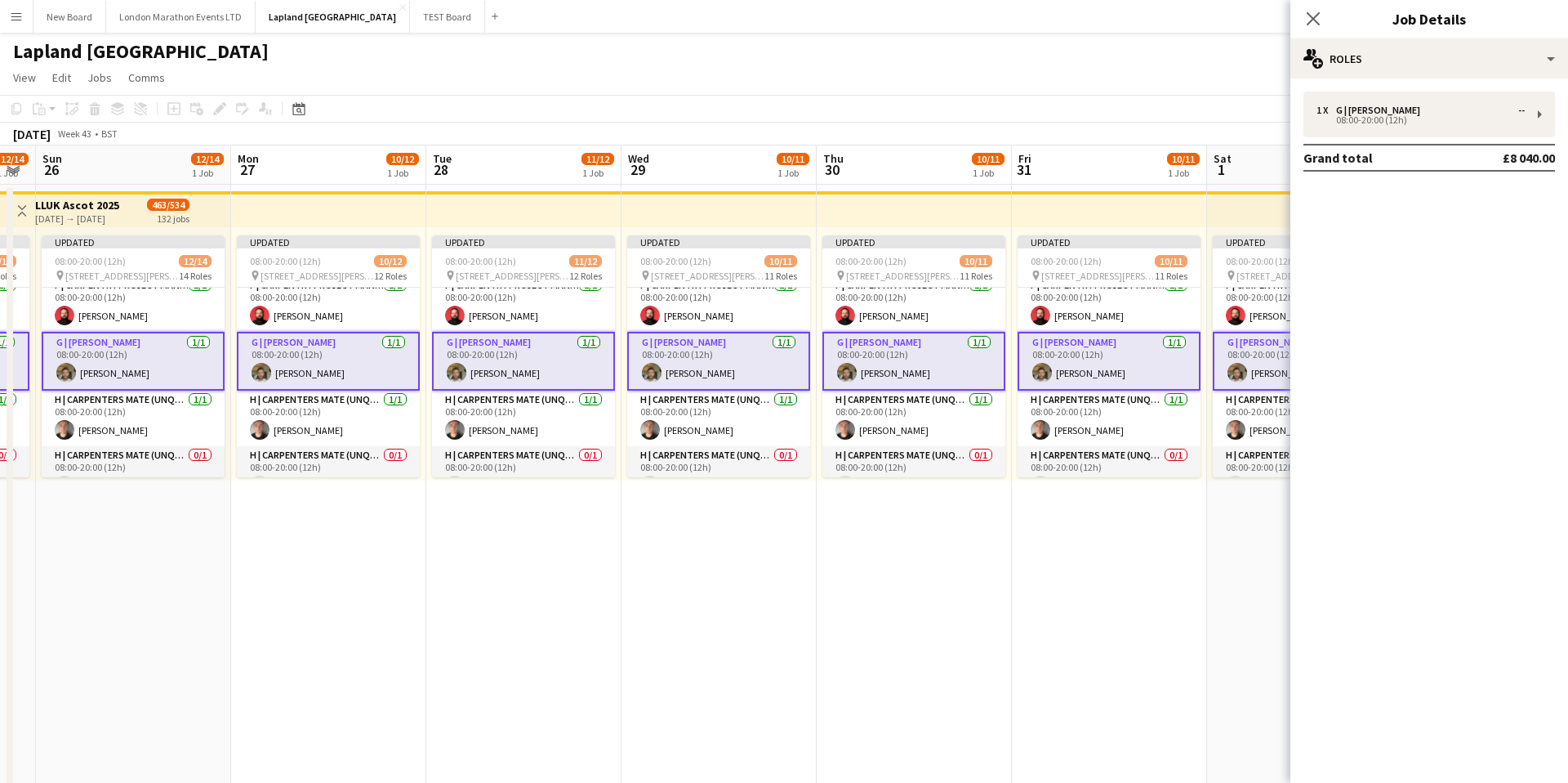
click at [937, 376] on app-card-role "G | [PERSON_NAME] [DATE] 08:00-20:00 (12h) [PERSON_NAME]" at bounding box center [913, 361] width 183 height 59
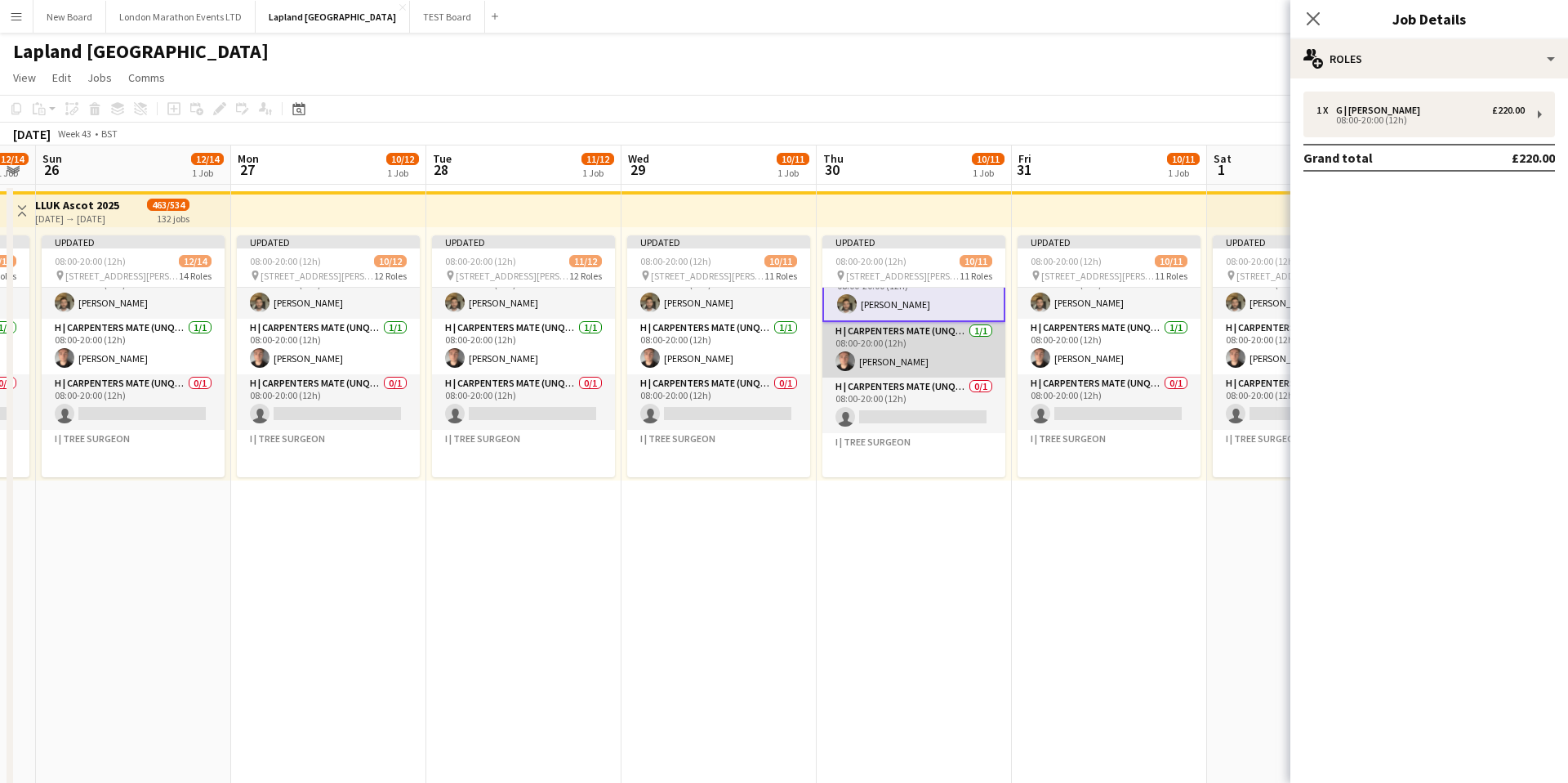
click at [948, 352] on app-card-role "H | Carpenters Mate (Unqualified) [DATE] 08:00-20:00 (12h) [PERSON_NAME]" at bounding box center [913, 349] width 183 height 56
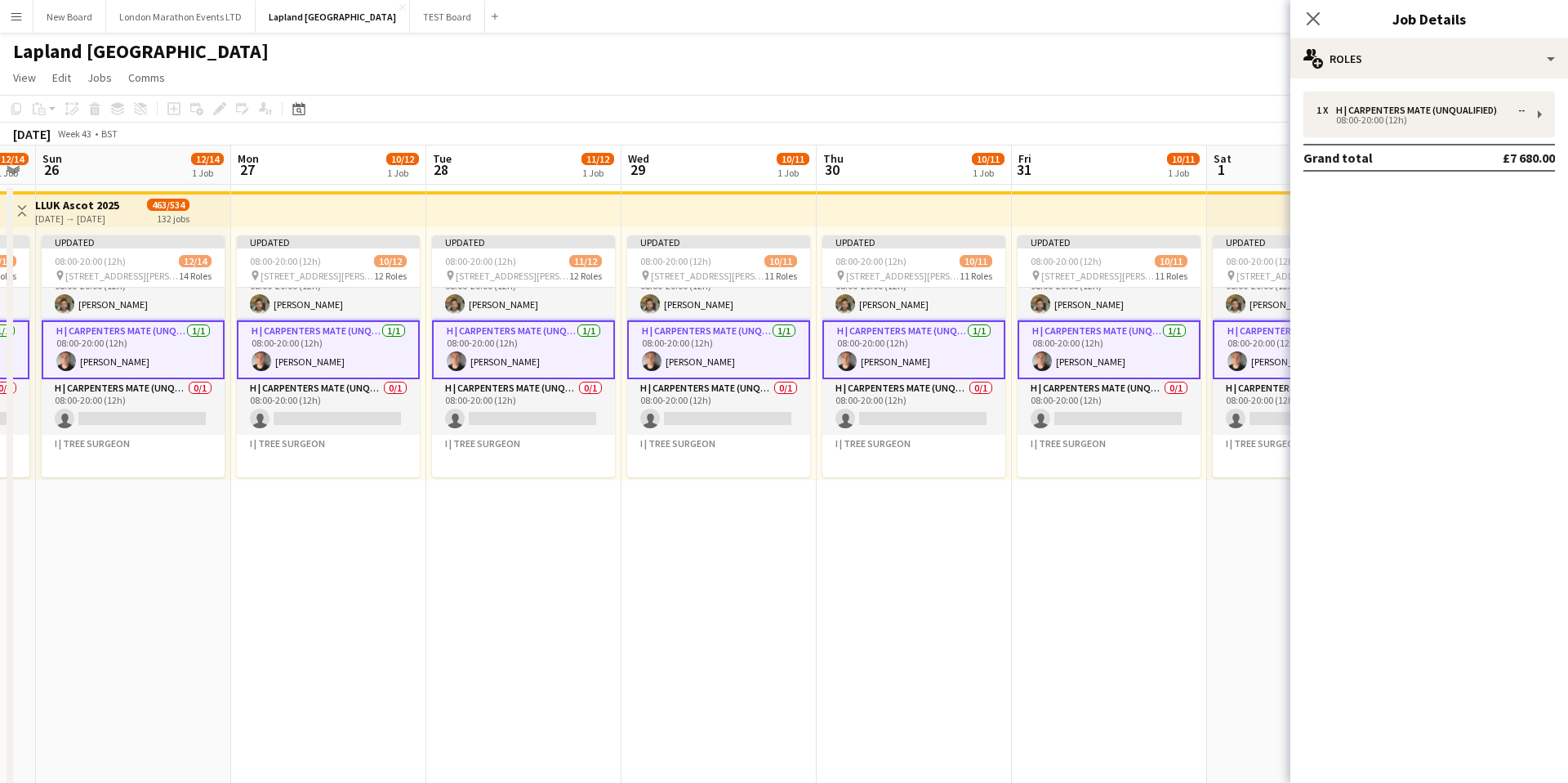
click at [948, 352] on app-card-role "H | Carpenters Mate (Unqualified) [DATE] 08:00-20:00 (12h) [PERSON_NAME]" at bounding box center [913, 350] width 183 height 59
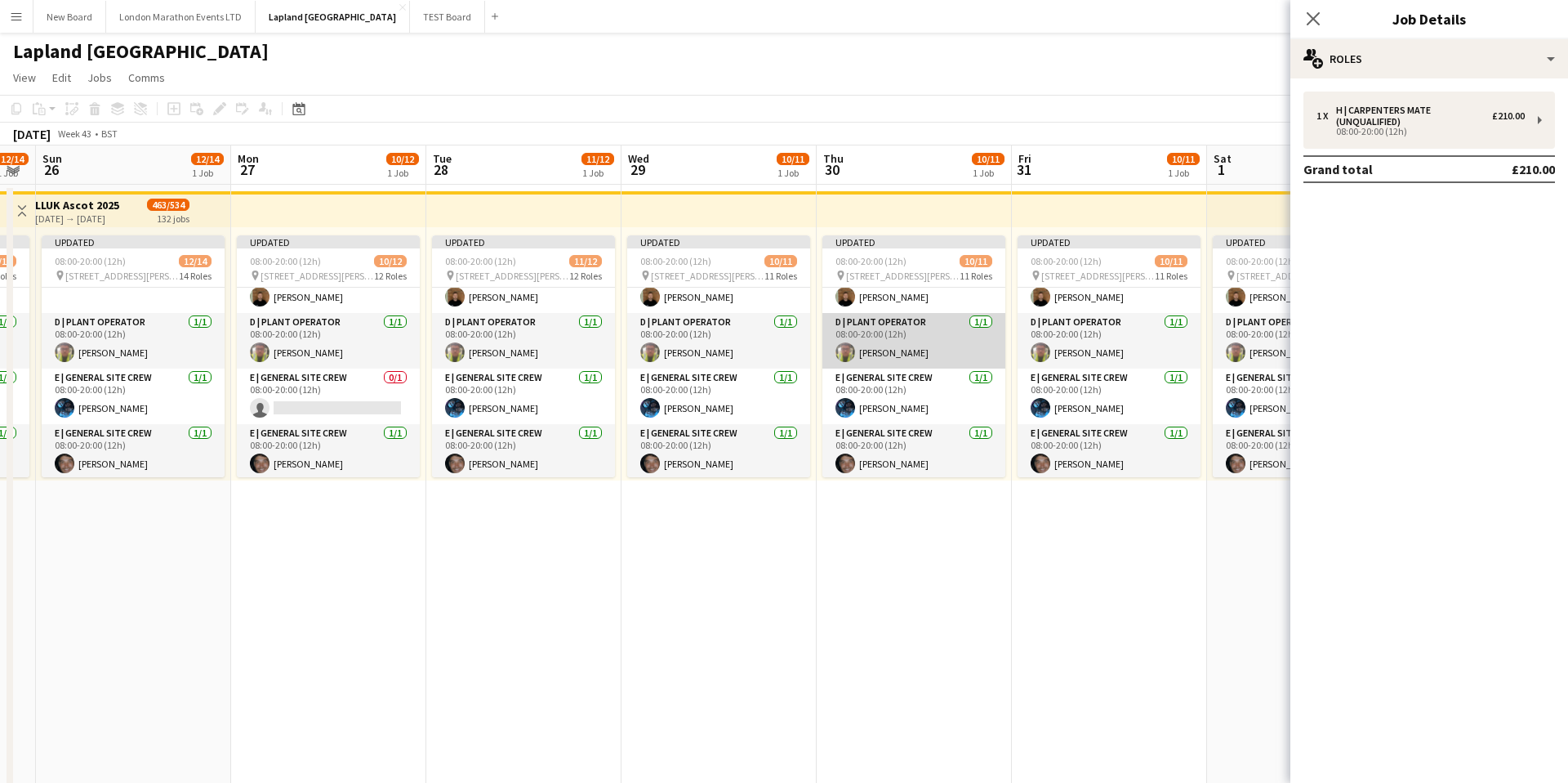
click at [921, 359] on app-card-role "D | Plant Operator [DATE] 08:00-20:00 (12h) [PERSON_NAME]" at bounding box center [913, 340] width 183 height 56
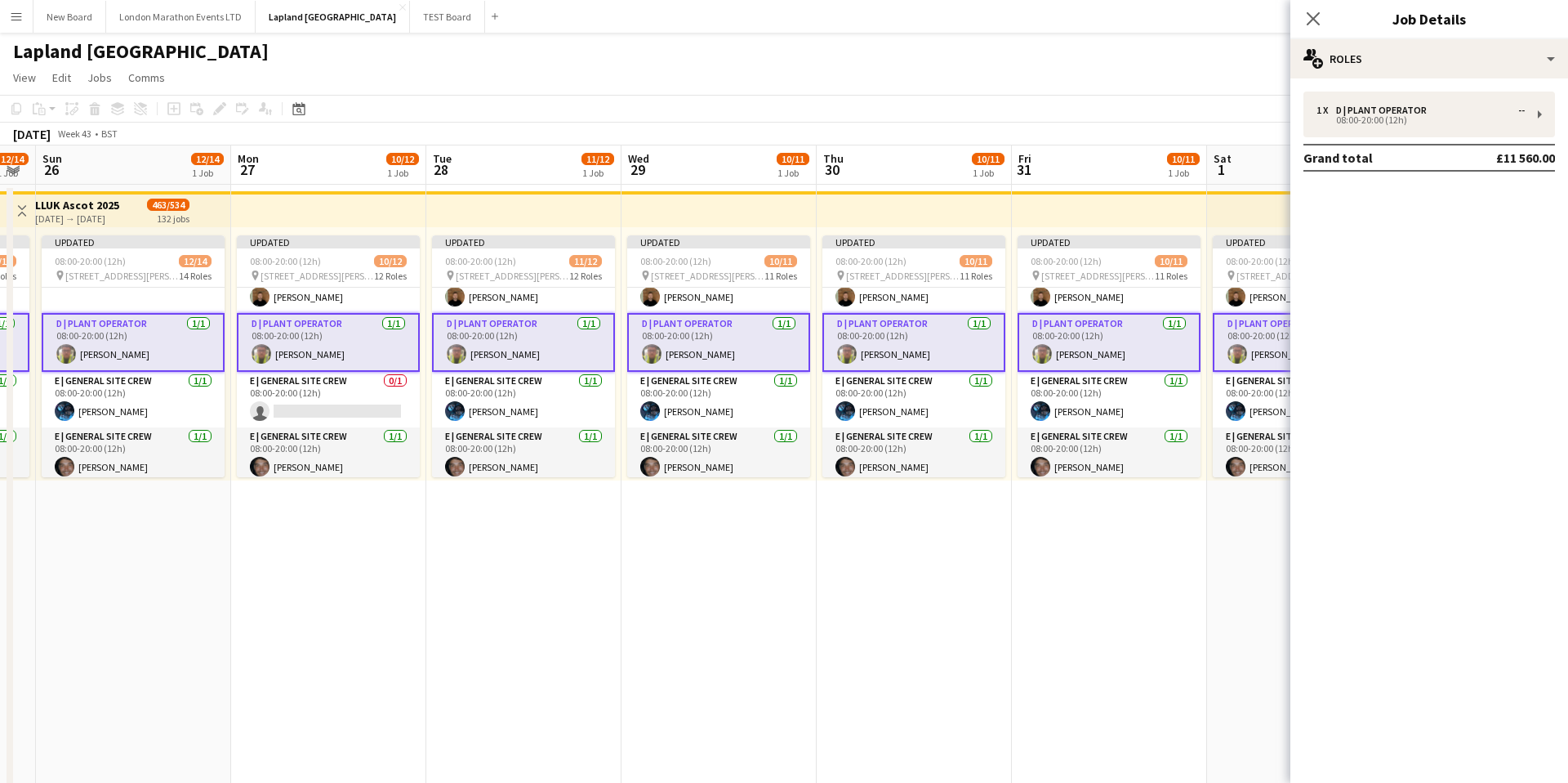
click at [930, 353] on app-card-role "D | Plant Operator [DATE] 08:00-20:00 (12h) [PERSON_NAME]" at bounding box center [913, 342] width 183 height 59
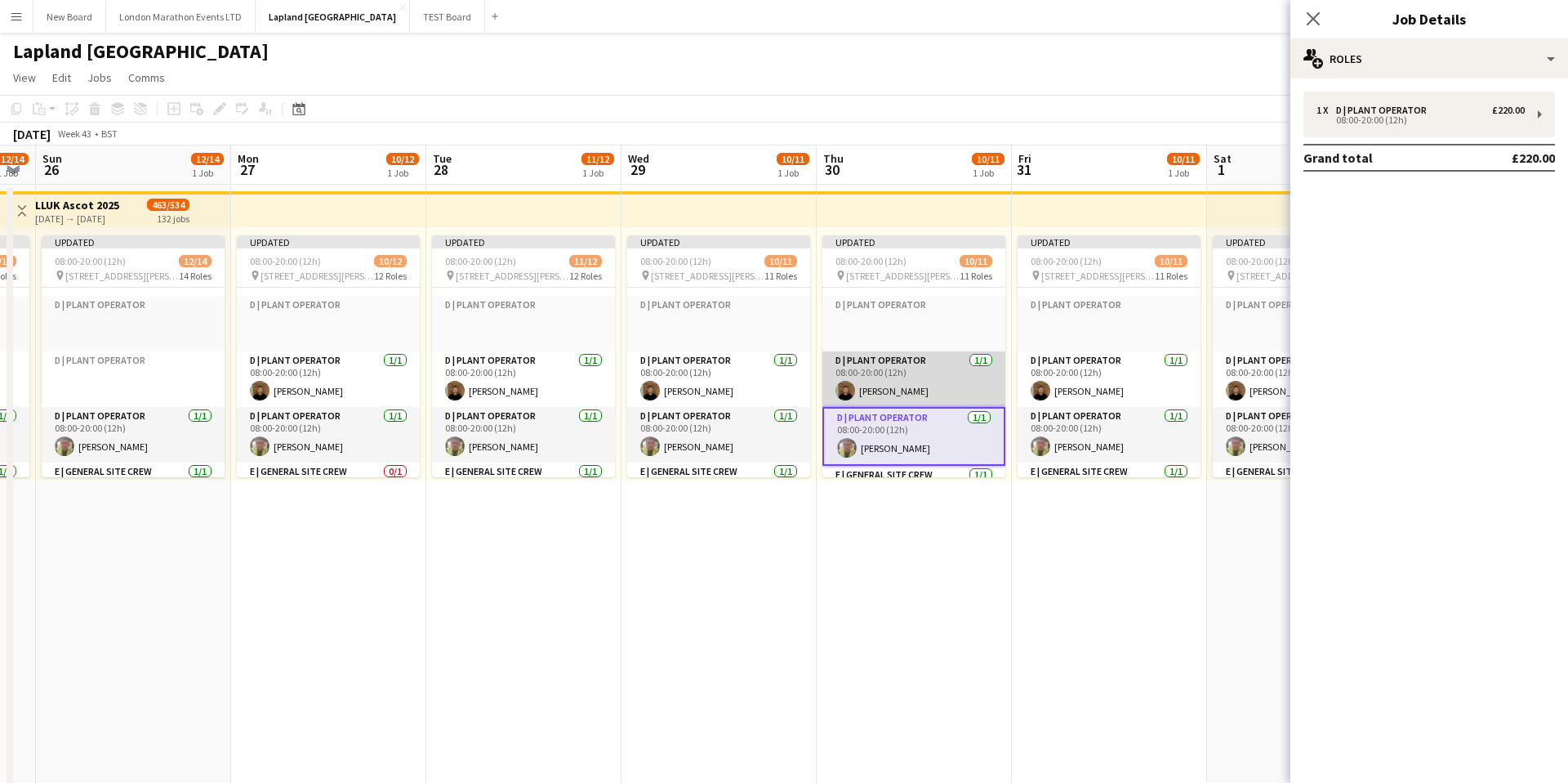
click at [930, 356] on app-card-role "D | Plant Operator [DATE] 08:00-20:00 (12h) [PERSON_NAME]" at bounding box center [913, 379] width 183 height 56
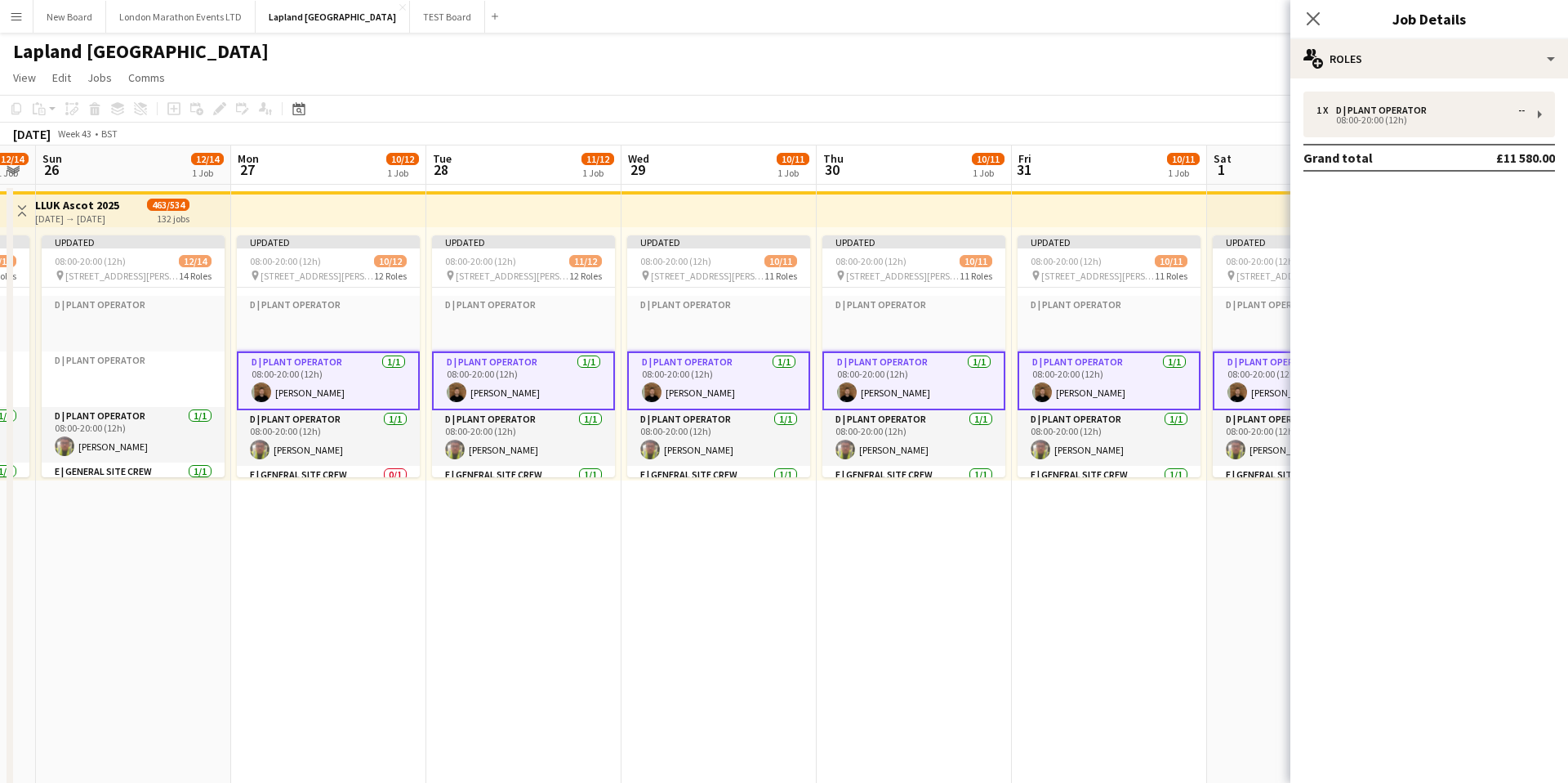
click at [934, 362] on app-card-role "D | Plant Operator [DATE] 08:00-20:00 (12h) [PERSON_NAME]" at bounding box center [913, 381] width 183 height 59
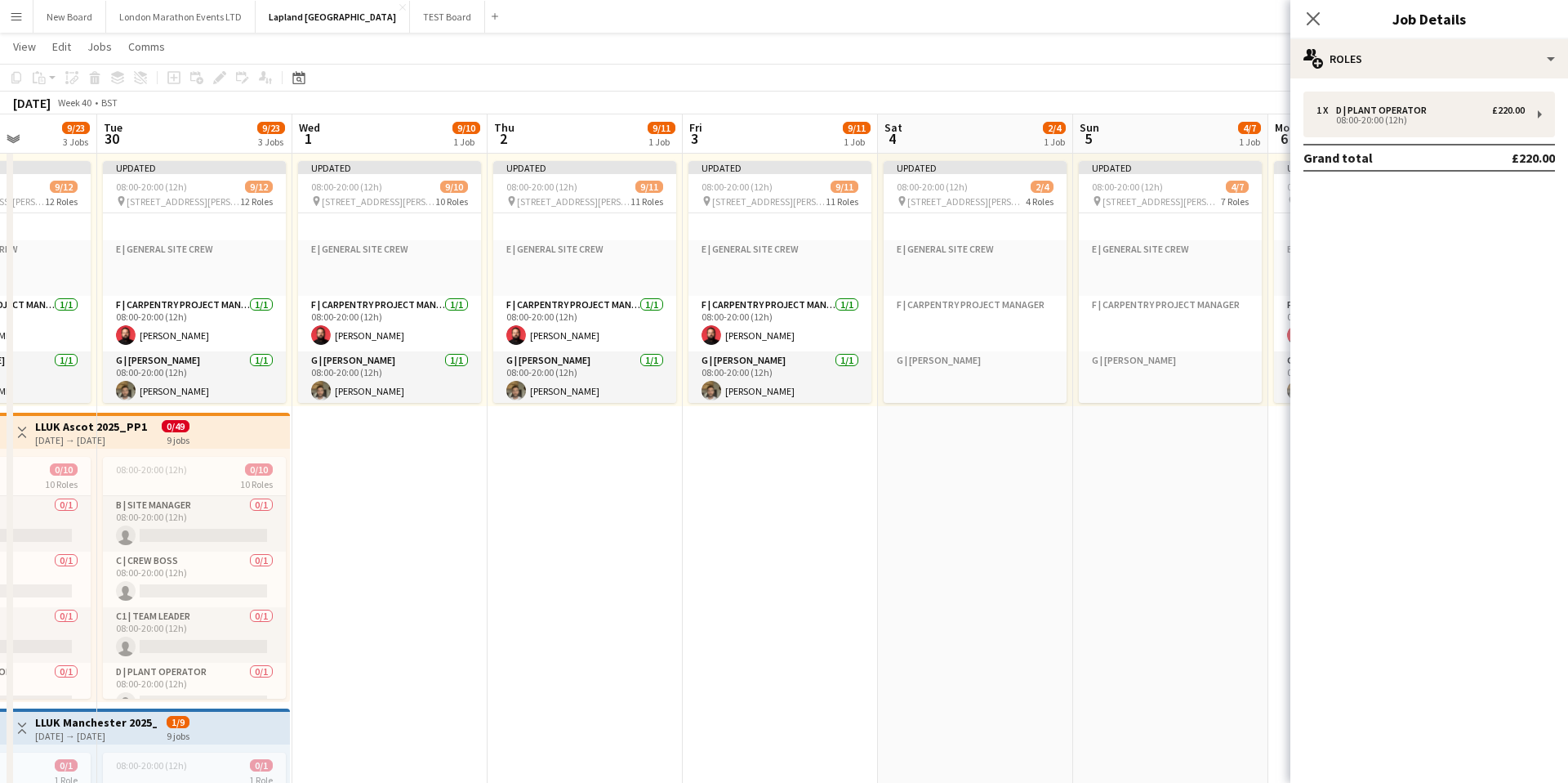
scroll to position [806, 0]
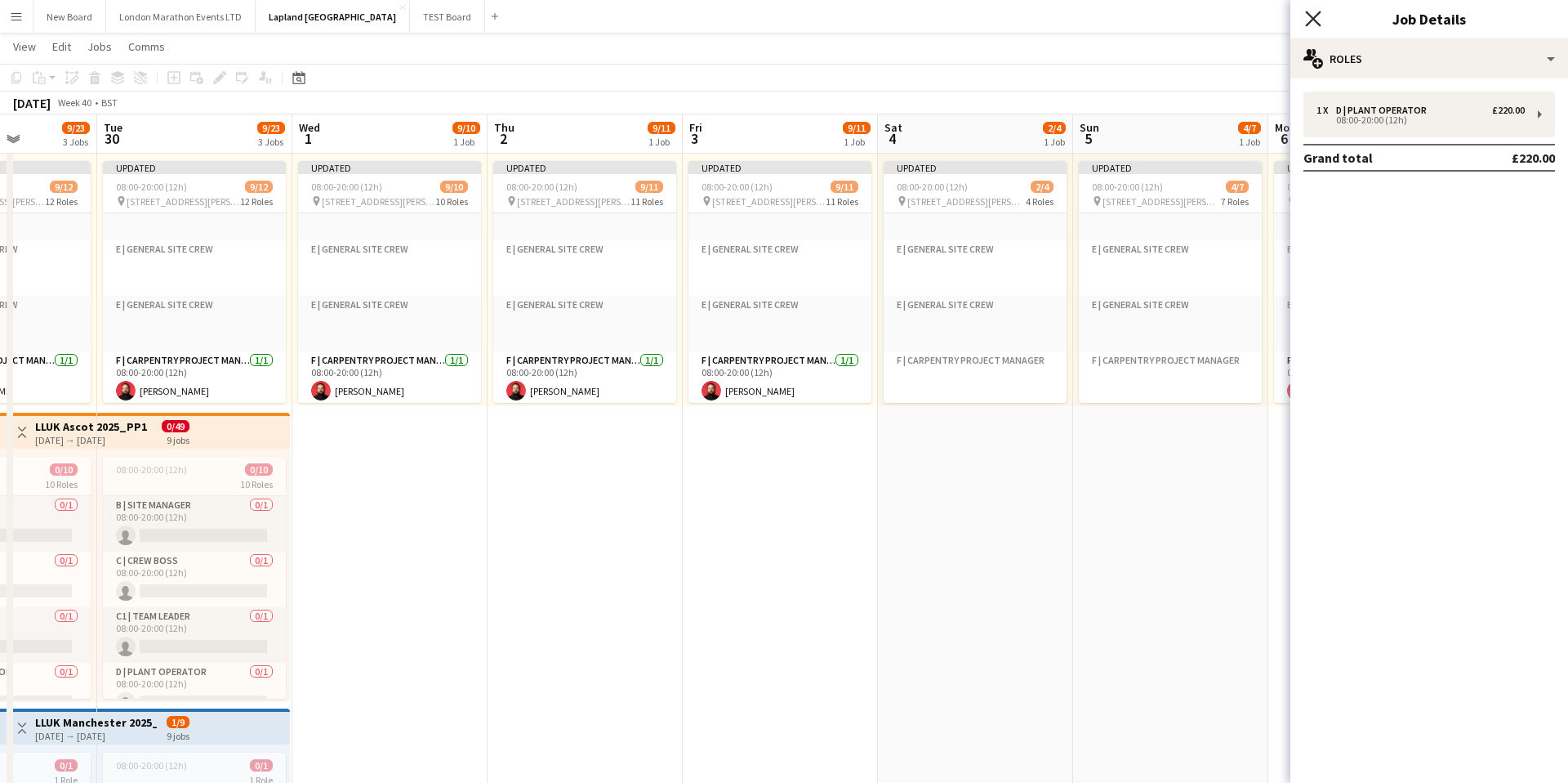
click at [1309, 22] on icon at bounding box center [1312, 18] width 15 height 15
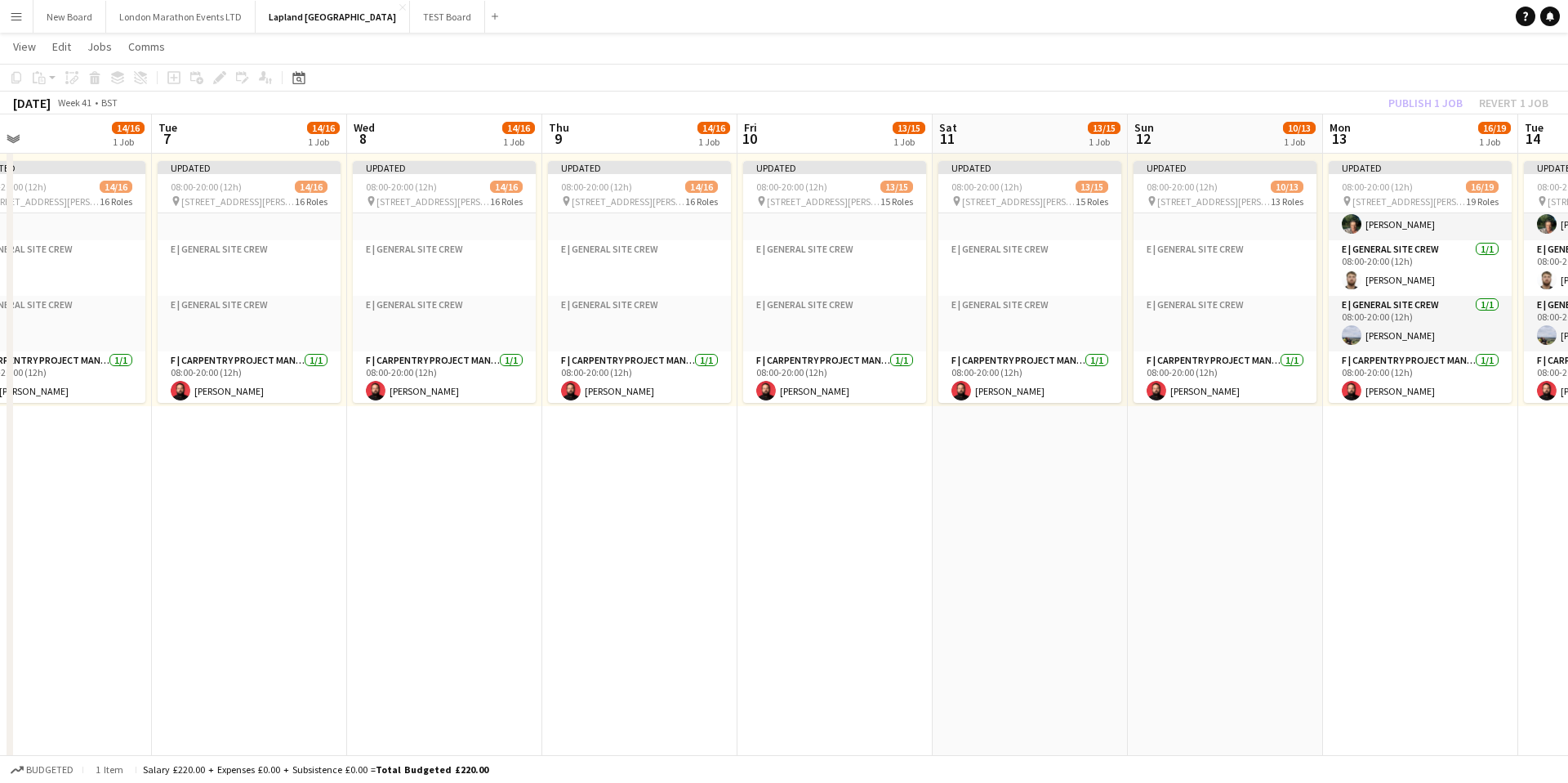
scroll to position [917, 0]
